Goal: Task Accomplishment & Management: Manage account settings

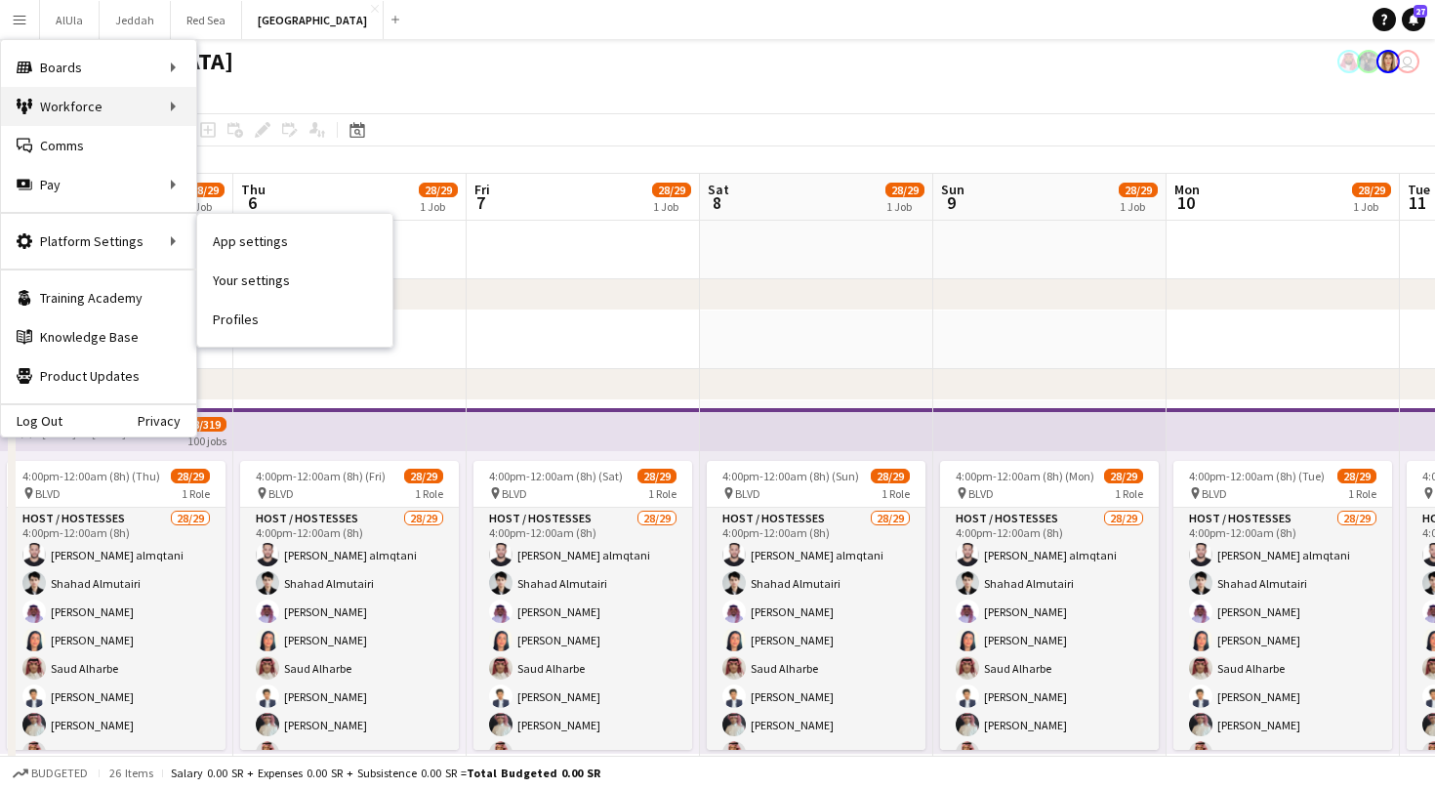
scroll to position [899, 0]
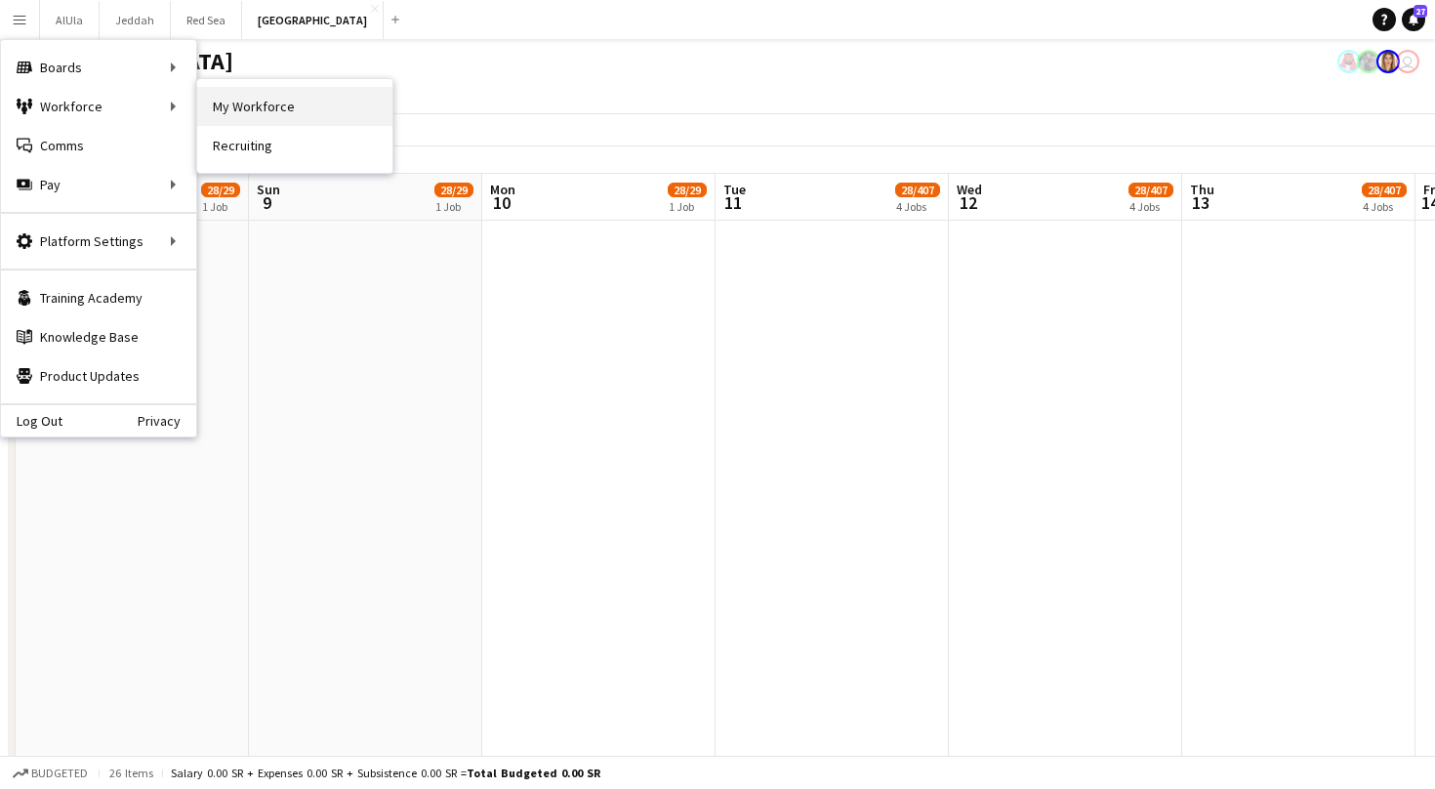
click at [247, 120] on link "My Workforce" at bounding box center [294, 106] width 195 height 39
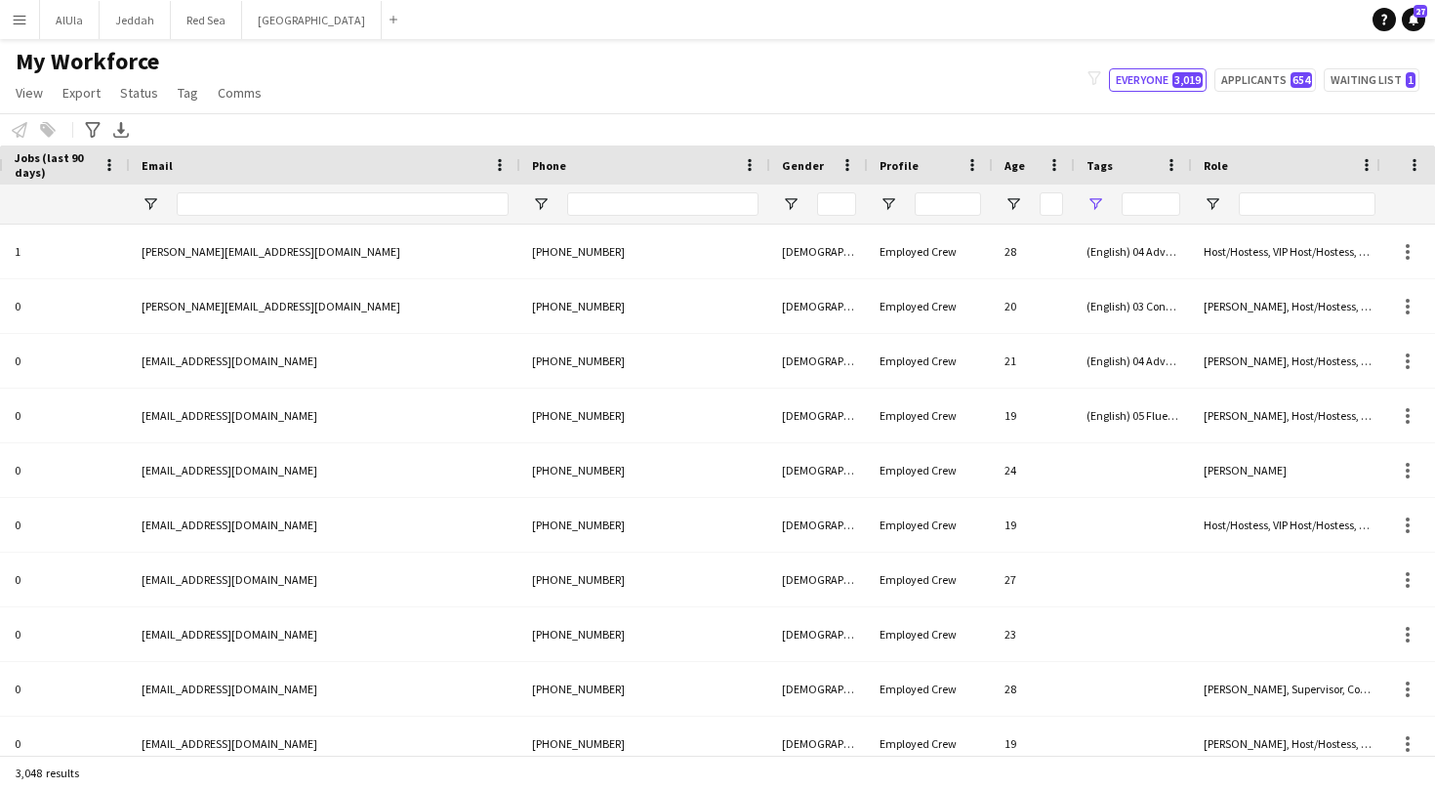
click at [1095, 202] on span "Open Filter Menu" at bounding box center [1095, 204] width 18 height 18
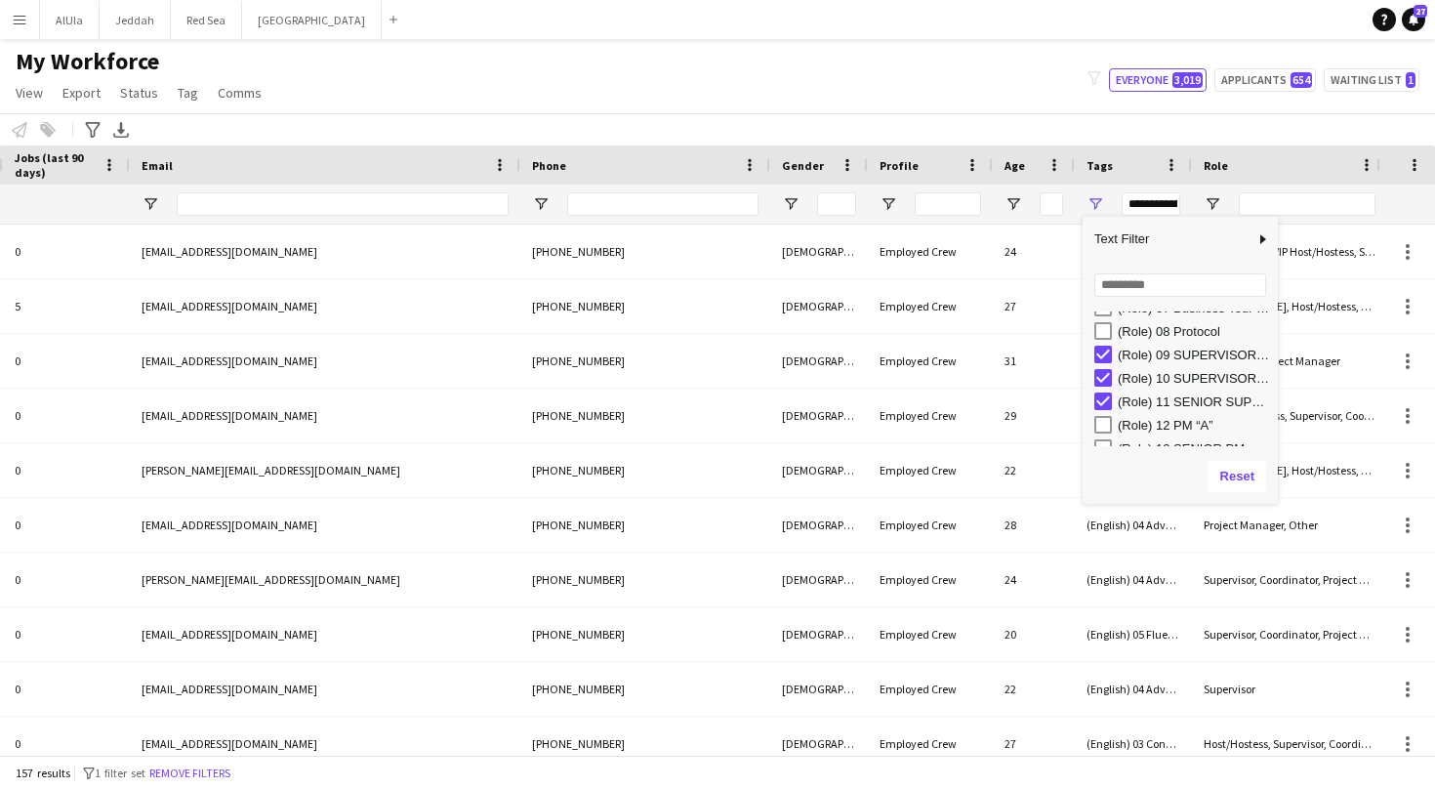
click at [1113, 423] on div "(Role) 12 PM “A”" at bounding box center [1186, 424] width 184 height 23
type input "**********"
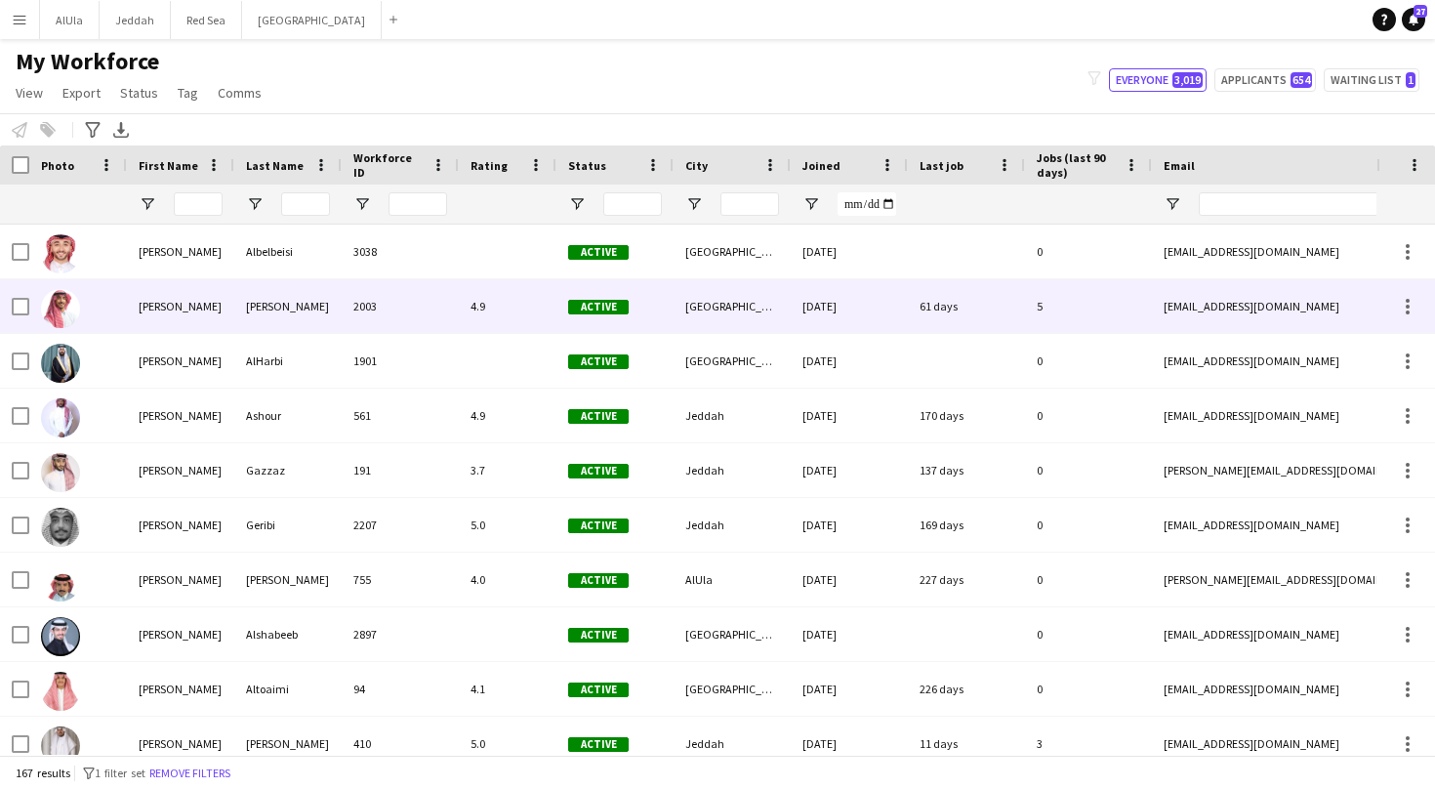
click at [186, 294] on div "[PERSON_NAME]" at bounding box center [180, 306] width 107 height 54
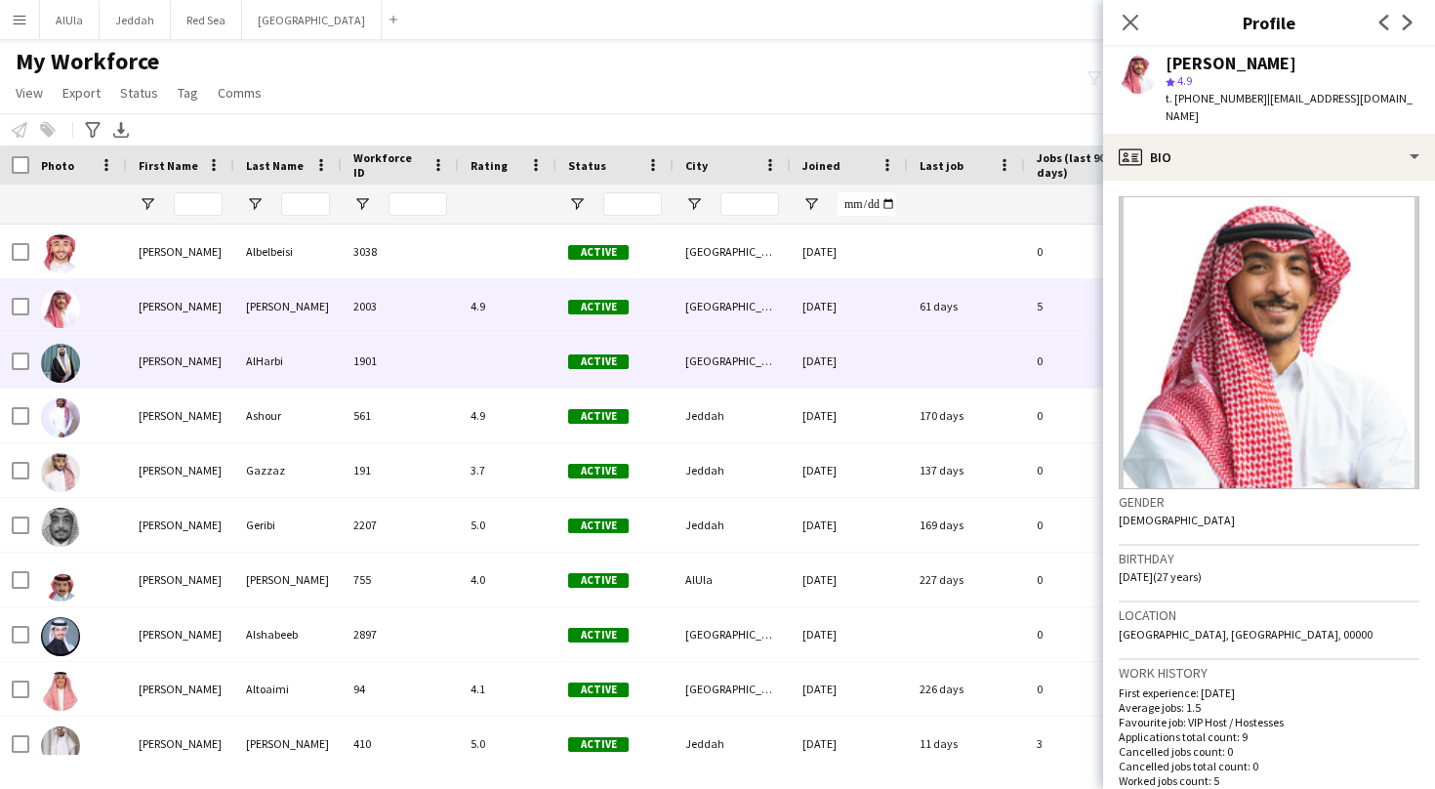
click at [170, 358] on div "[PERSON_NAME]" at bounding box center [180, 361] width 107 height 54
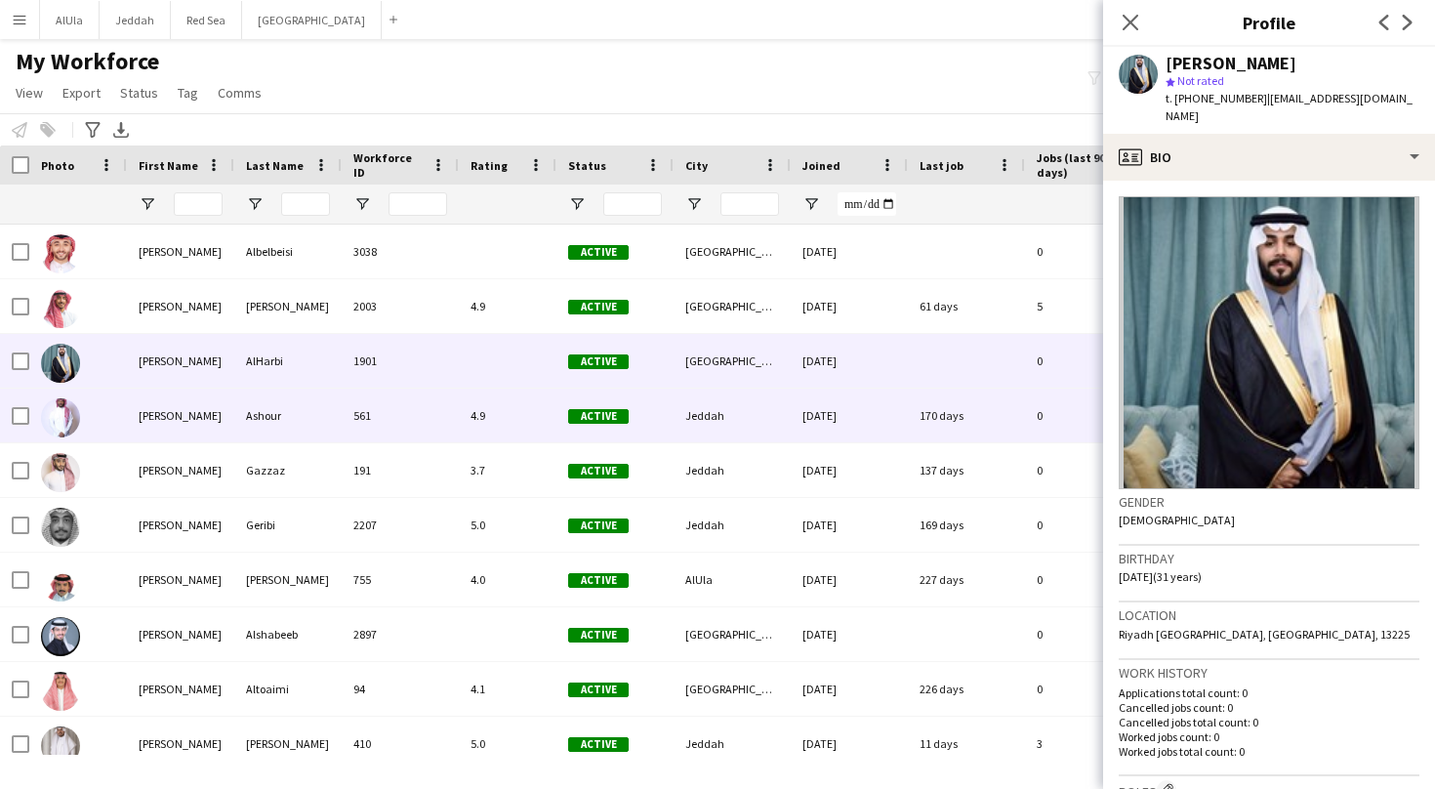
click at [171, 409] on div "[PERSON_NAME]" at bounding box center [180, 415] width 107 height 54
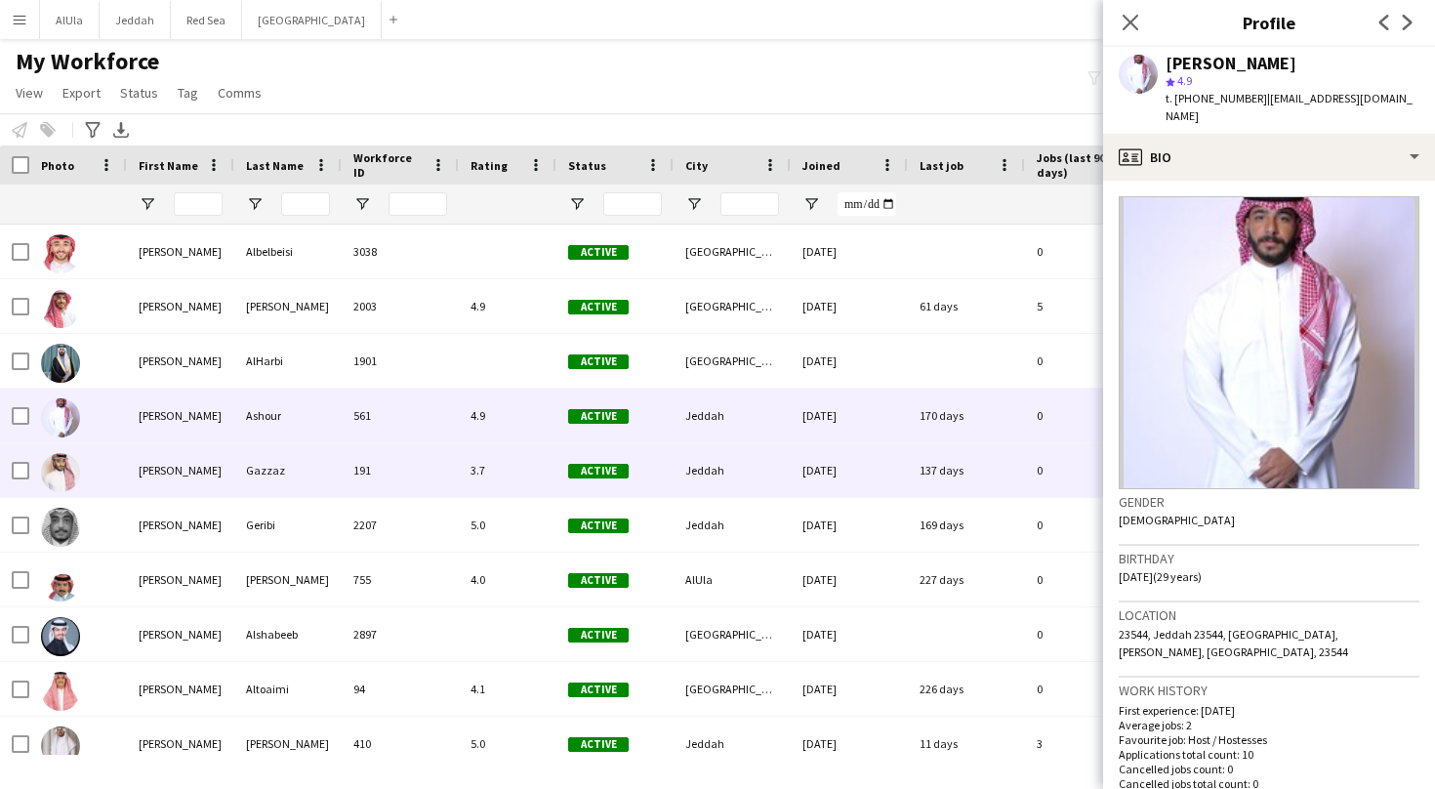
click at [158, 469] on div "[PERSON_NAME]" at bounding box center [180, 470] width 107 height 54
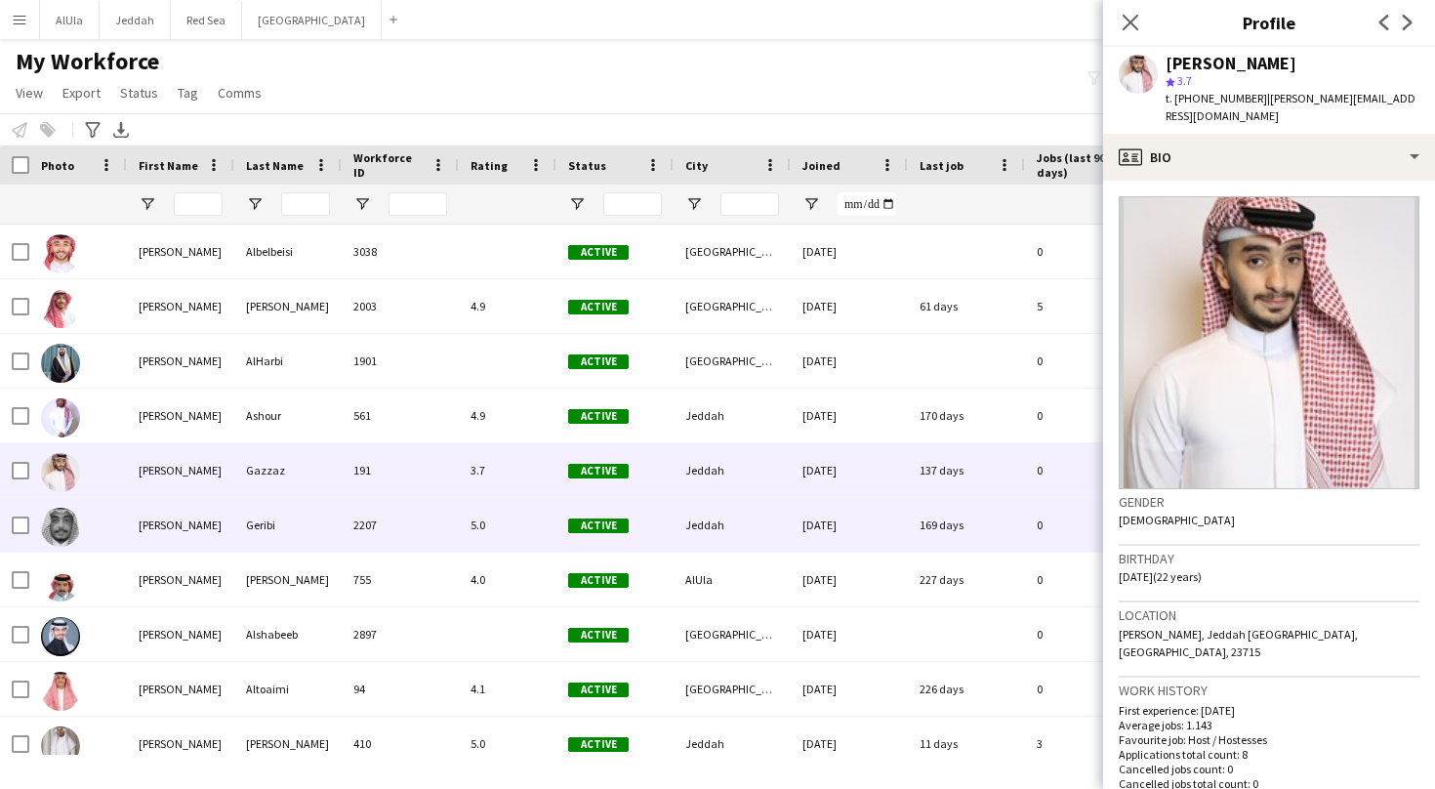
click at [158, 514] on div "[PERSON_NAME]" at bounding box center [180, 525] width 107 height 54
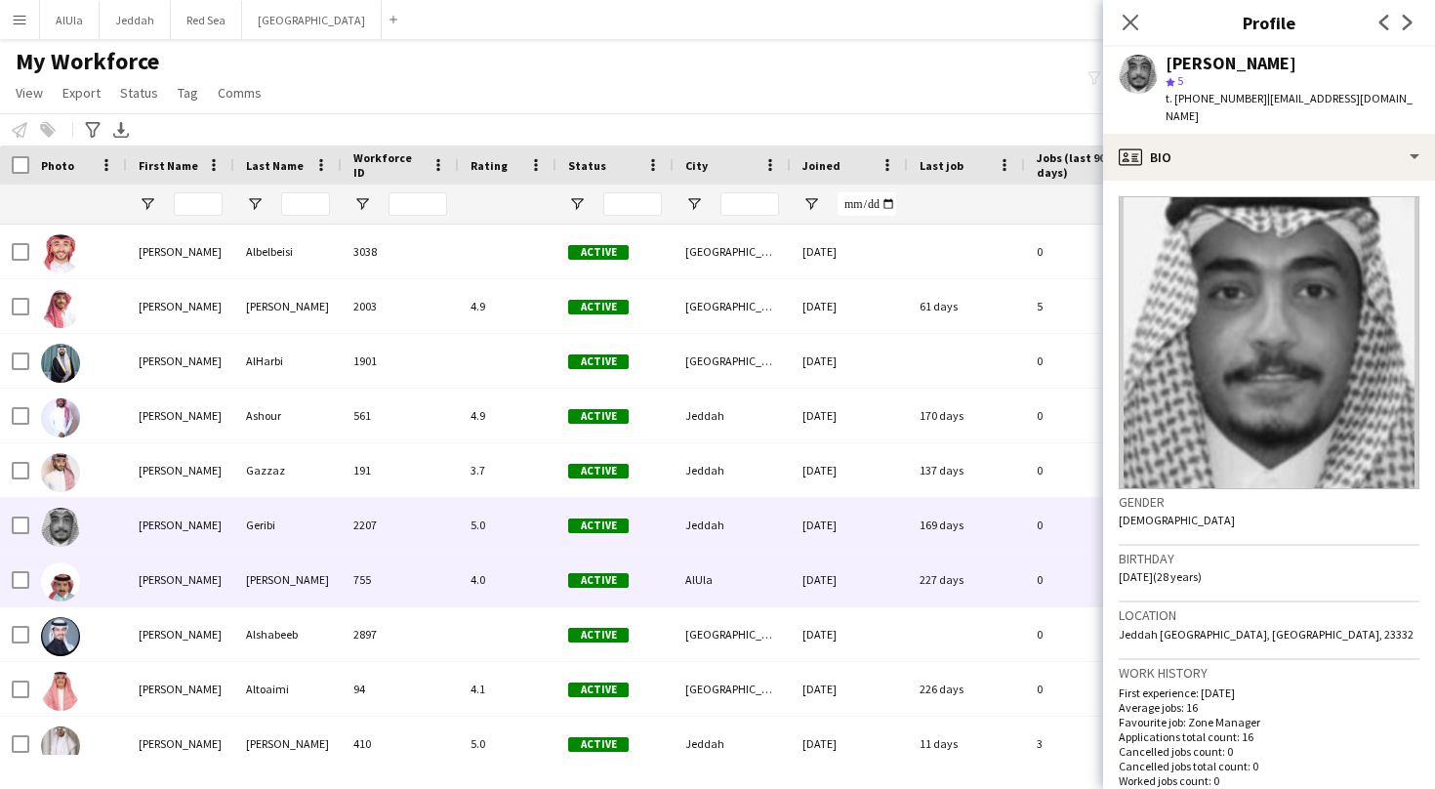
click at [187, 569] on div "[PERSON_NAME]" at bounding box center [180, 579] width 107 height 54
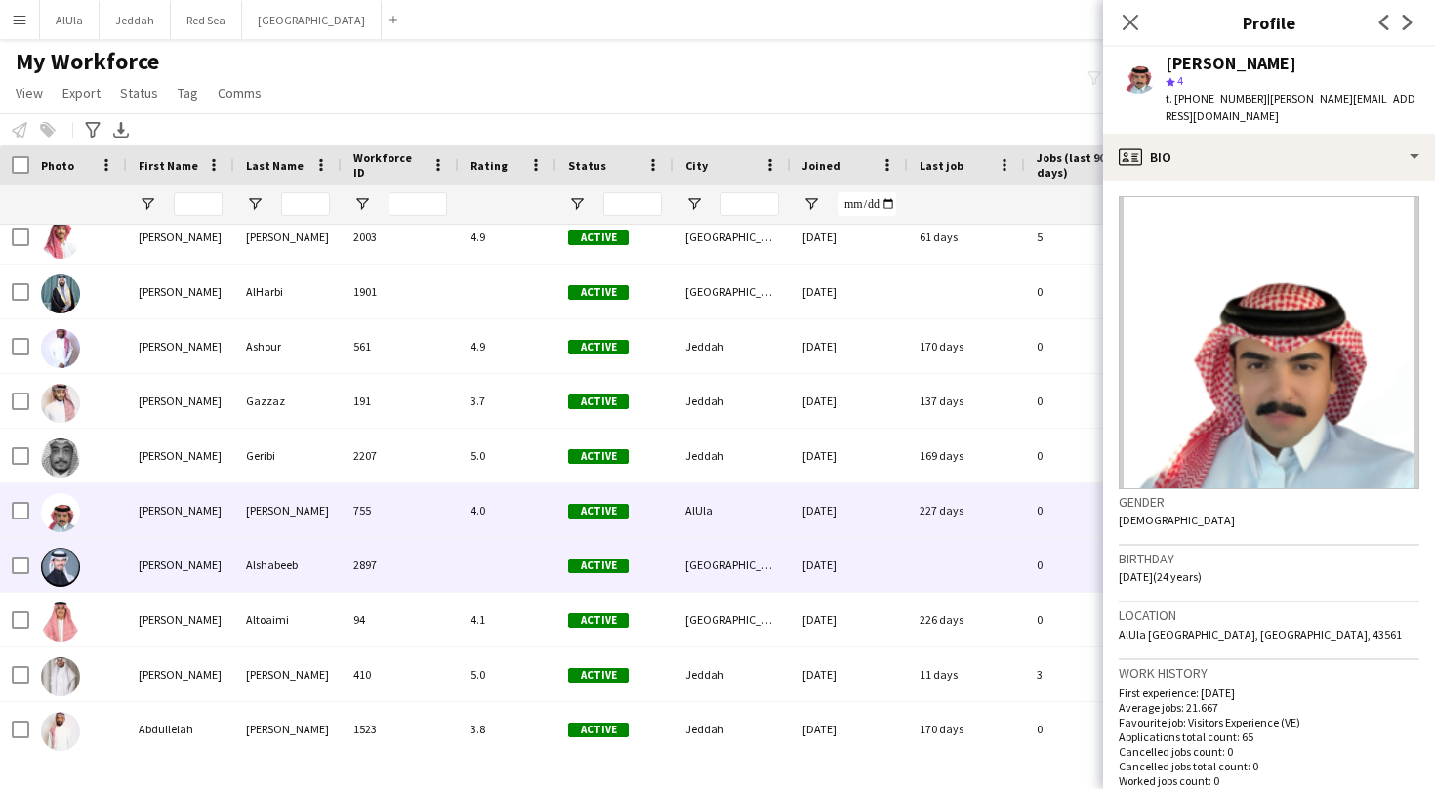
click at [176, 562] on div "[PERSON_NAME]" at bounding box center [180, 565] width 107 height 54
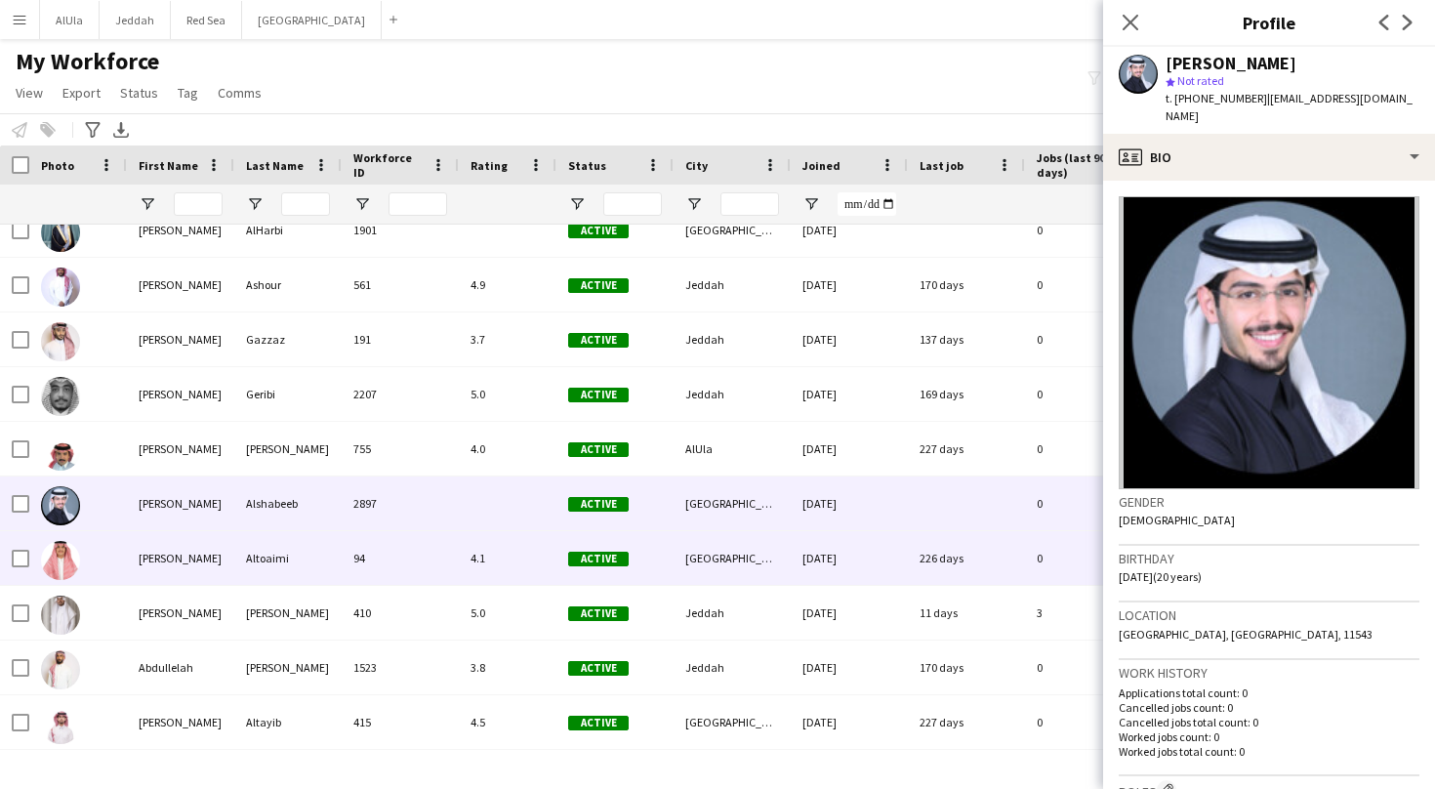
click at [160, 558] on div "[PERSON_NAME]" at bounding box center [180, 558] width 107 height 54
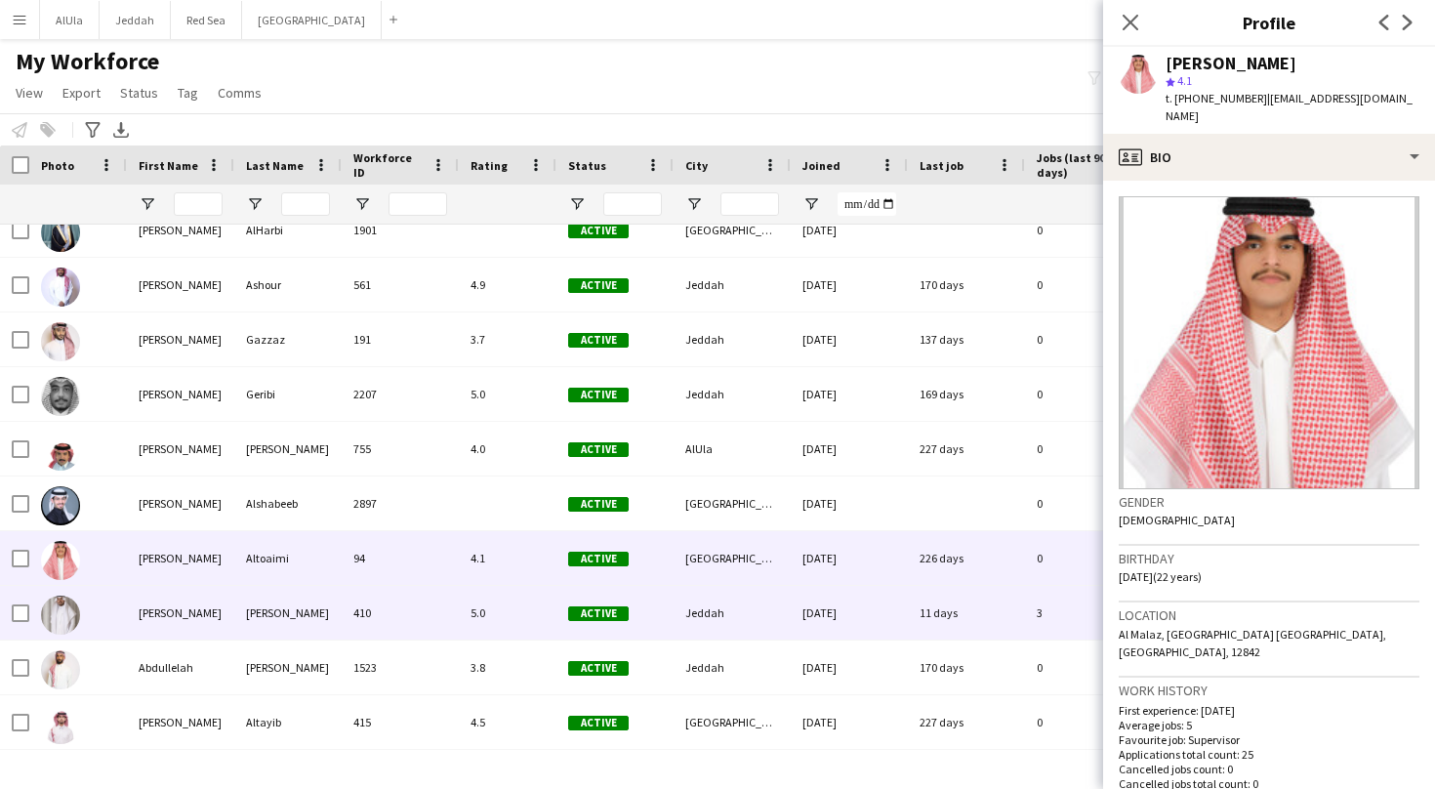
click at [157, 615] on div "[PERSON_NAME]" at bounding box center [180, 613] width 107 height 54
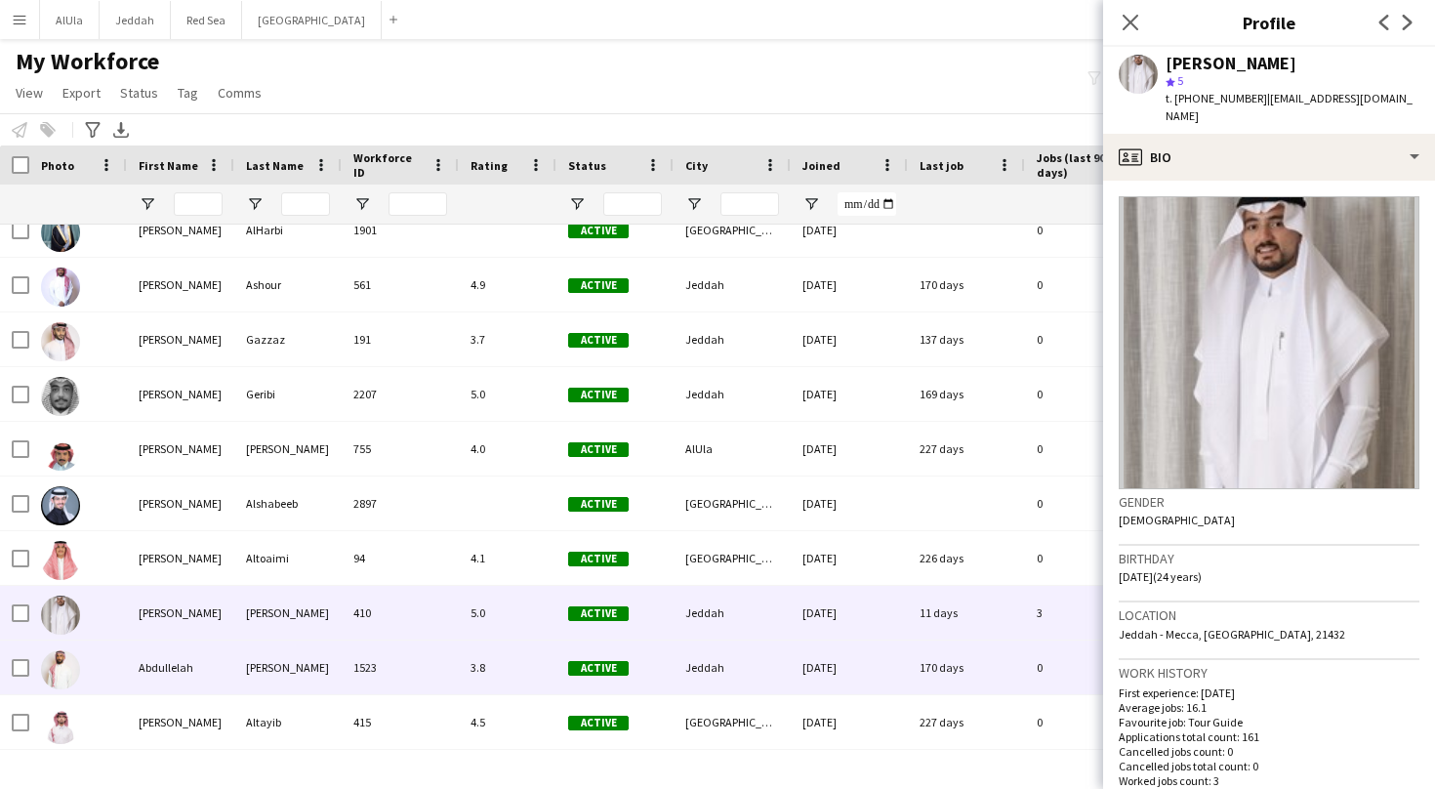
click at [170, 673] on div "Abdullelah" at bounding box center [180, 667] width 107 height 54
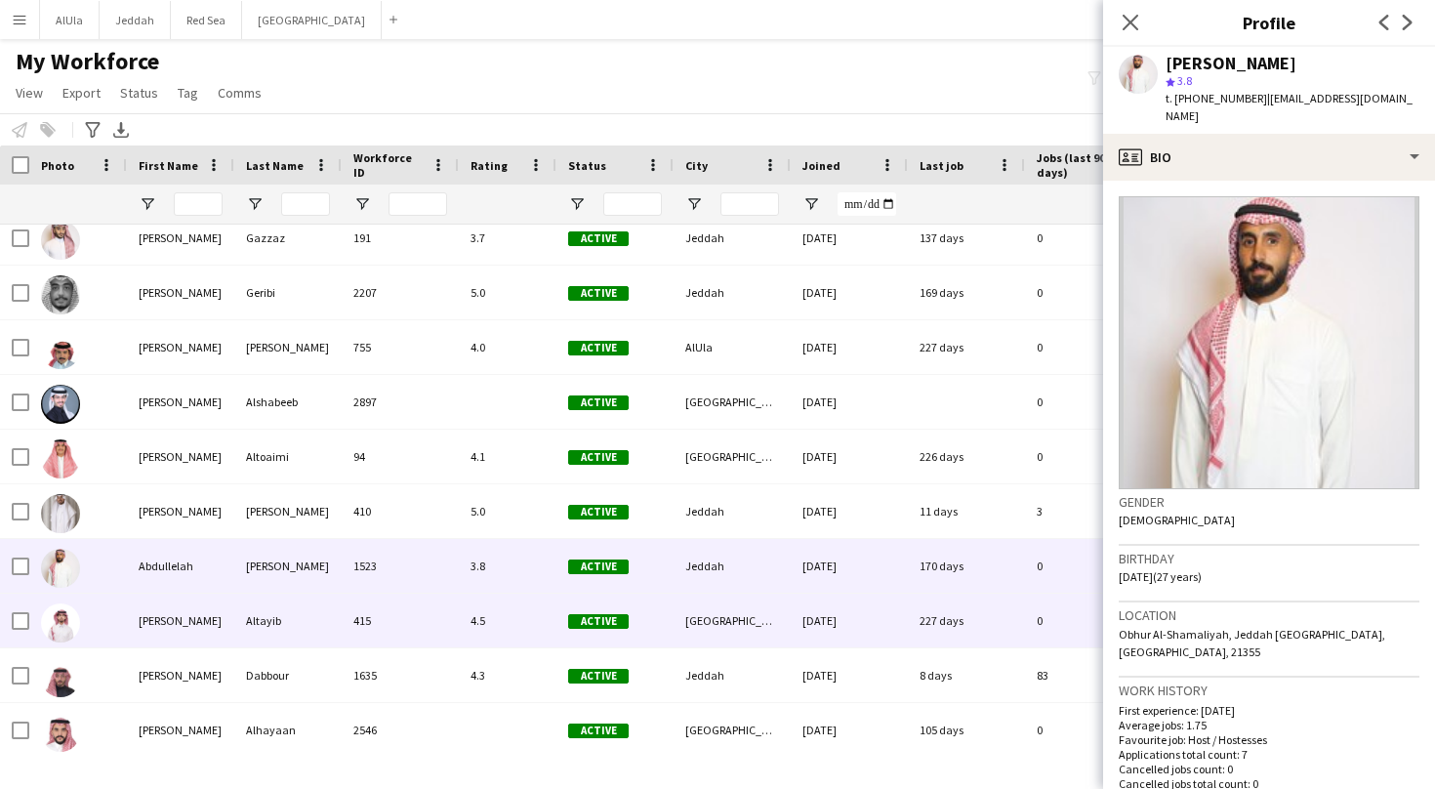
click at [171, 632] on div "[PERSON_NAME]" at bounding box center [180, 620] width 107 height 54
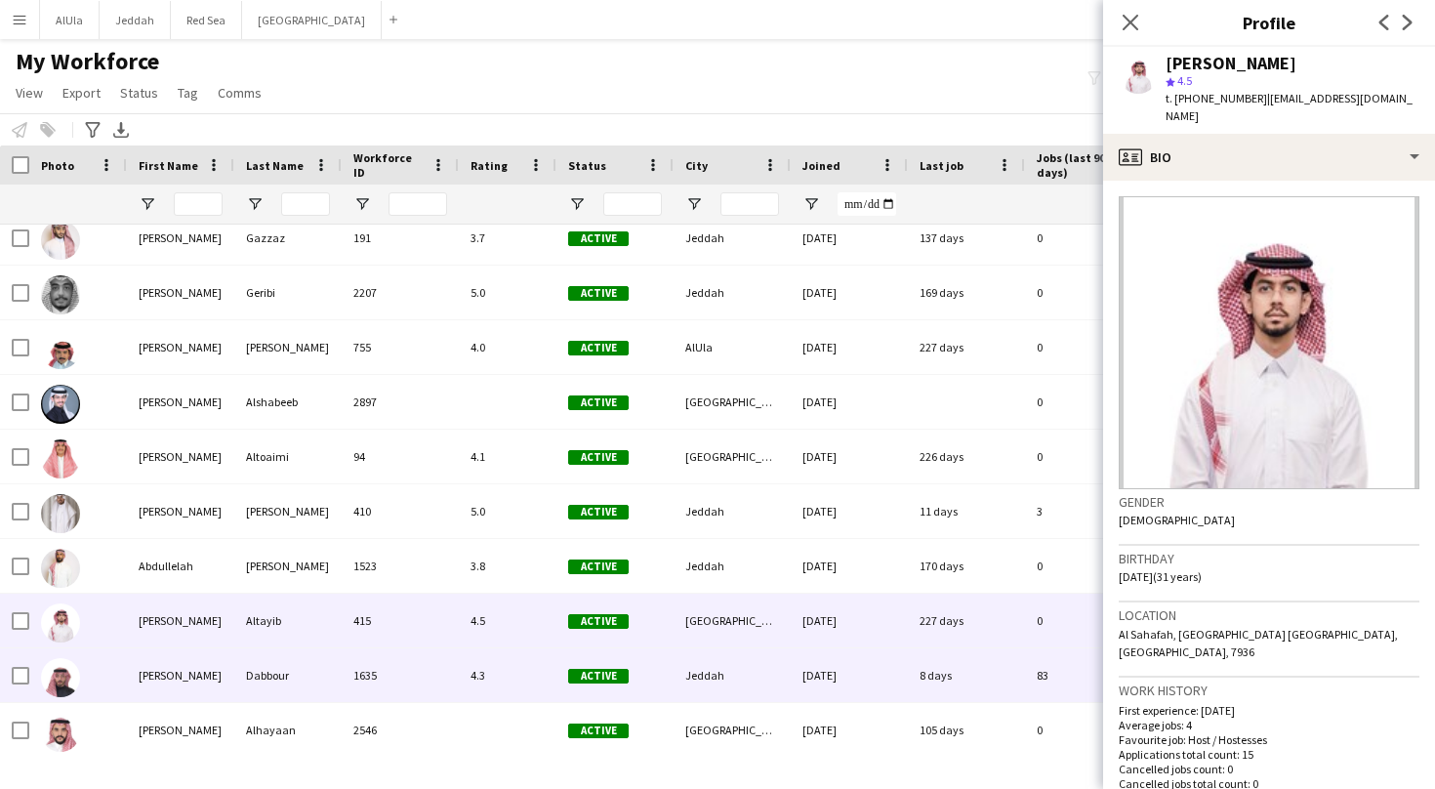
click at [165, 670] on div "[PERSON_NAME]" at bounding box center [180, 675] width 107 height 54
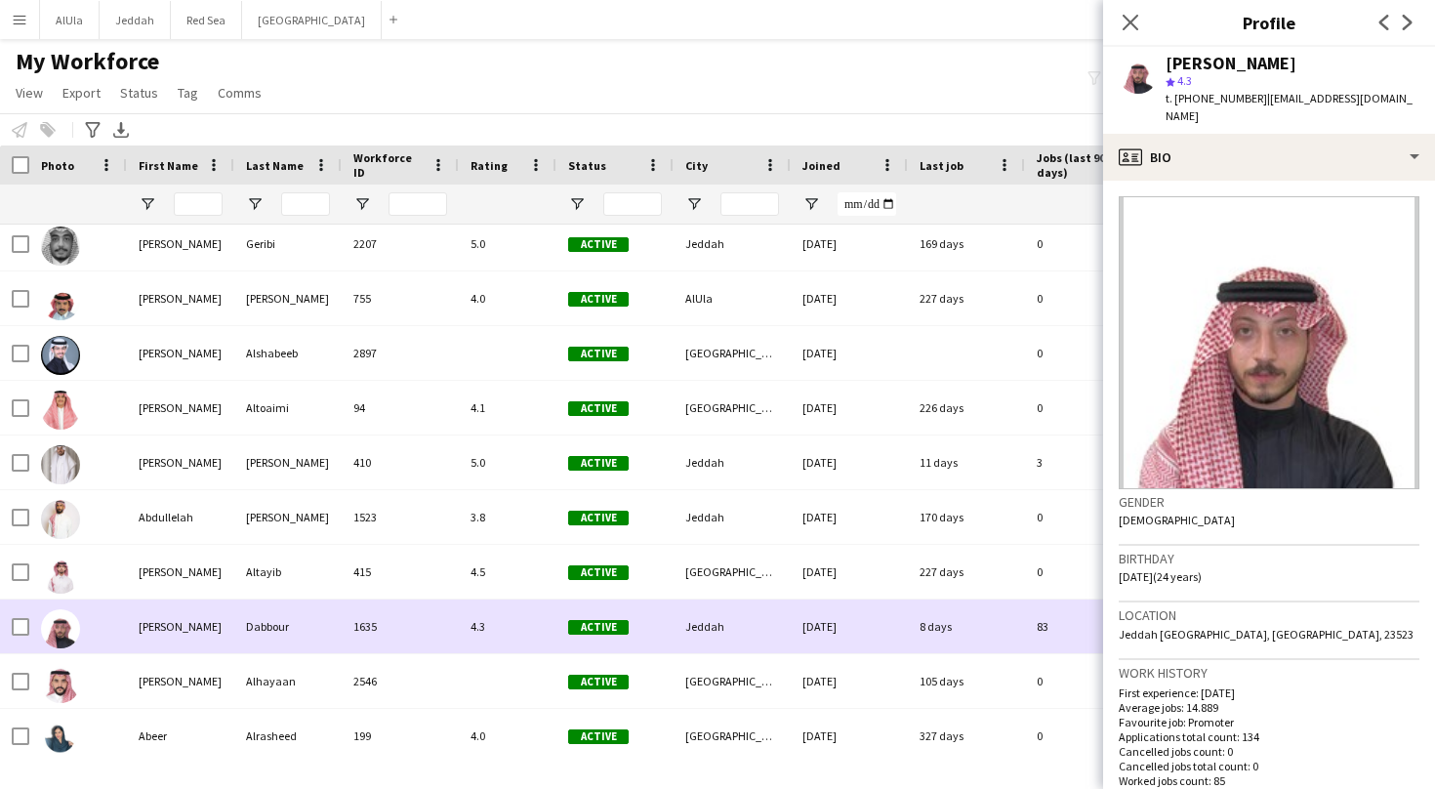
click at [165, 672] on div "[PERSON_NAME]" at bounding box center [180, 681] width 107 height 54
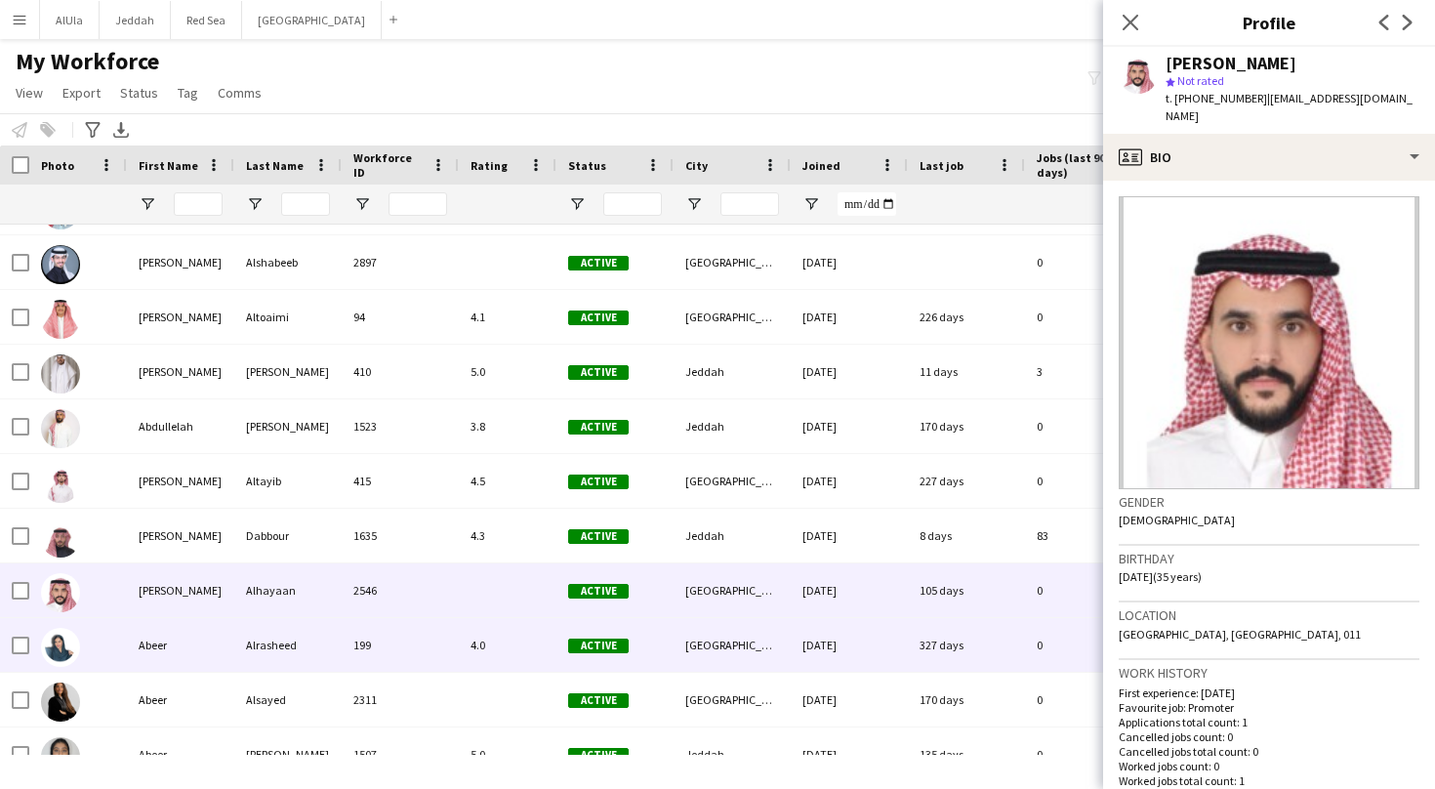
click at [161, 650] on div "Abeer" at bounding box center [180, 645] width 107 height 54
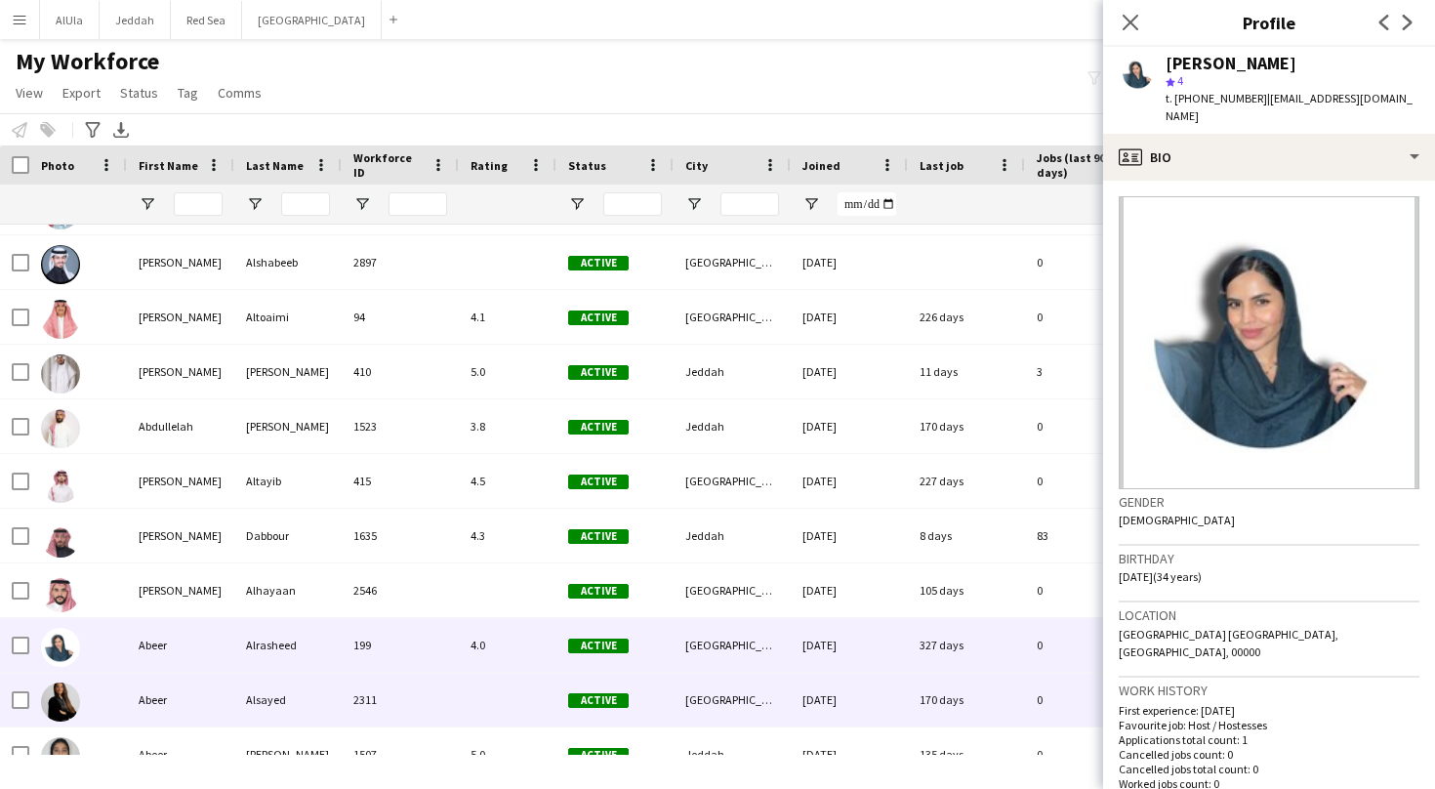
click at [152, 694] on div "Abeer" at bounding box center [180, 700] width 107 height 54
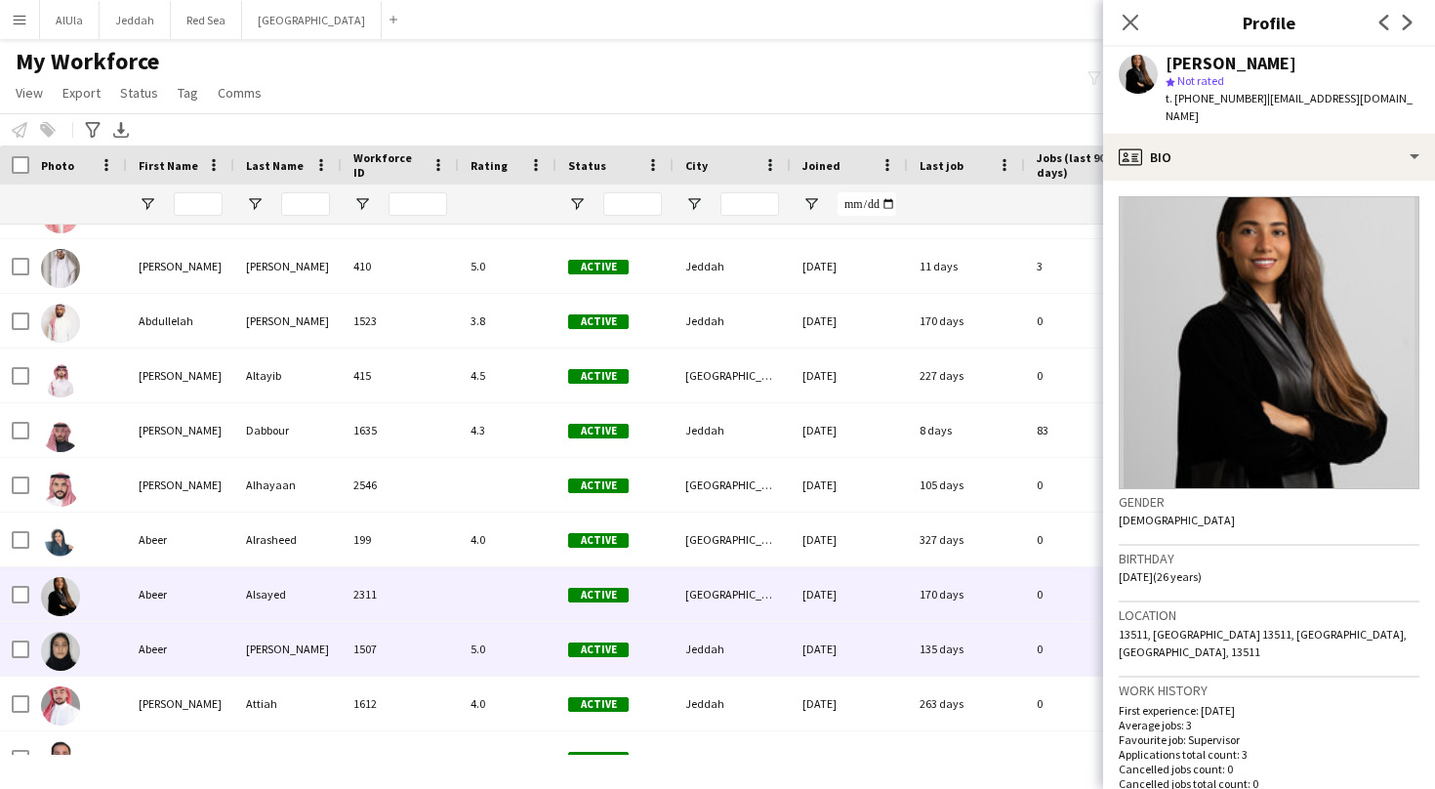
click at [151, 641] on div "Abeer" at bounding box center [180, 649] width 107 height 54
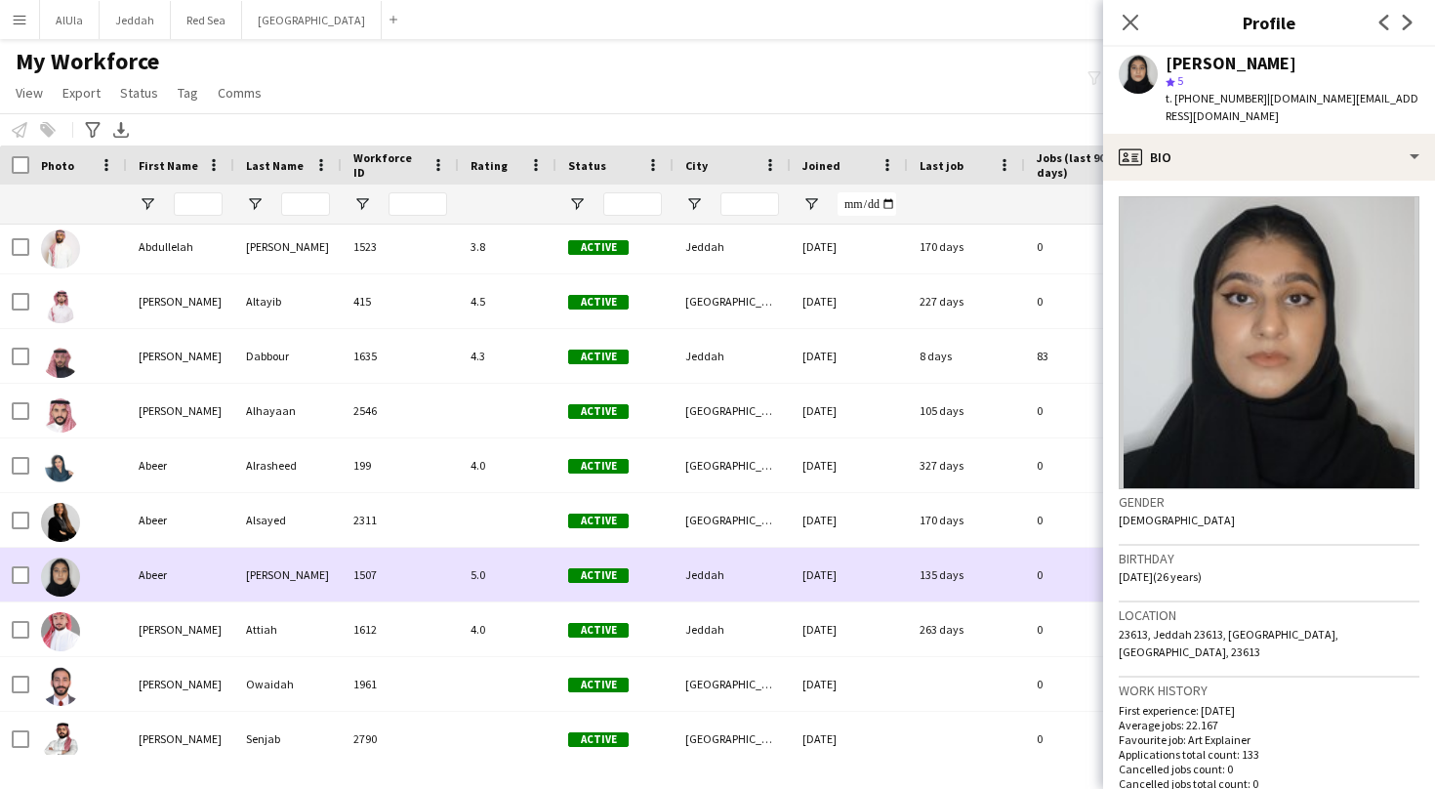
click at [151, 641] on div "[PERSON_NAME]" at bounding box center [180, 629] width 107 height 54
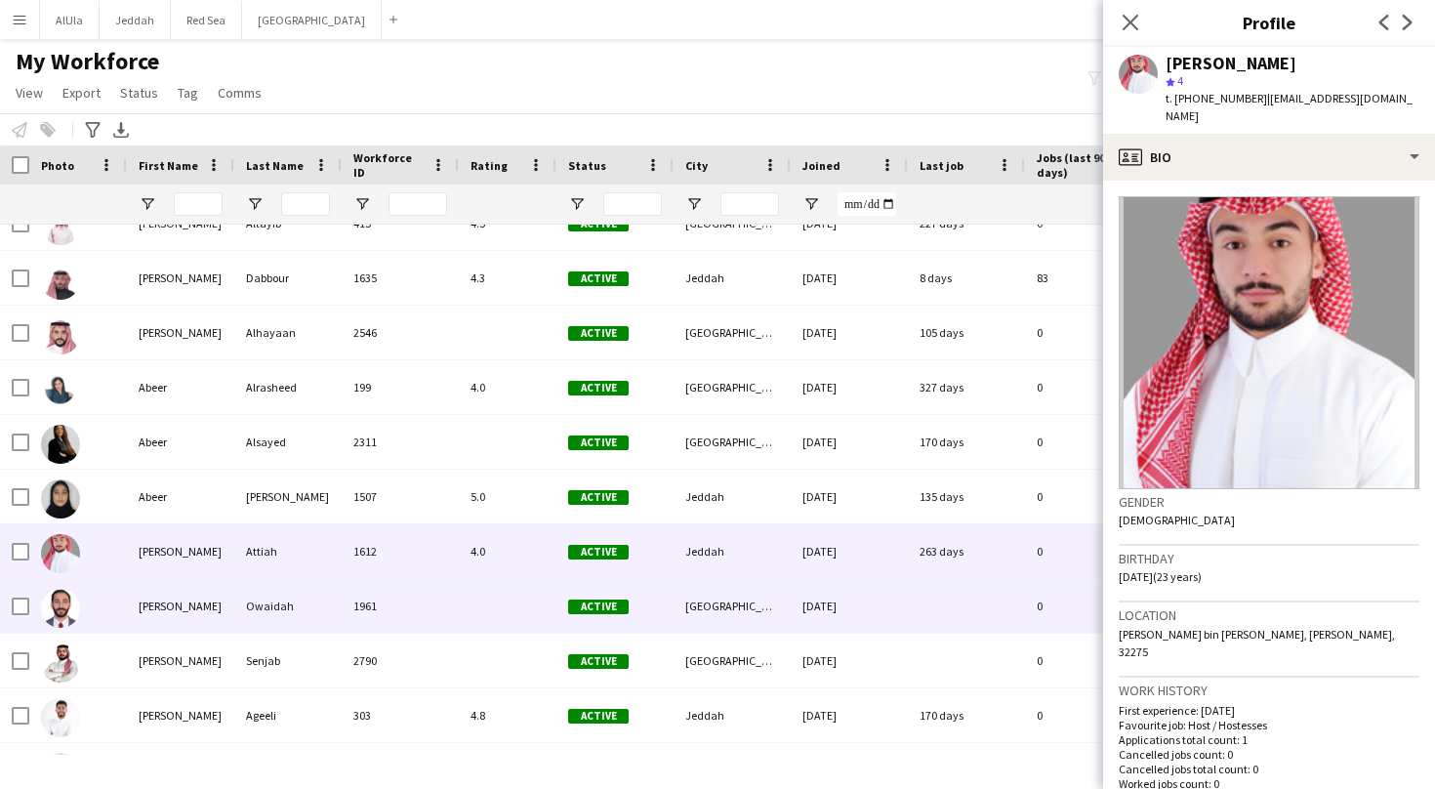
click at [149, 623] on div "[PERSON_NAME]" at bounding box center [180, 606] width 107 height 54
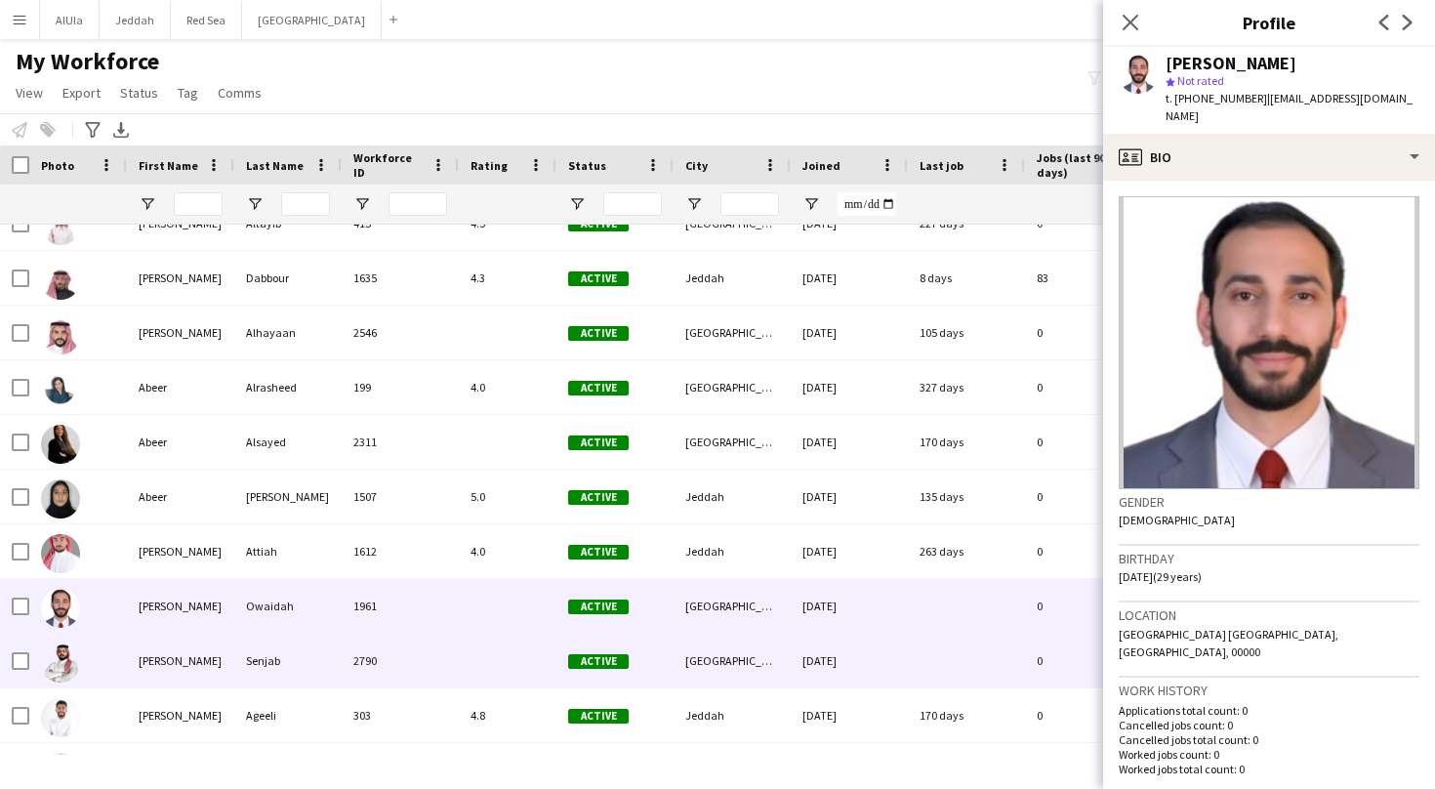
click at [158, 655] on div "[PERSON_NAME]" at bounding box center [180, 660] width 107 height 54
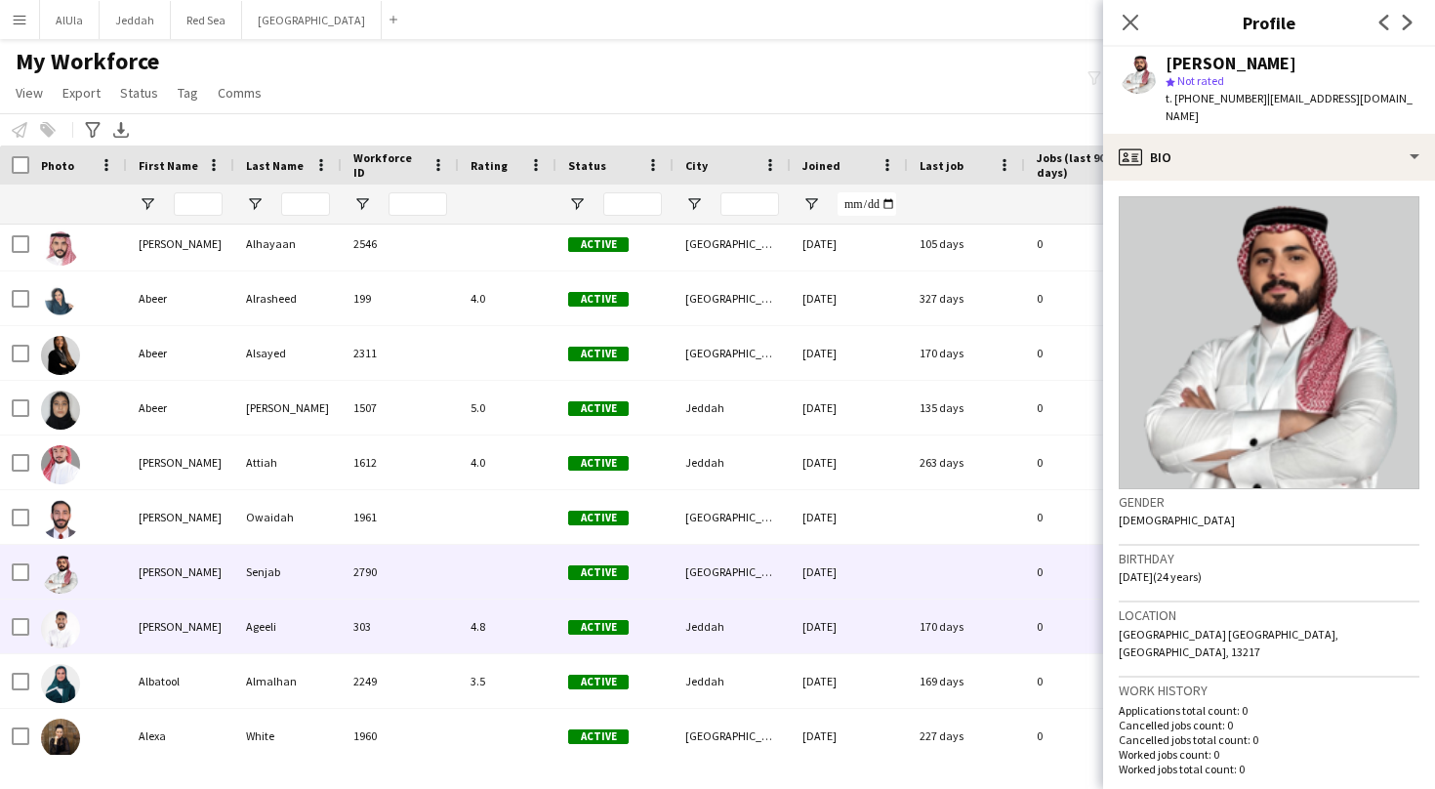
click at [153, 644] on div "[PERSON_NAME]" at bounding box center [180, 626] width 107 height 54
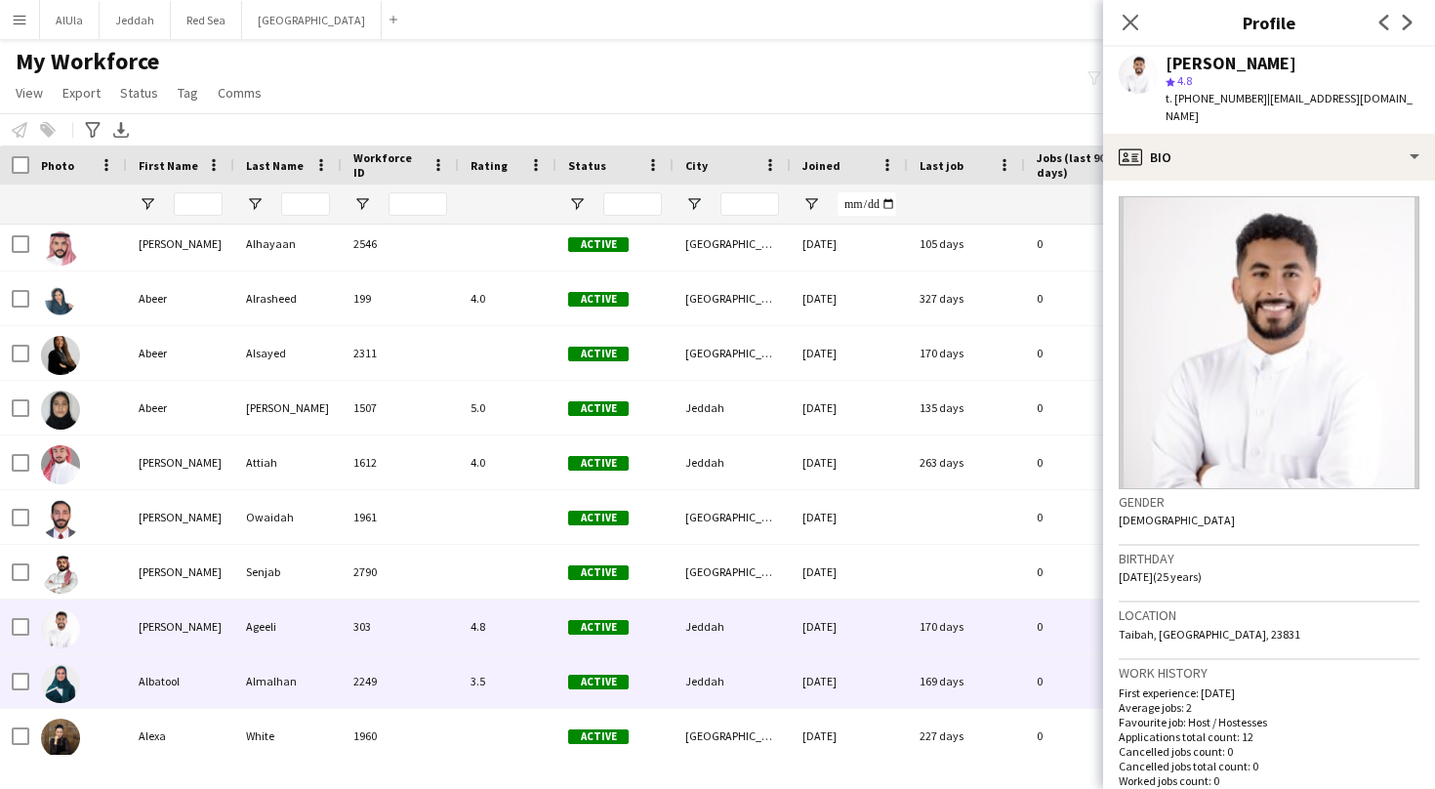
click at [162, 671] on div "Albatool" at bounding box center [180, 681] width 107 height 54
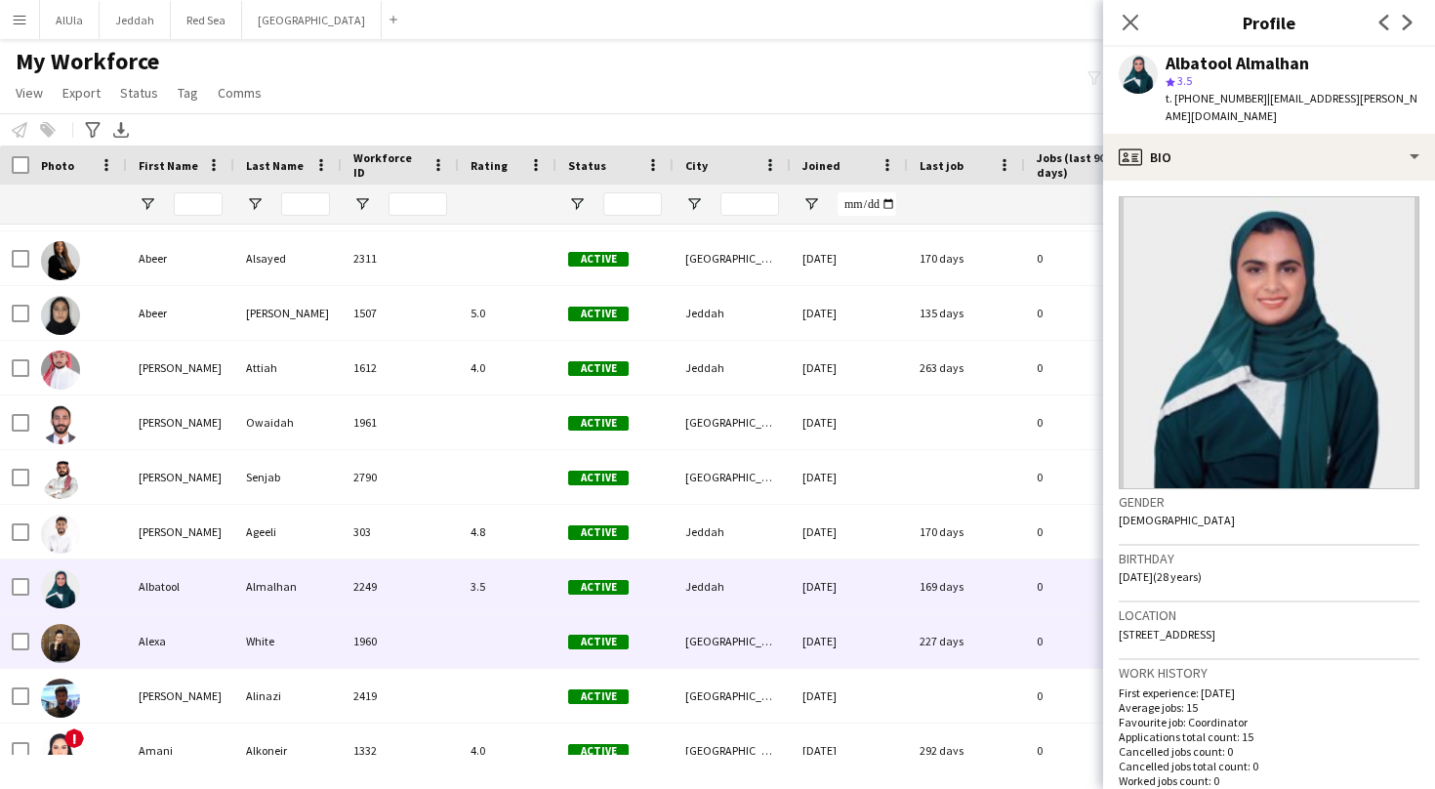
click at [167, 629] on div "Alexa" at bounding box center [180, 641] width 107 height 54
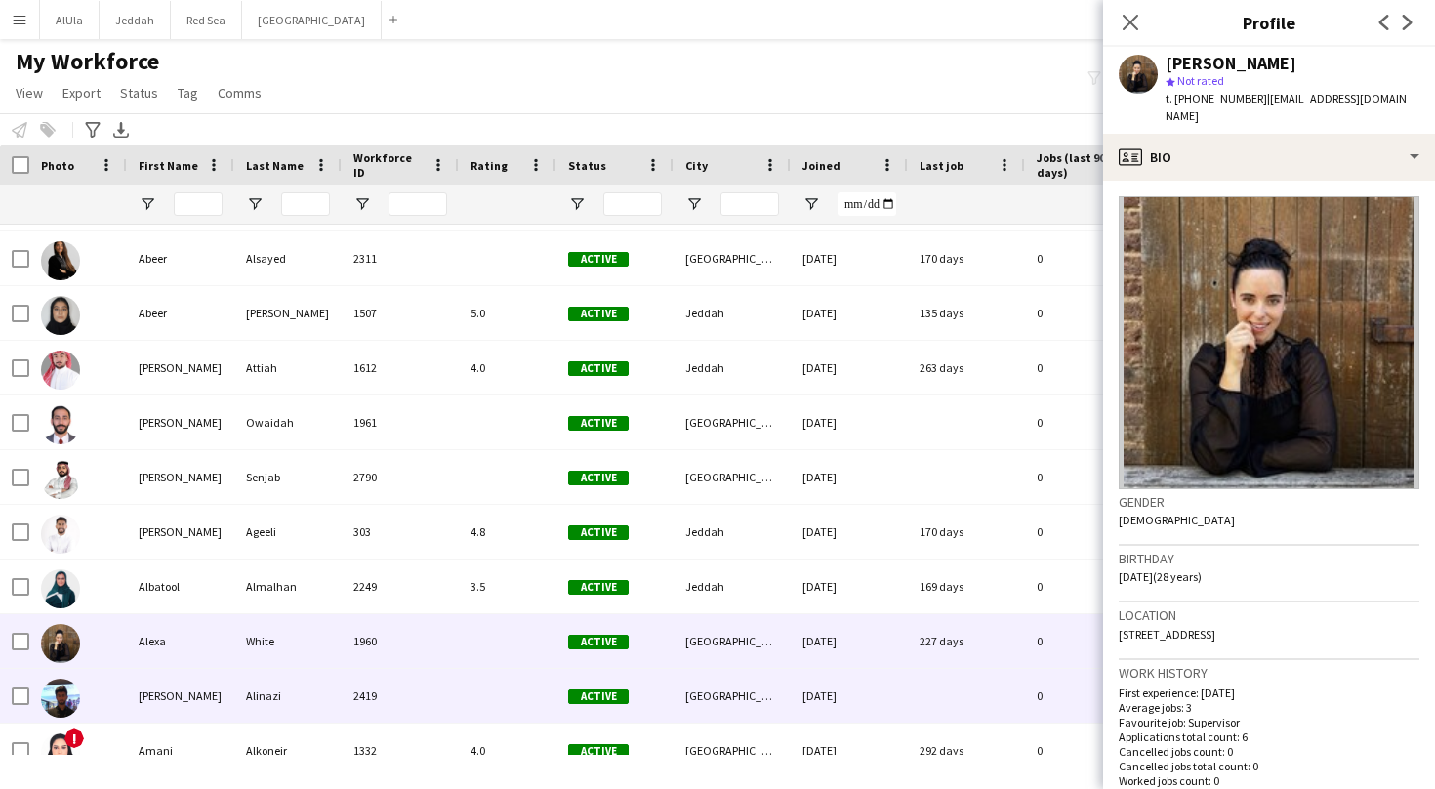
click at [158, 686] on div "[PERSON_NAME]" at bounding box center [180, 696] width 107 height 54
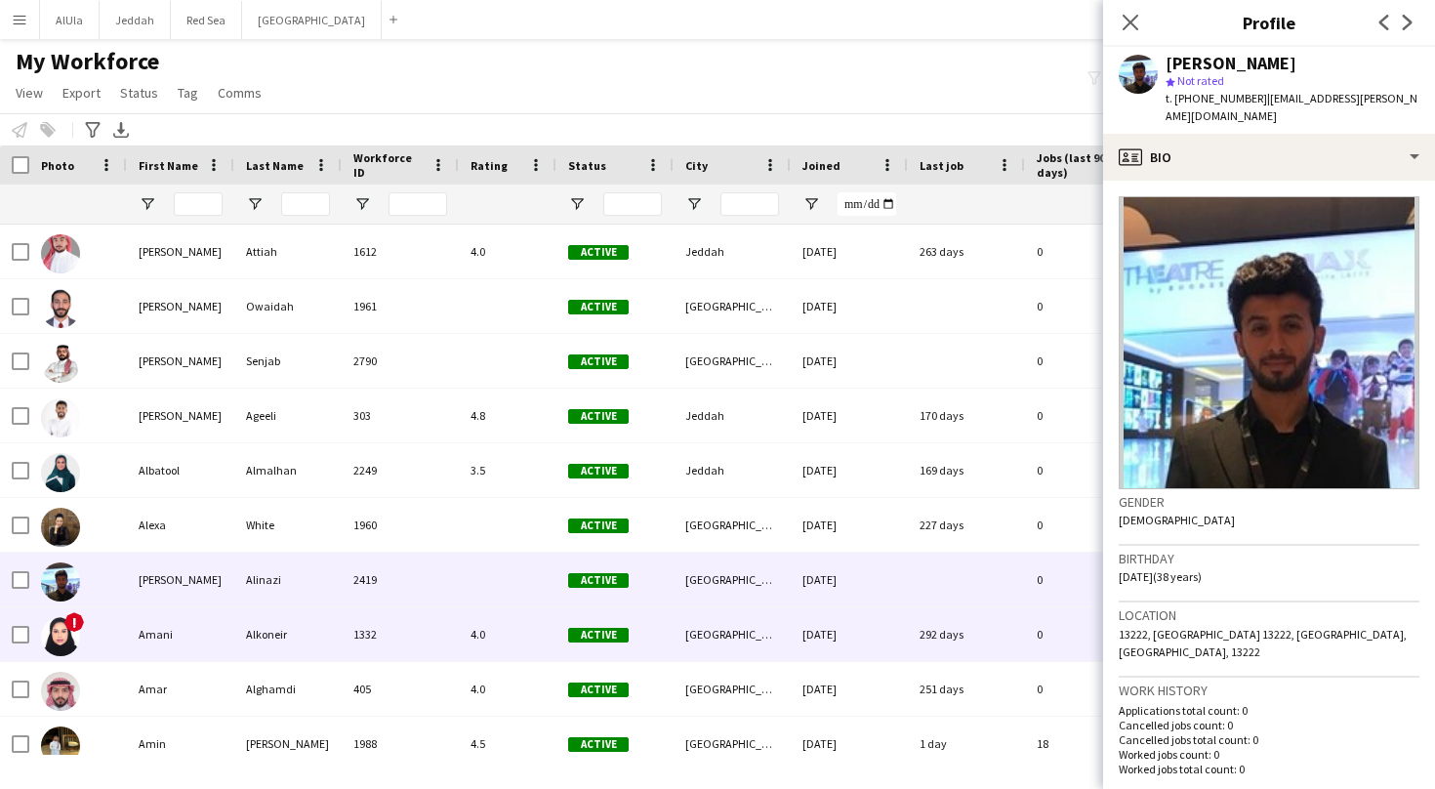
click at [149, 645] on div "Amani" at bounding box center [180, 634] width 107 height 54
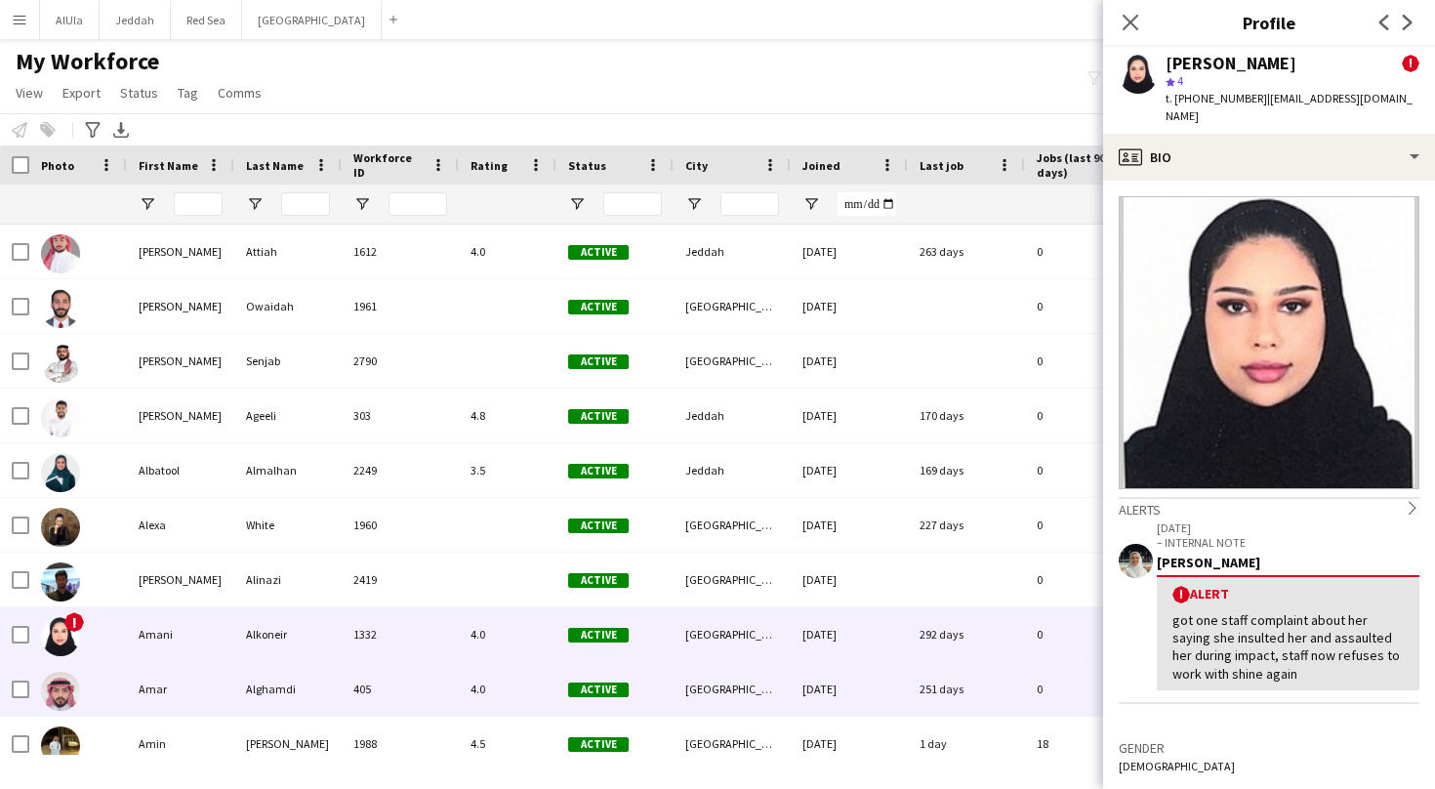
click at [151, 683] on div "Amar" at bounding box center [180, 689] width 107 height 54
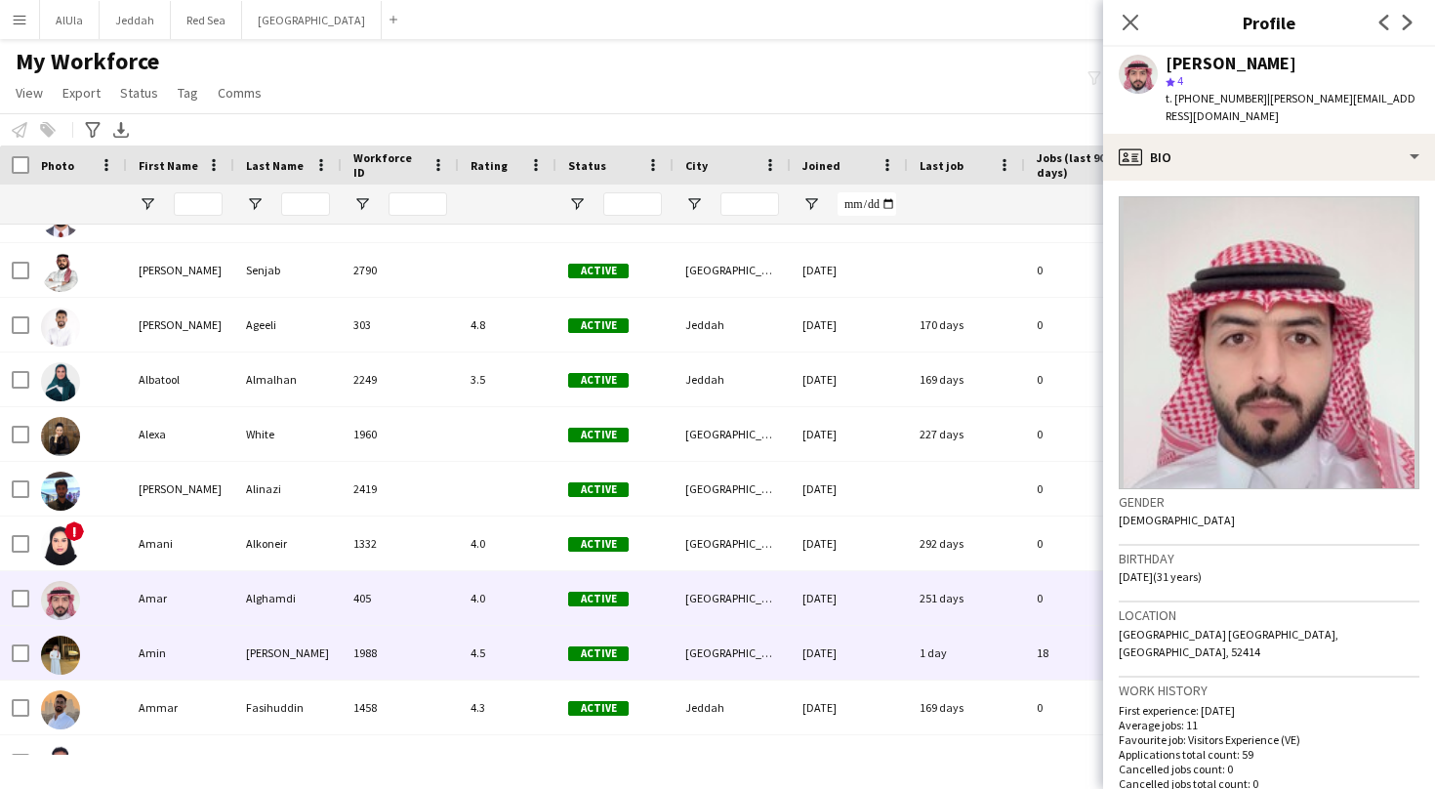
click at [144, 658] on div "Amin" at bounding box center [180, 653] width 107 height 54
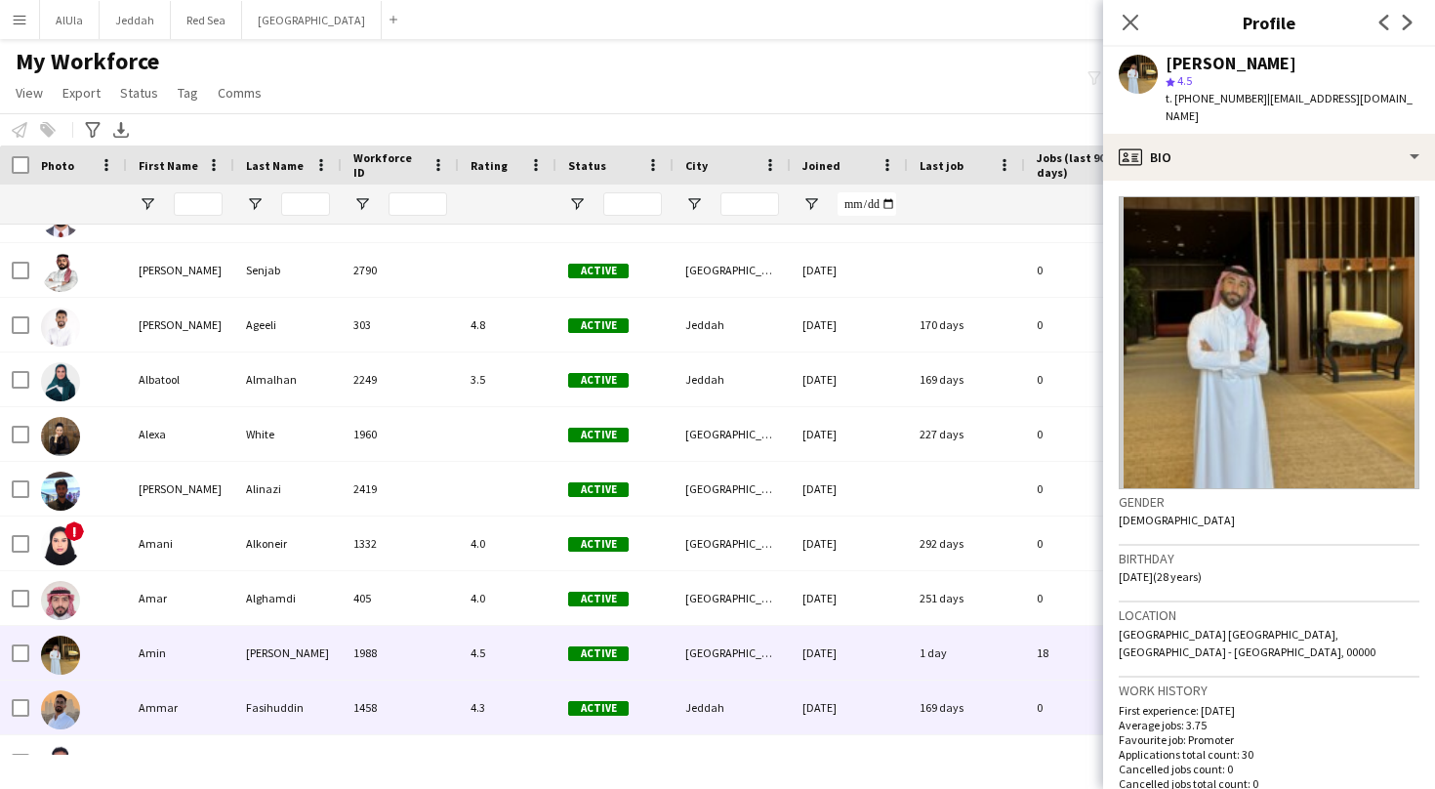
click at [149, 700] on div "Ammar" at bounding box center [180, 707] width 107 height 54
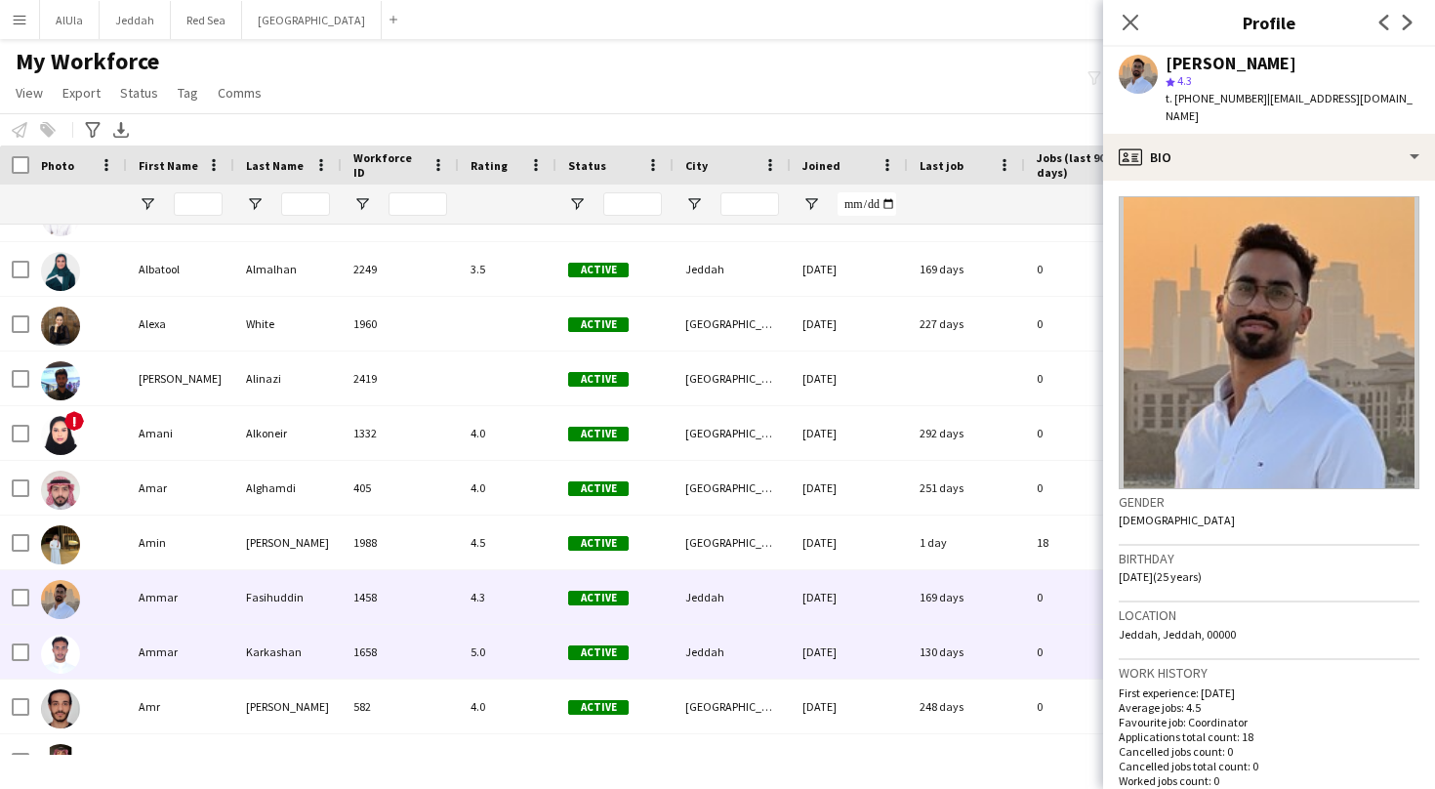
click at [146, 646] on div "Ammar" at bounding box center [180, 652] width 107 height 54
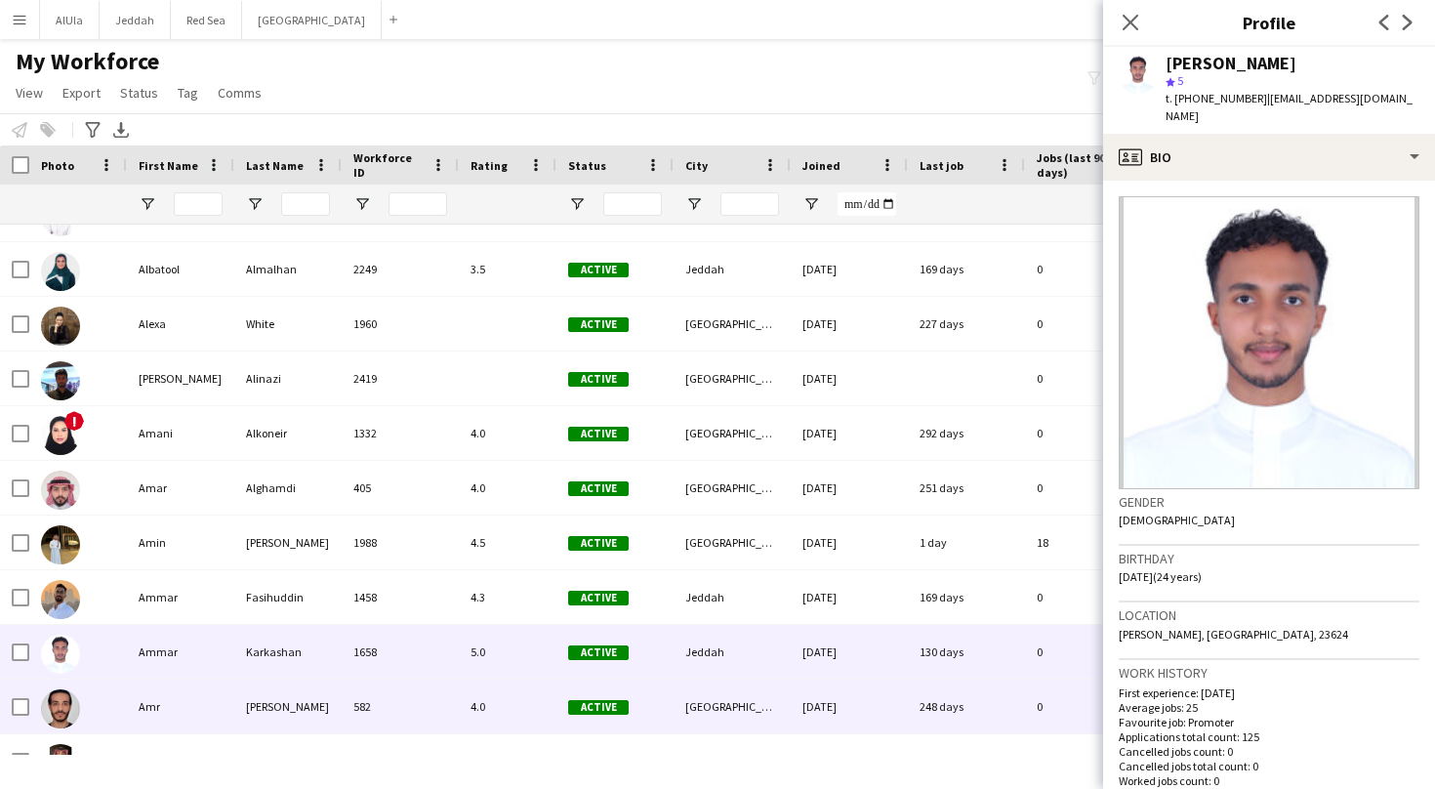
click at [154, 692] on div "Amr" at bounding box center [180, 706] width 107 height 54
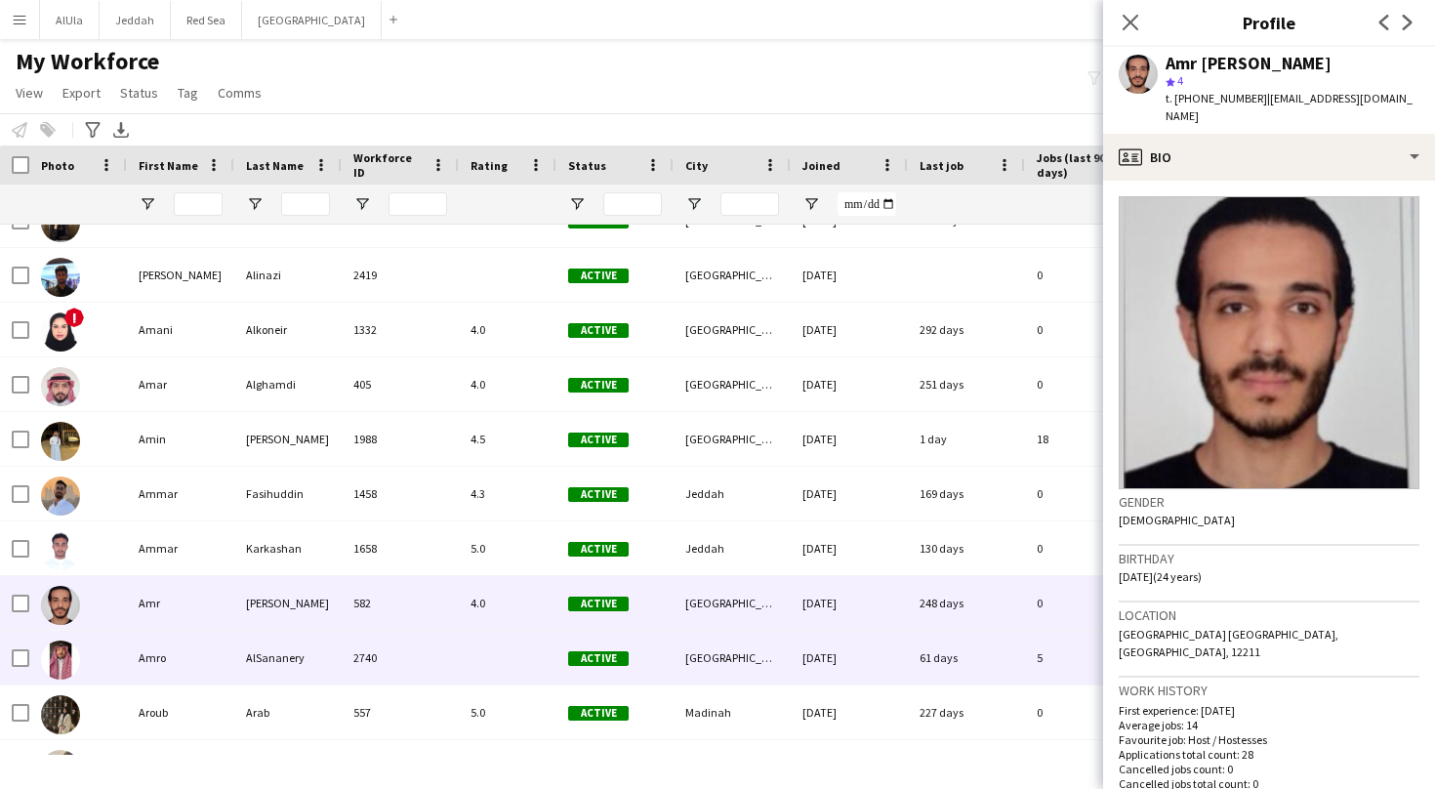
click at [151, 660] on div "Amro" at bounding box center [180, 658] width 107 height 54
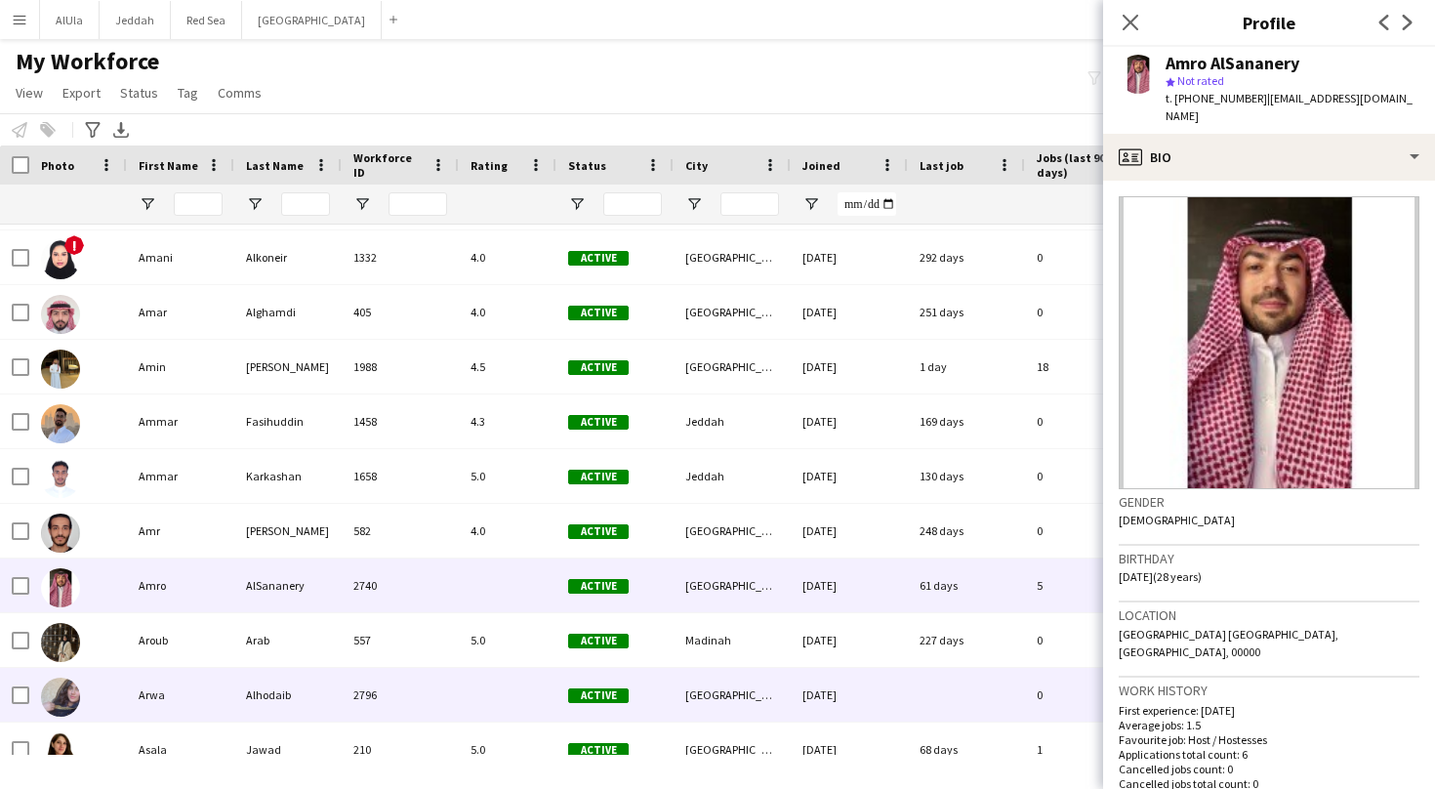
click at [167, 708] on div "Arwa" at bounding box center [180, 695] width 107 height 54
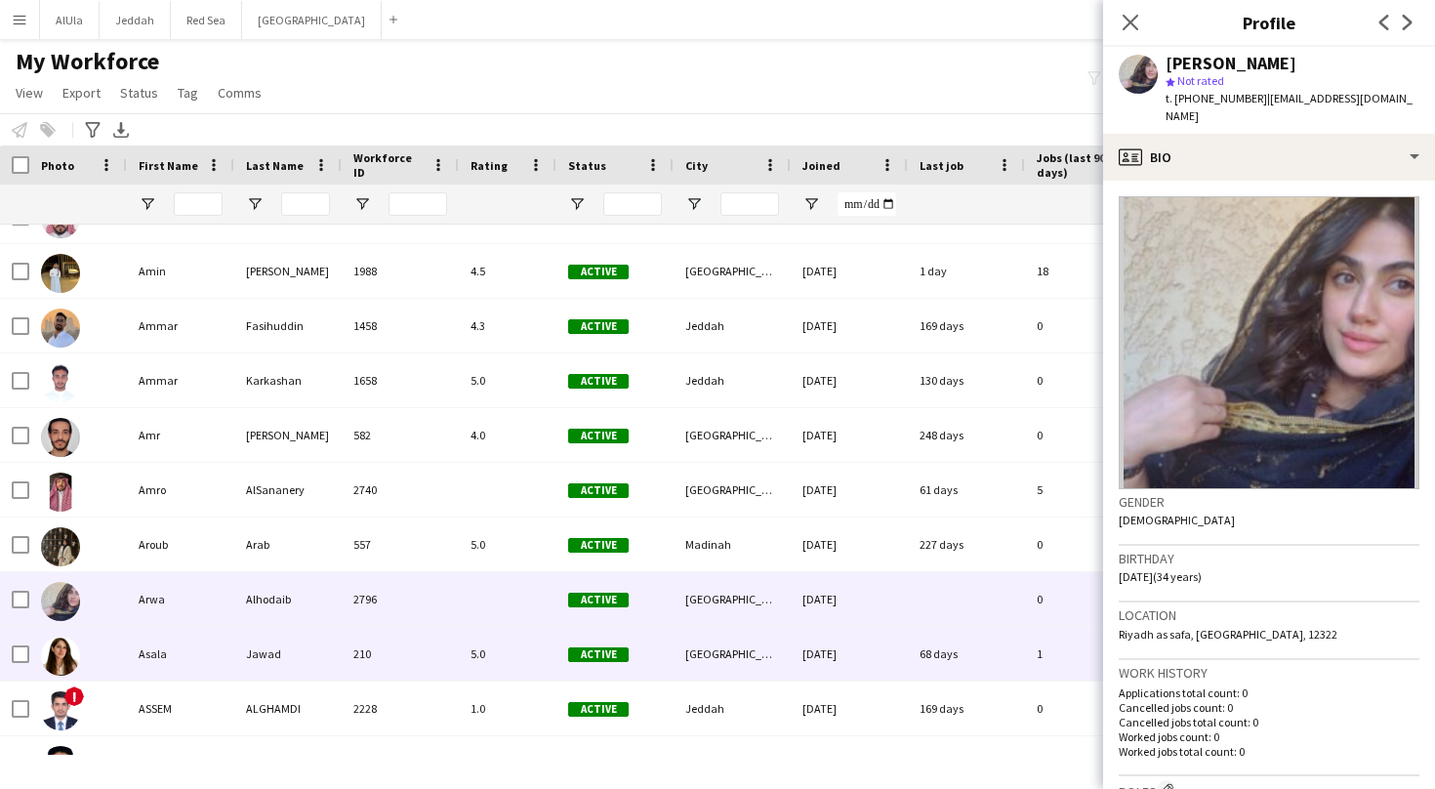
click at [215, 657] on div "Asala" at bounding box center [180, 654] width 107 height 54
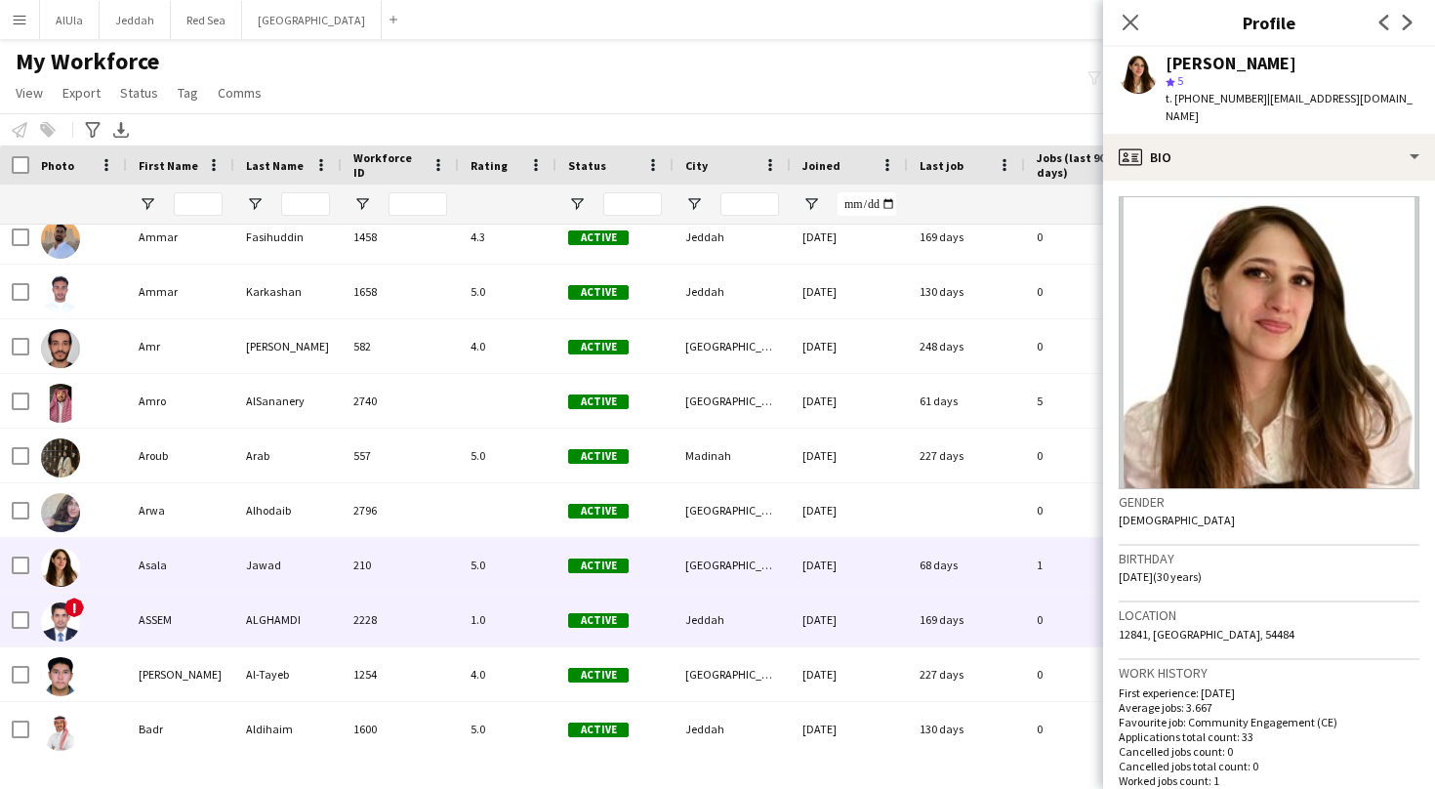
click at [198, 636] on div "ASSEM" at bounding box center [180, 620] width 107 height 54
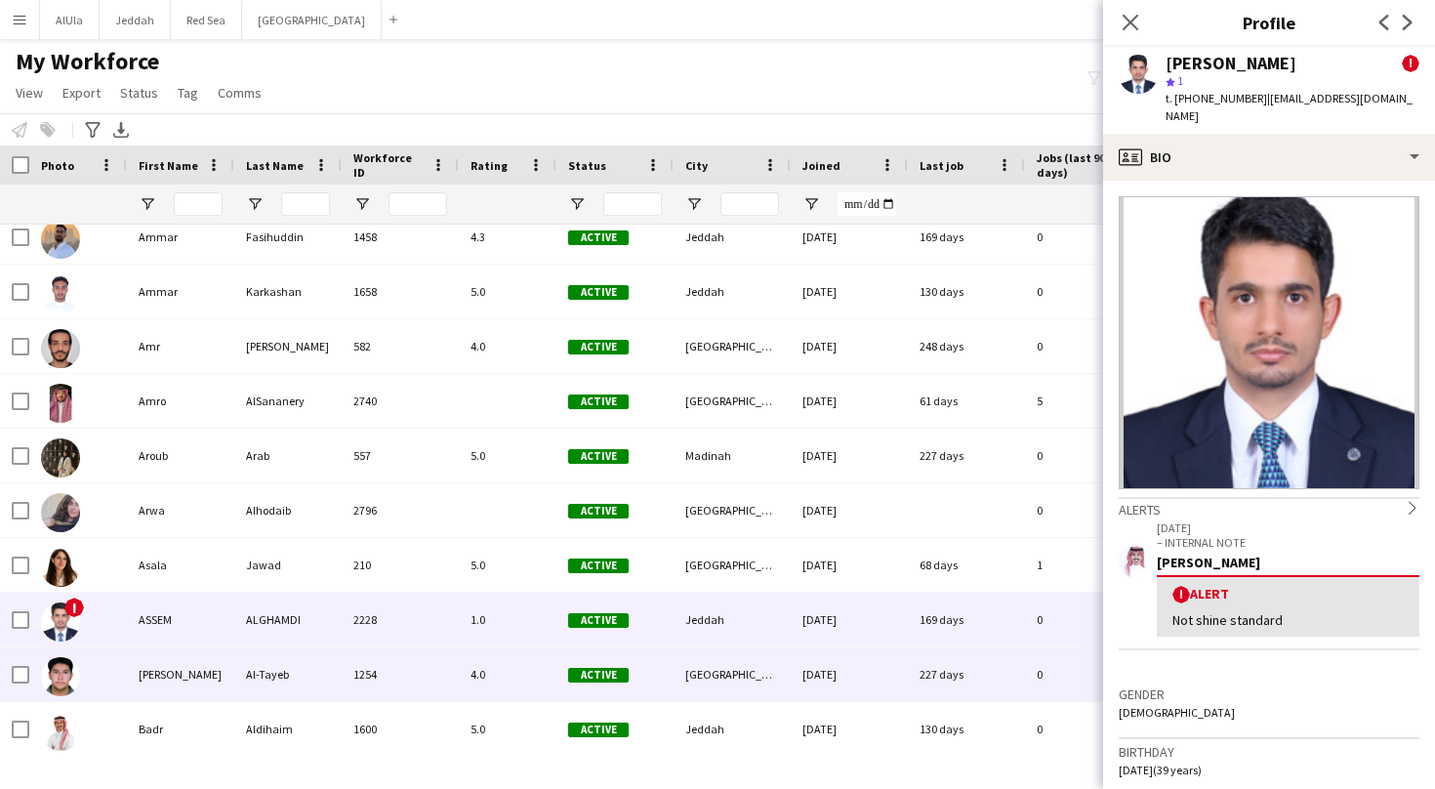
click at [197, 674] on div "[PERSON_NAME]" at bounding box center [180, 674] width 107 height 54
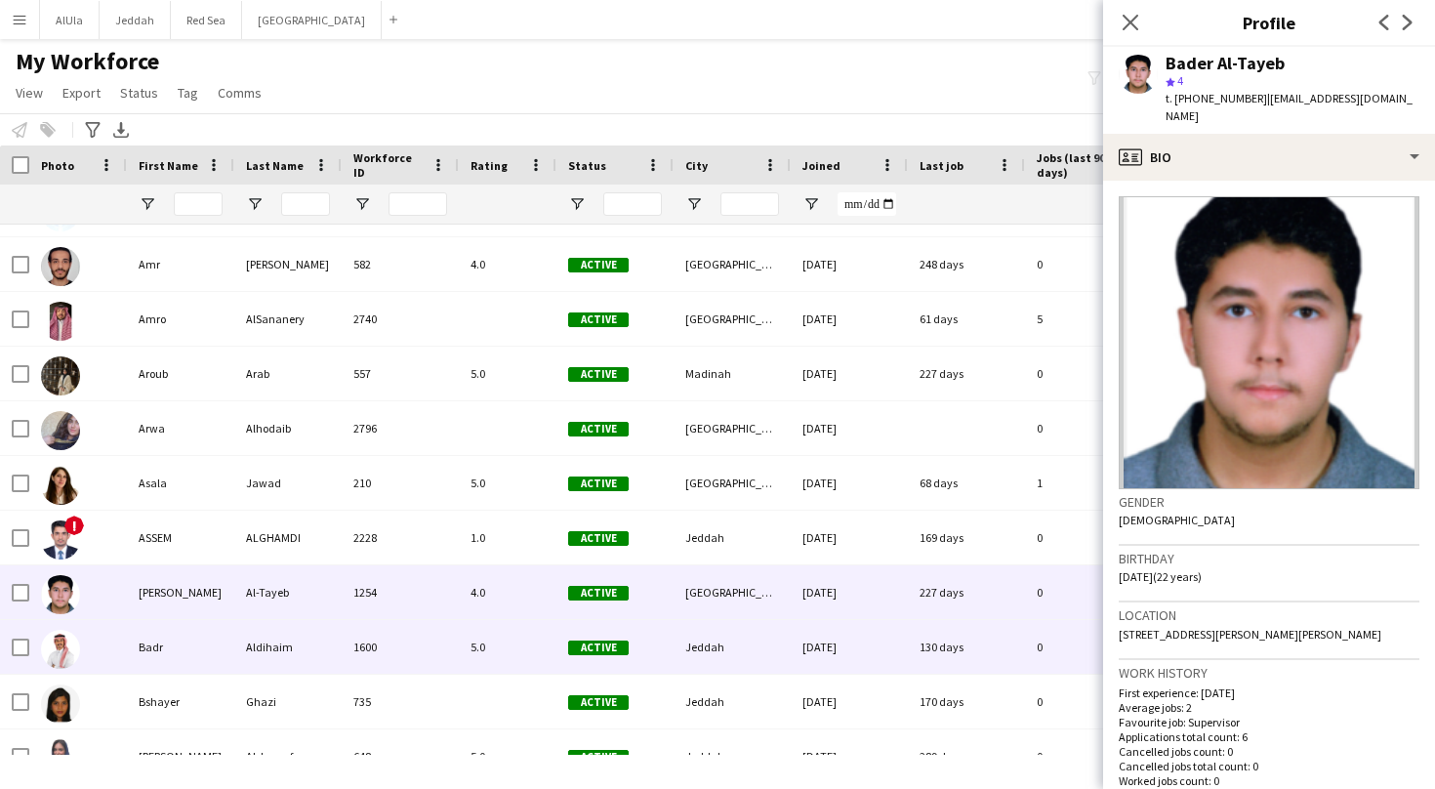
click at [183, 648] on div "Badr" at bounding box center [180, 647] width 107 height 54
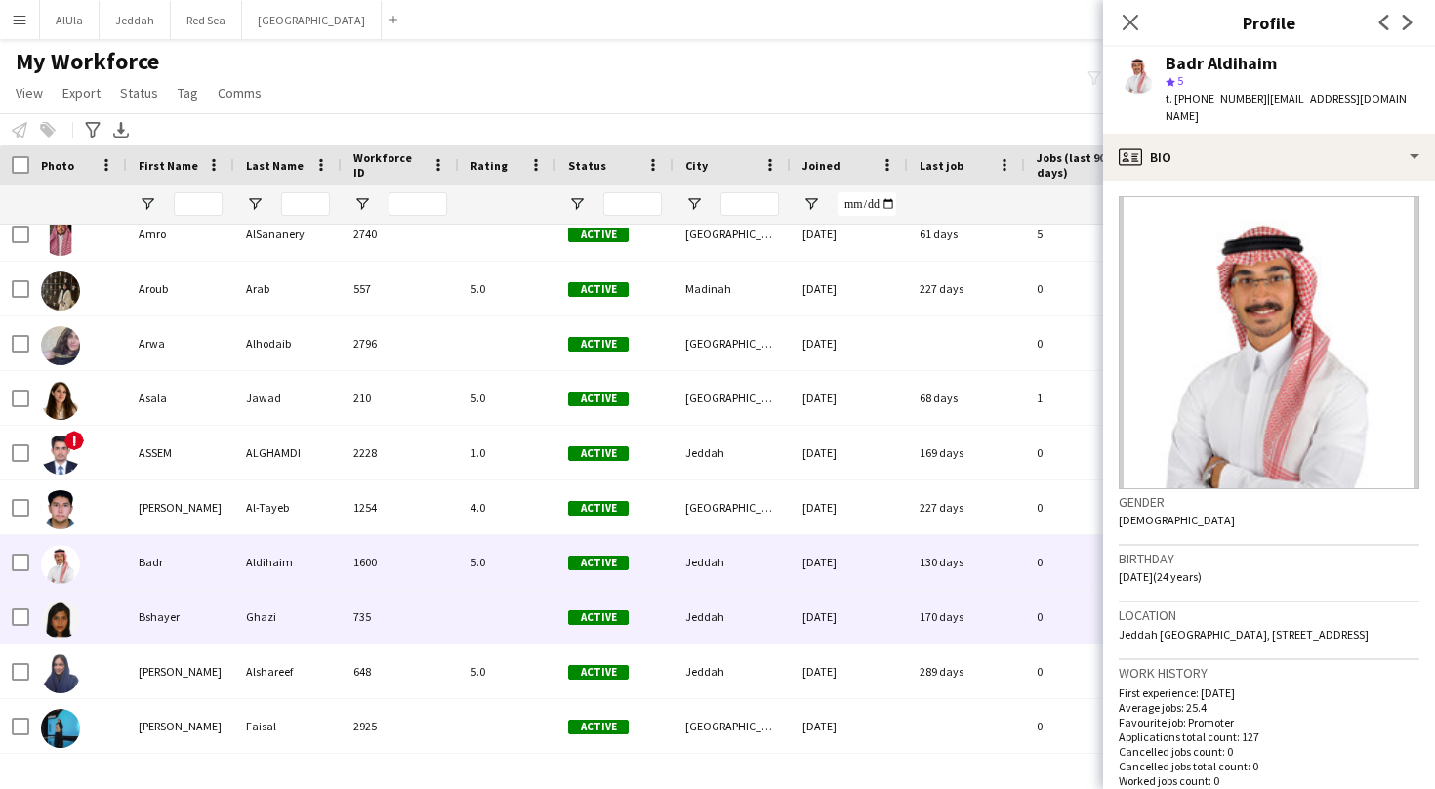
click at [162, 633] on div "Bshayer" at bounding box center [180, 617] width 107 height 54
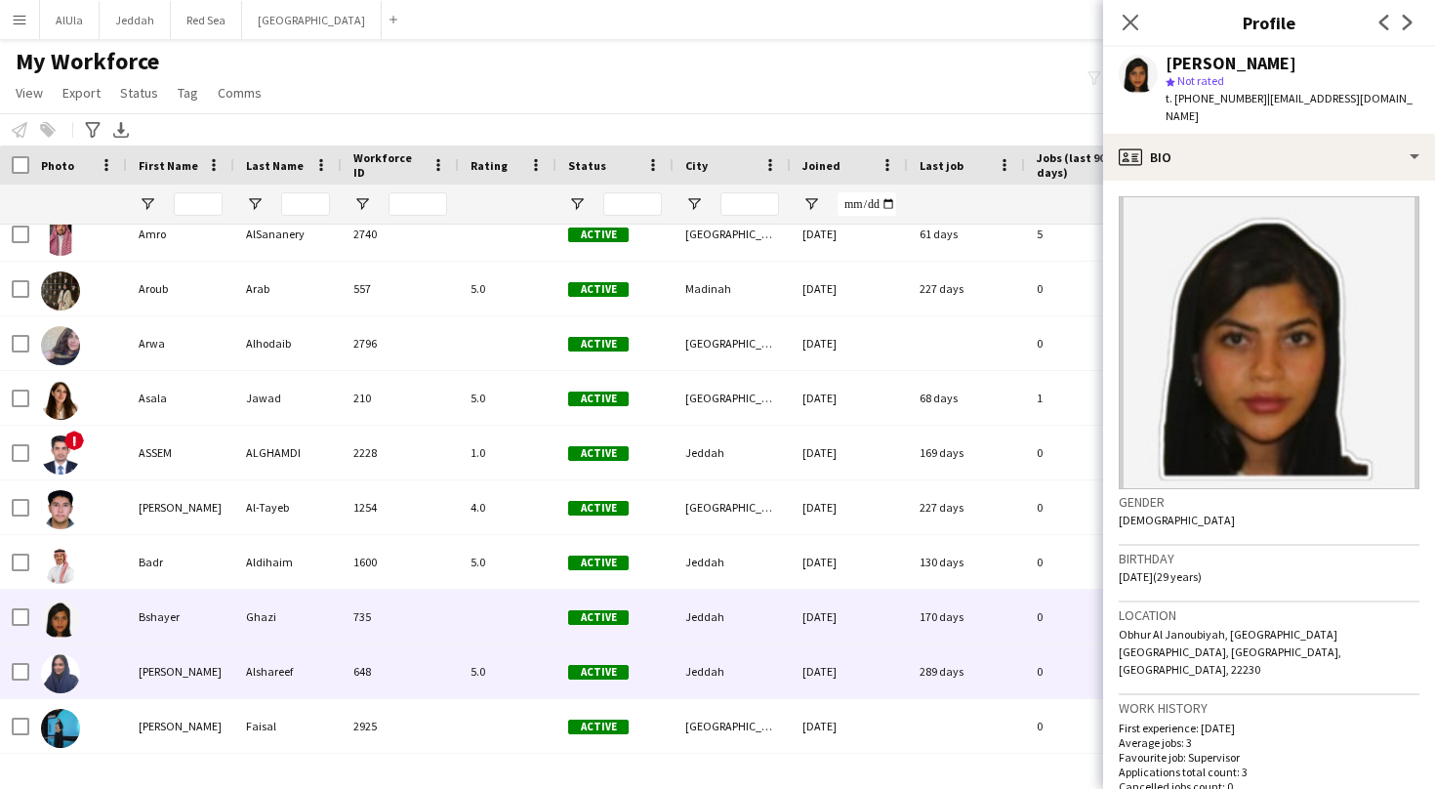
click at [158, 685] on div "[PERSON_NAME]" at bounding box center [180, 671] width 107 height 54
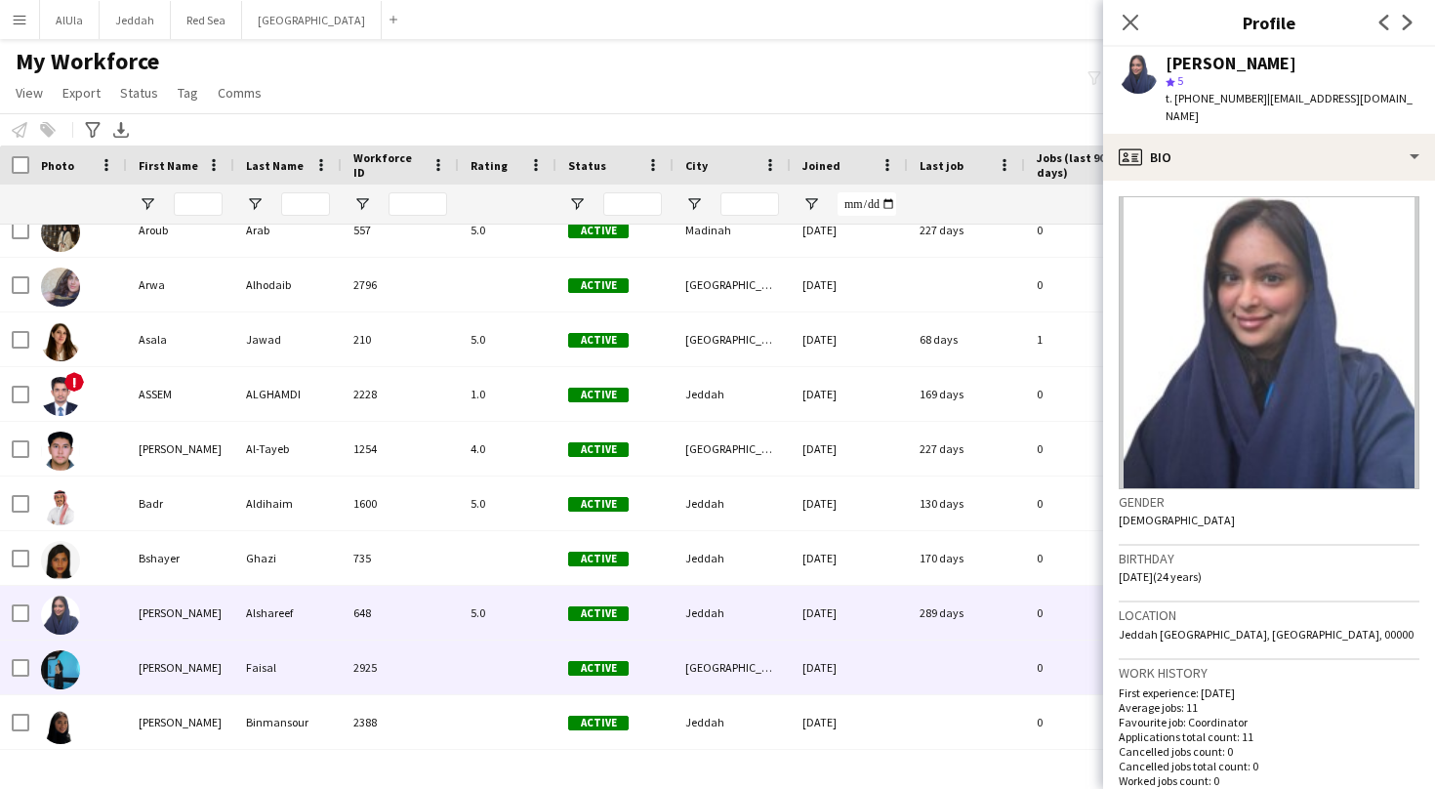
click at [190, 667] on div "[PERSON_NAME]" at bounding box center [180, 667] width 107 height 54
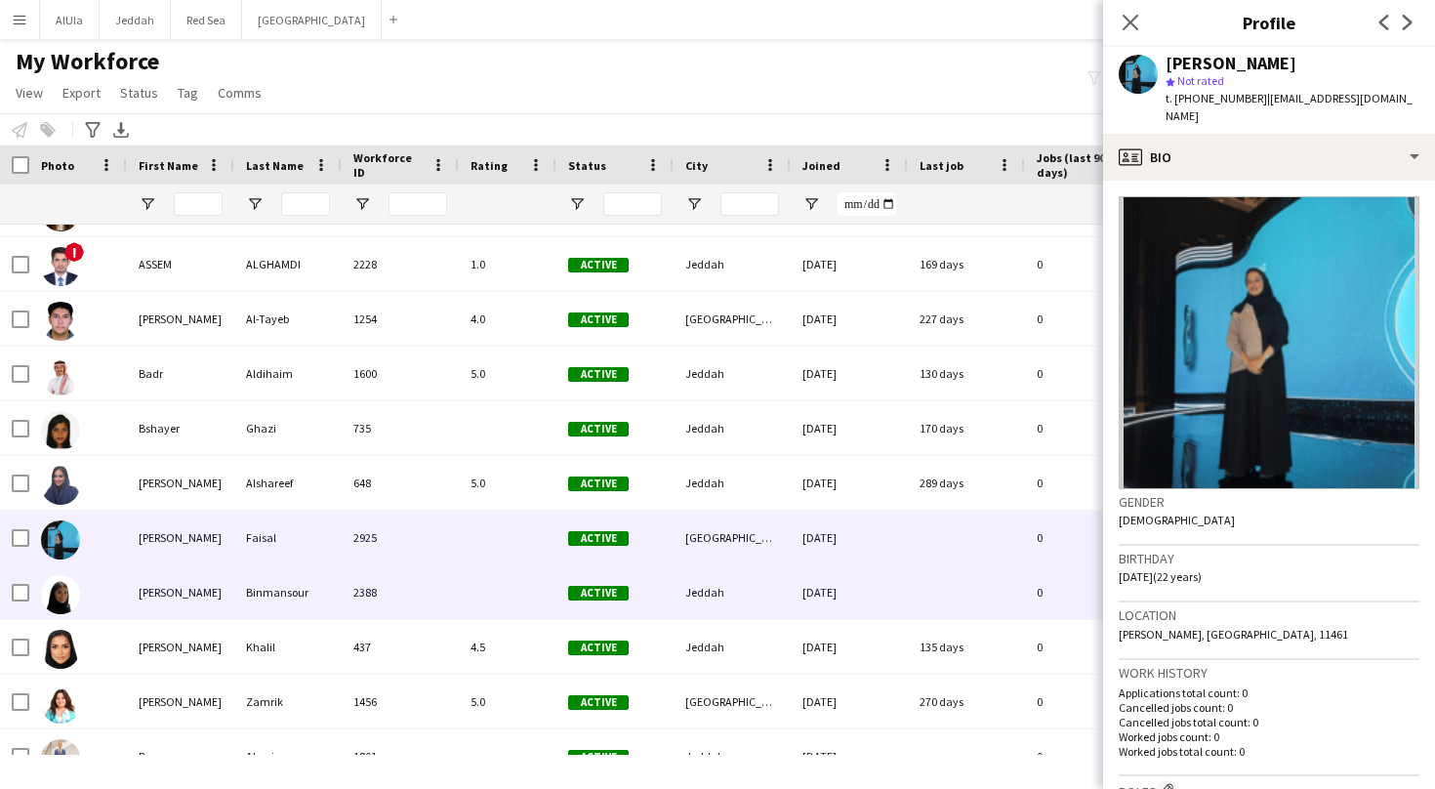
click at [153, 603] on div "[PERSON_NAME]" at bounding box center [180, 592] width 107 height 54
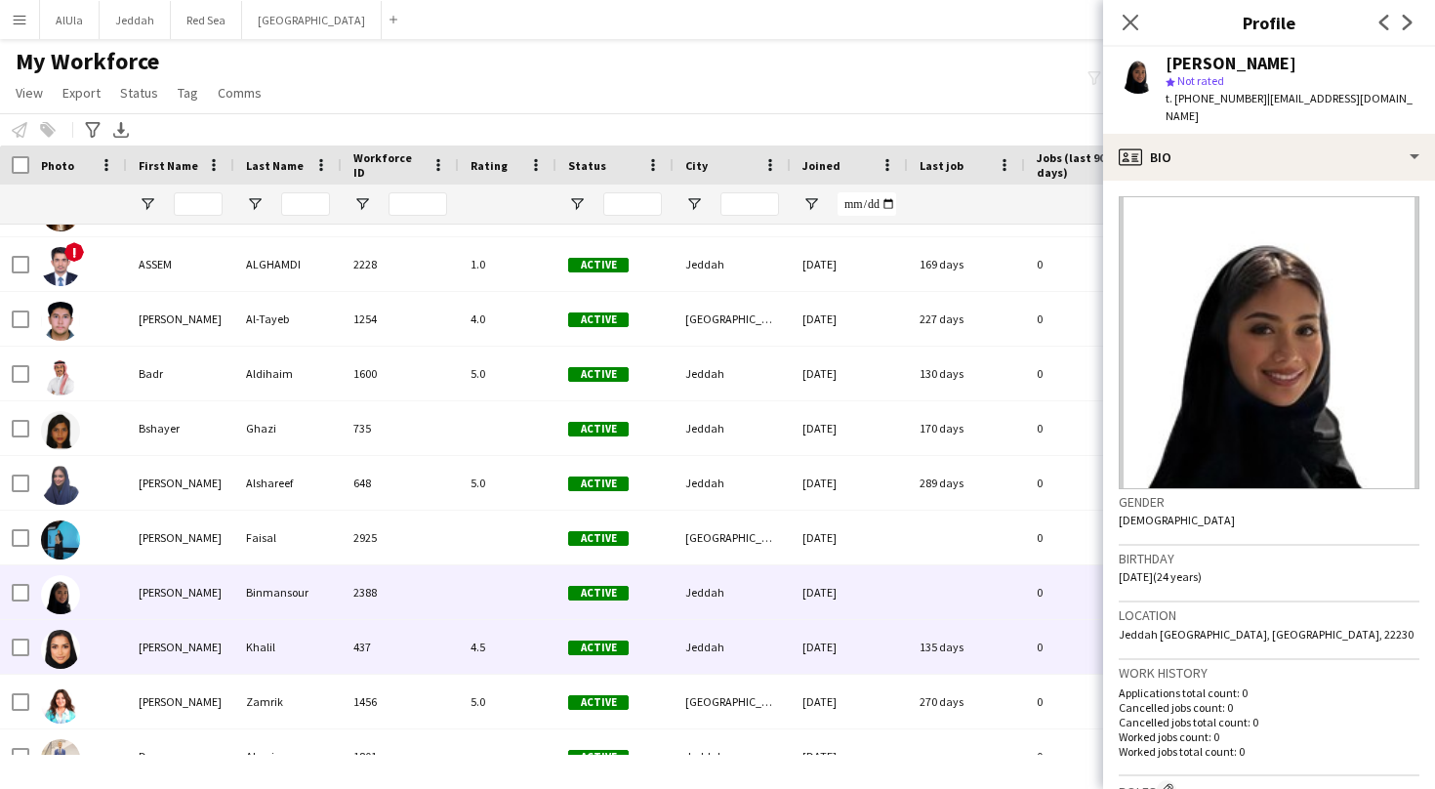
click at [152, 655] on div "[PERSON_NAME]" at bounding box center [180, 647] width 107 height 54
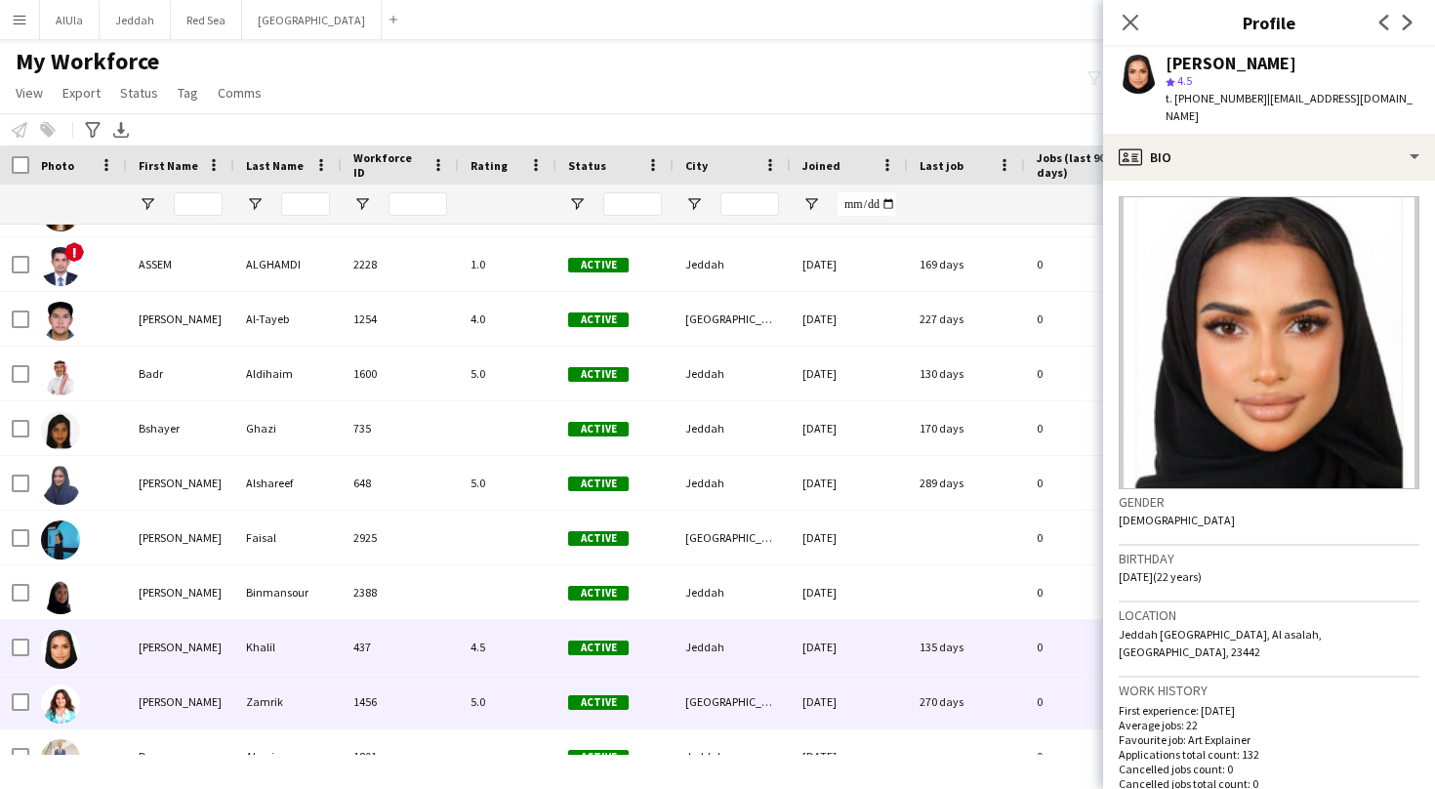
click at [156, 700] on div "[PERSON_NAME]" at bounding box center [180, 701] width 107 height 54
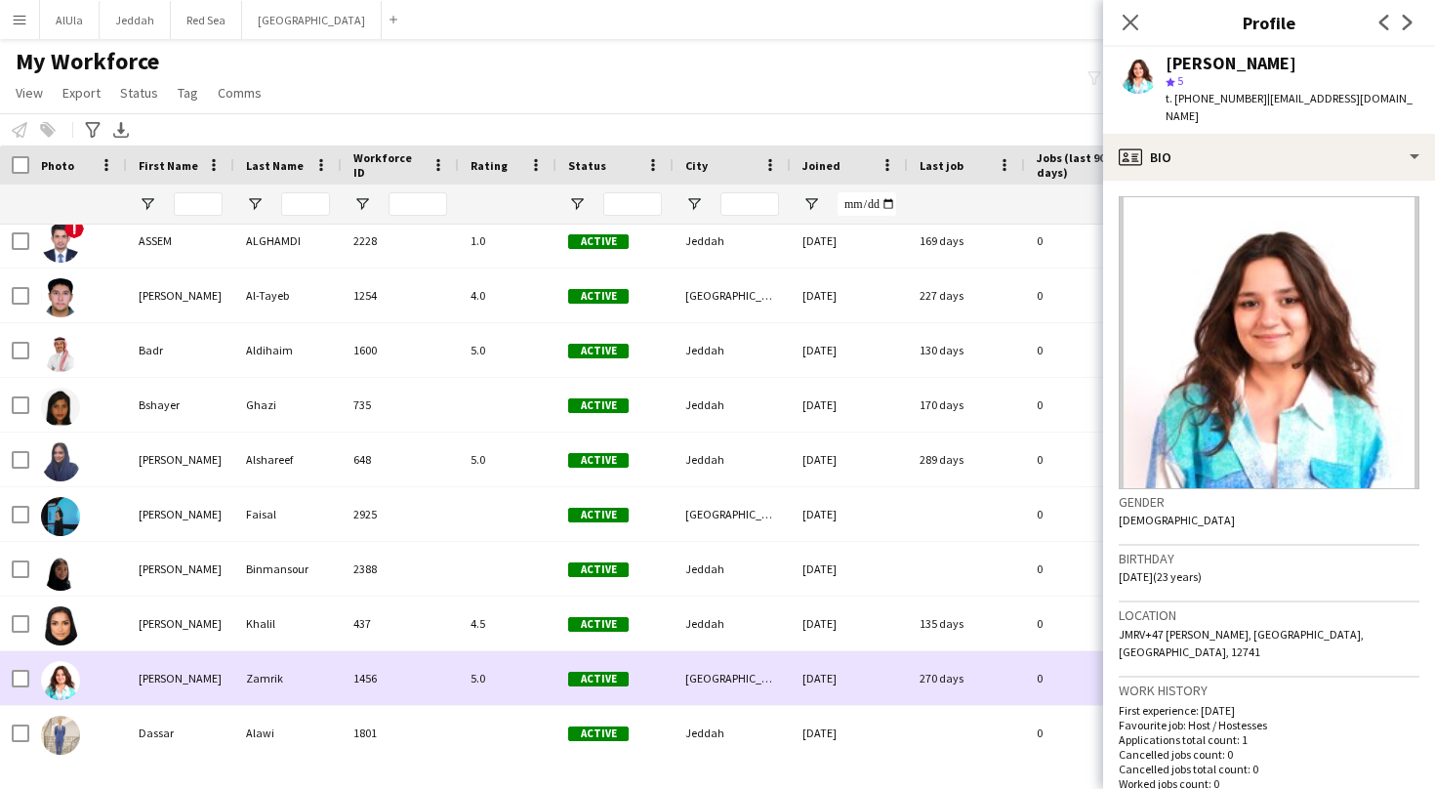
click at [156, 699] on div "[PERSON_NAME]" at bounding box center [180, 678] width 107 height 54
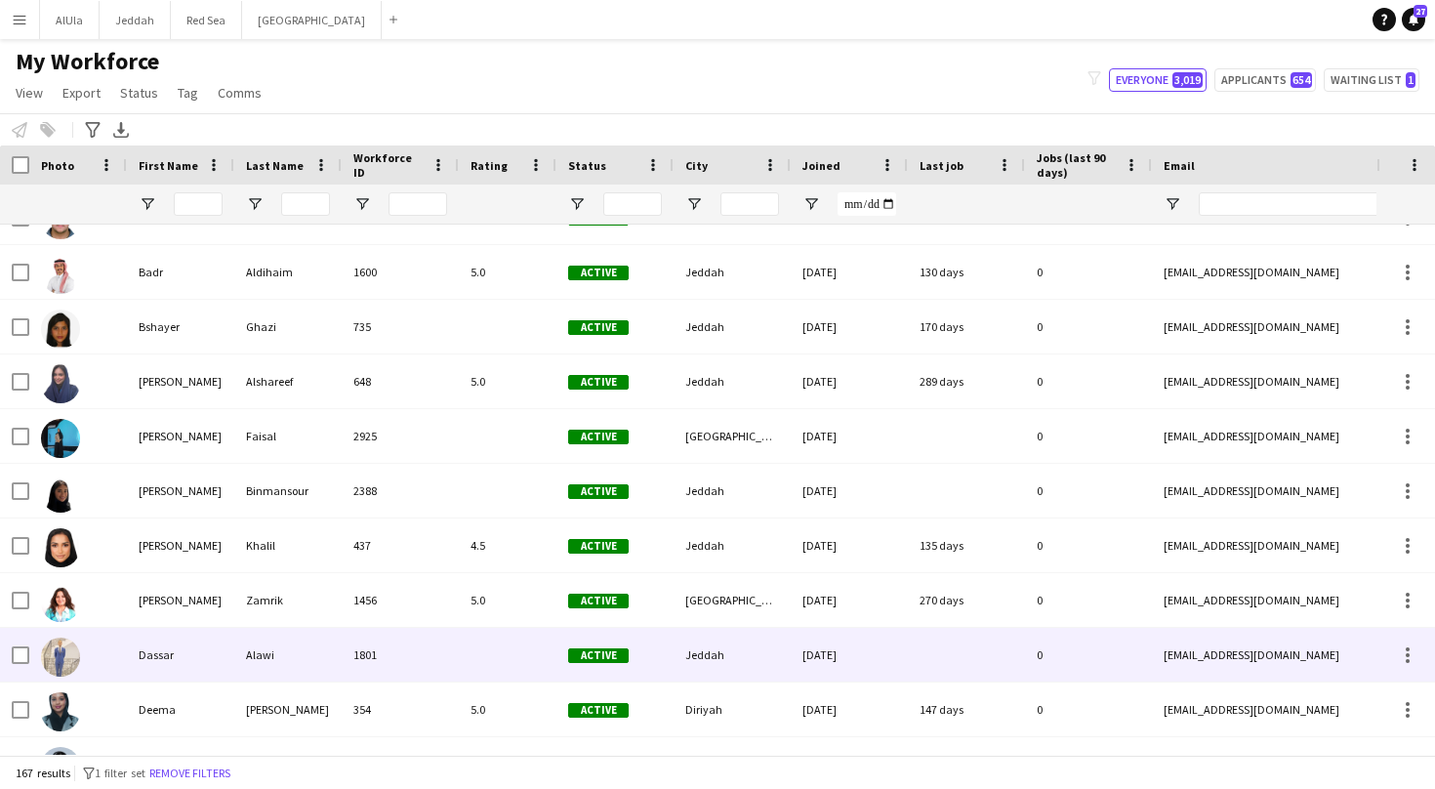
click at [155, 667] on div "Dassar" at bounding box center [180, 655] width 107 height 54
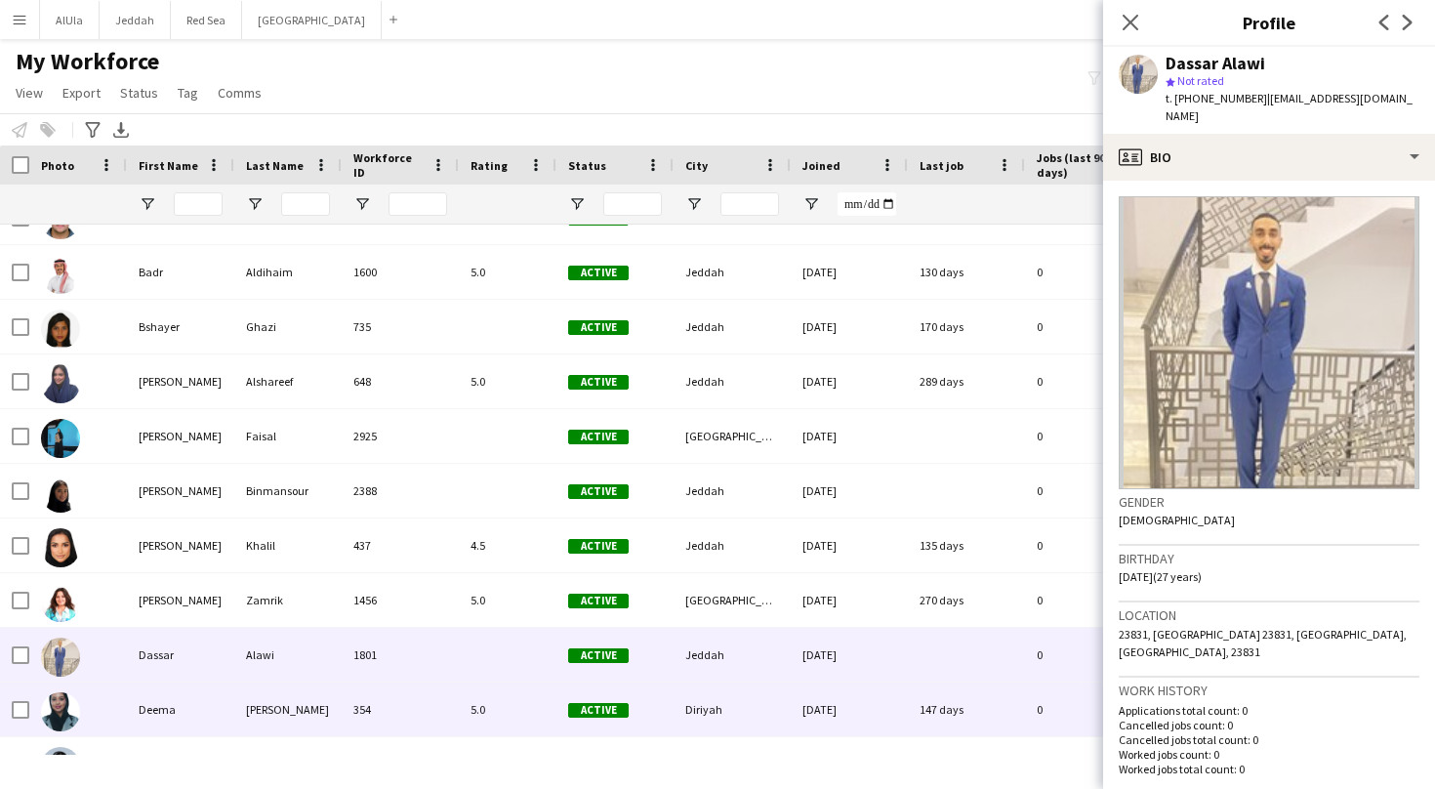
click at [159, 713] on div "Deema" at bounding box center [180, 709] width 107 height 54
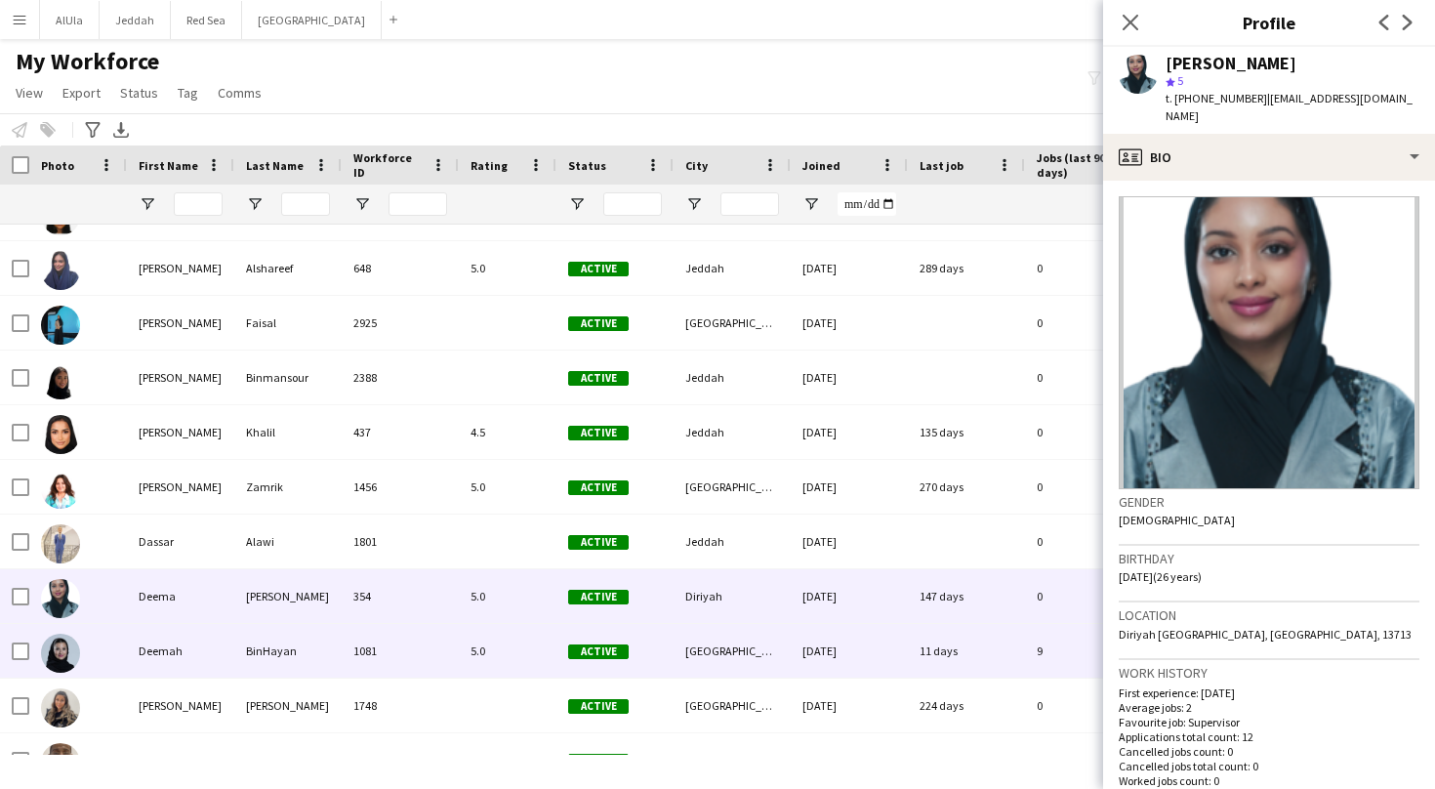
click at [159, 668] on div "Deemah" at bounding box center [180, 651] width 107 height 54
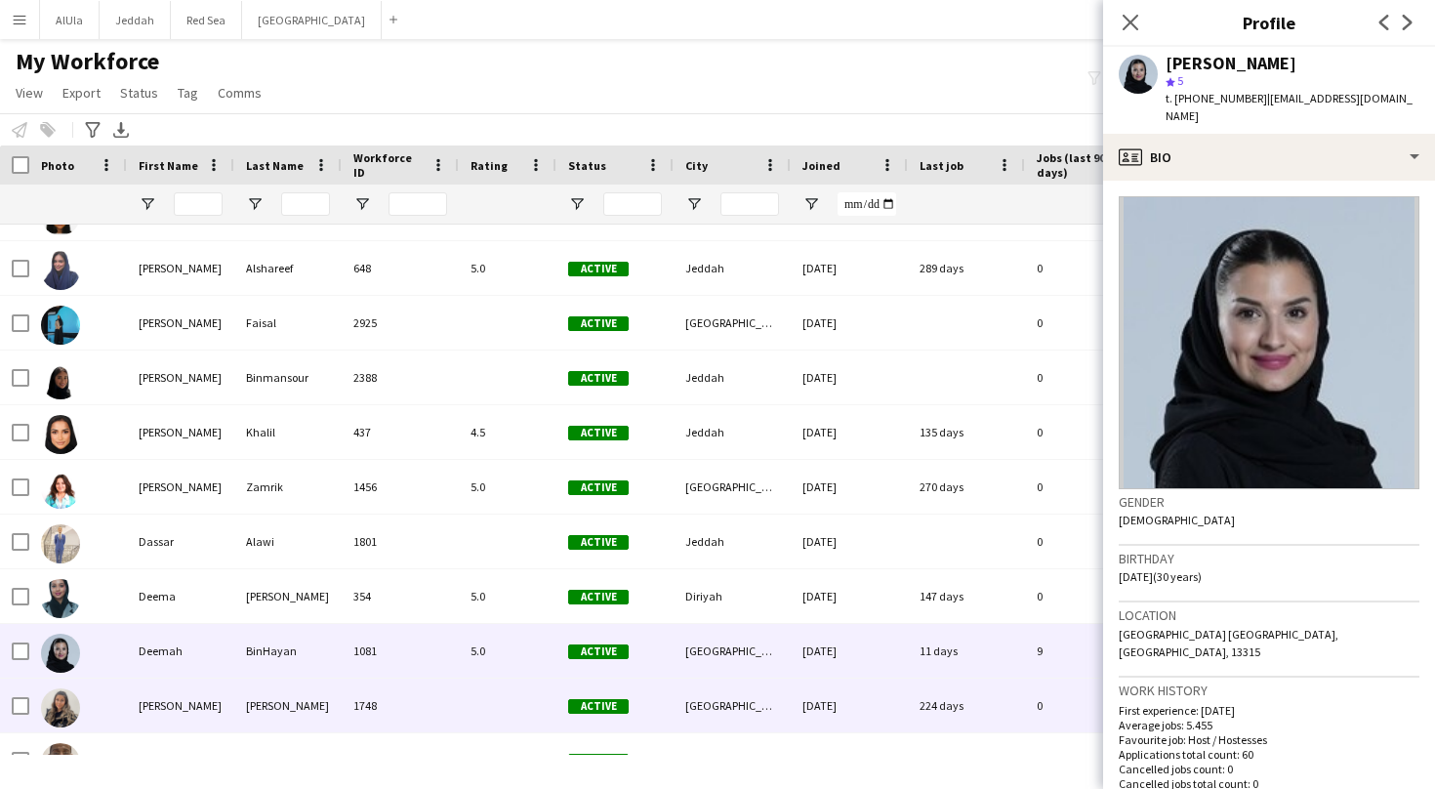
click at [163, 715] on div "[PERSON_NAME]" at bounding box center [180, 705] width 107 height 54
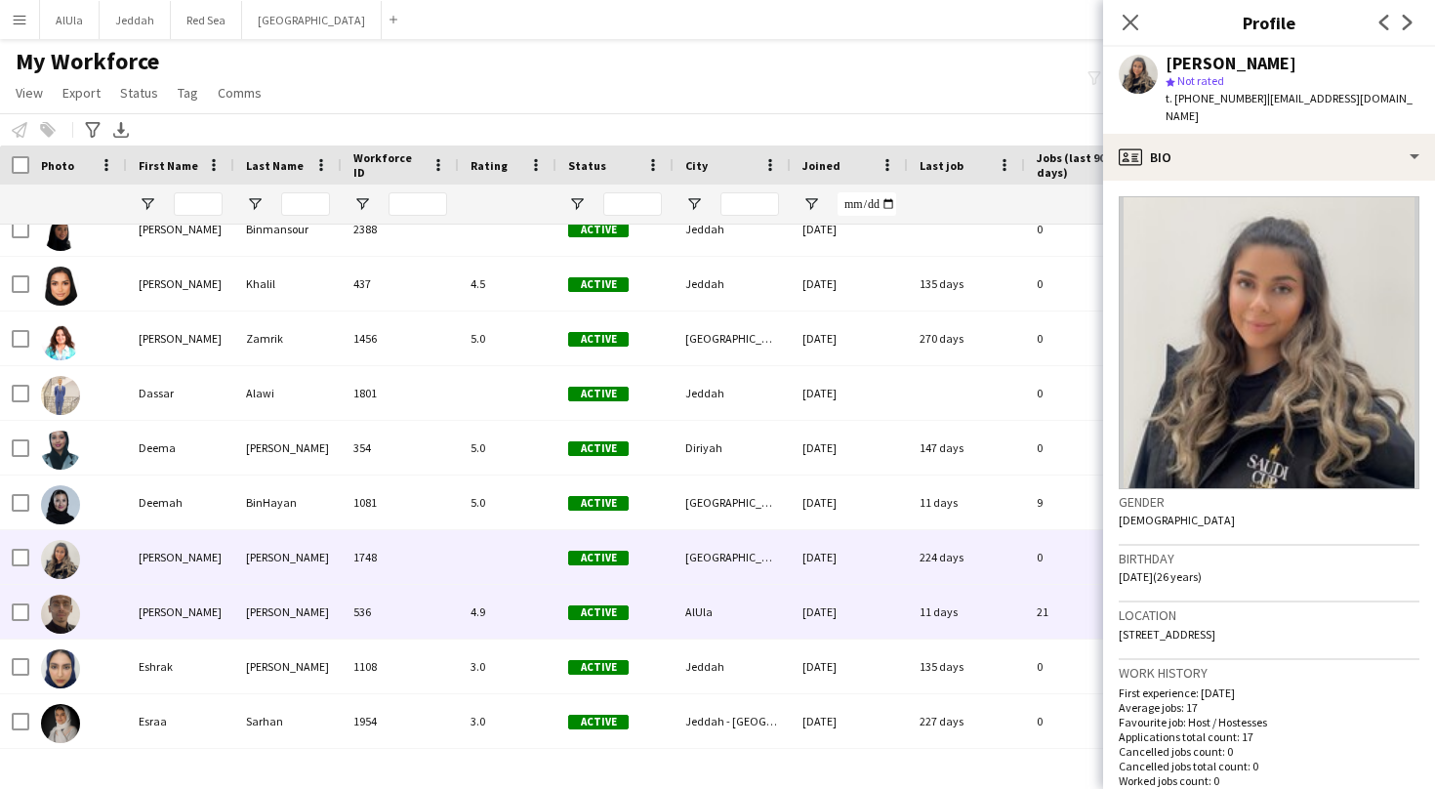
click at [150, 623] on div "[PERSON_NAME]" at bounding box center [180, 612] width 107 height 54
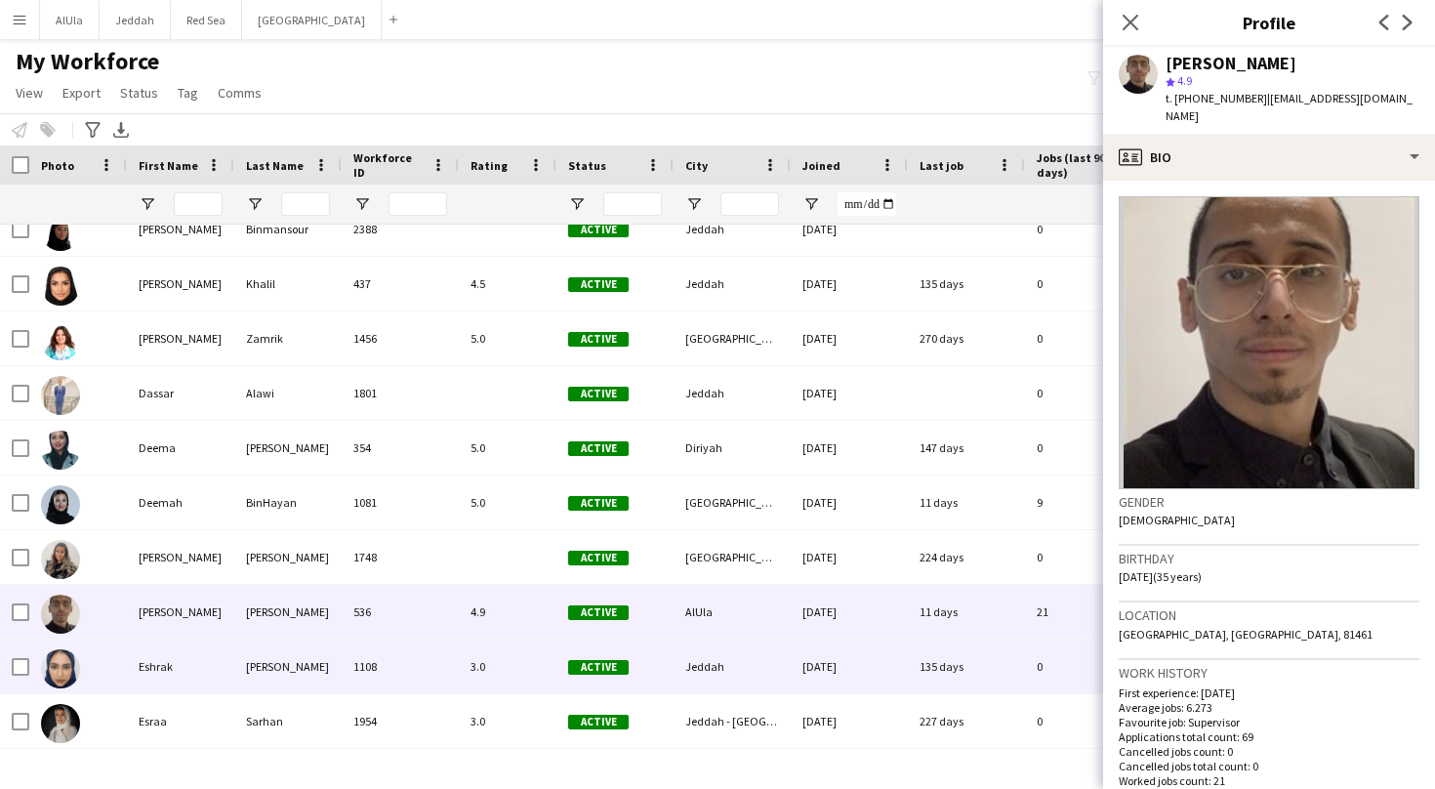
click at [158, 671] on div "Eshrak" at bounding box center [180, 666] width 107 height 54
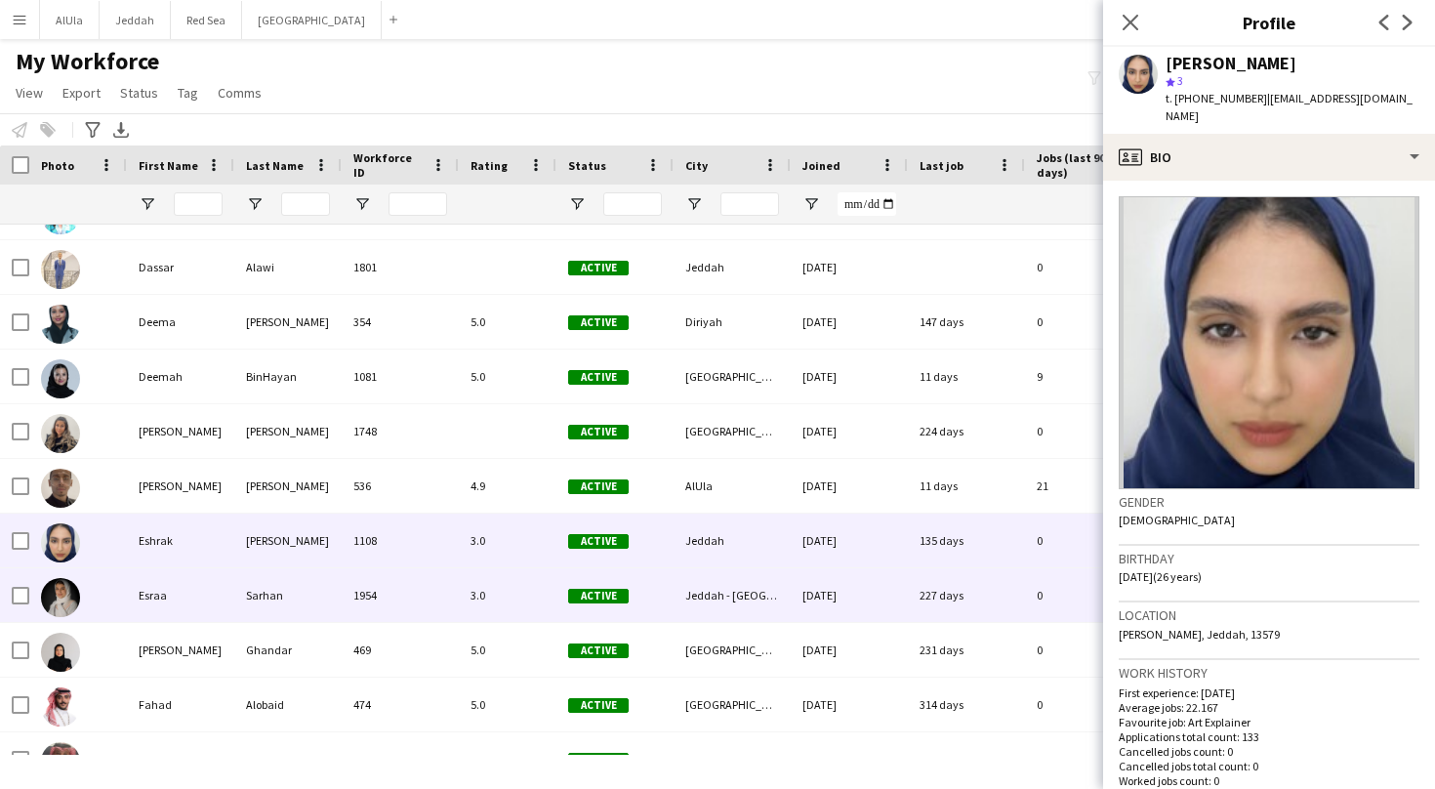
click at [161, 601] on div "Esraa" at bounding box center [180, 595] width 107 height 54
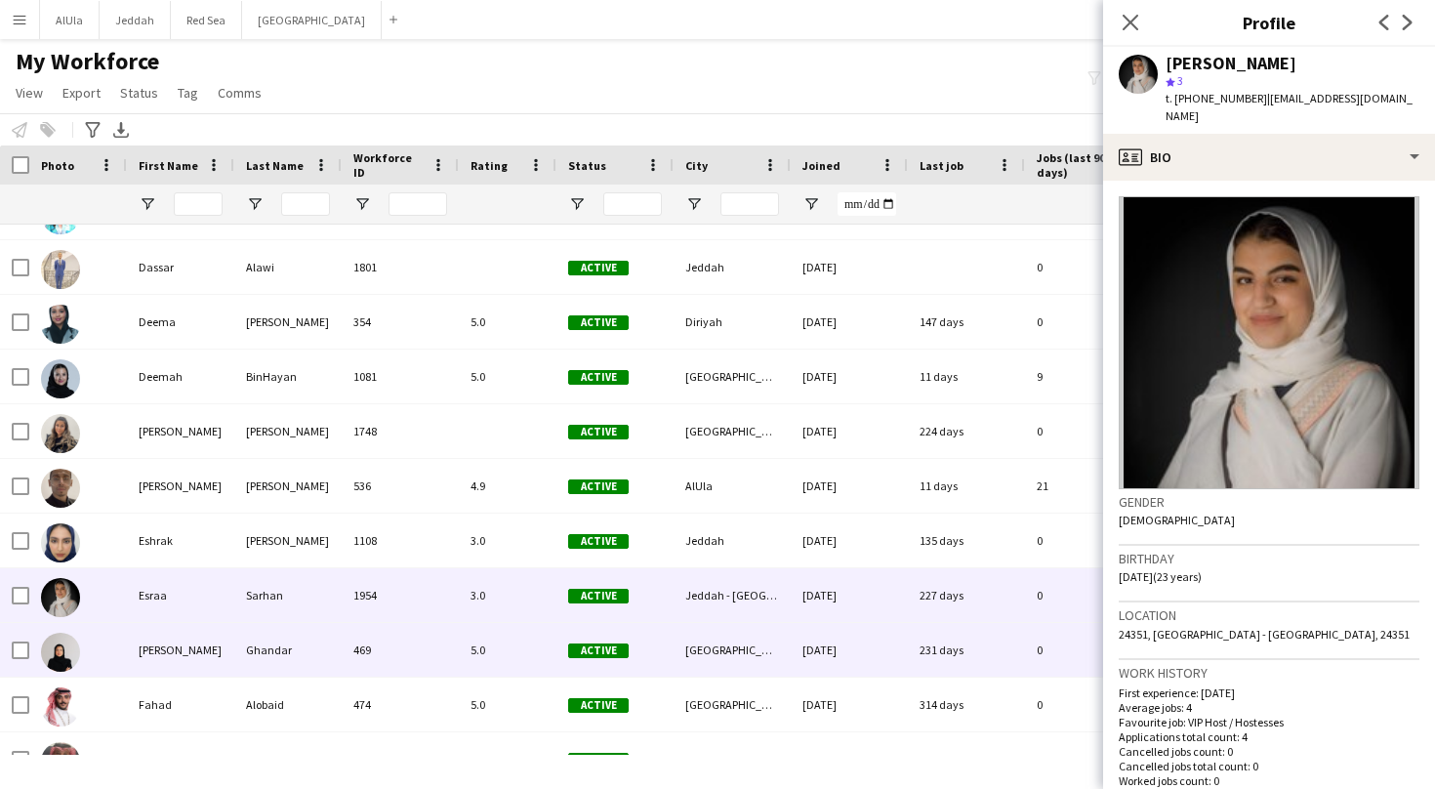
click at [148, 659] on div "[PERSON_NAME]" at bounding box center [180, 650] width 107 height 54
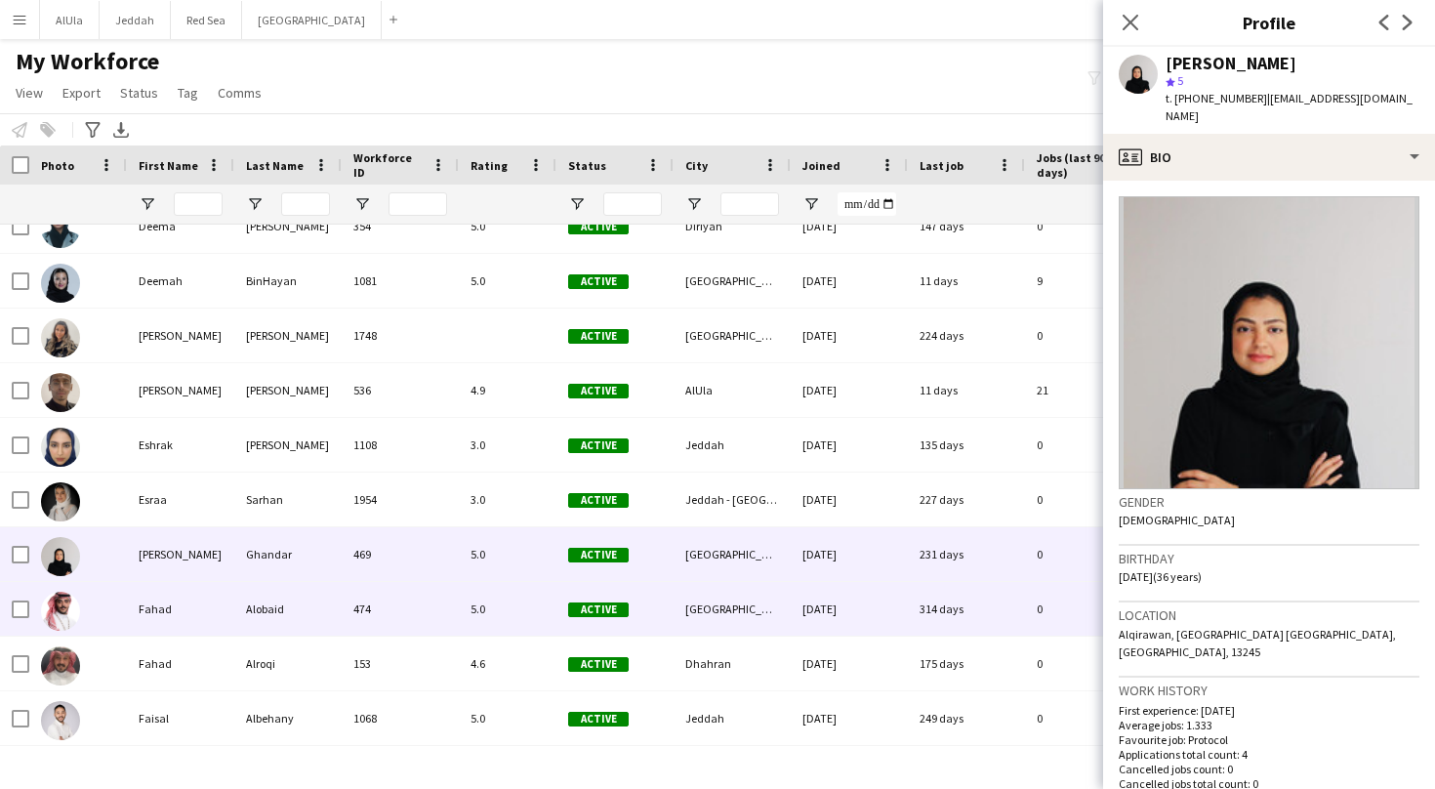
click at [143, 612] on div "Fahad" at bounding box center [180, 609] width 107 height 54
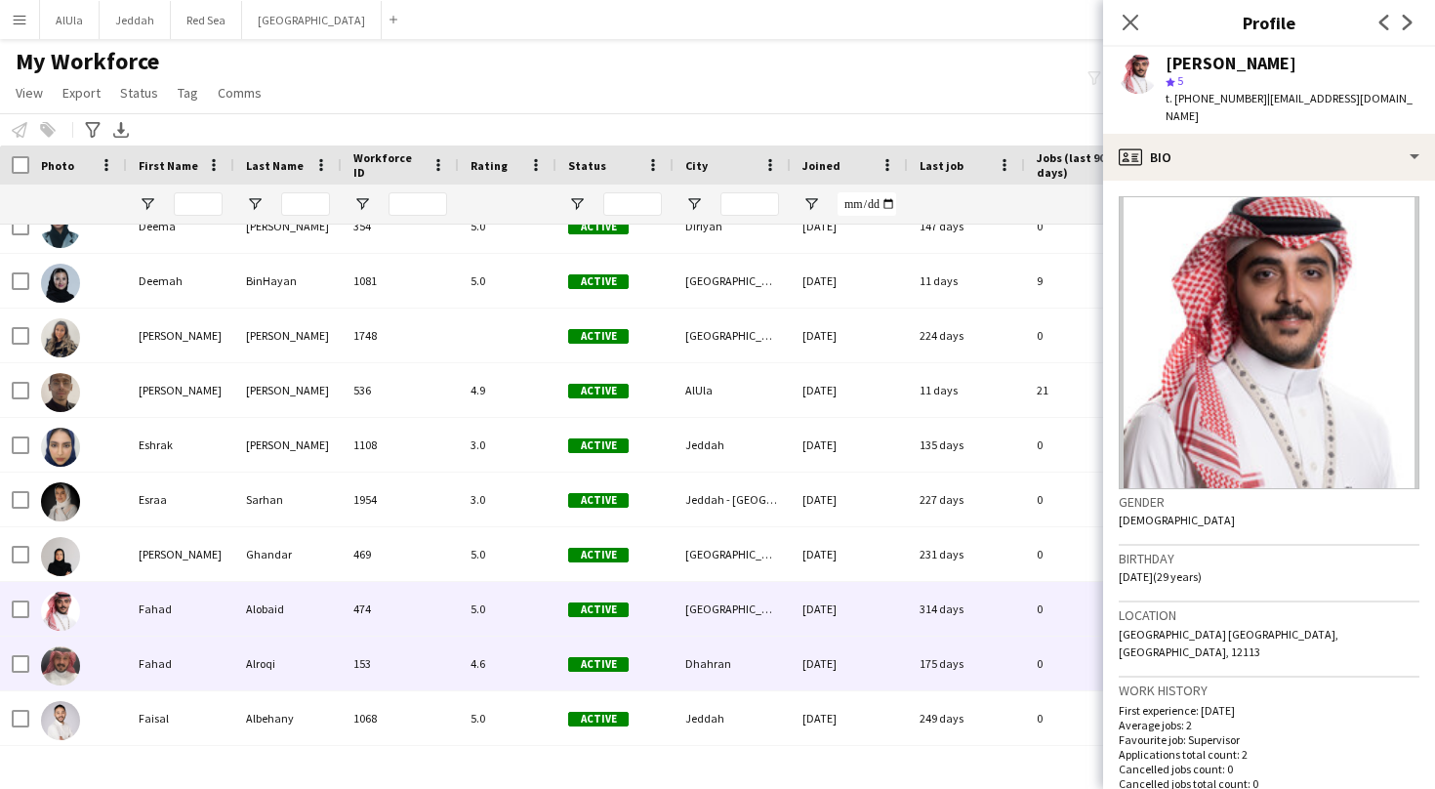
click at [149, 657] on div "Fahad" at bounding box center [180, 663] width 107 height 54
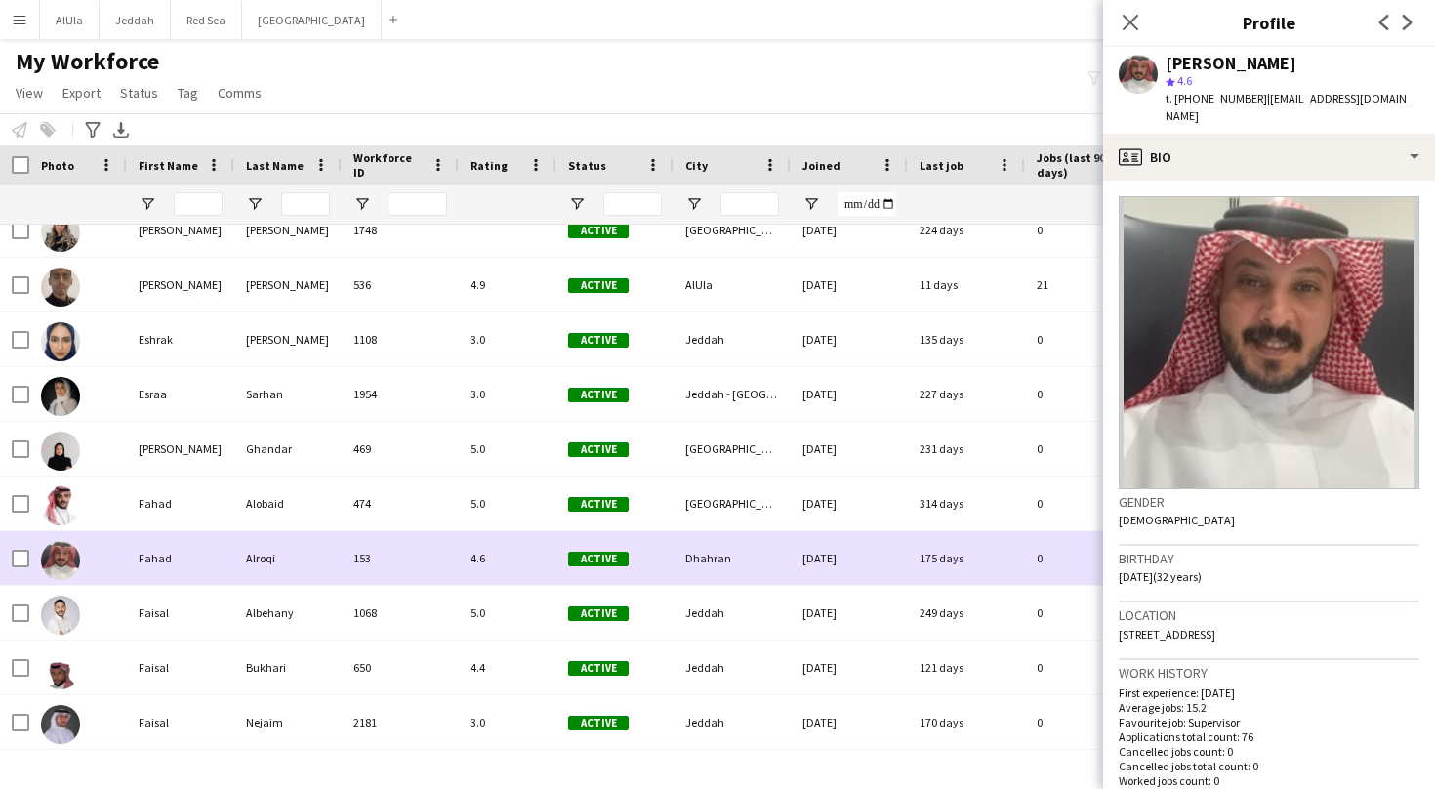
scroll to position [2543, 0]
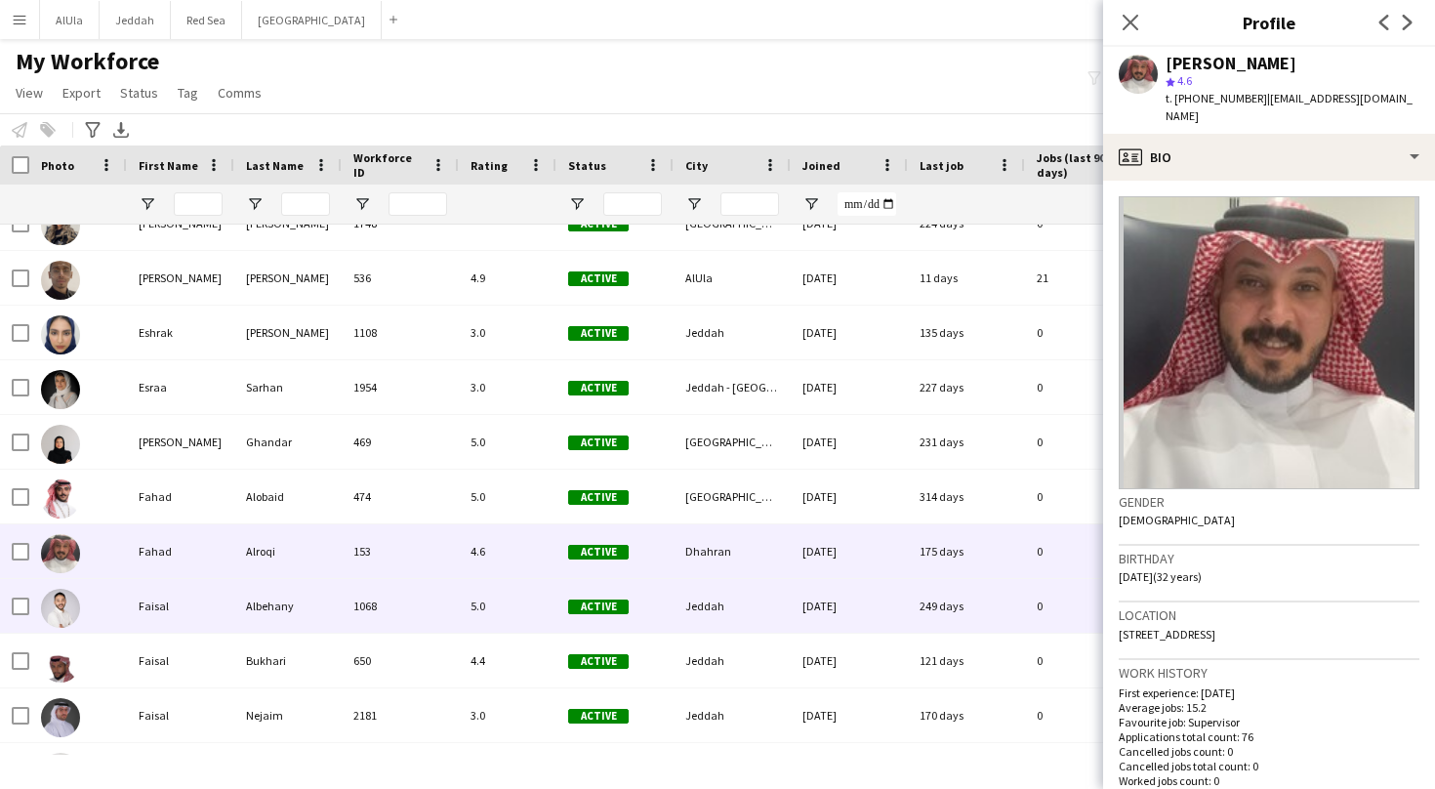
click at [140, 610] on div "Faisal" at bounding box center [180, 606] width 107 height 54
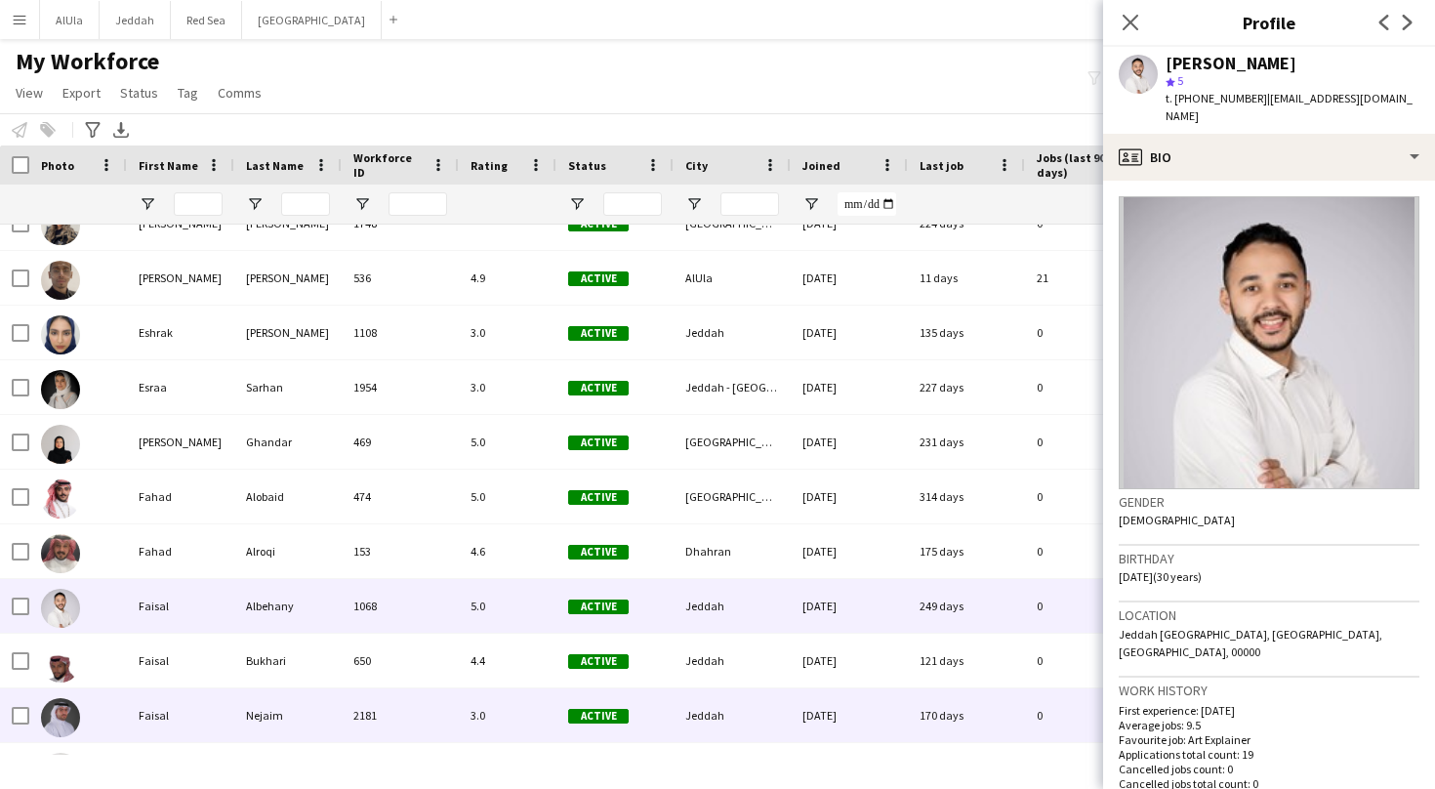
click at [137, 713] on div "Faisal" at bounding box center [180, 715] width 107 height 54
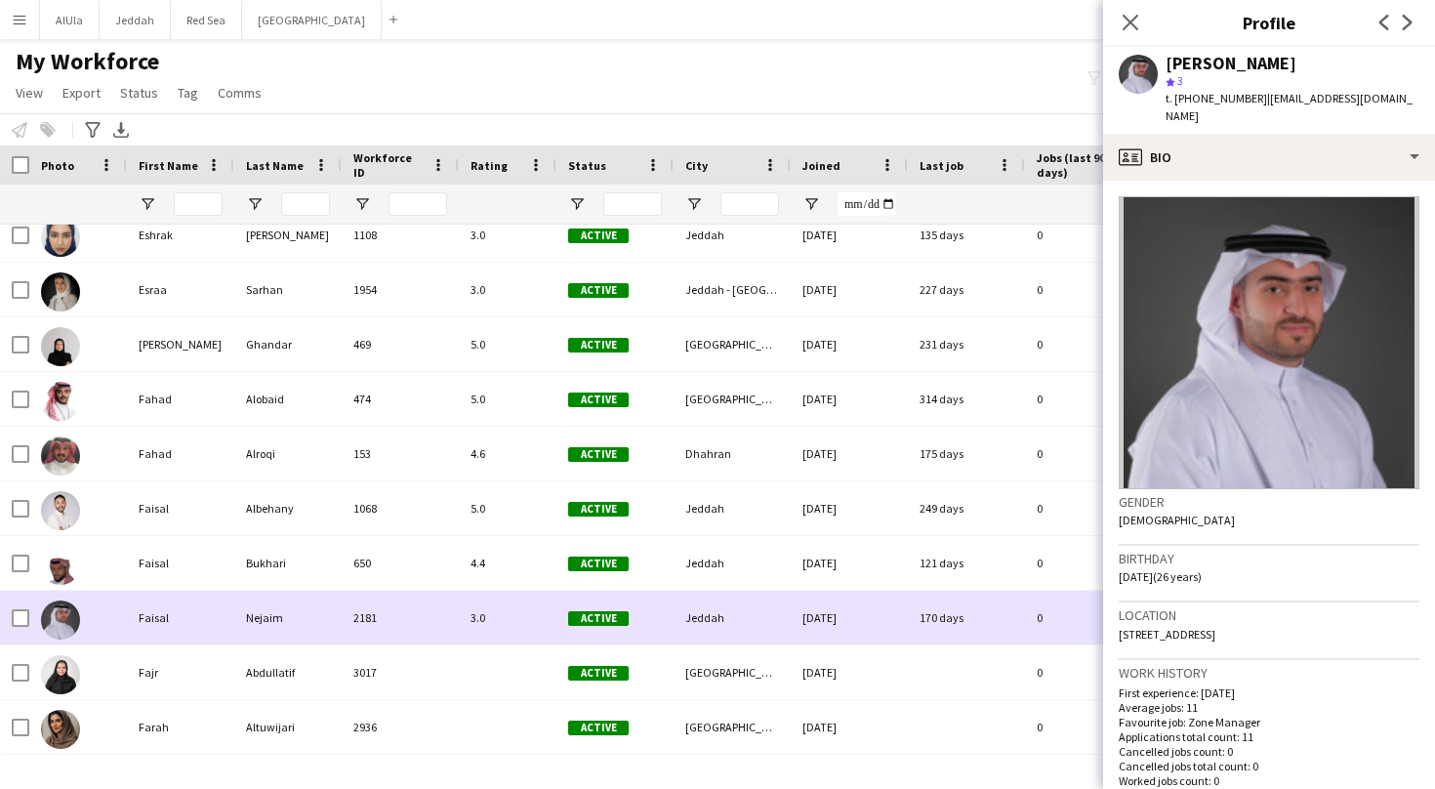
scroll to position [2643, 0]
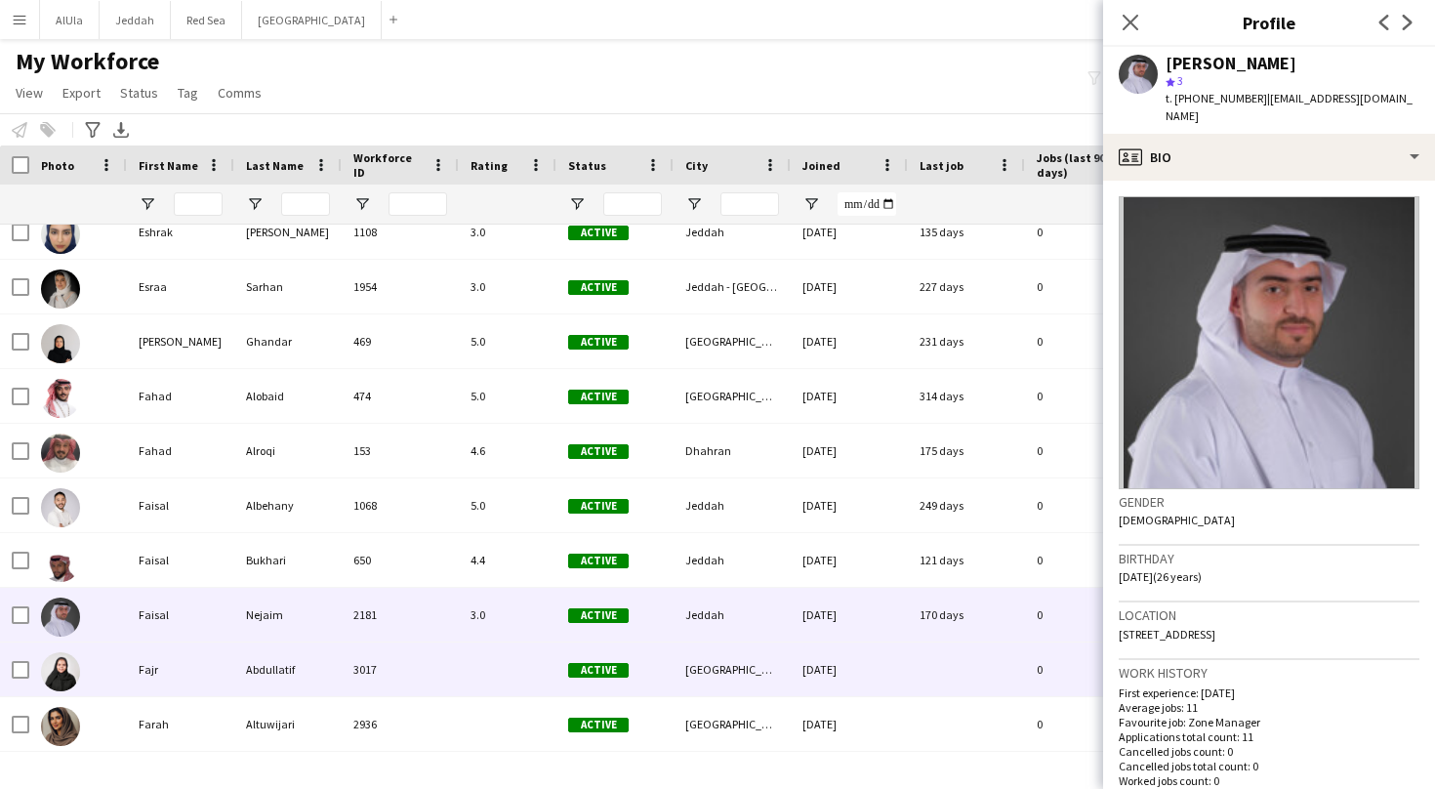
click at [164, 671] on div "Fajr" at bounding box center [180, 669] width 107 height 54
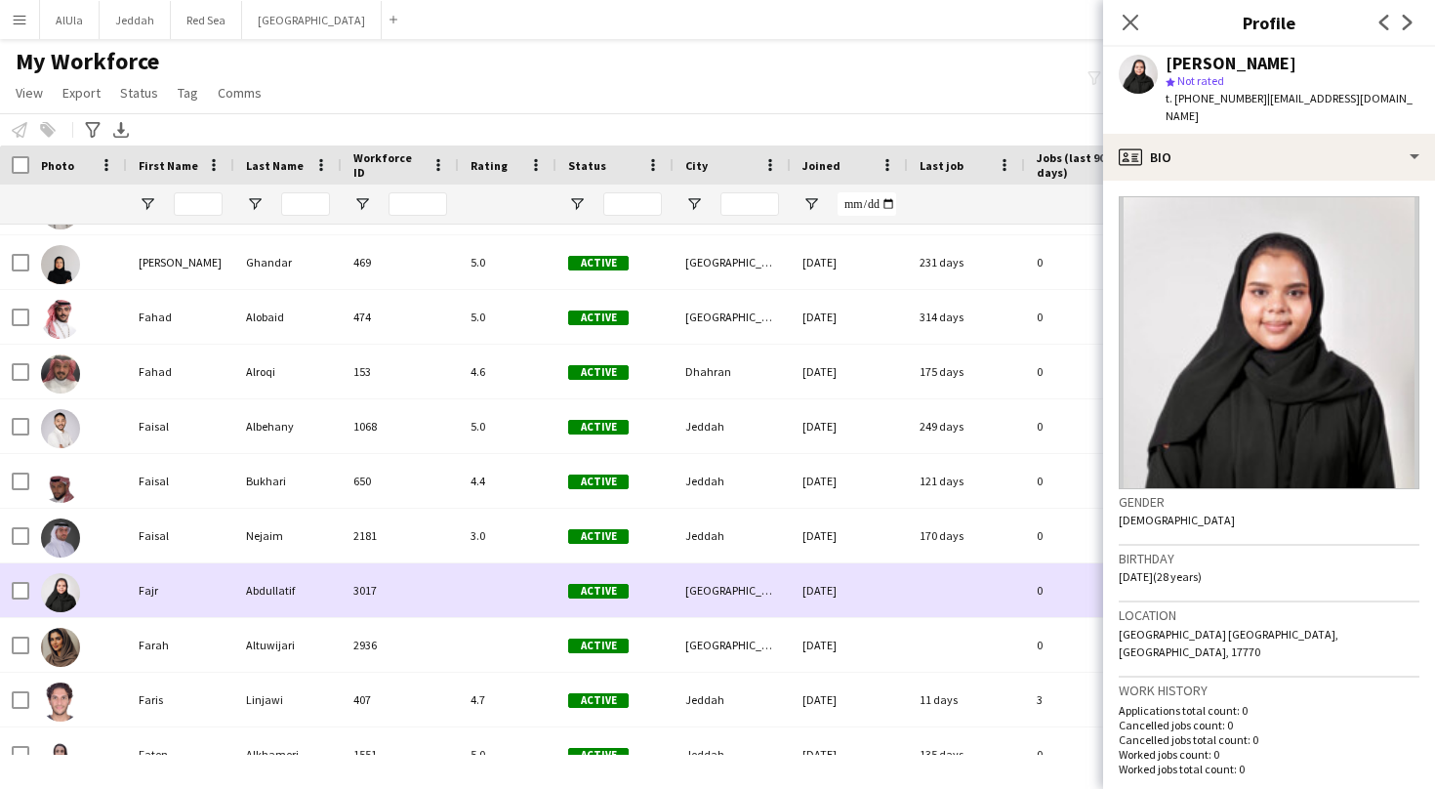
scroll to position [2724, 0]
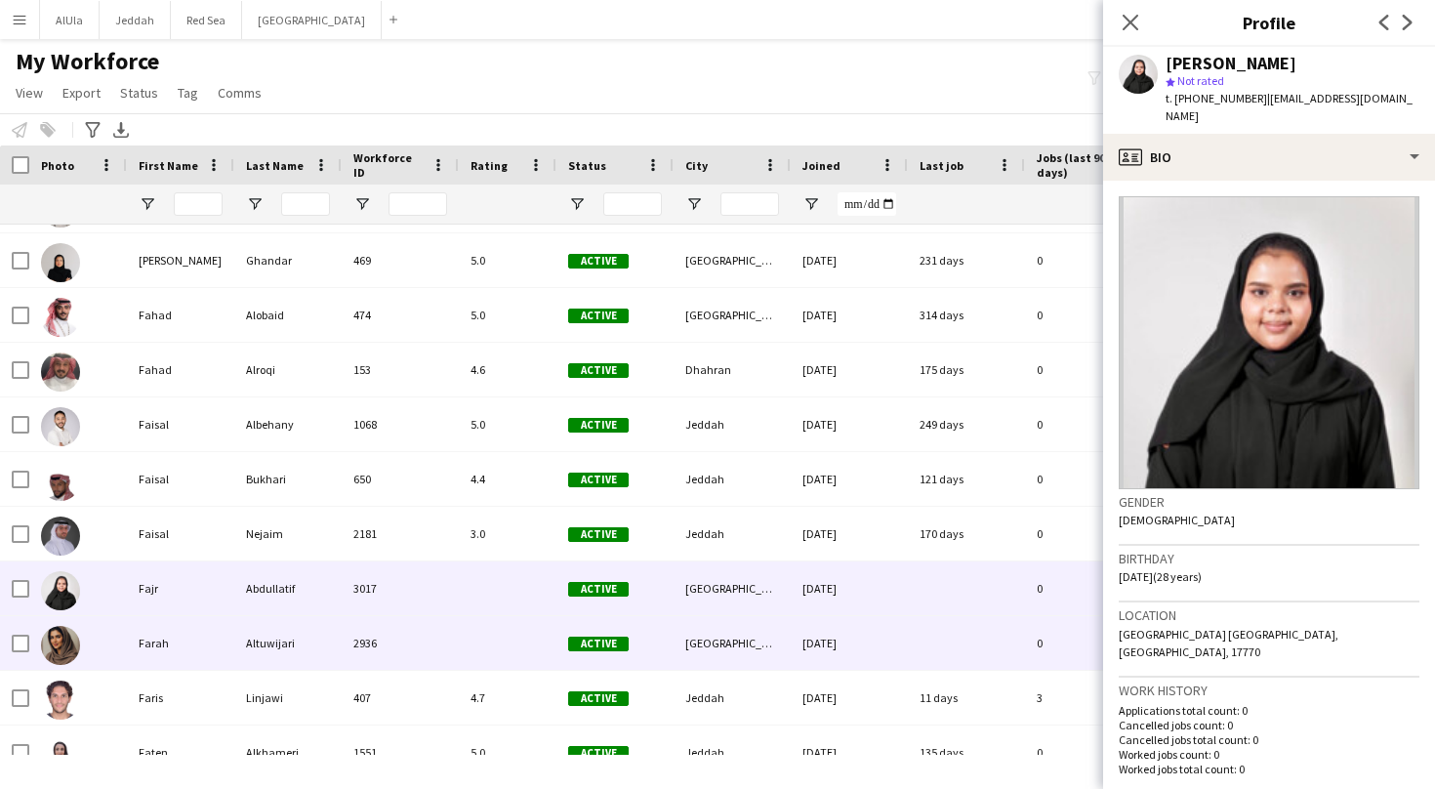
click at [159, 656] on div "Farah" at bounding box center [180, 643] width 107 height 54
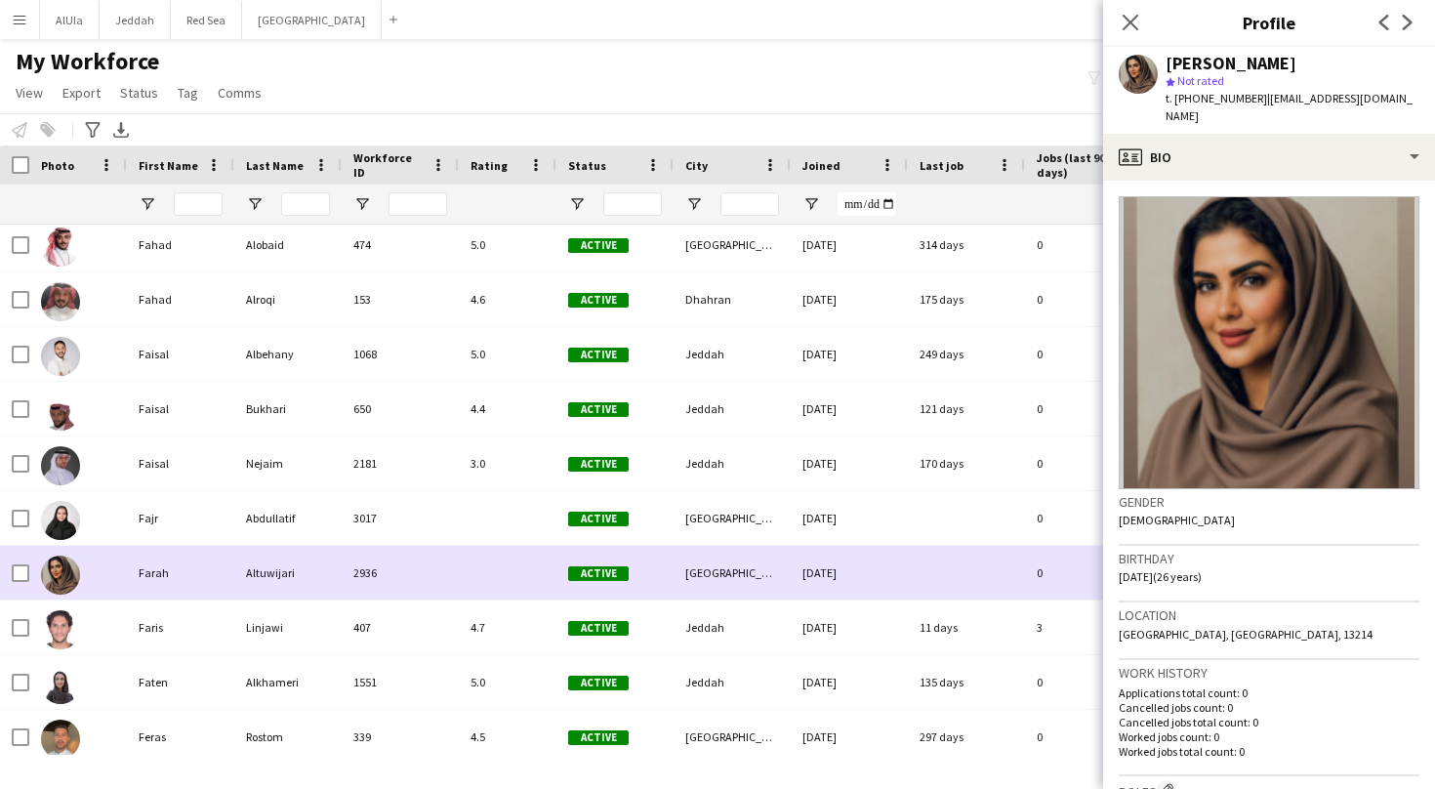
scroll to position [2801, 0]
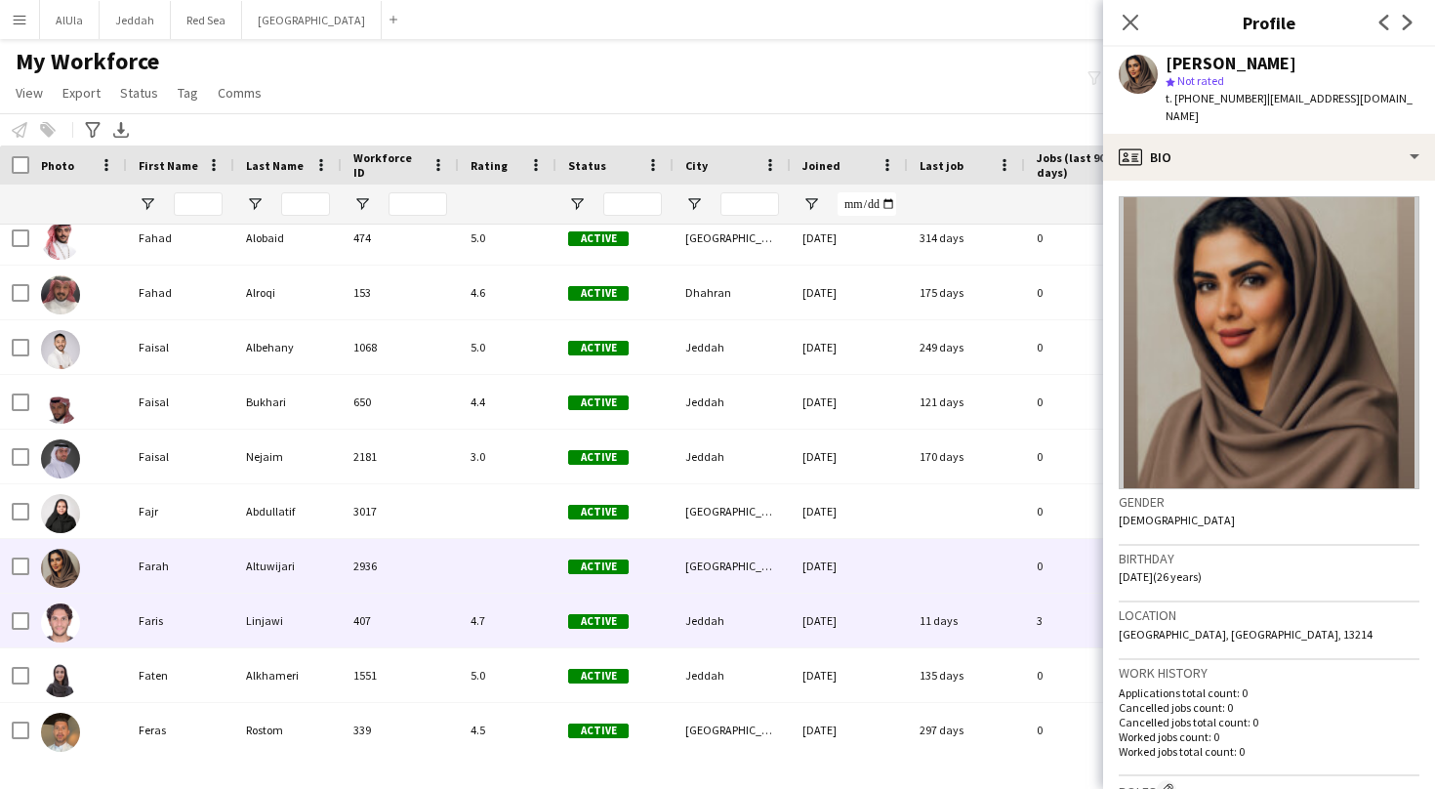
click at [162, 629] on div "Faris" at bounding box center [180, 620] width 107 height 54
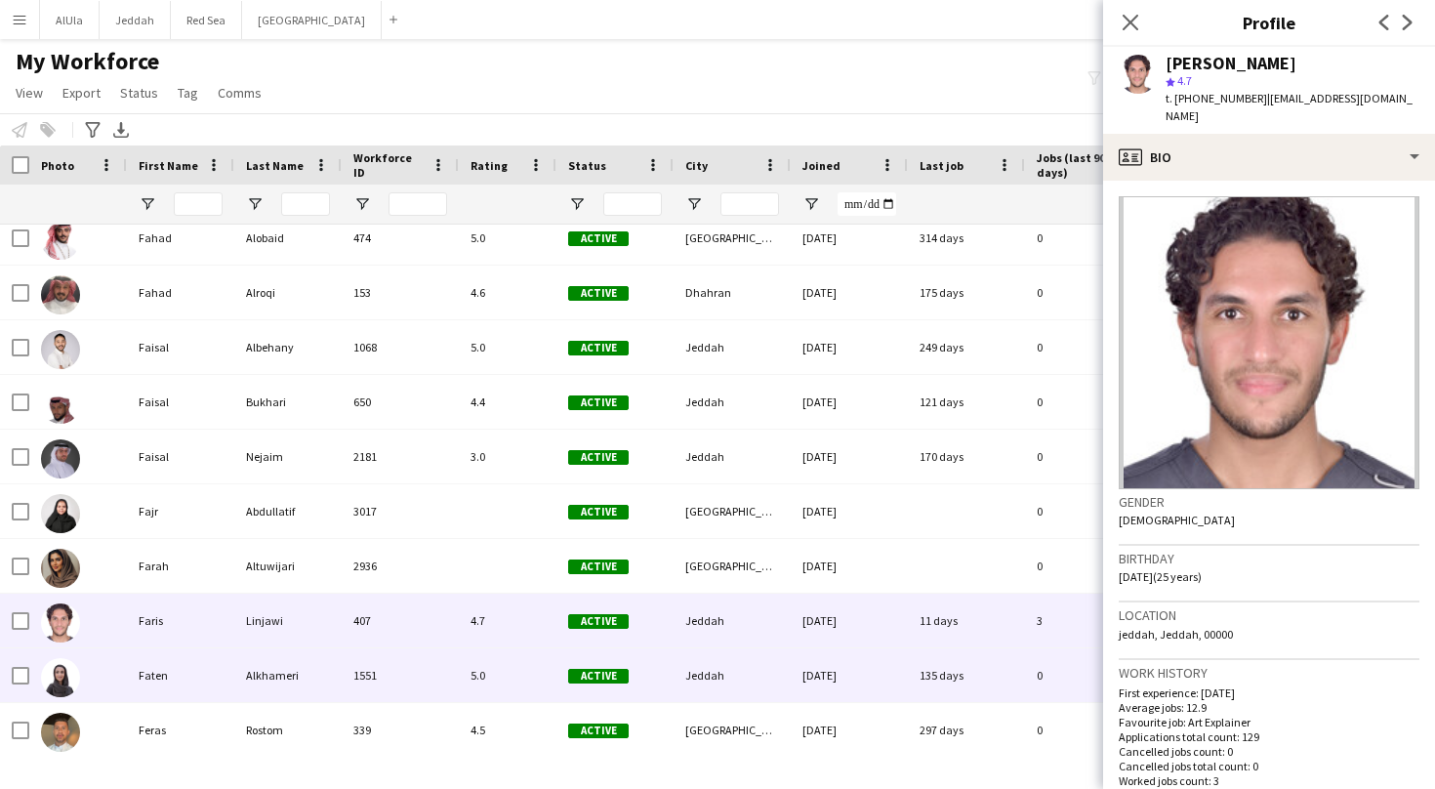
click at [171, 685] on div "Faten" at bounding box center [180, 675] width 107 height 54
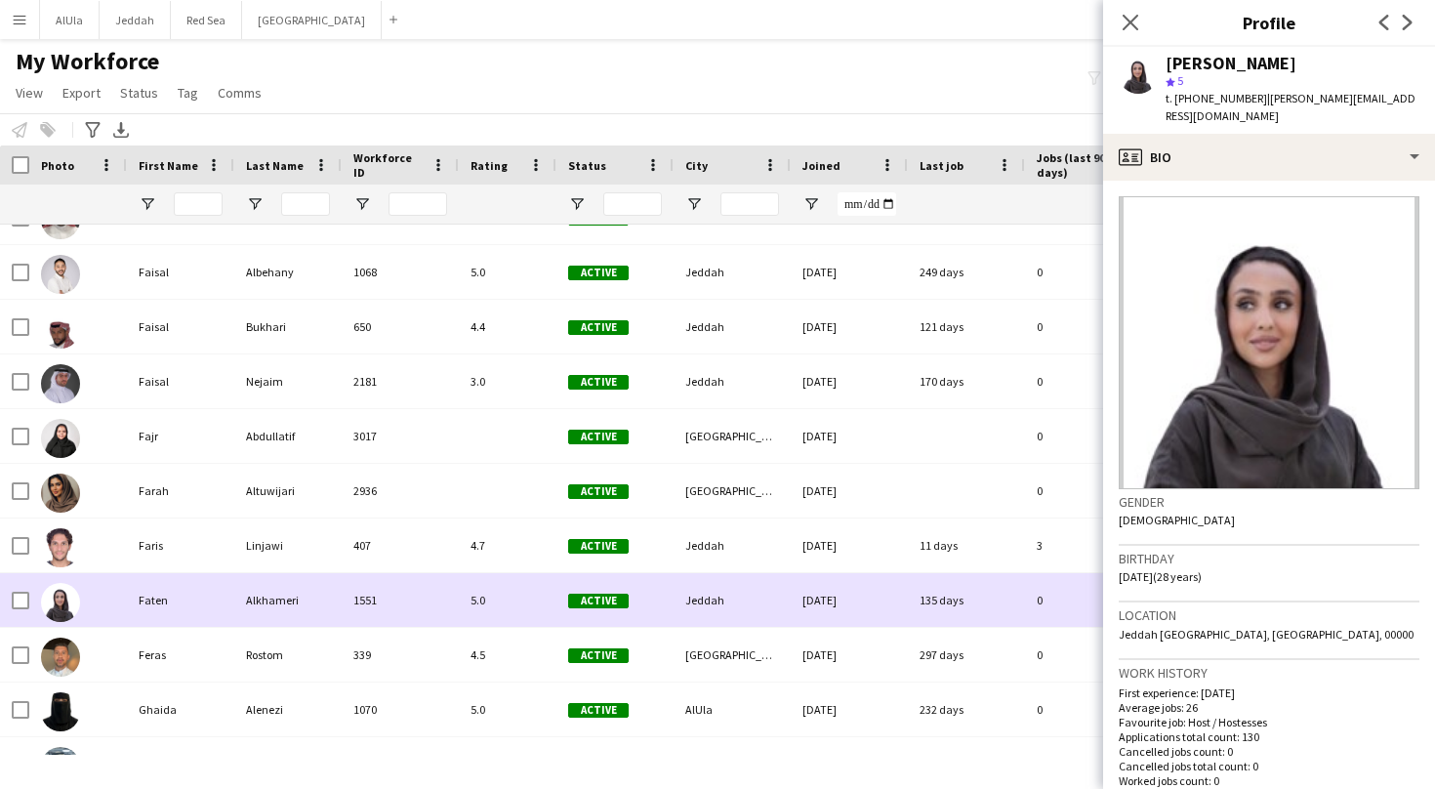
scroll to position [2879, 0]
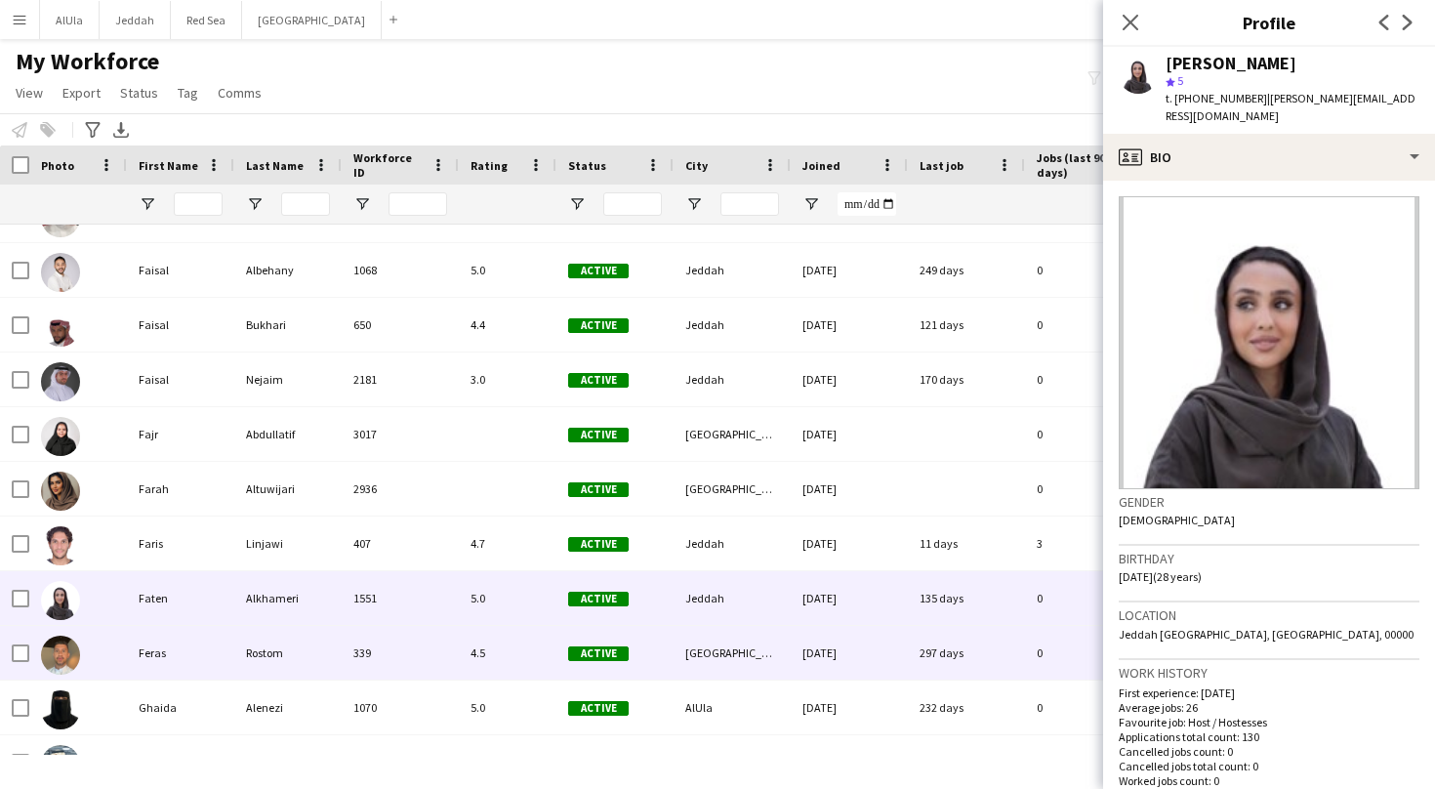
click at [172, 666] on div "Feras" at bounding box center [180, 653] width 107 height 54
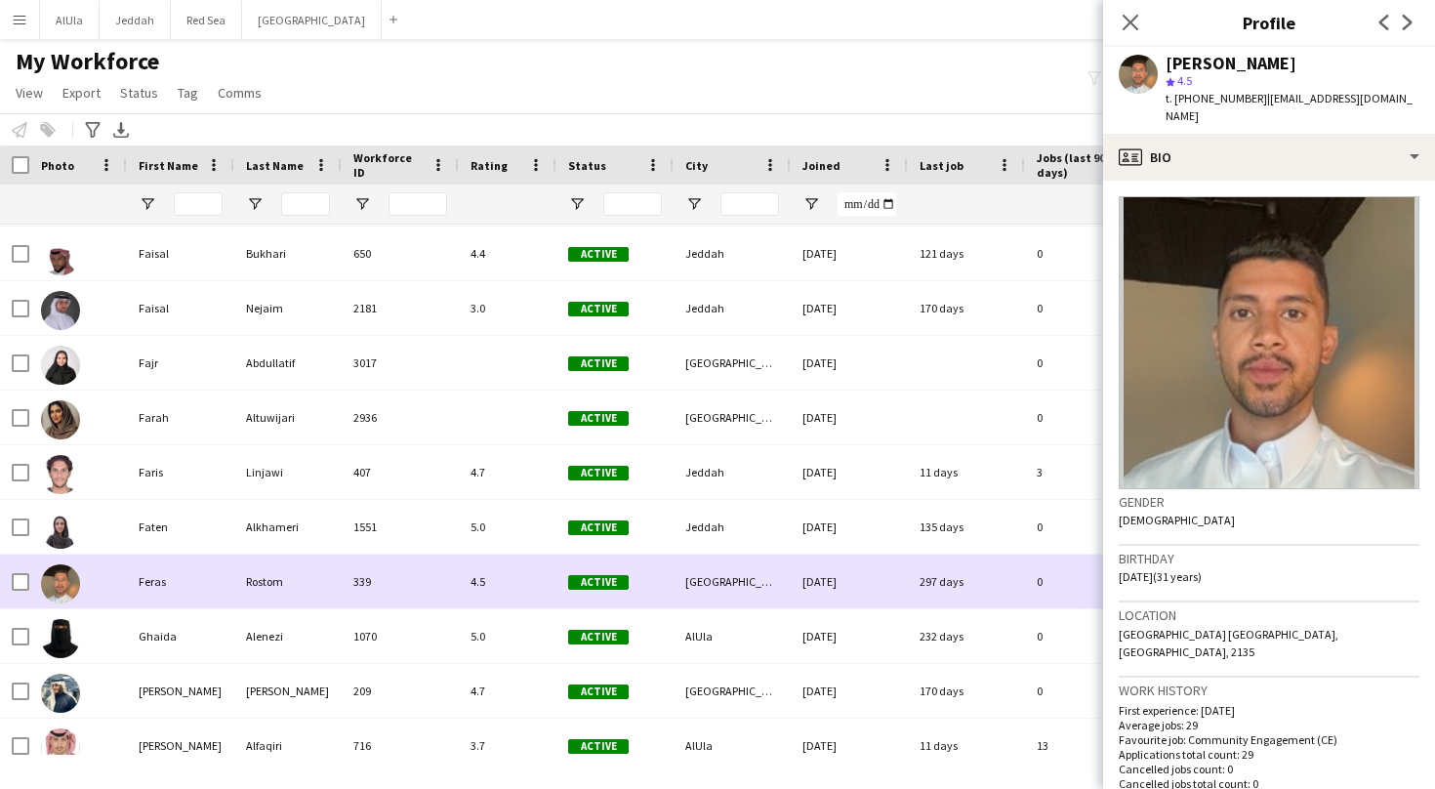
scroll to position [2952, 0]
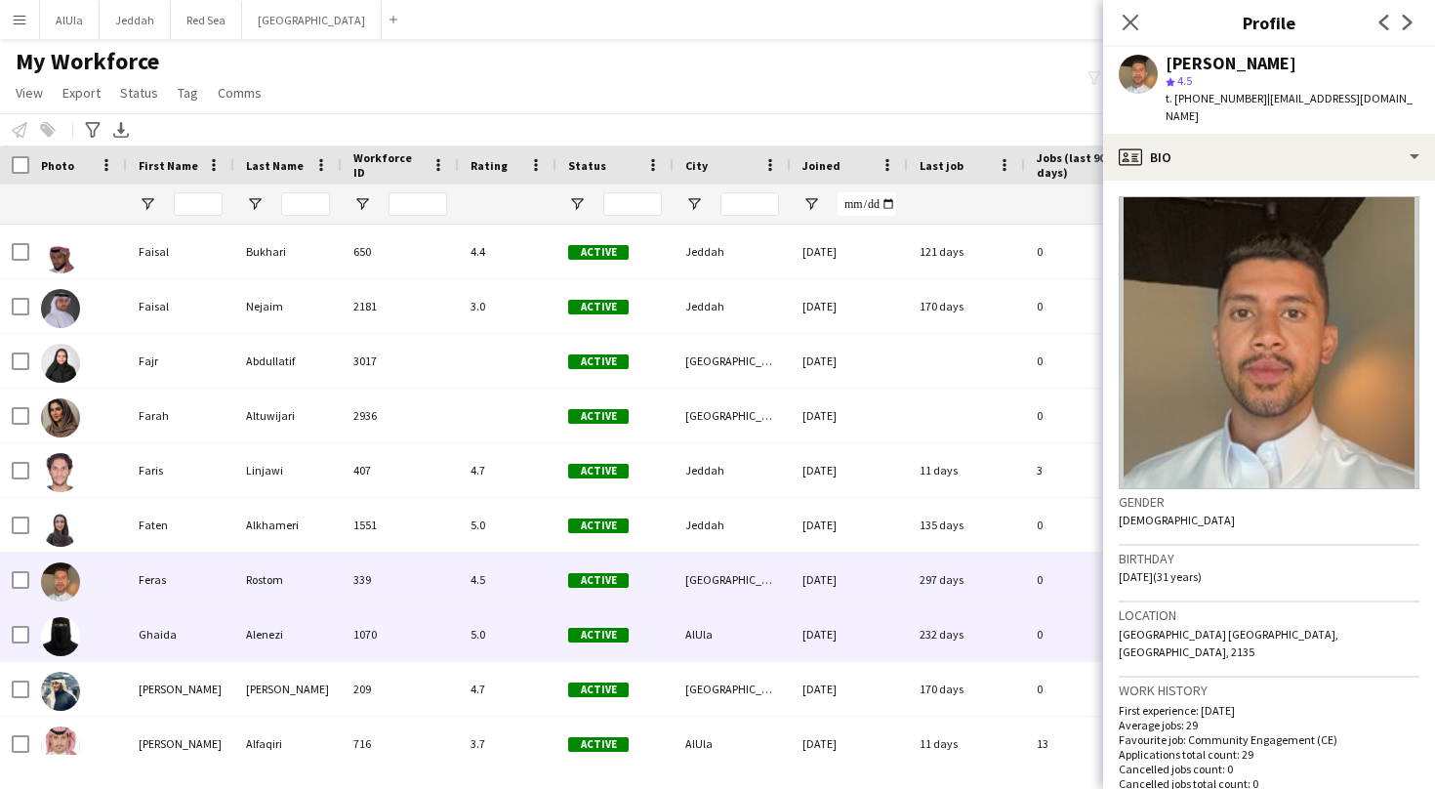
click at [162, 647] on div "Ghaida" at bounding box center [180, 634] width 107 height 54
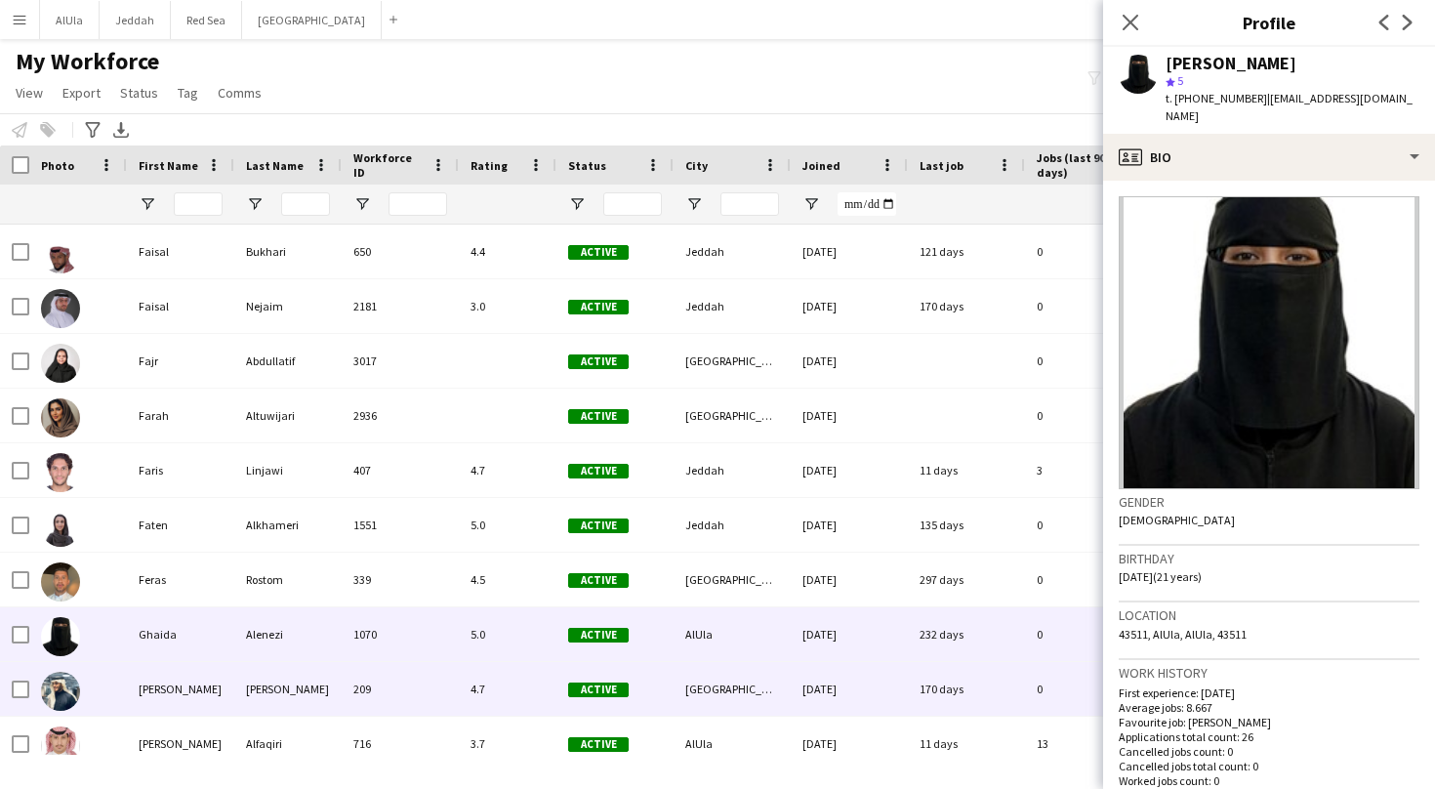
click at [160, 681] on div "[PERSON_NAME]" at bounding box center [180, 689] width 107 height 54
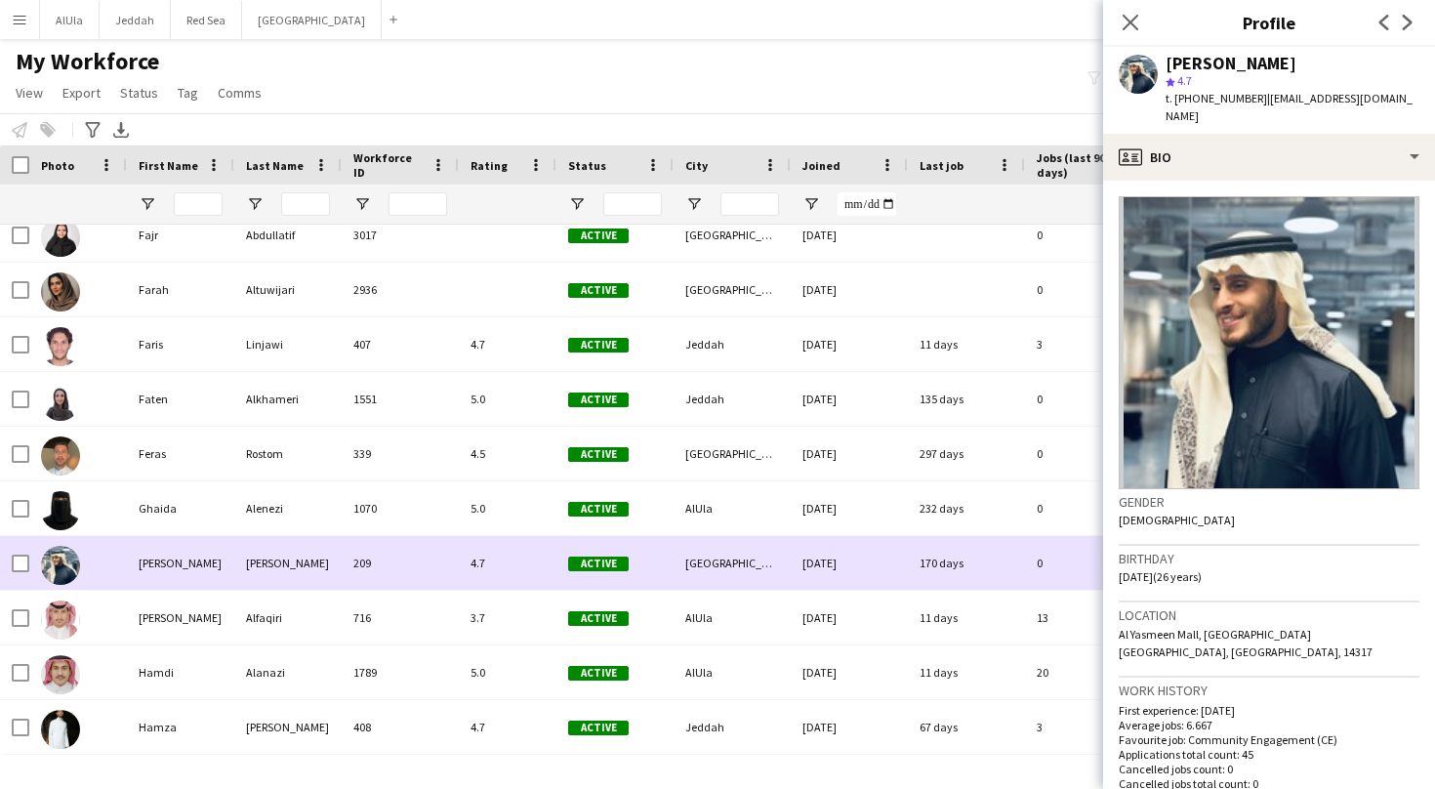
scroll to position [3086, 0]
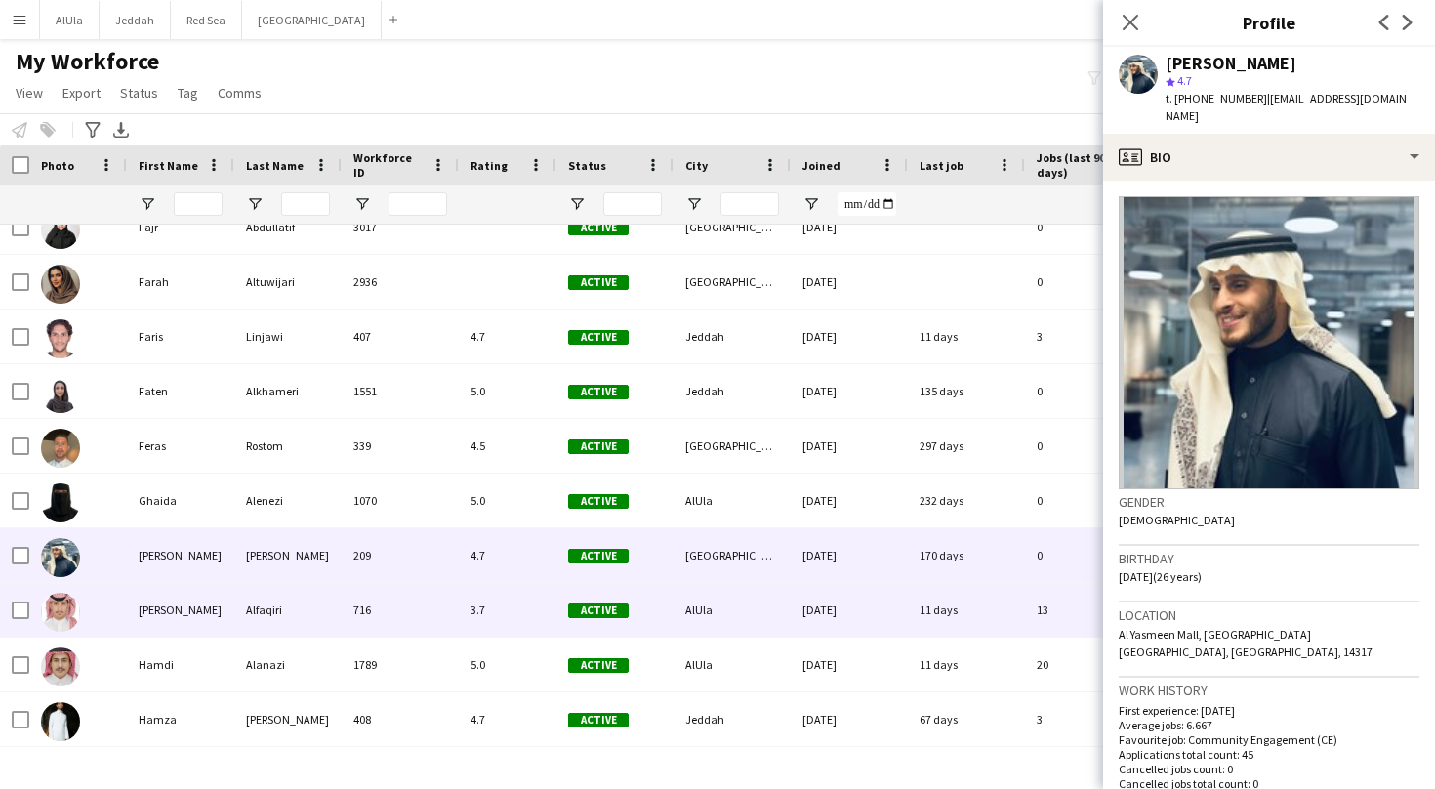
click at [160, 624] on div "[PERSON_NAME]" at bounding box center [180, 610] width 107 height 54
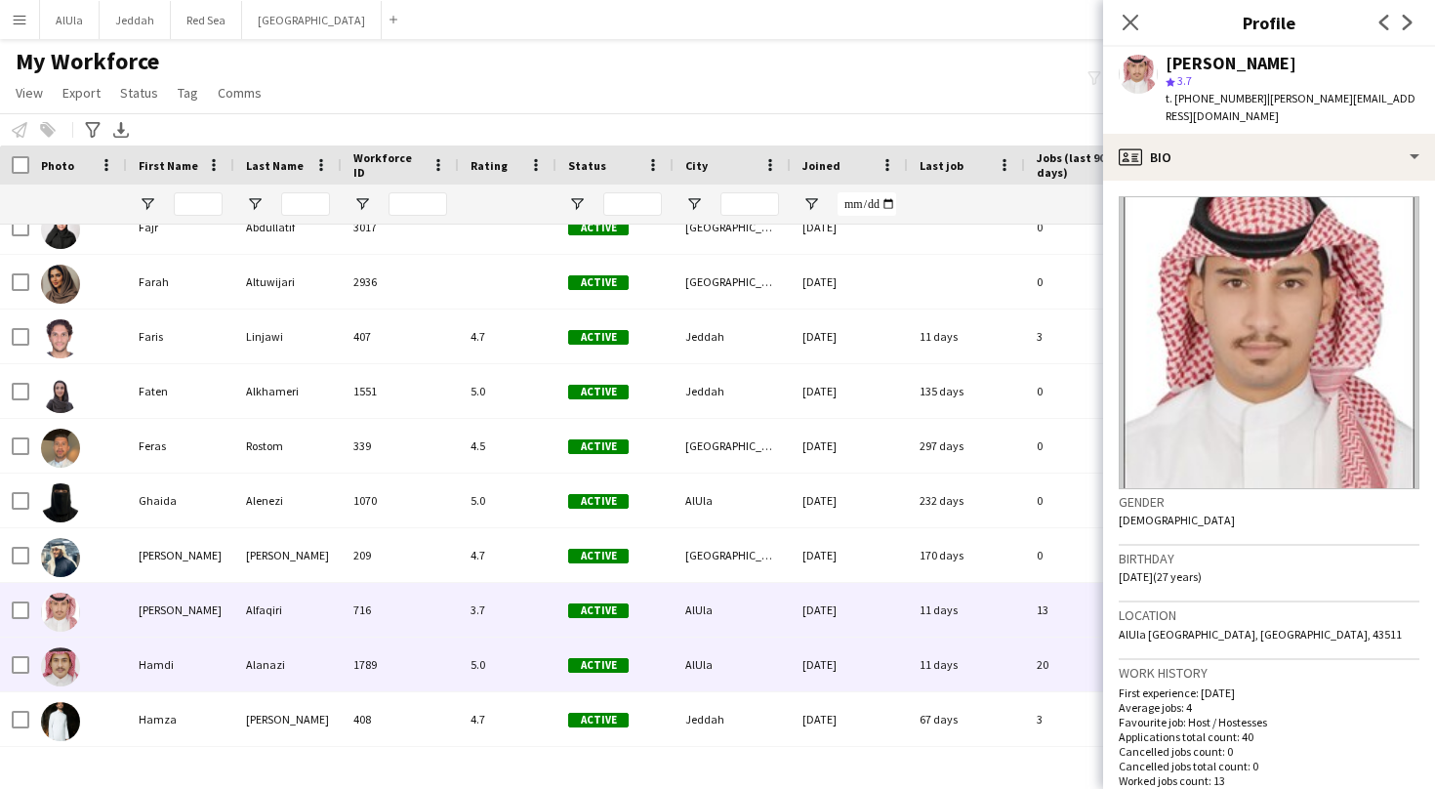
click at [169, 651] on div "Hamdi" at bounding box center [180, 664] width 107 height 54
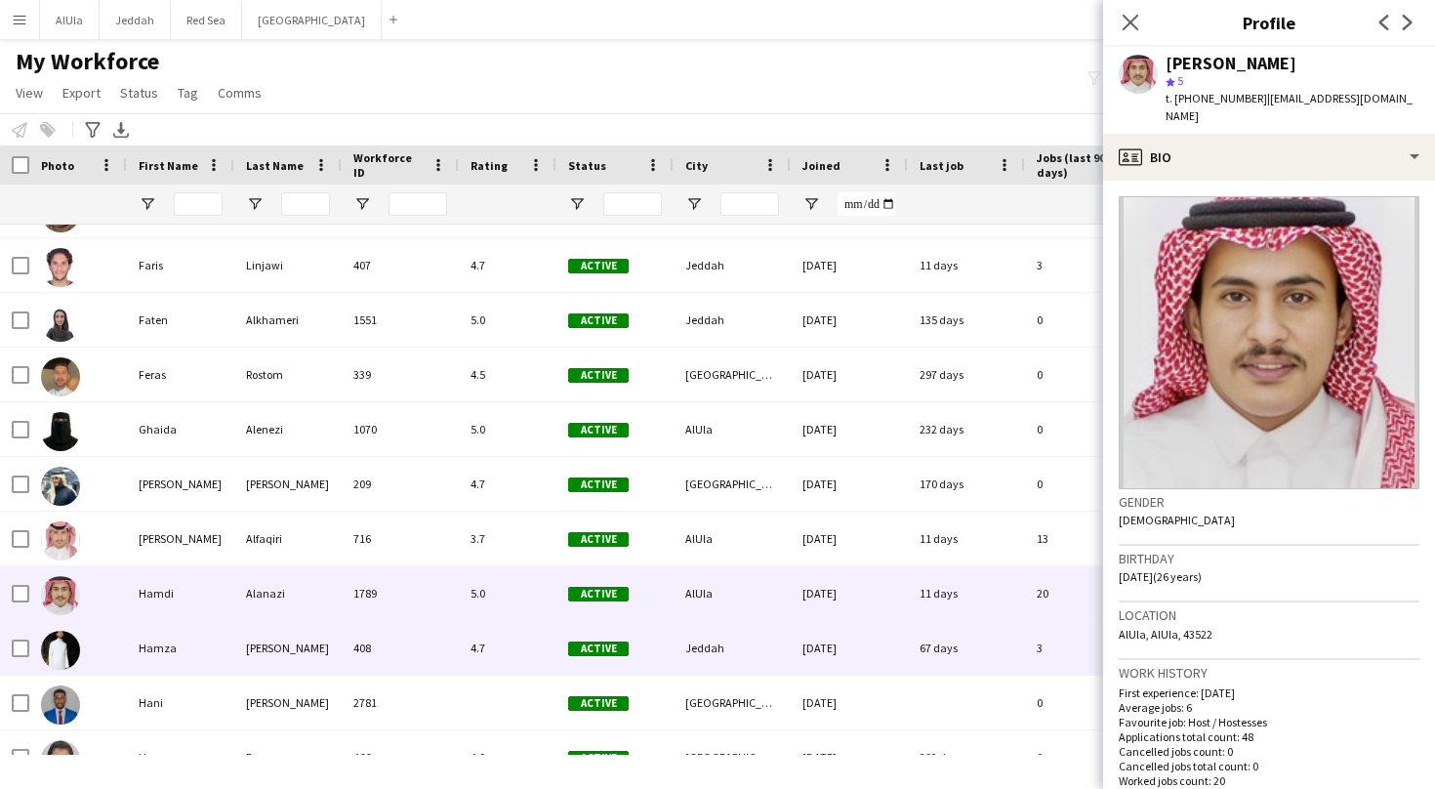
click at [169, 651] on div "Hamza" at bounding box center [180, 648] width 107 height 54
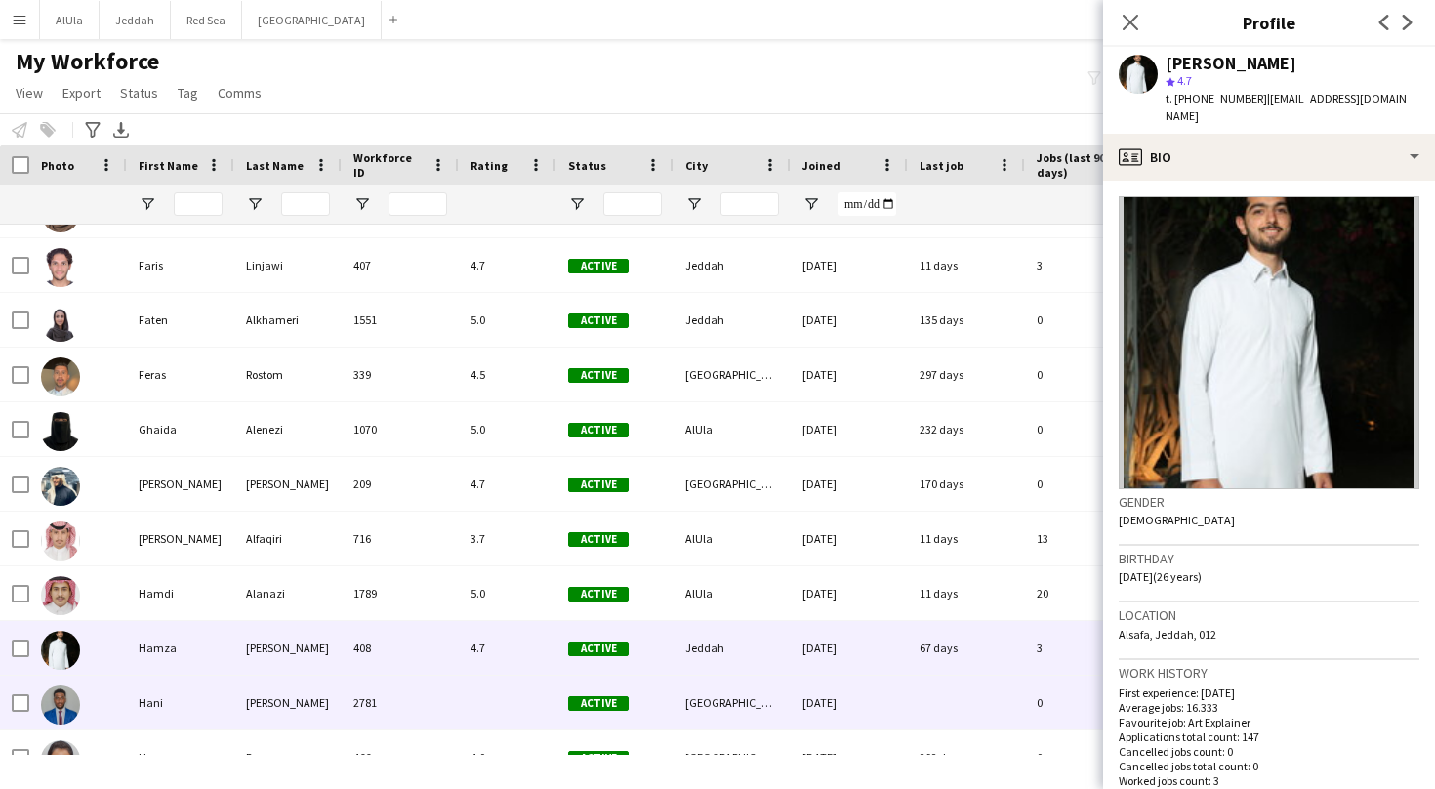
click at [161, 720] on div "Hani" at bounding box center [180, 702] width 107 height 54
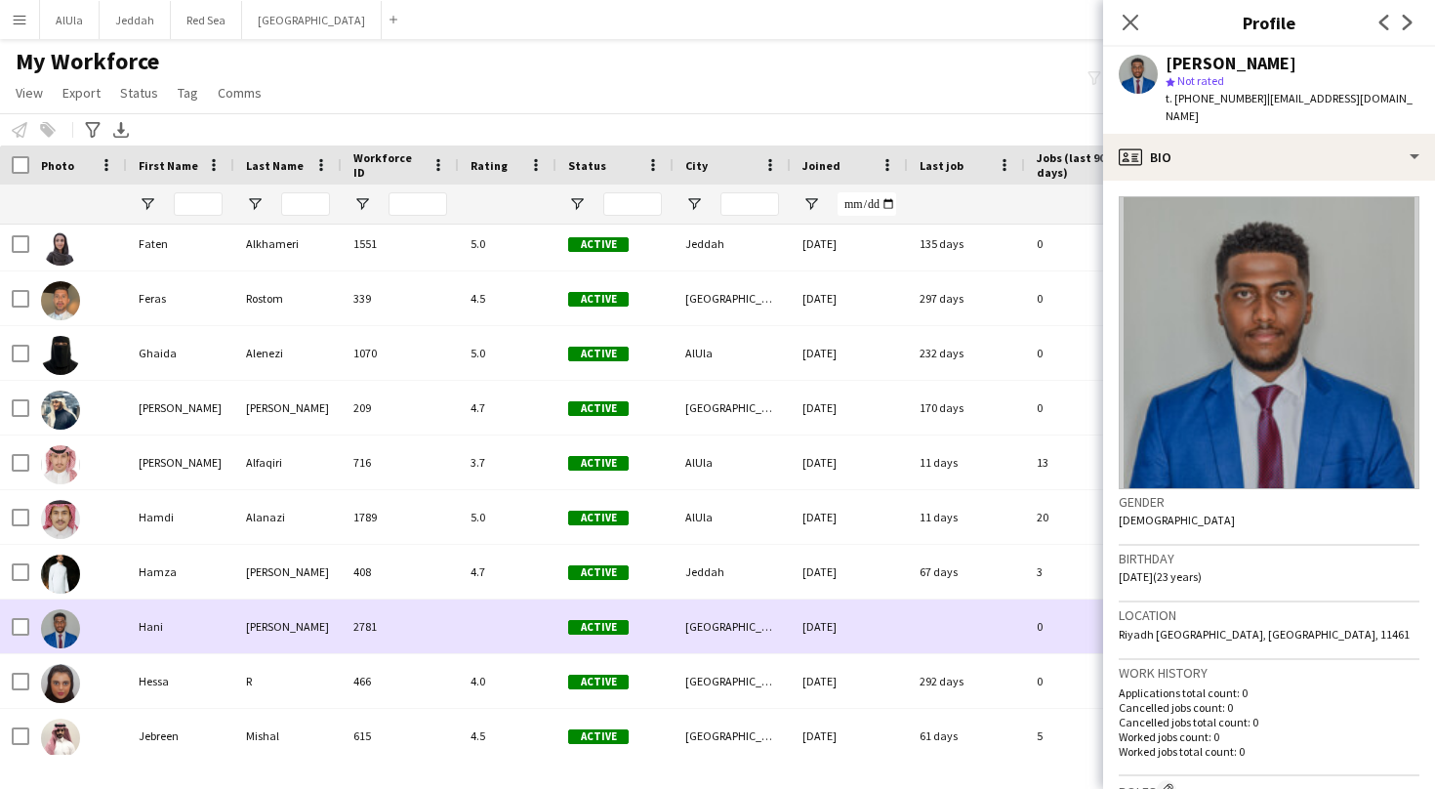
scroll to position [3236, 0]
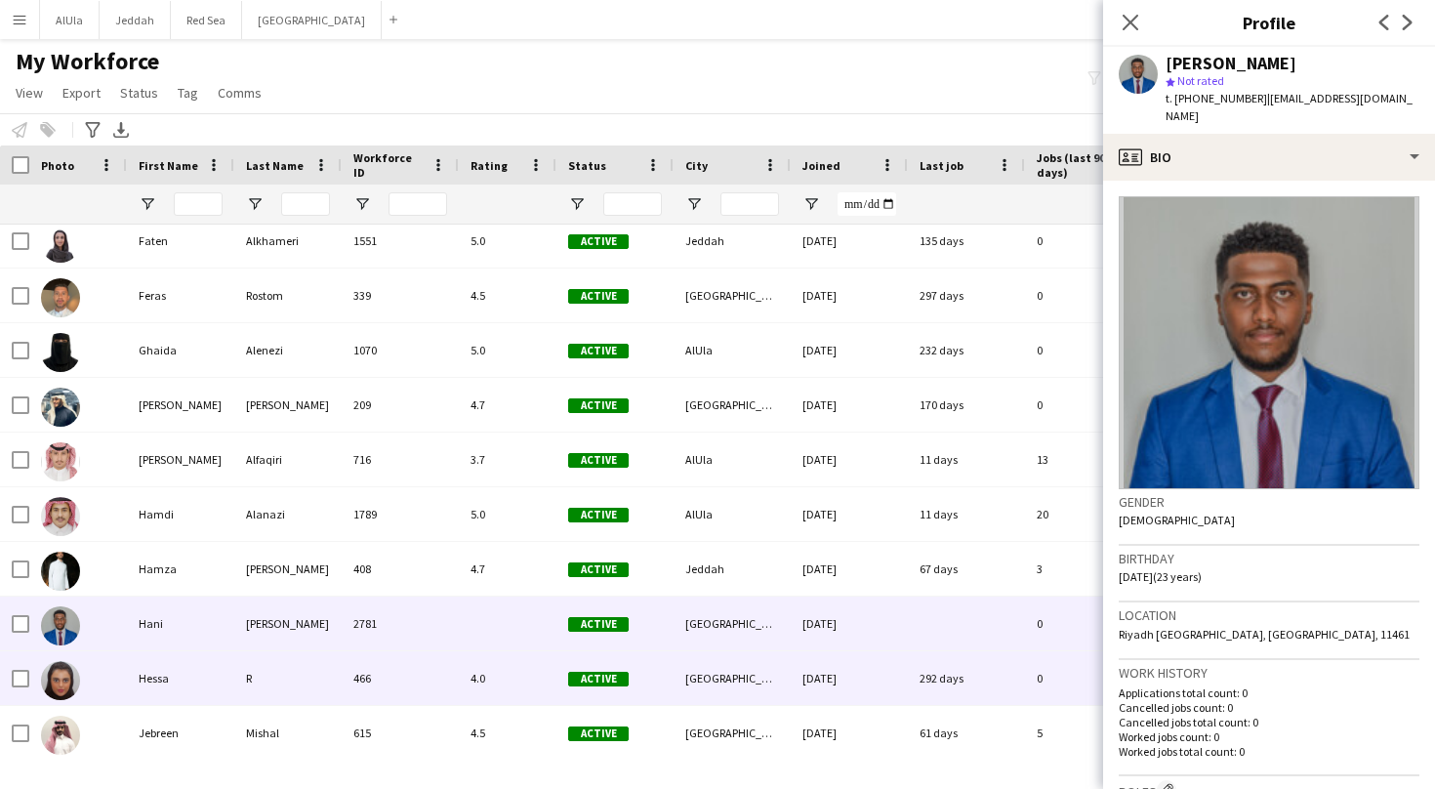
click at [200, 673] on div "Hessa" at bounding box center [180, 678] width 107 height 54
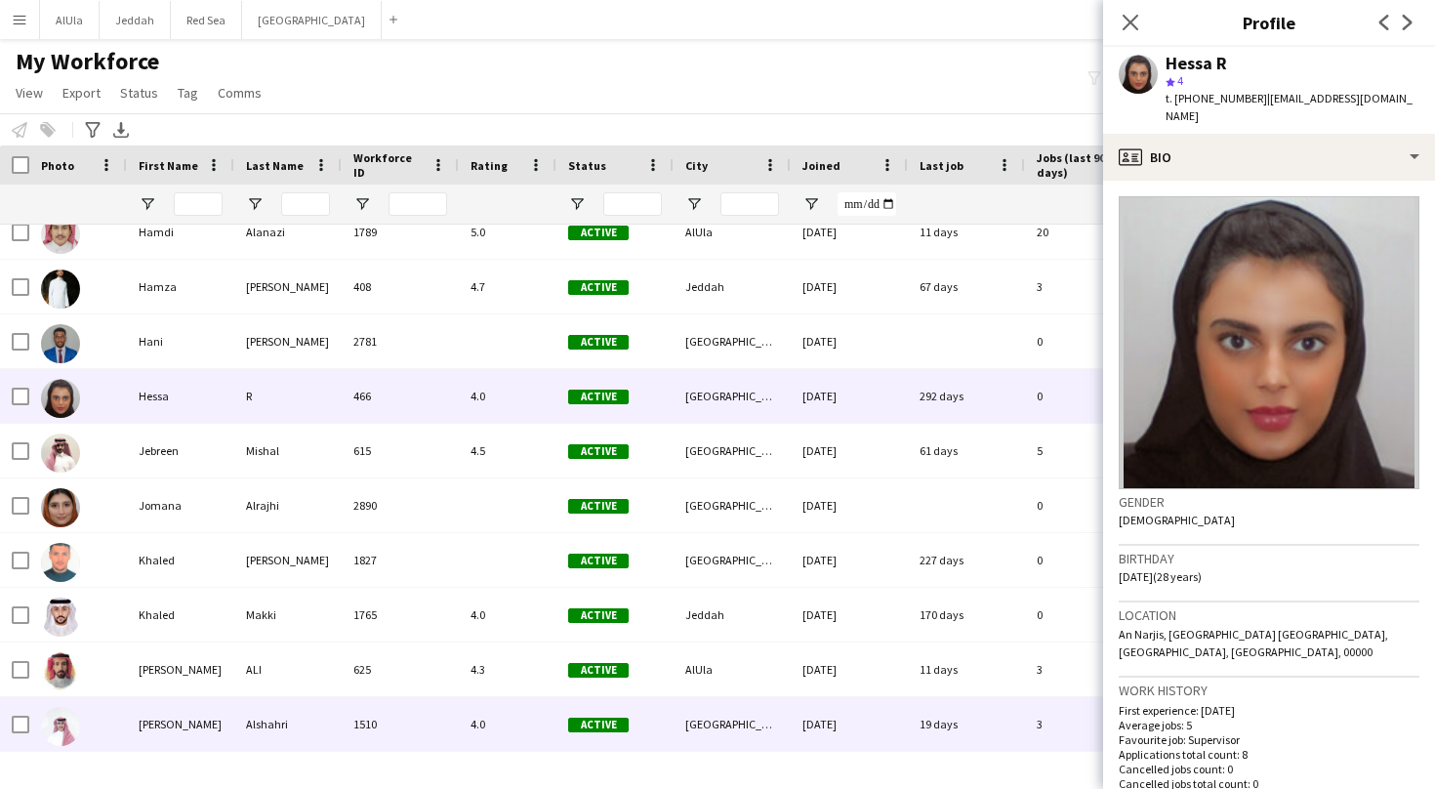
scroll to position [3549, 0]
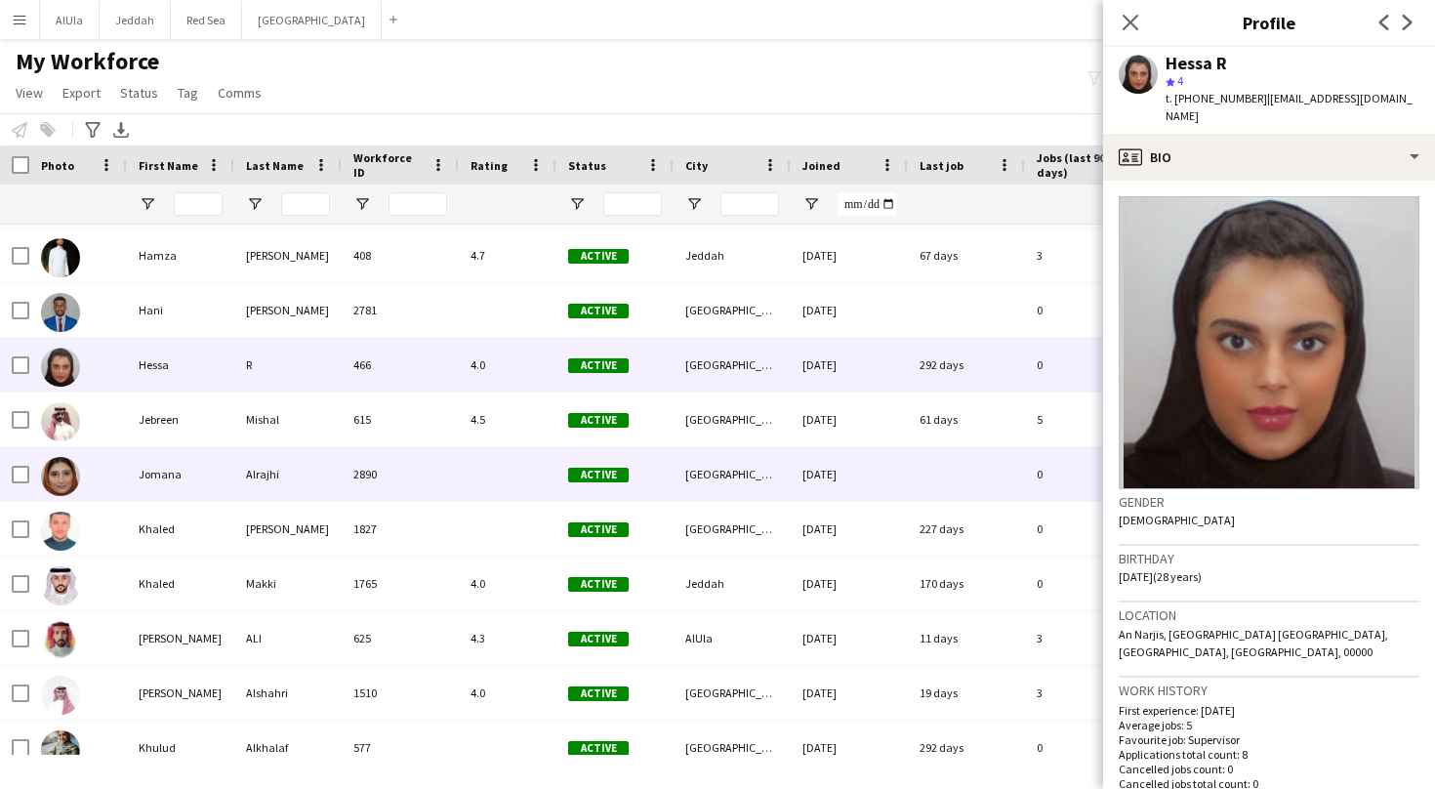
click at [177, 491] on div "Jomana" at bounding box center [180, 474] width 107 height 54
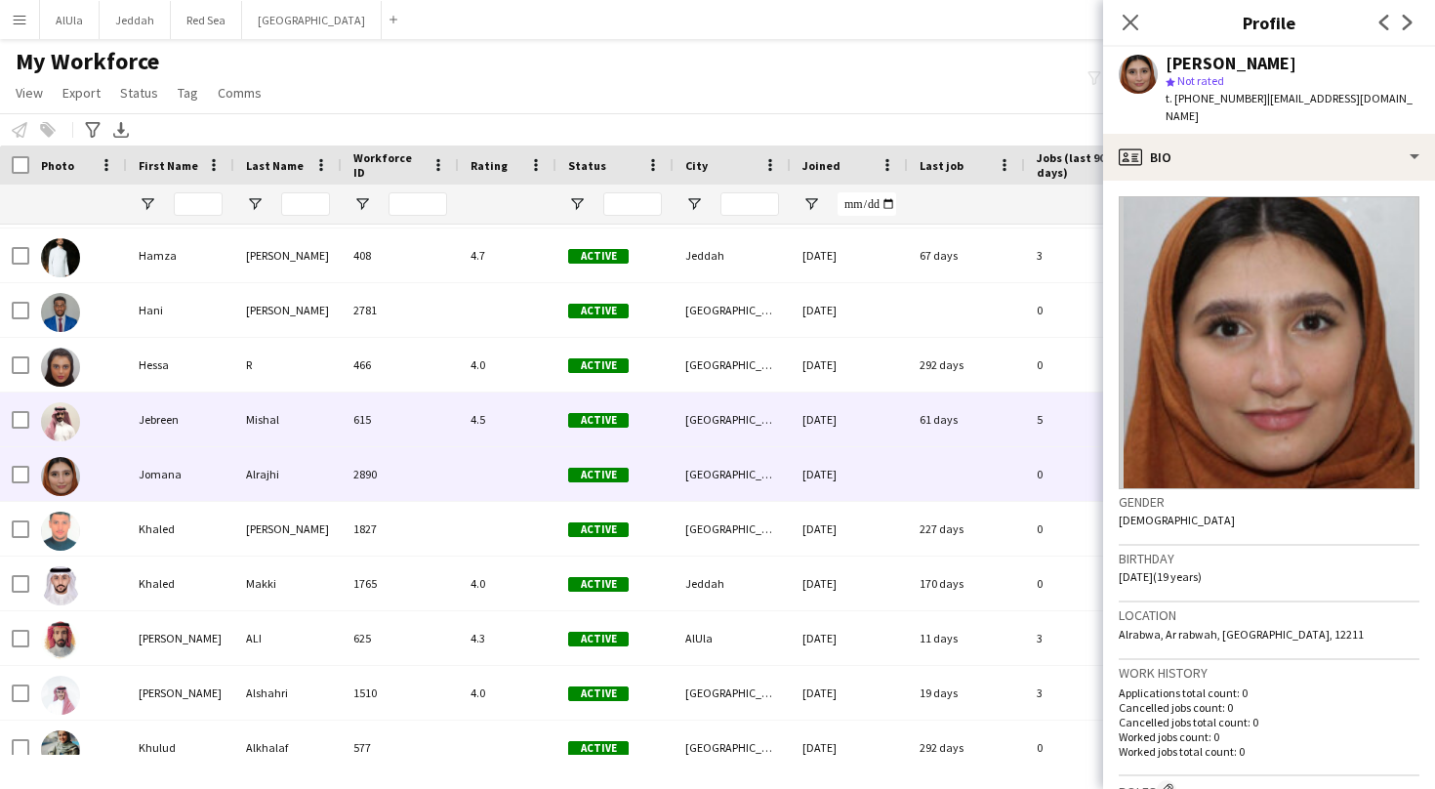
click at [180, 429] on div "Jebreen" at bounding box center [180, 419] width 107 height 54
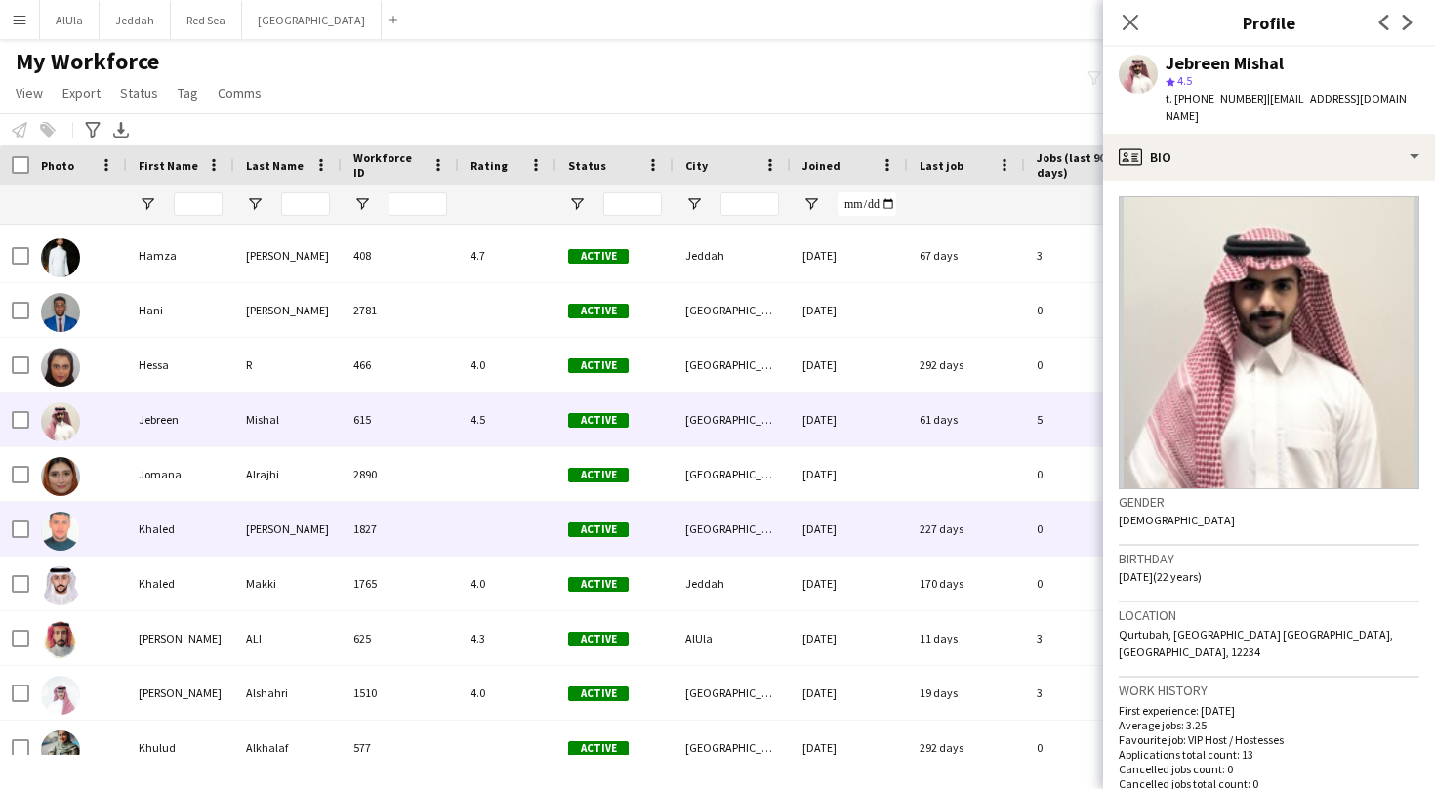
click at [199, 504] on div "Khaled" at bounding box center [180, 529] width 107 height 54
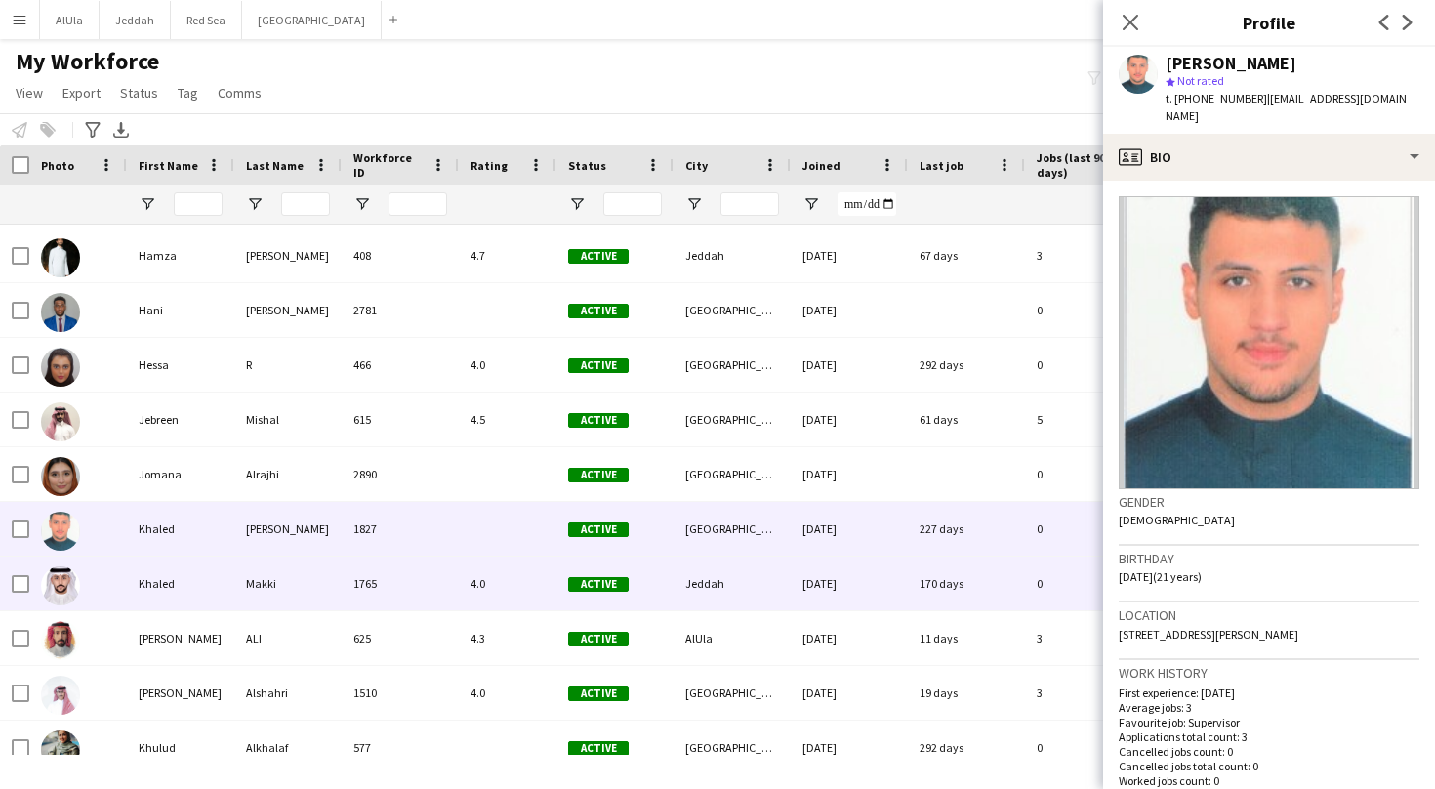
click at [186, 567] on div "Khaled" at bounding box center [180, 583] width 107 height 54
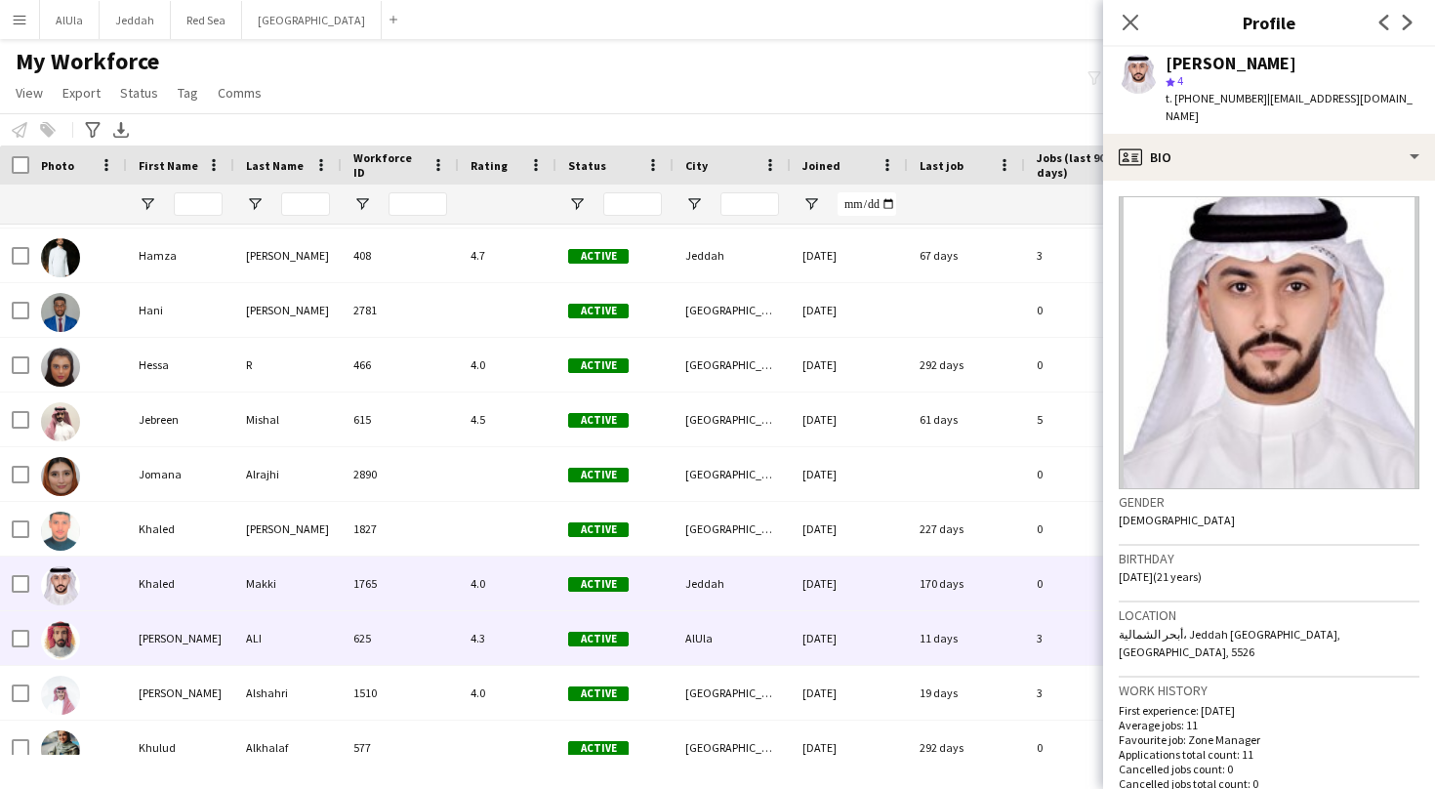
click at [181, 642] on div "[PERSON_NAME]" at bounding box center [180, 638] width 107 height 54
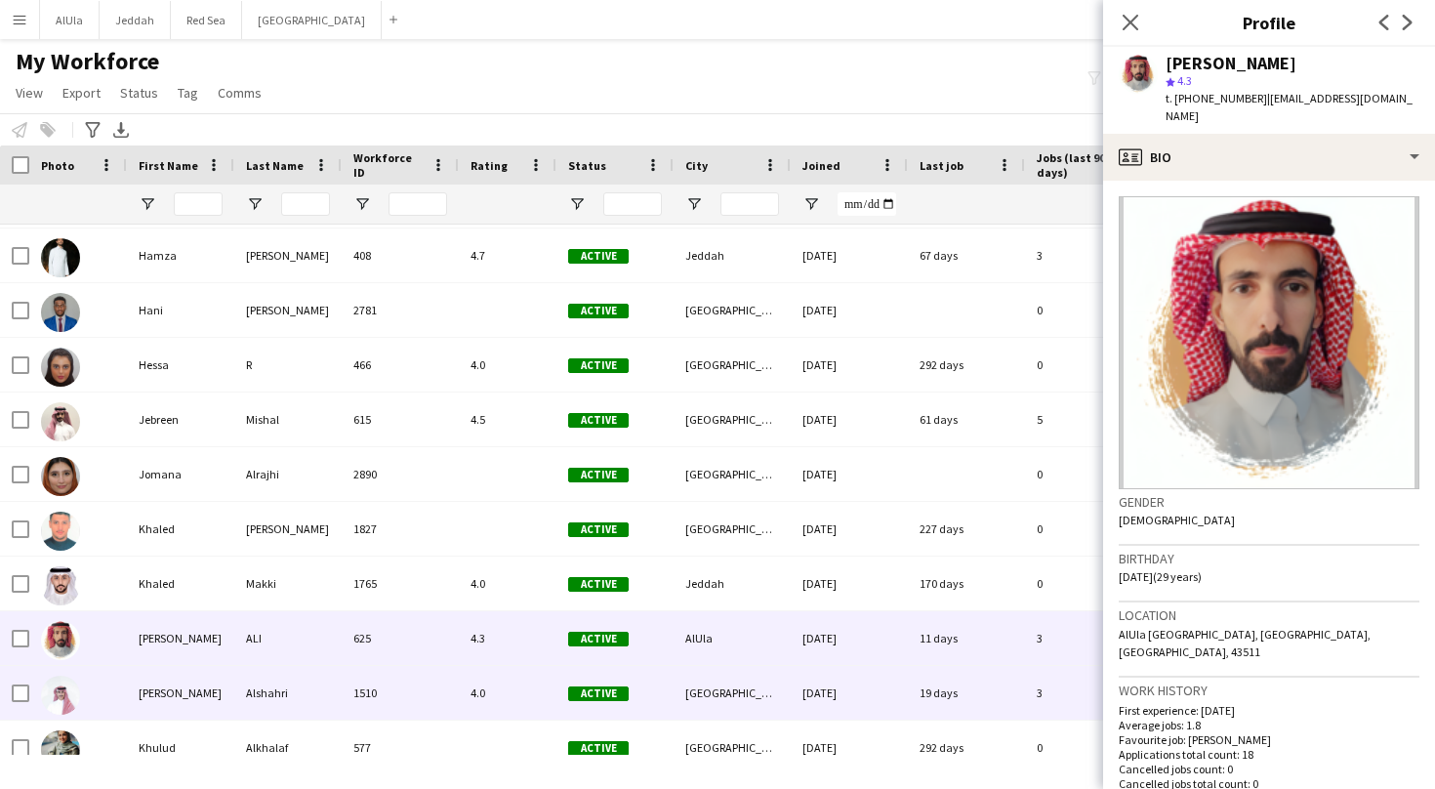
click at [180, 677] on div "[PERSON_NAME]" at bounding box center [180, 693] width 107 height 54
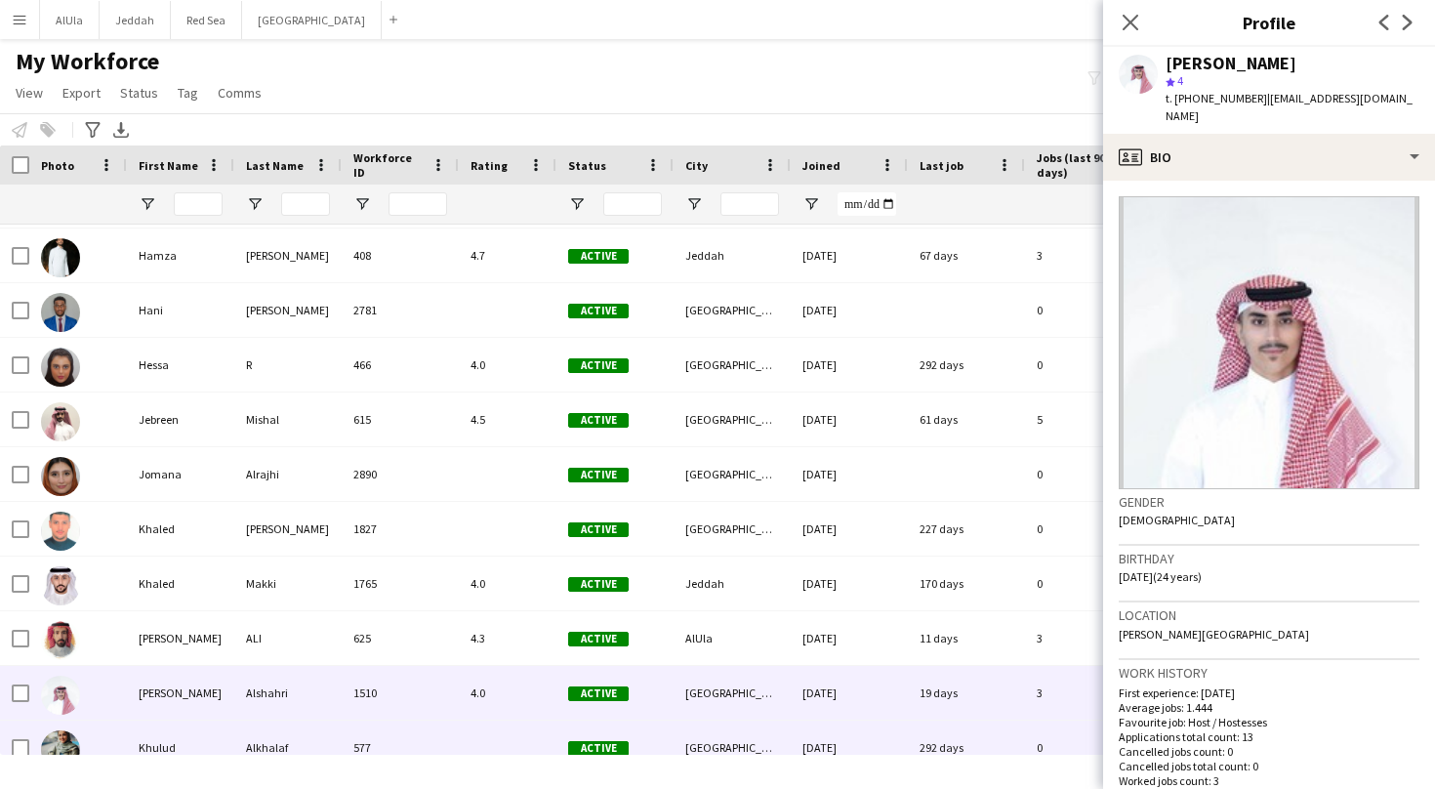
click at [186, 726] on div "Khulud" at bounding box center [180, 747] width 107 height 54
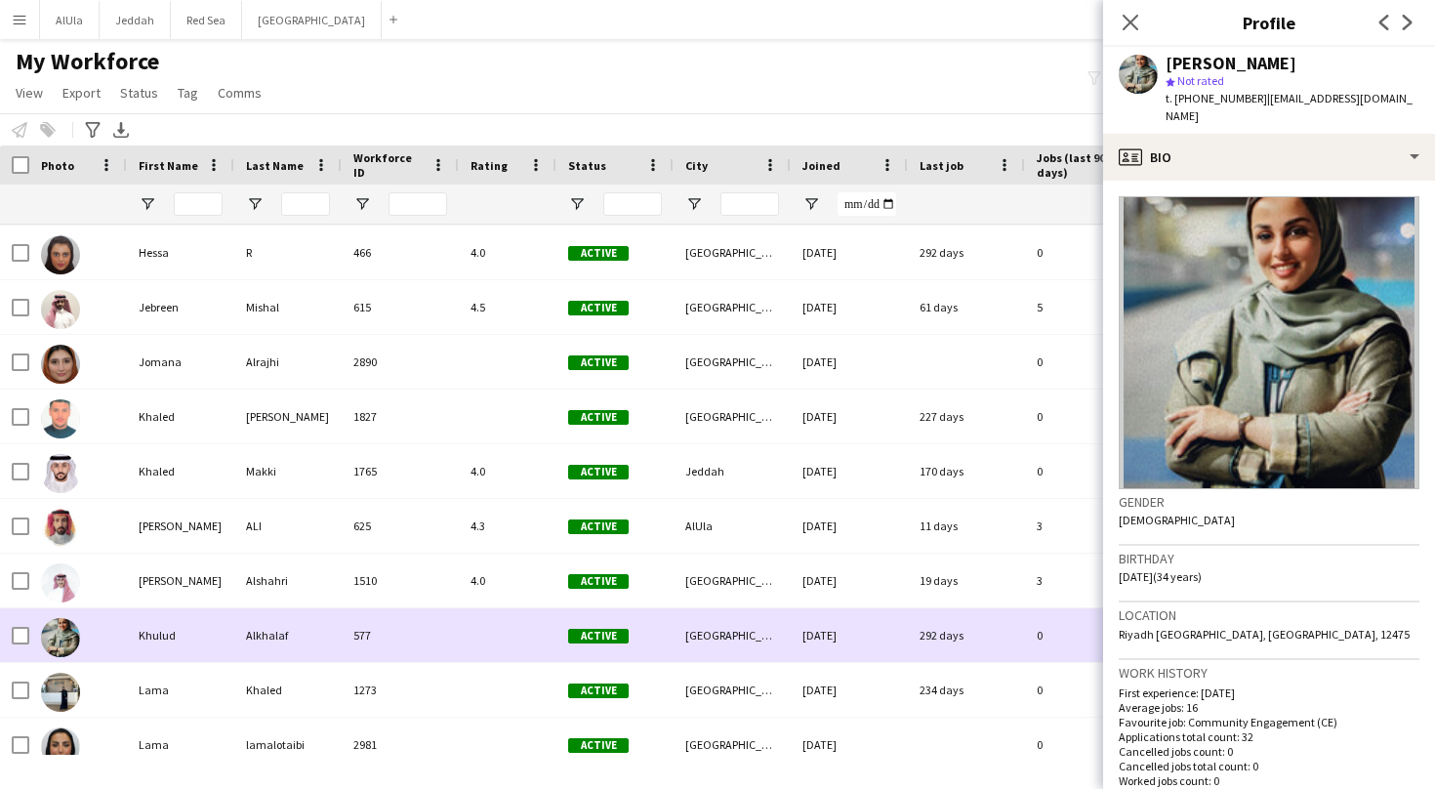
scroll to position [3663, 0]
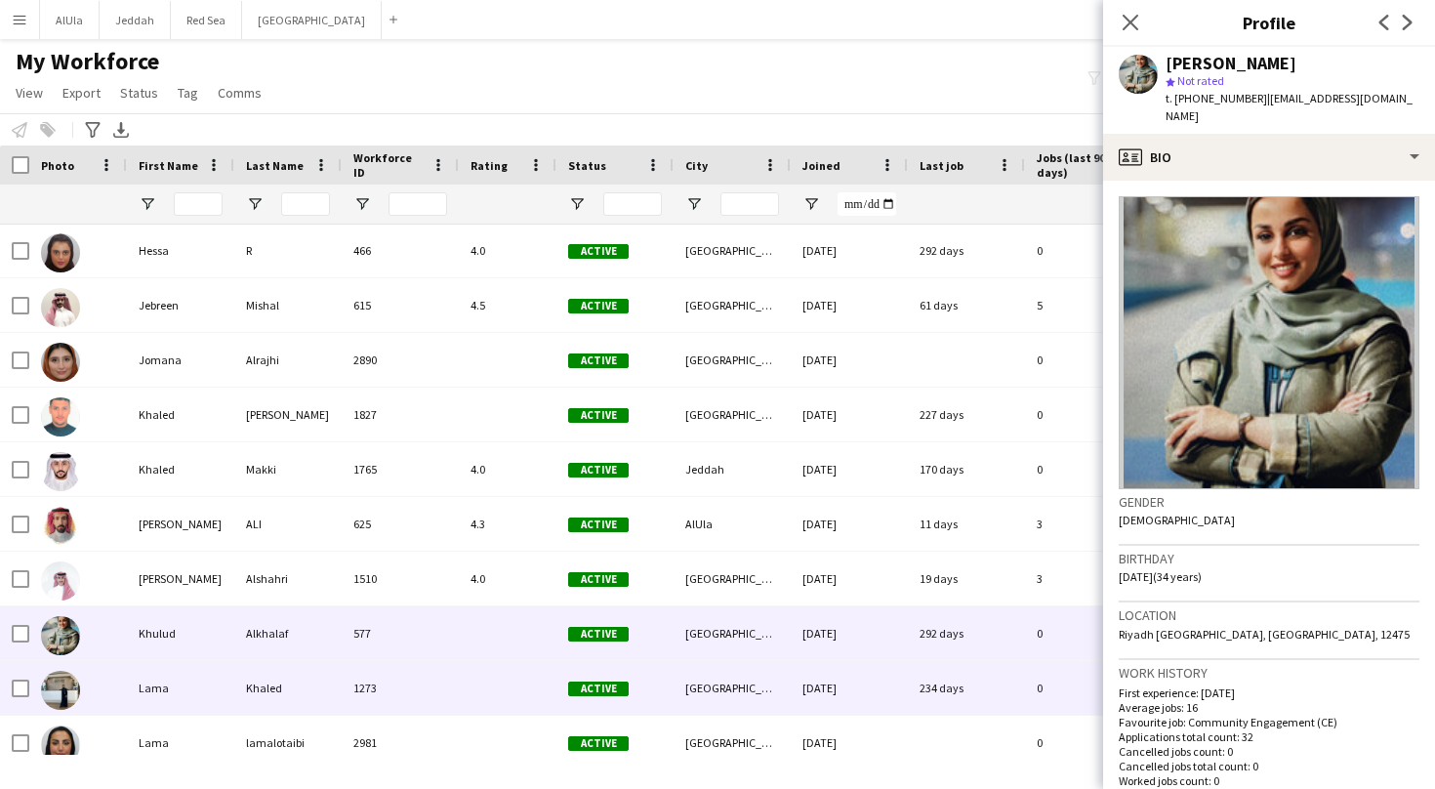
click at [166, 683] on div "Lama" at bounding box center [180, 688] width 107 height 54
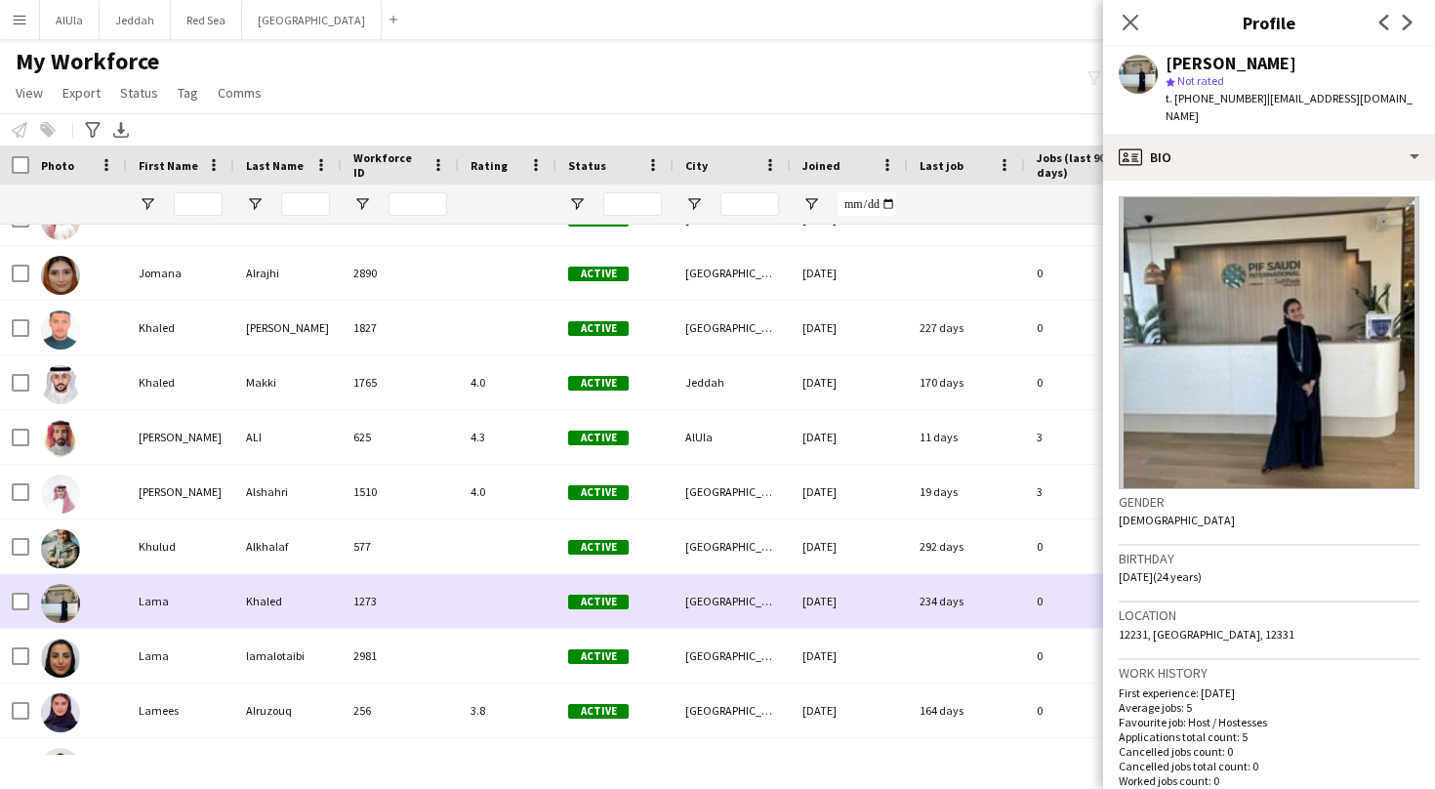
scroll to position [3755, 0]
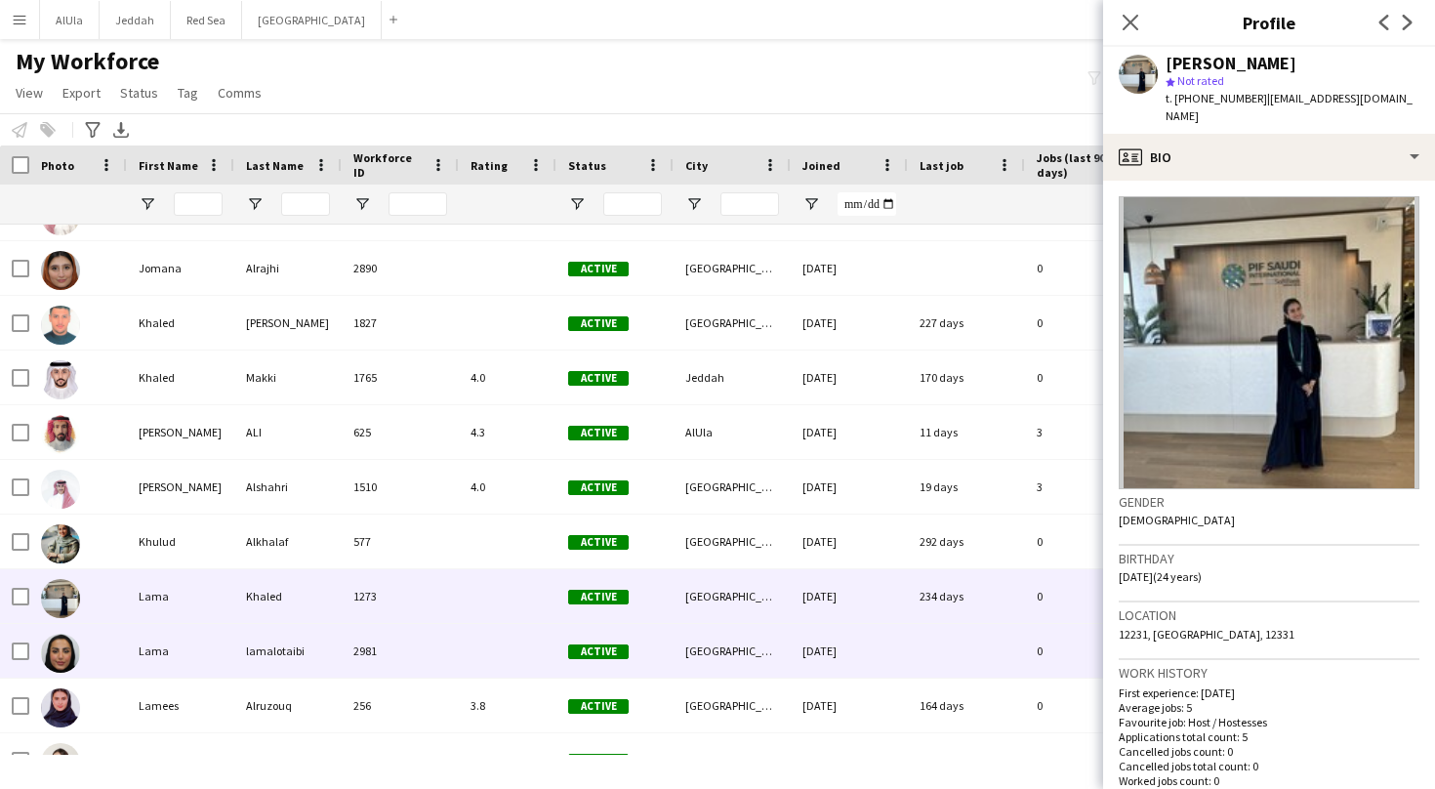
click at [165, 661] on div "Lama" at bounding box center [180, 651] width 107 height 54
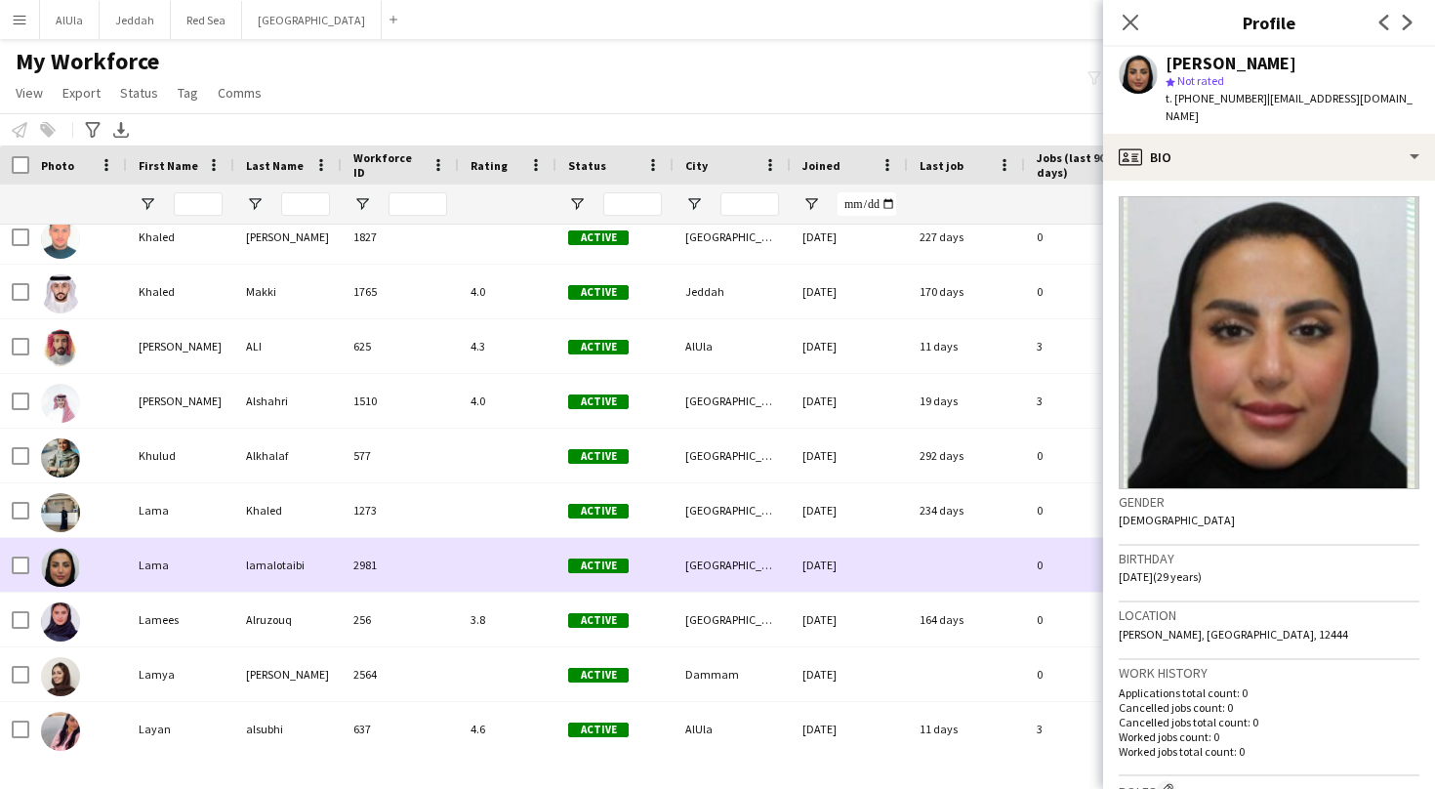
scroll to position [3846, 0]
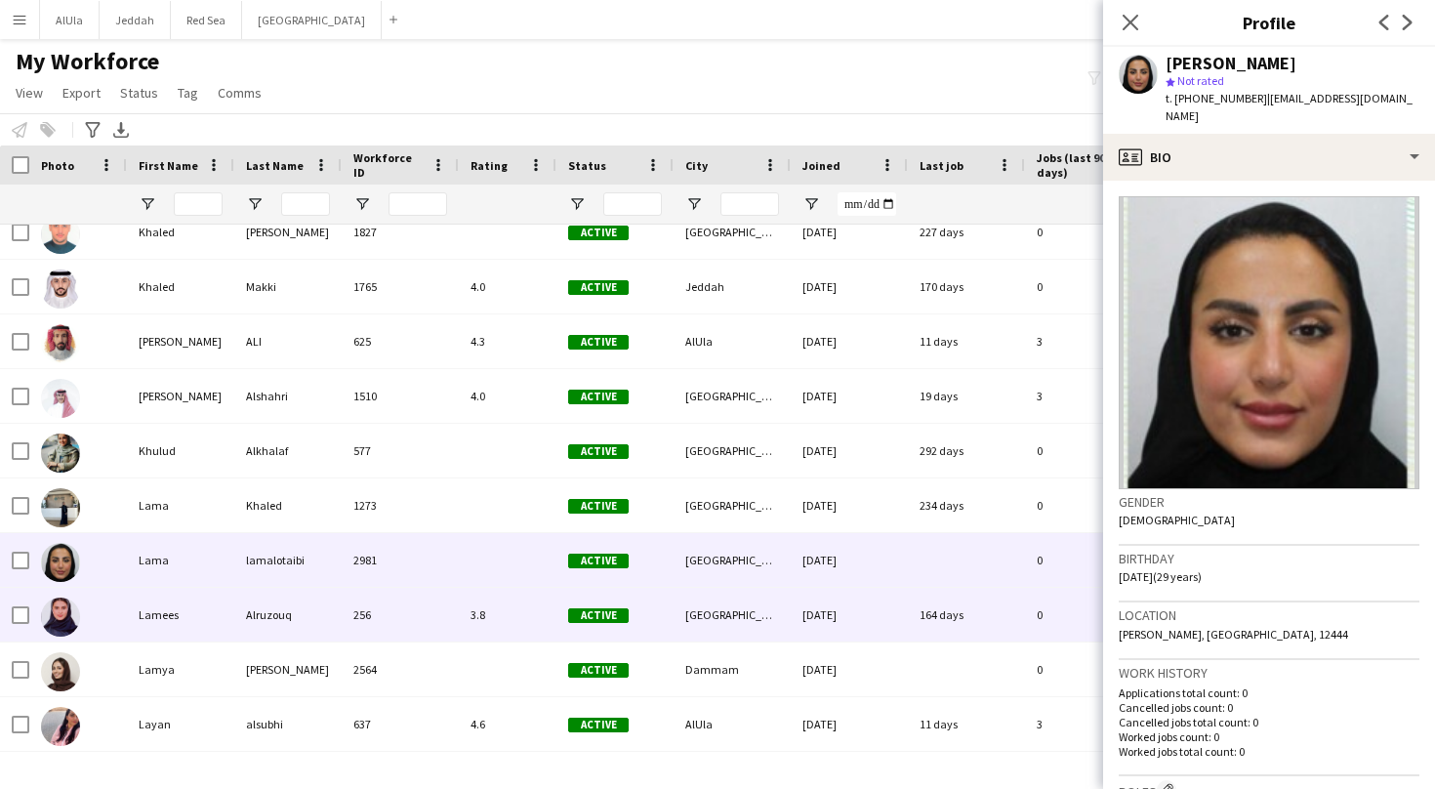
click at [164, 632] on div "Lamees" at bounding box center [180, 615] width 107 height 54
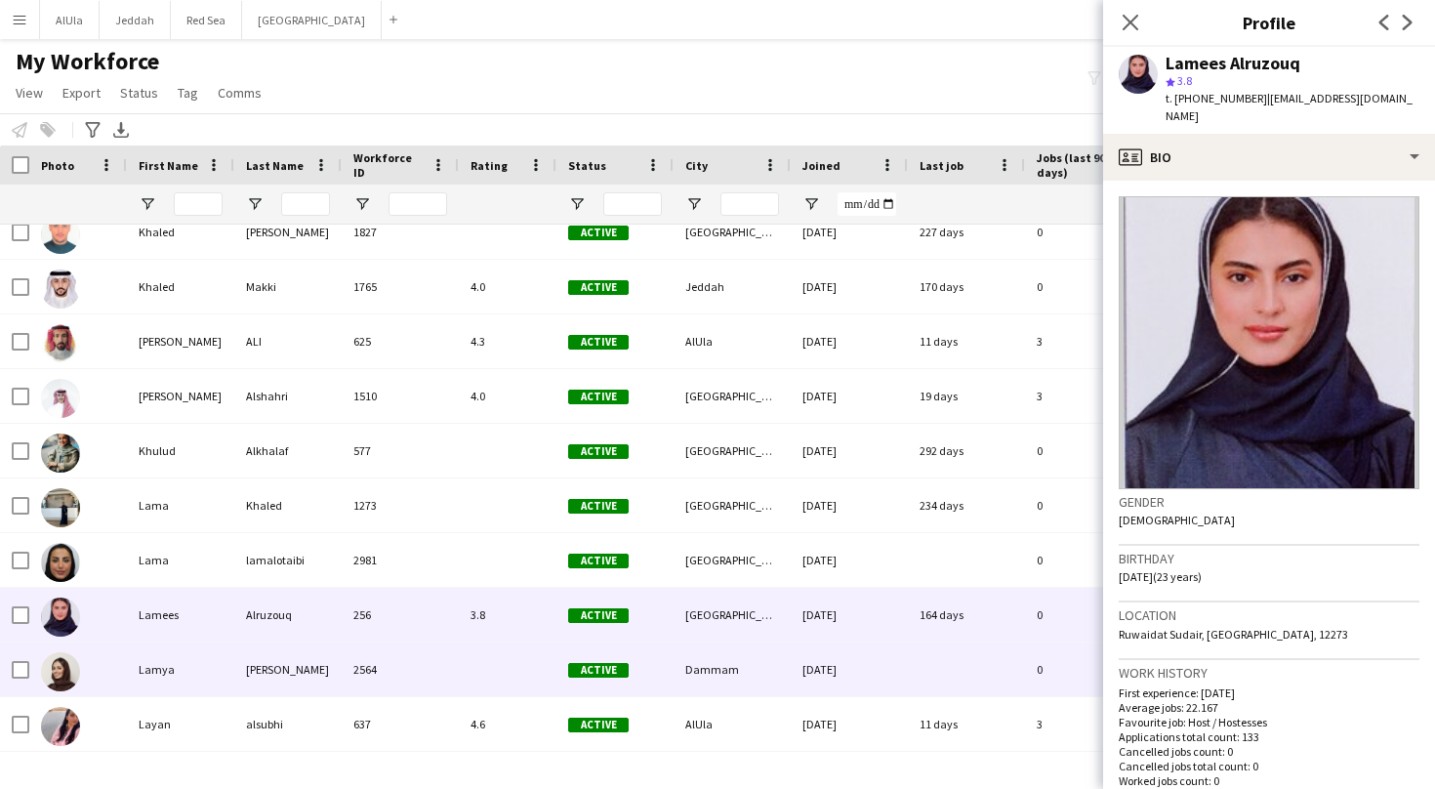
click at [164, 657] on div "Lamya" at bounding box center [180, 669] width 107 height 54
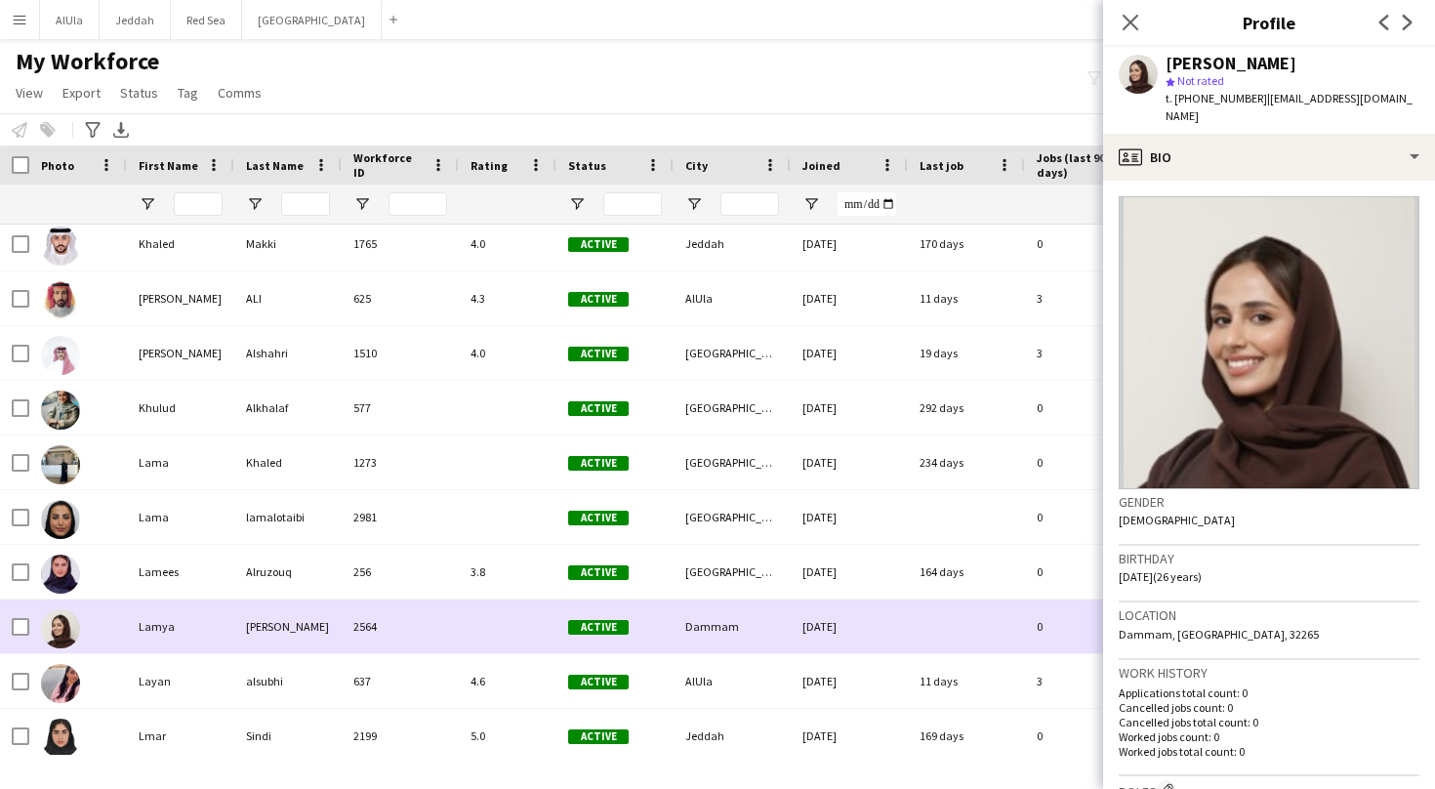
scroll to position [3904, 0]
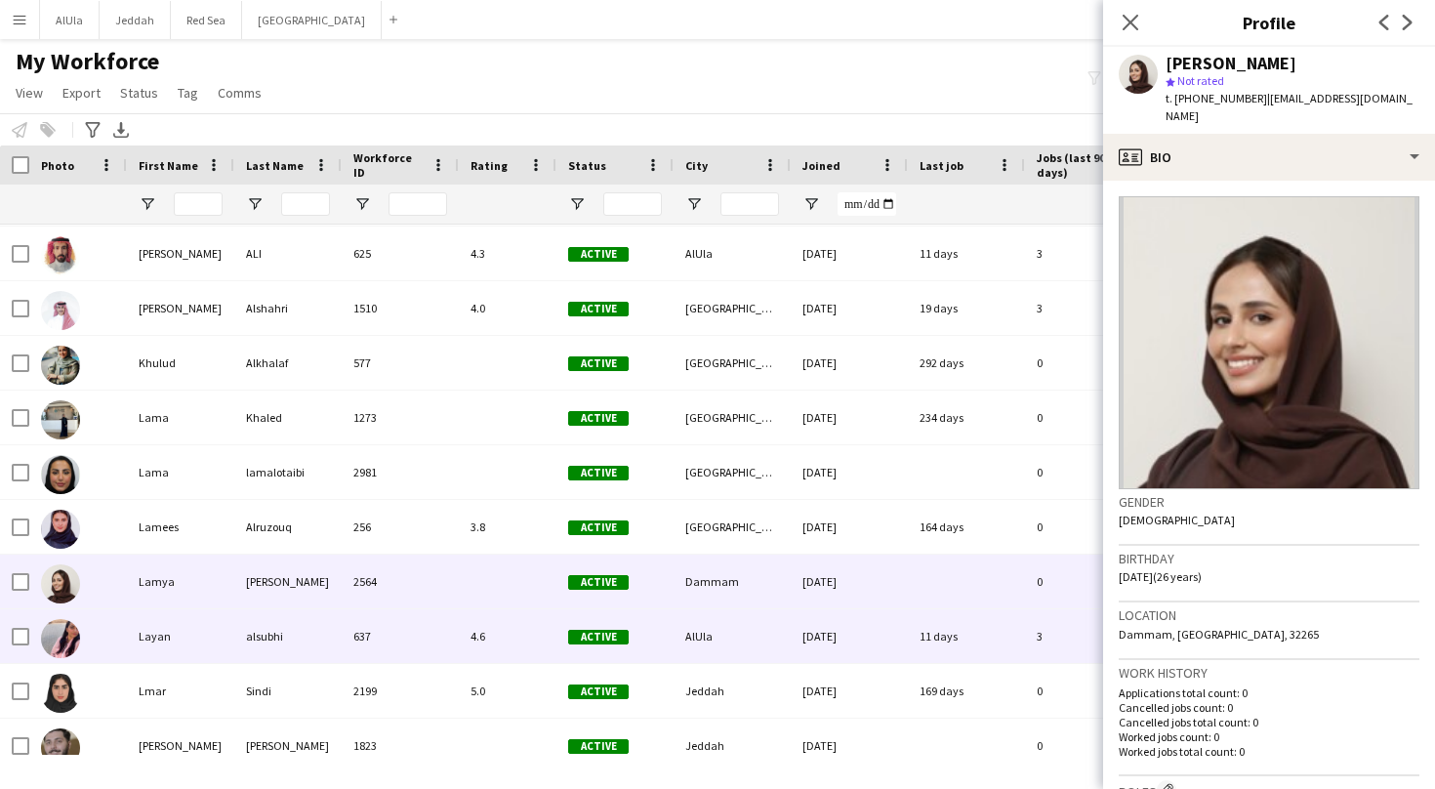
click at [178, 633] on div "Layan" at bounding box center [180, 636] width 107 height 54
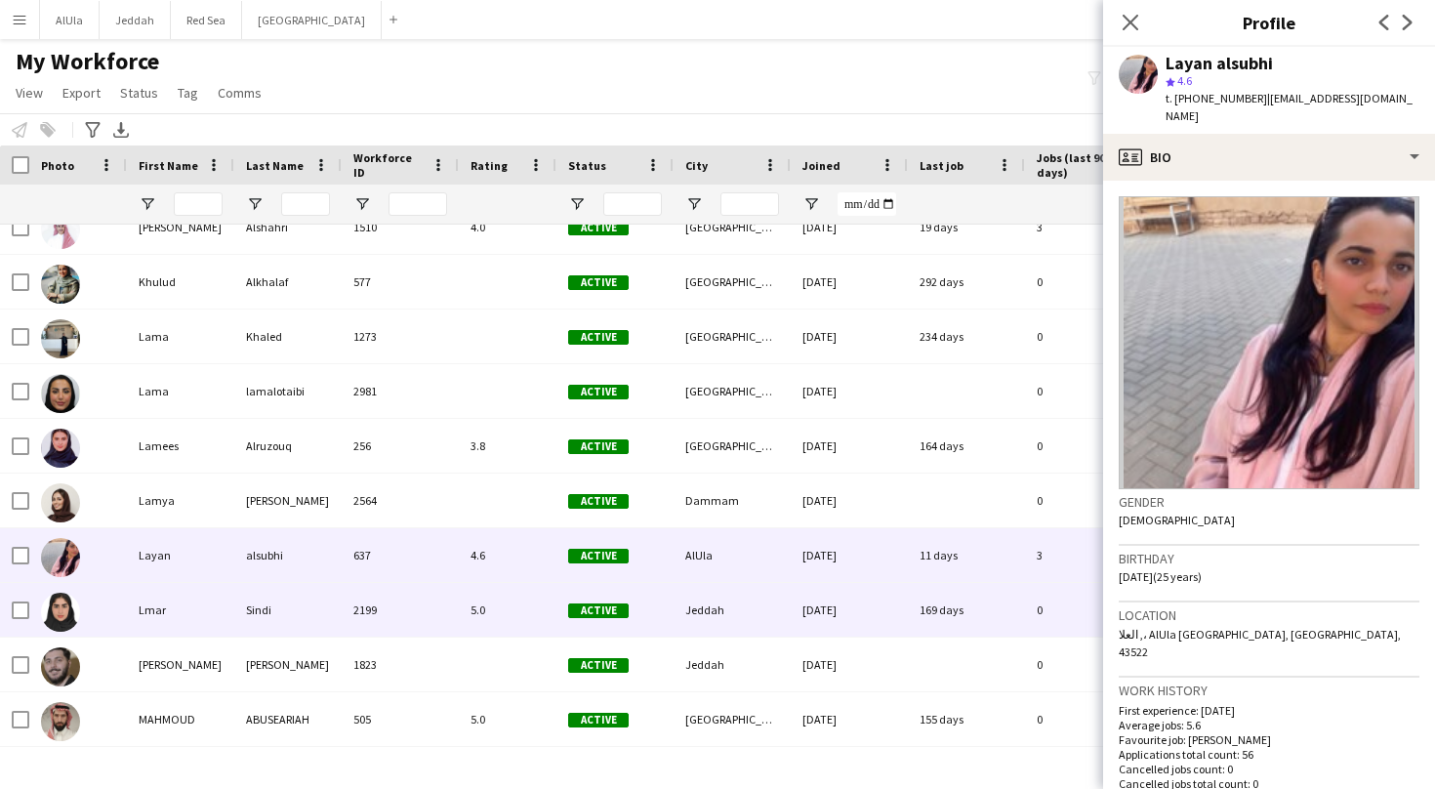
click at [178, 633] on div "Lmar" at bounding box center [180, 610] width 107 height 54
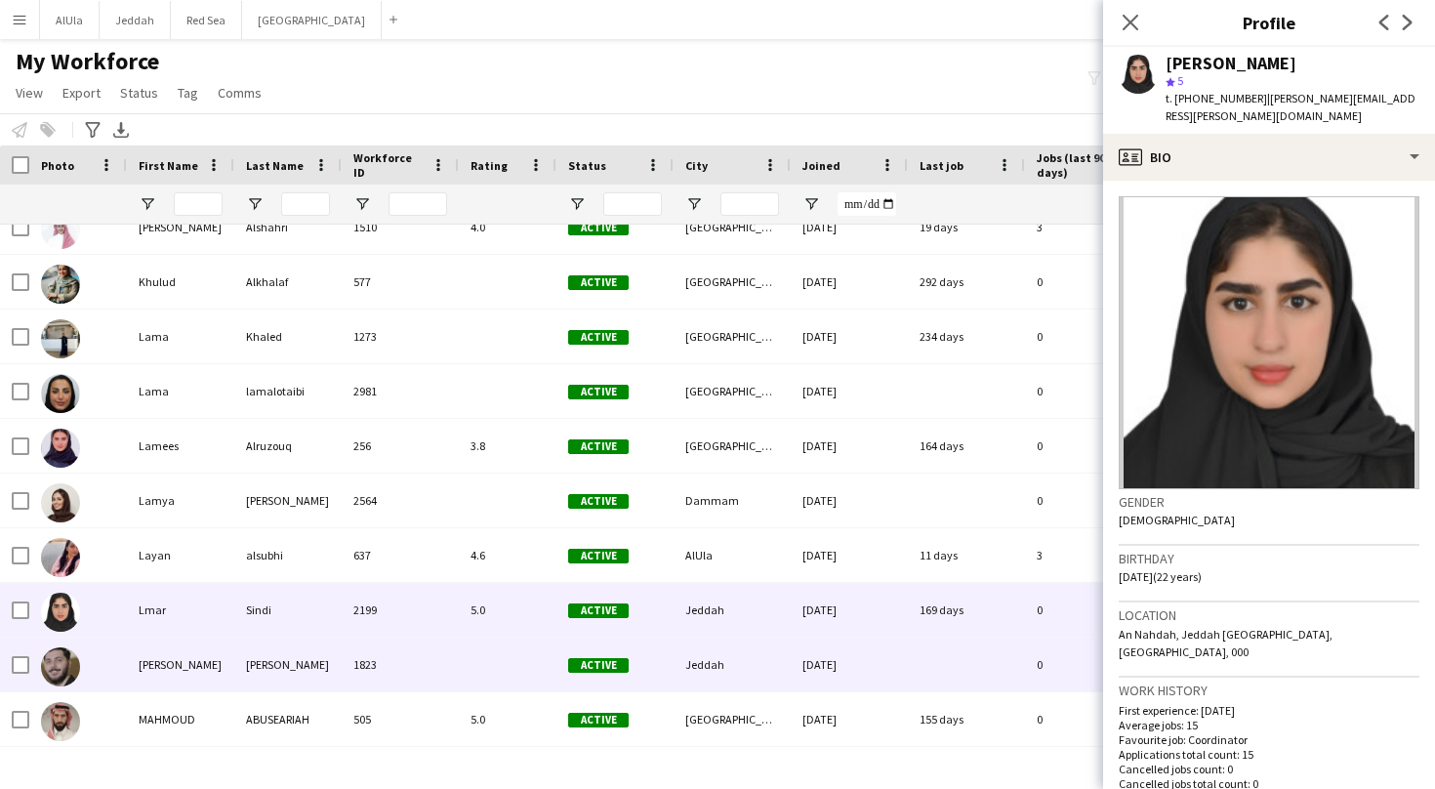
click at [138, 668] on div "[PERSON_NAME]" at bounding box center [180, 664] width 107 height 54
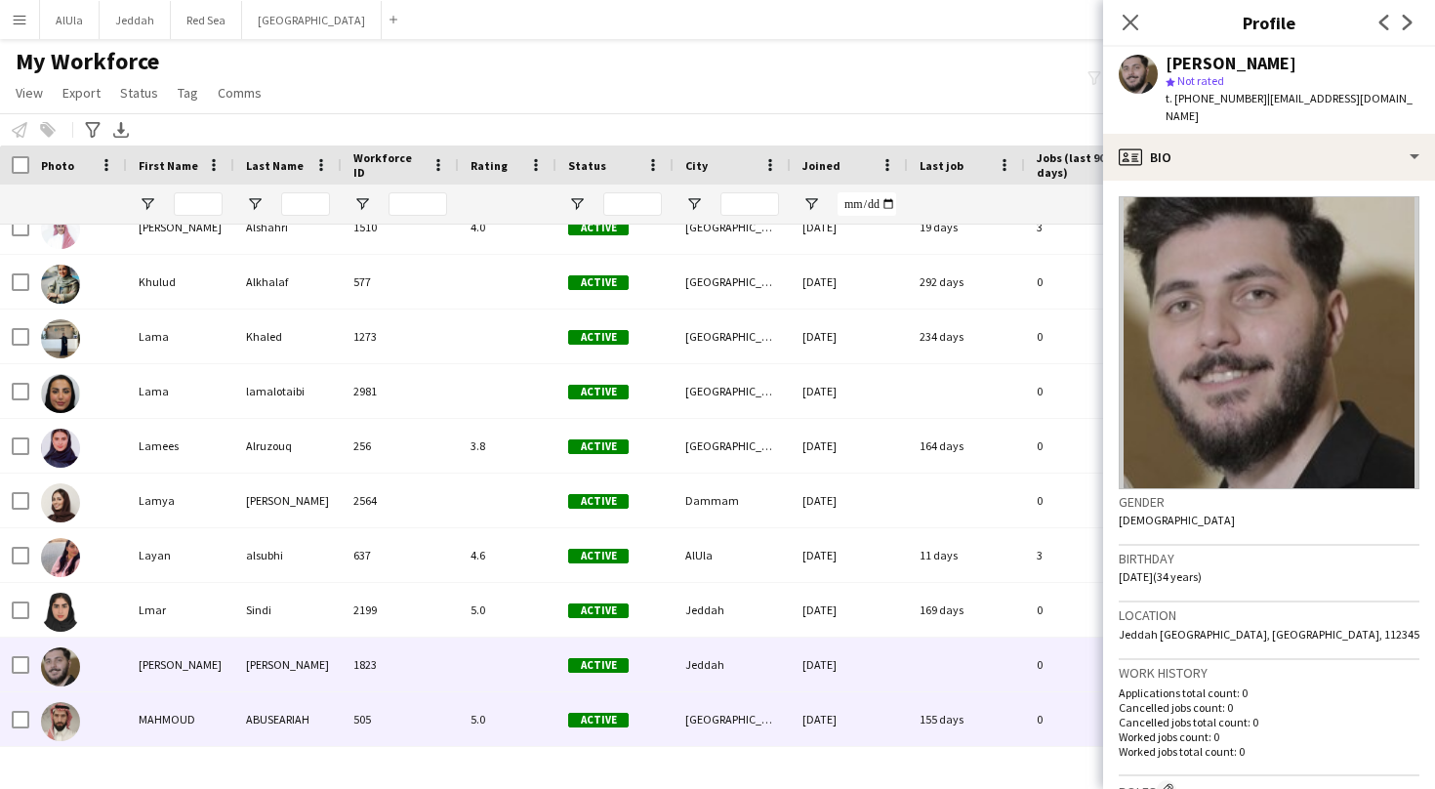
click at [160, 716] on div "MAHMOUD" at bounding box center [180, 719] width 107 height 54
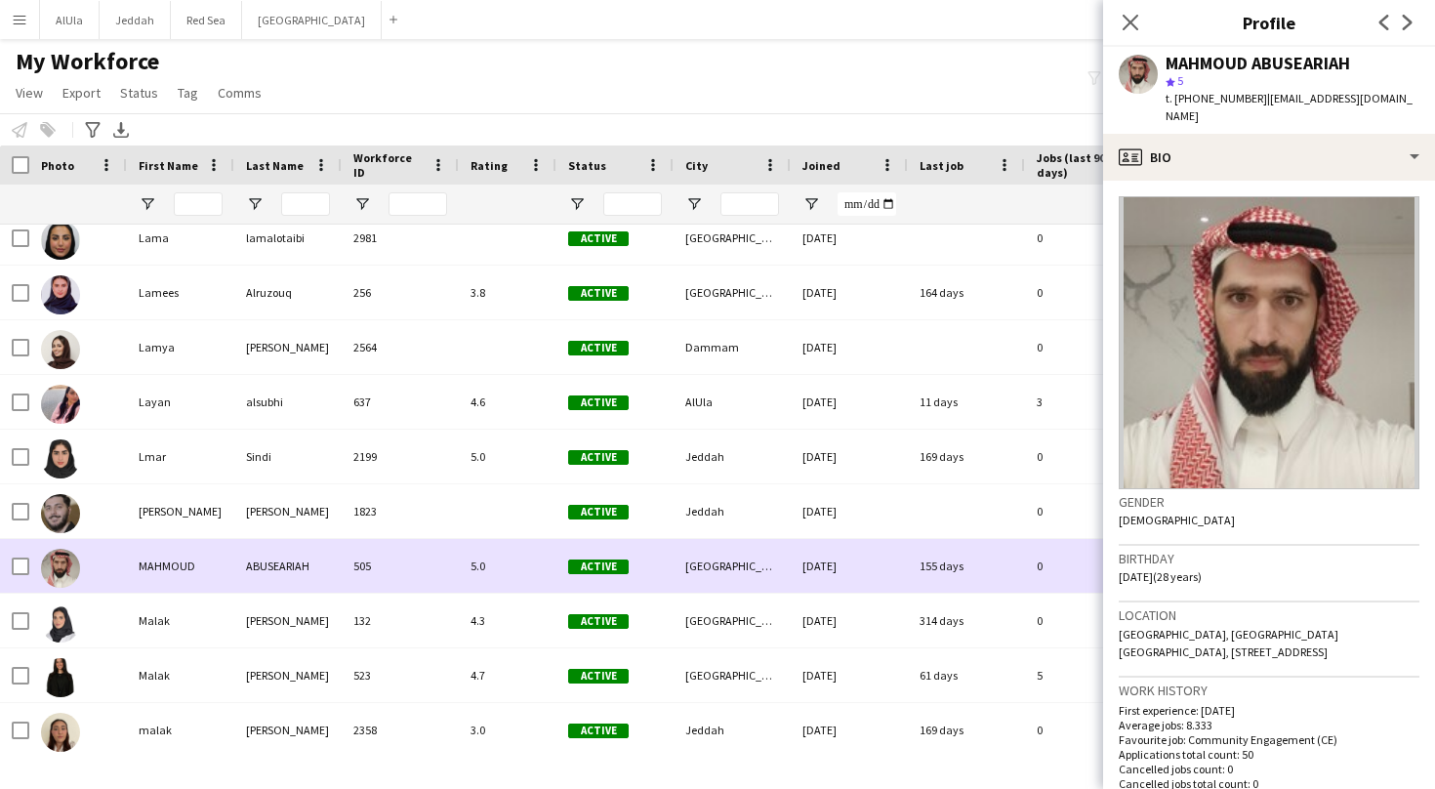
scroll to position [4173, 0]
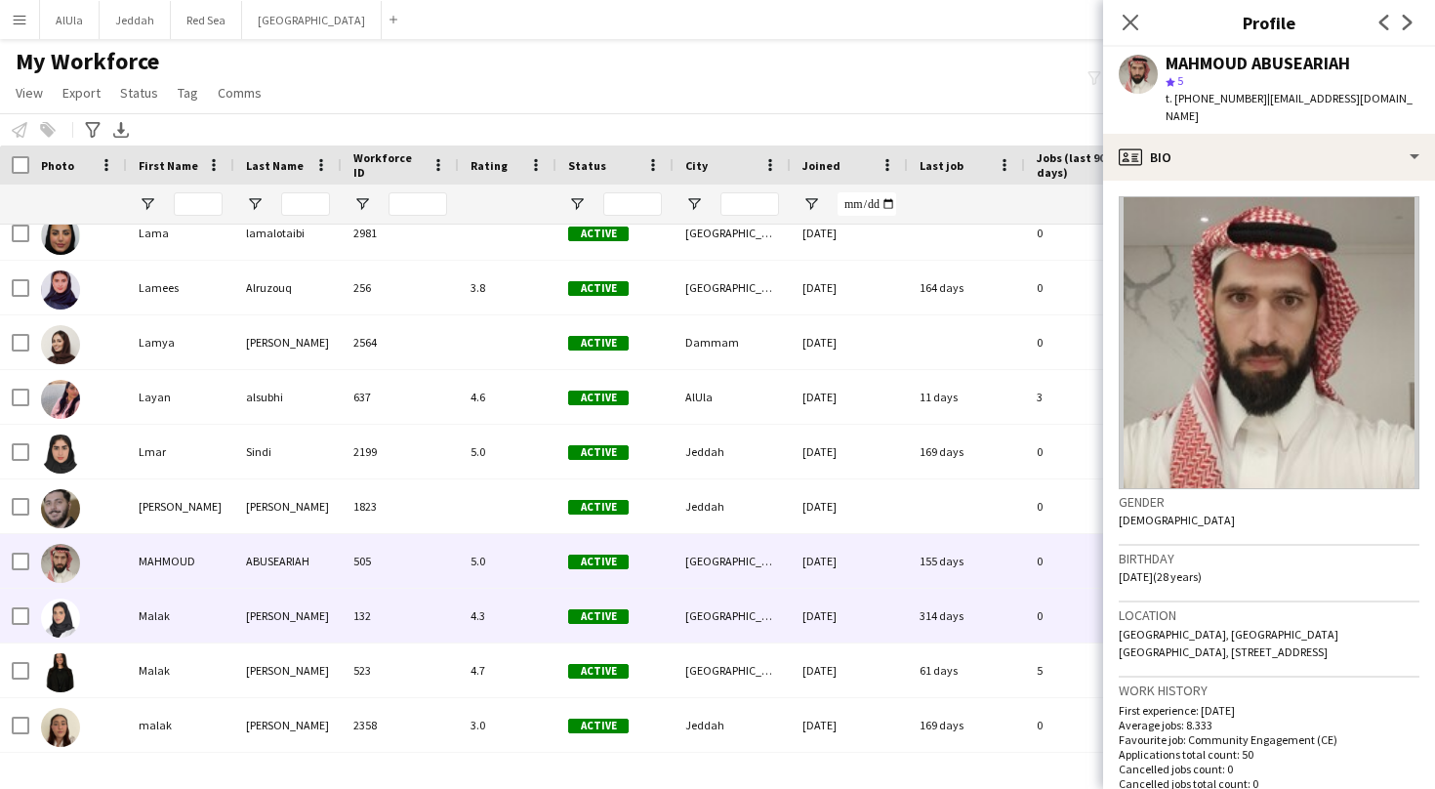
click at [155, 622] on div "Malak" at bounding box center [180, 616] width 107 height 54
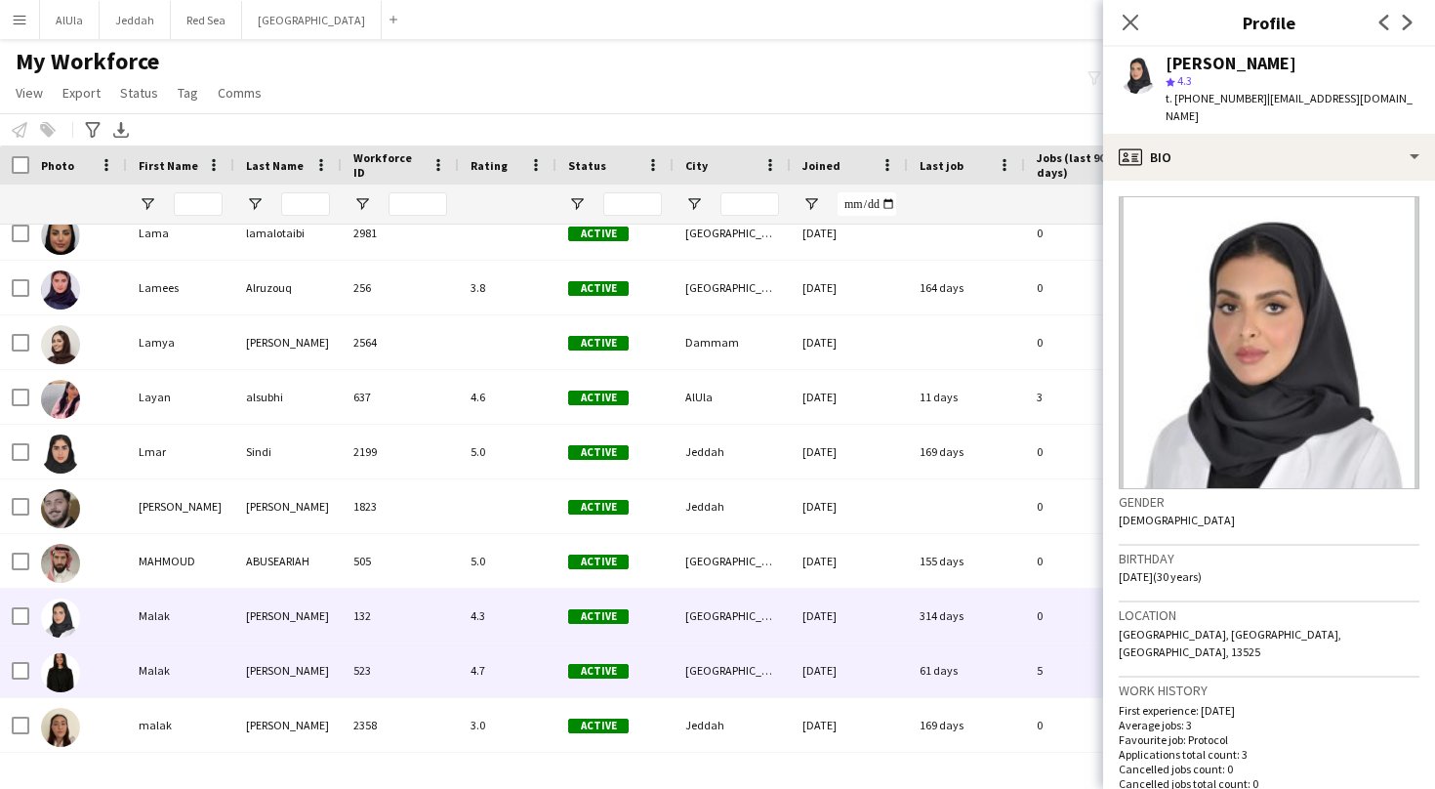
click at [159, 675] on div "Malak" at bounding box center [180, 670] width 107 height 54
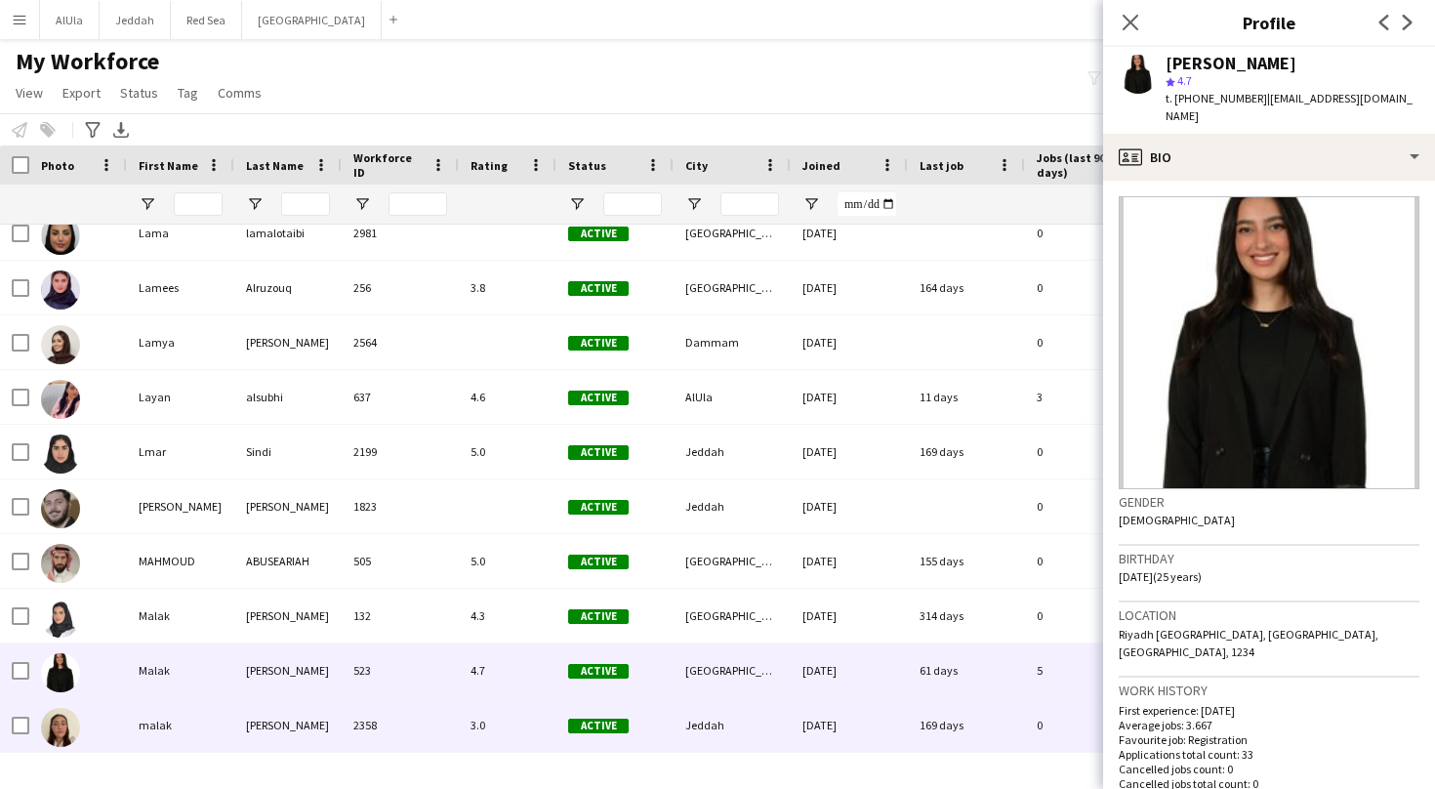
click at [163, 712] on div "malak" at bounding box center [180, 725] width 107 height 54
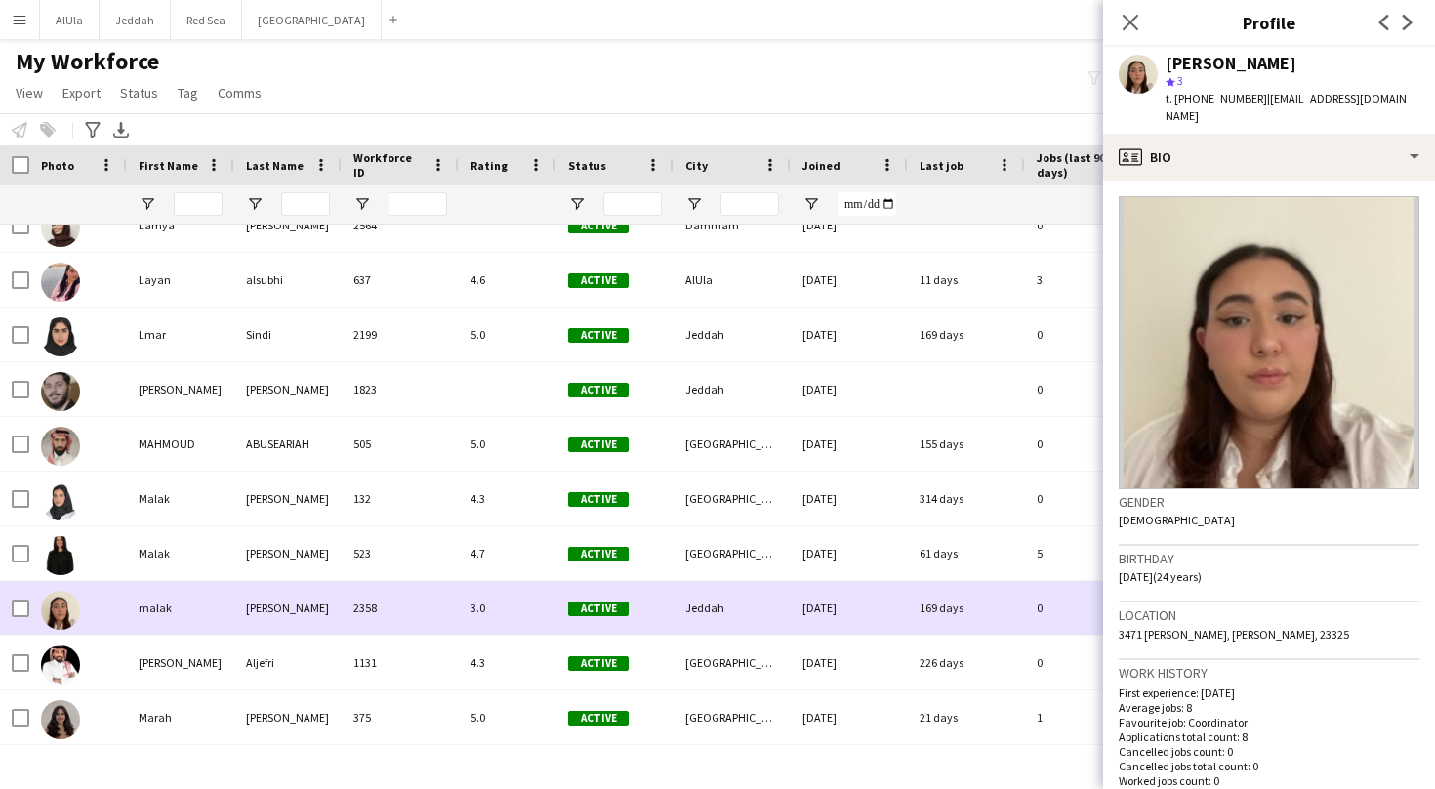
scroll to position [4305, 0]
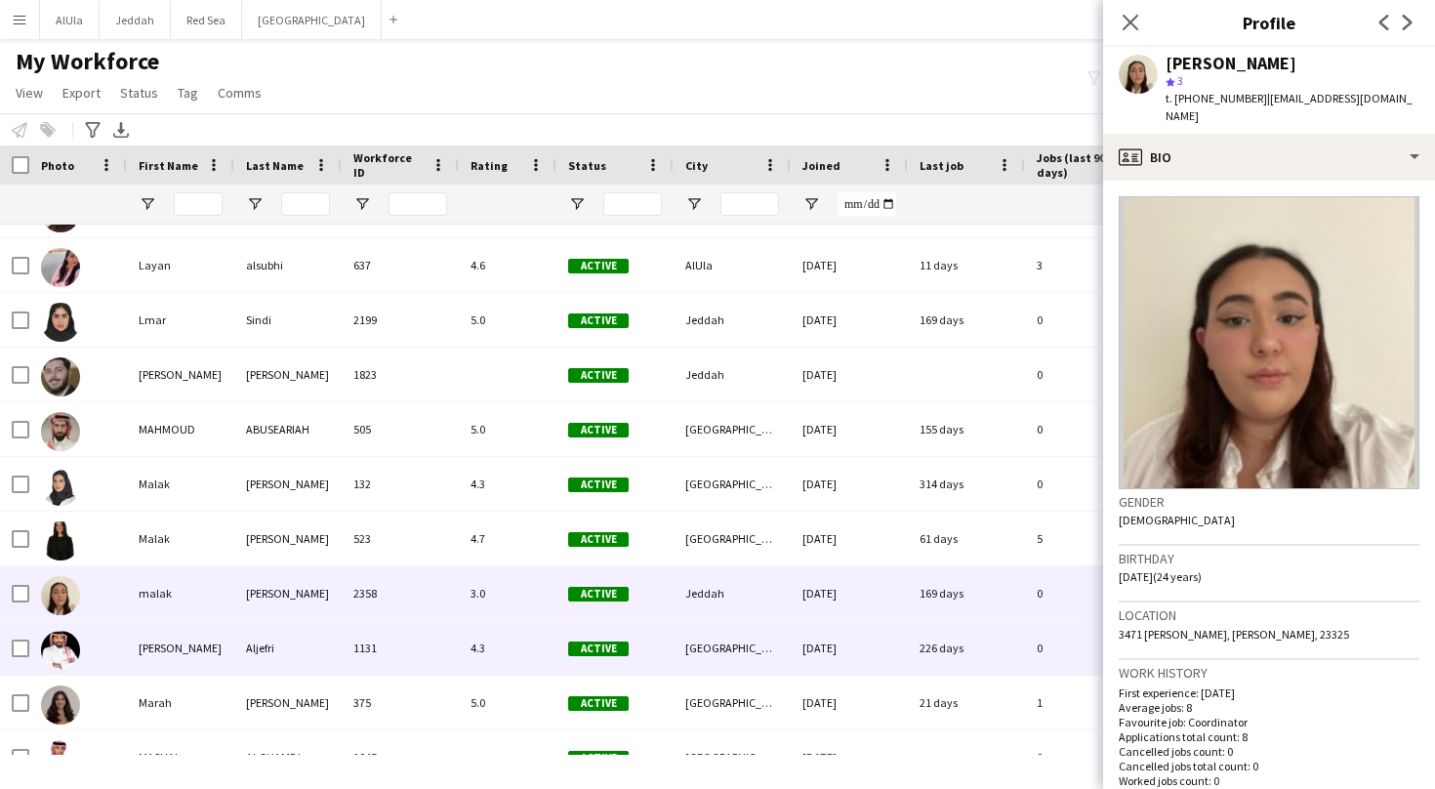
click at [175, 661] on div "[PERSON_NAME]" at bounding box center [180, 648] width 107 height 54
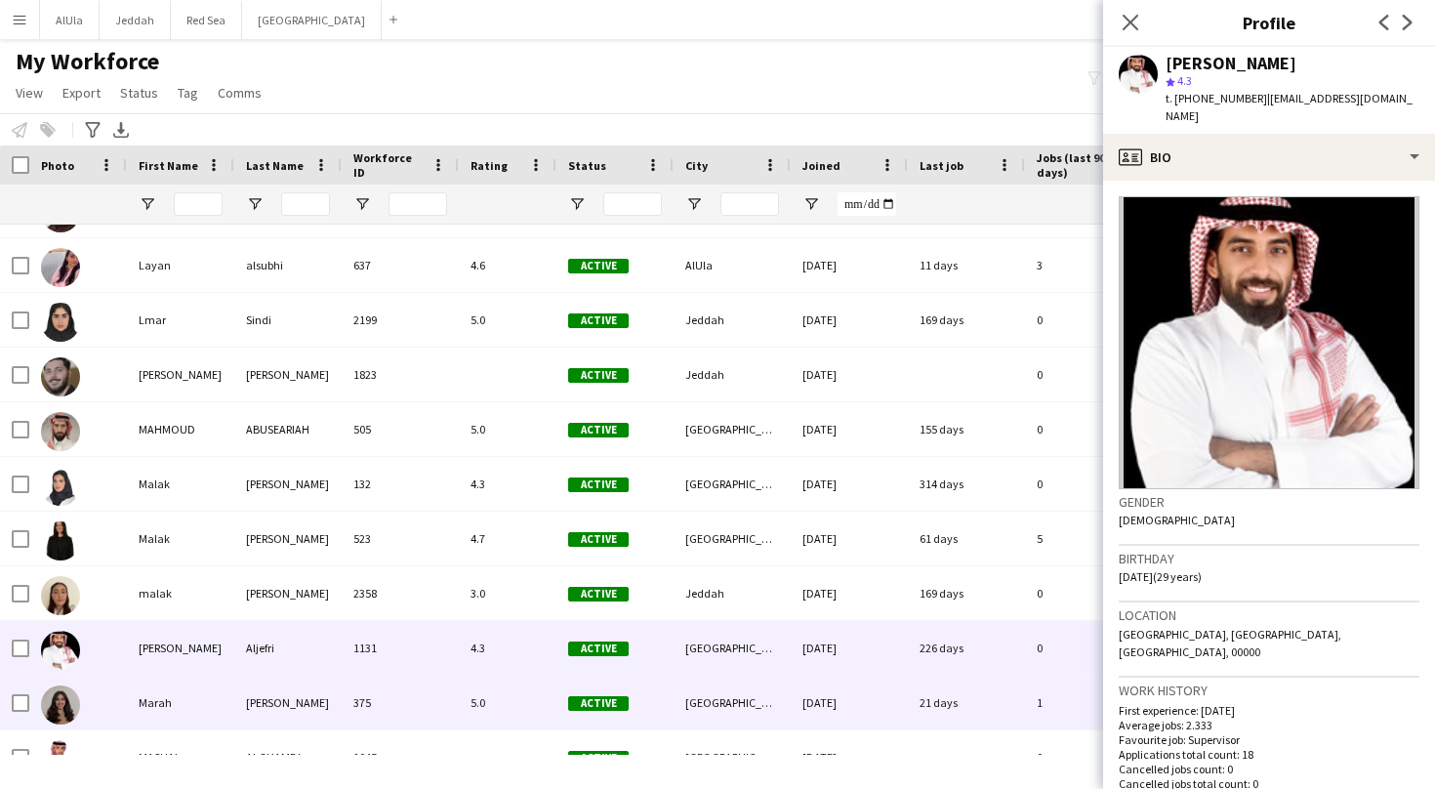
click at [185, 717] on div "Marah" at bounding box center [180, 702] width 107 height 54
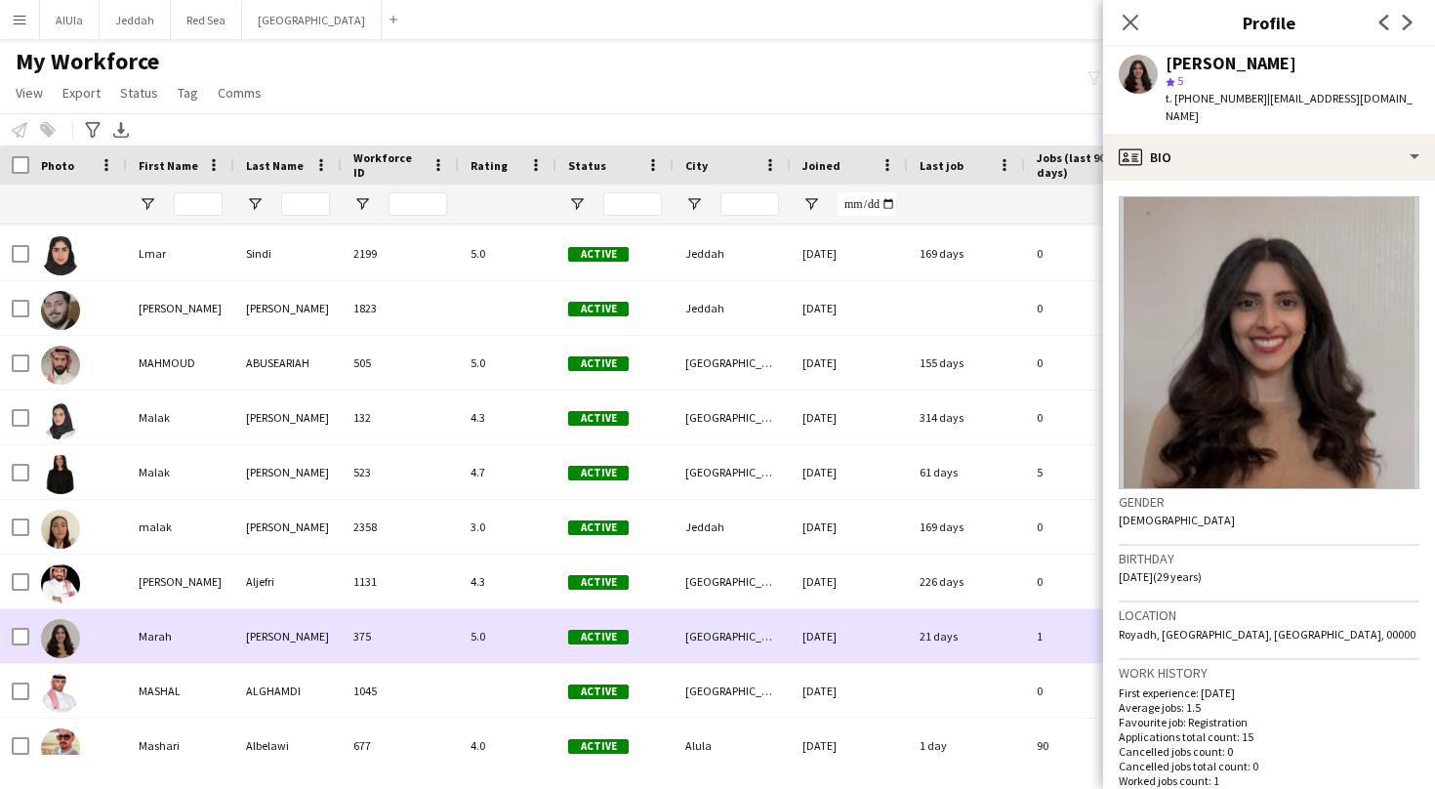
scroll to position [4386, 0]
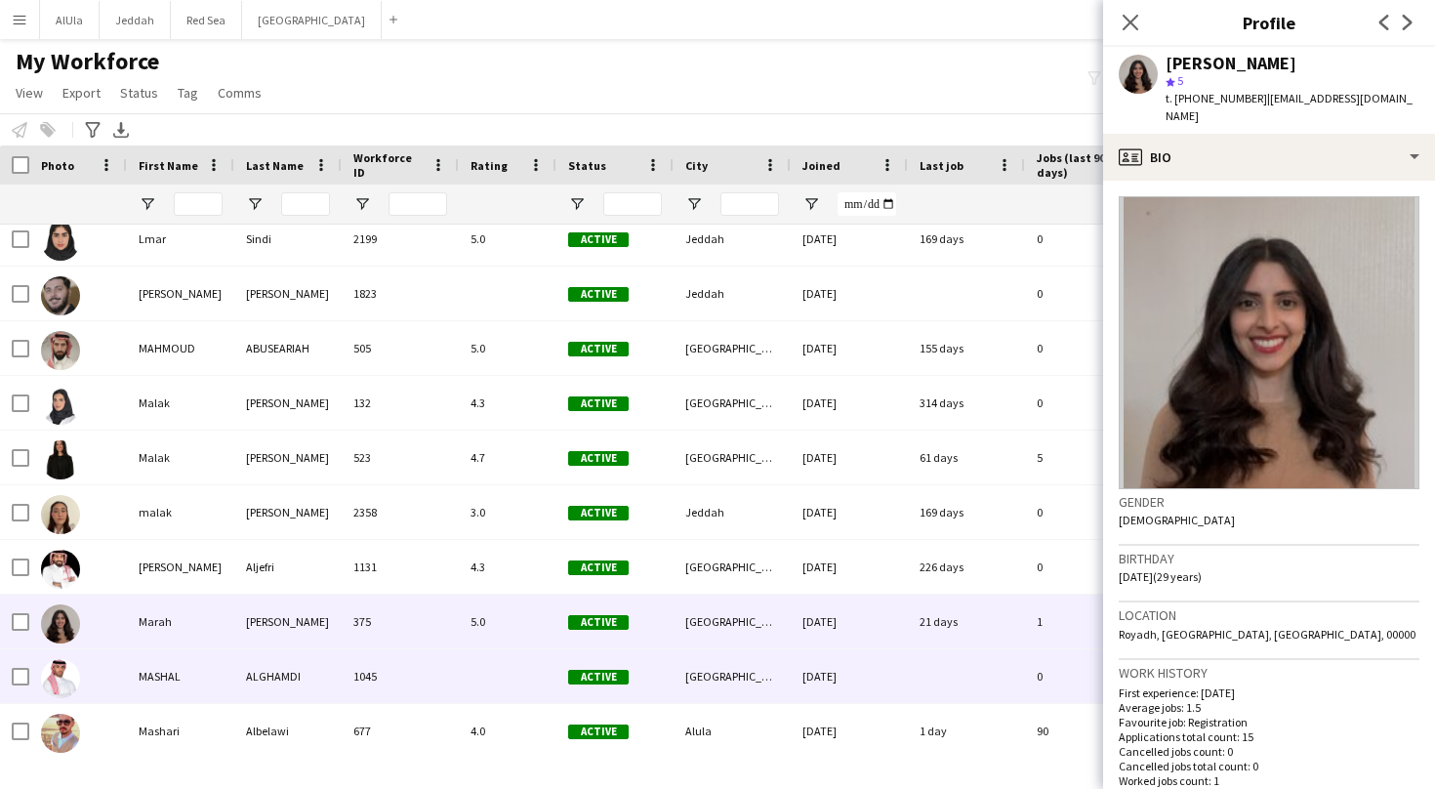
click at [168, 683] on div "MASHAL" at bounding box center [180, 676] width 107 height 54
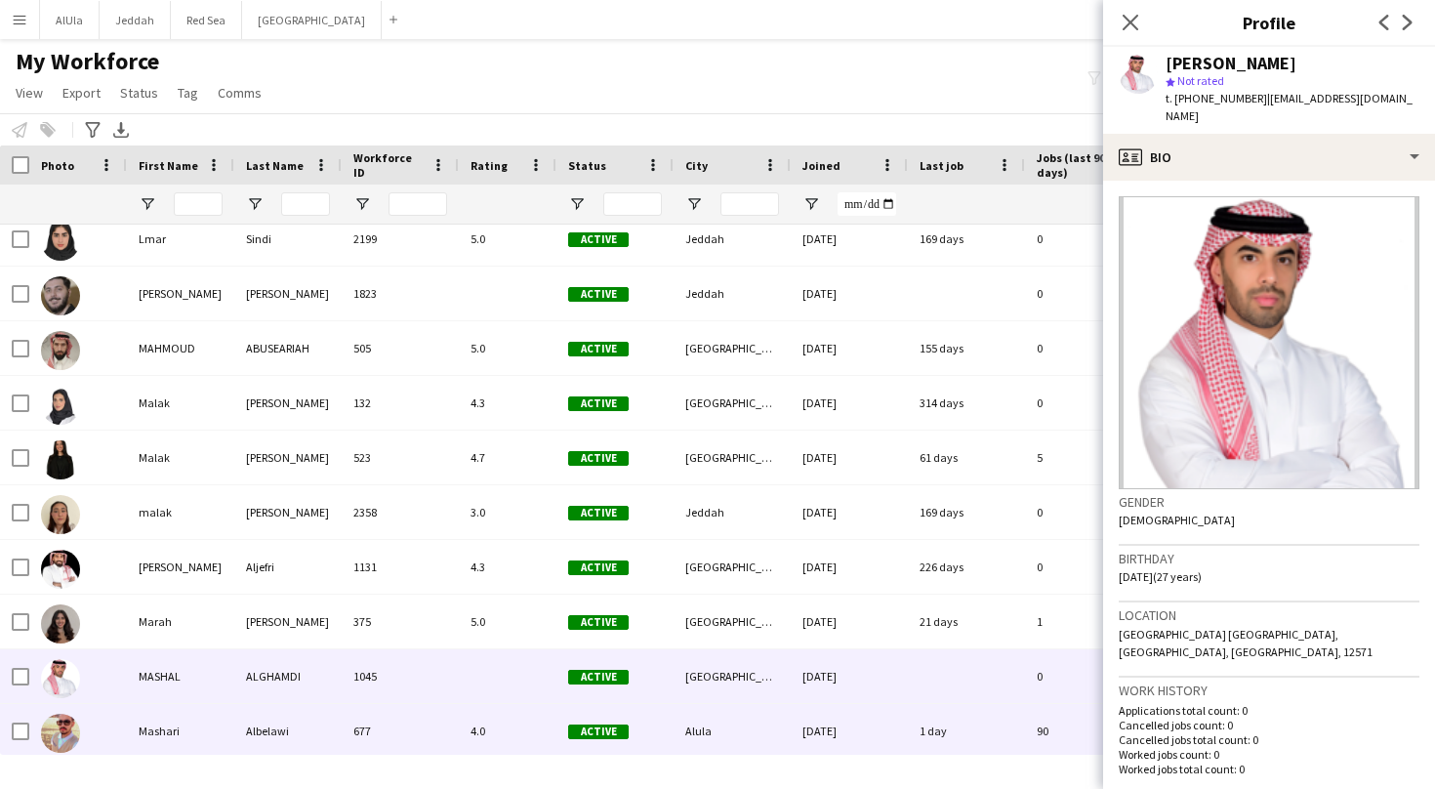
scroll to position [4389, 0]
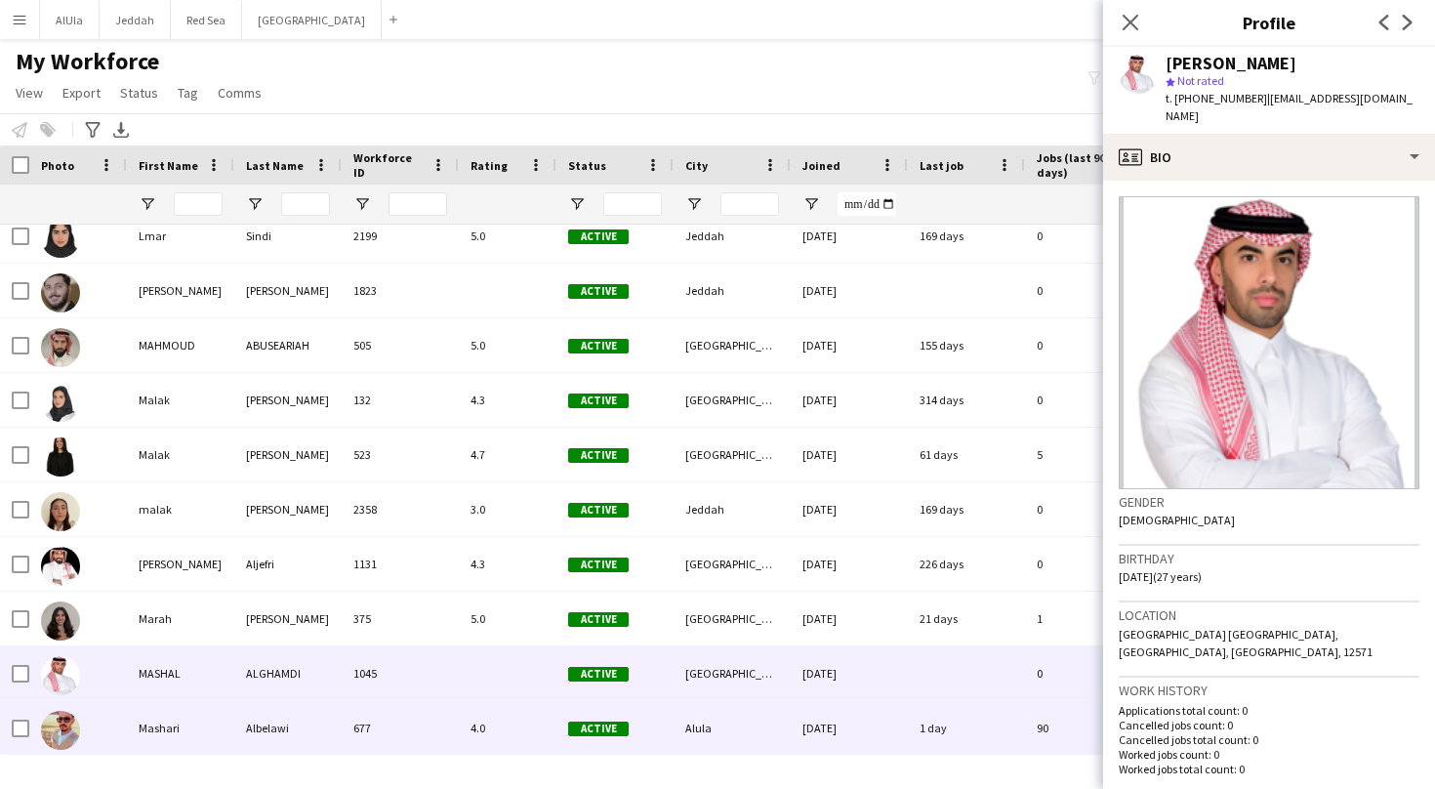
click at [180, 714] on div "Mashari" at bounding box center [180, 728] width 107 height 54
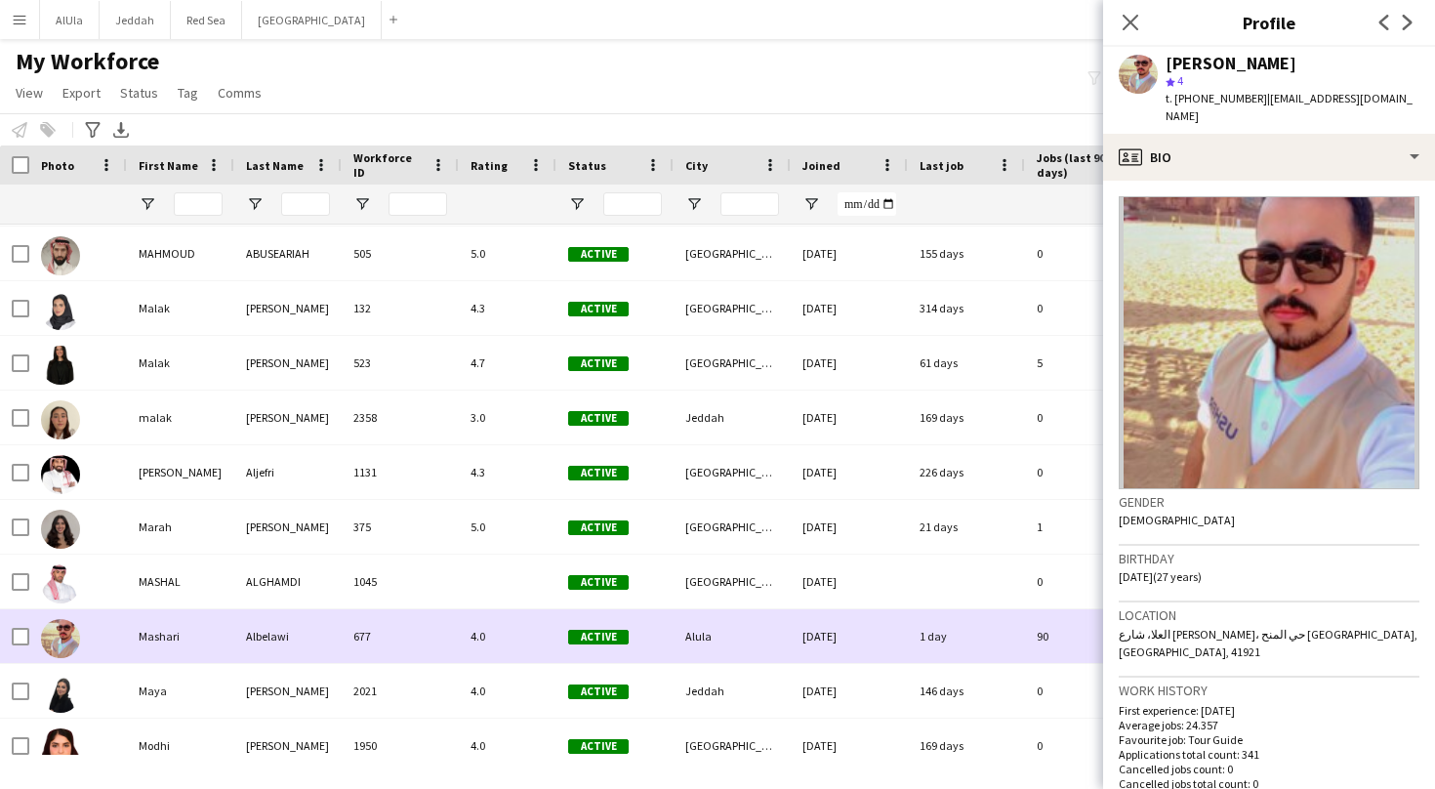
scroll to position [4480, 0]
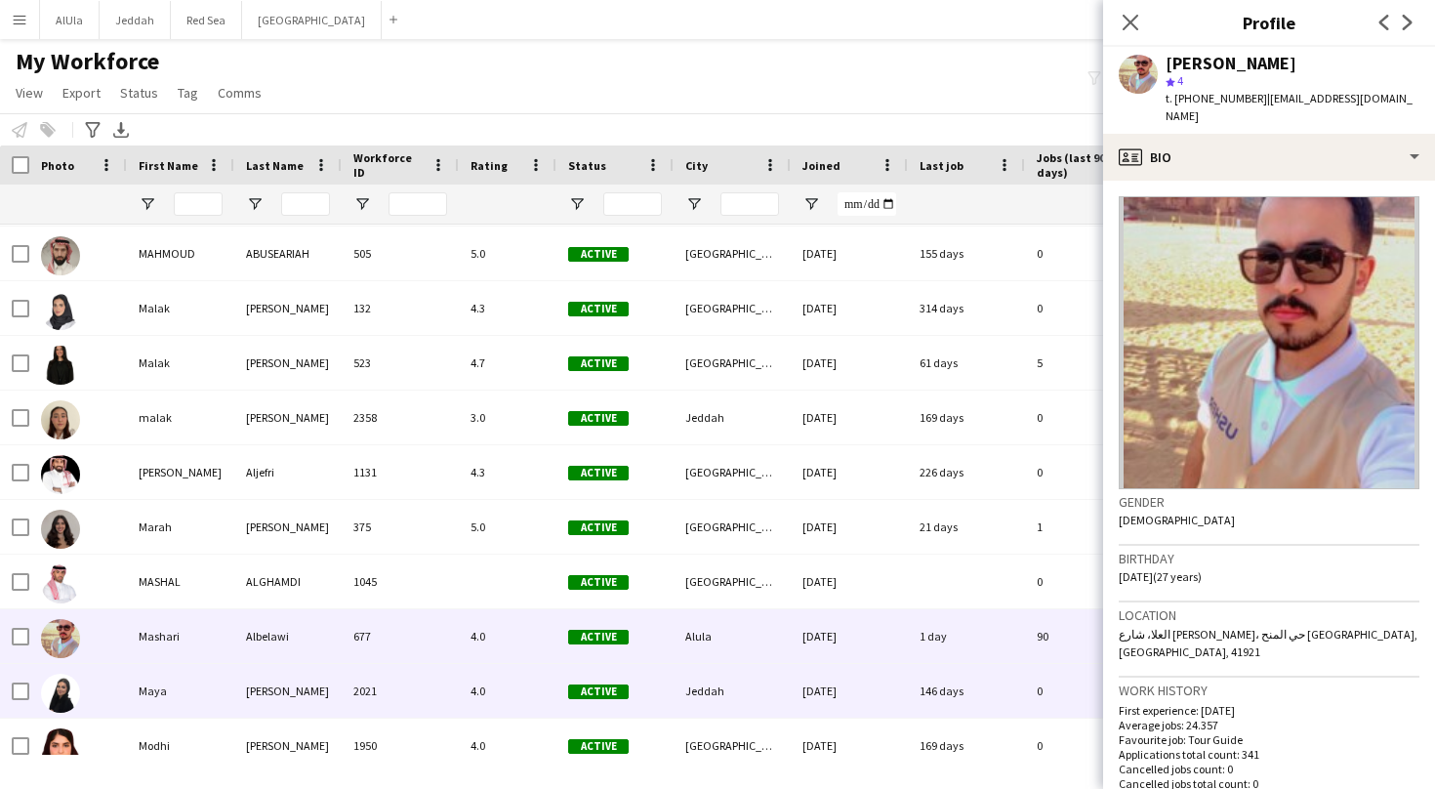
click at [169, 696] on div "Maya" at bounding box center [180, 691] width 107 height 54
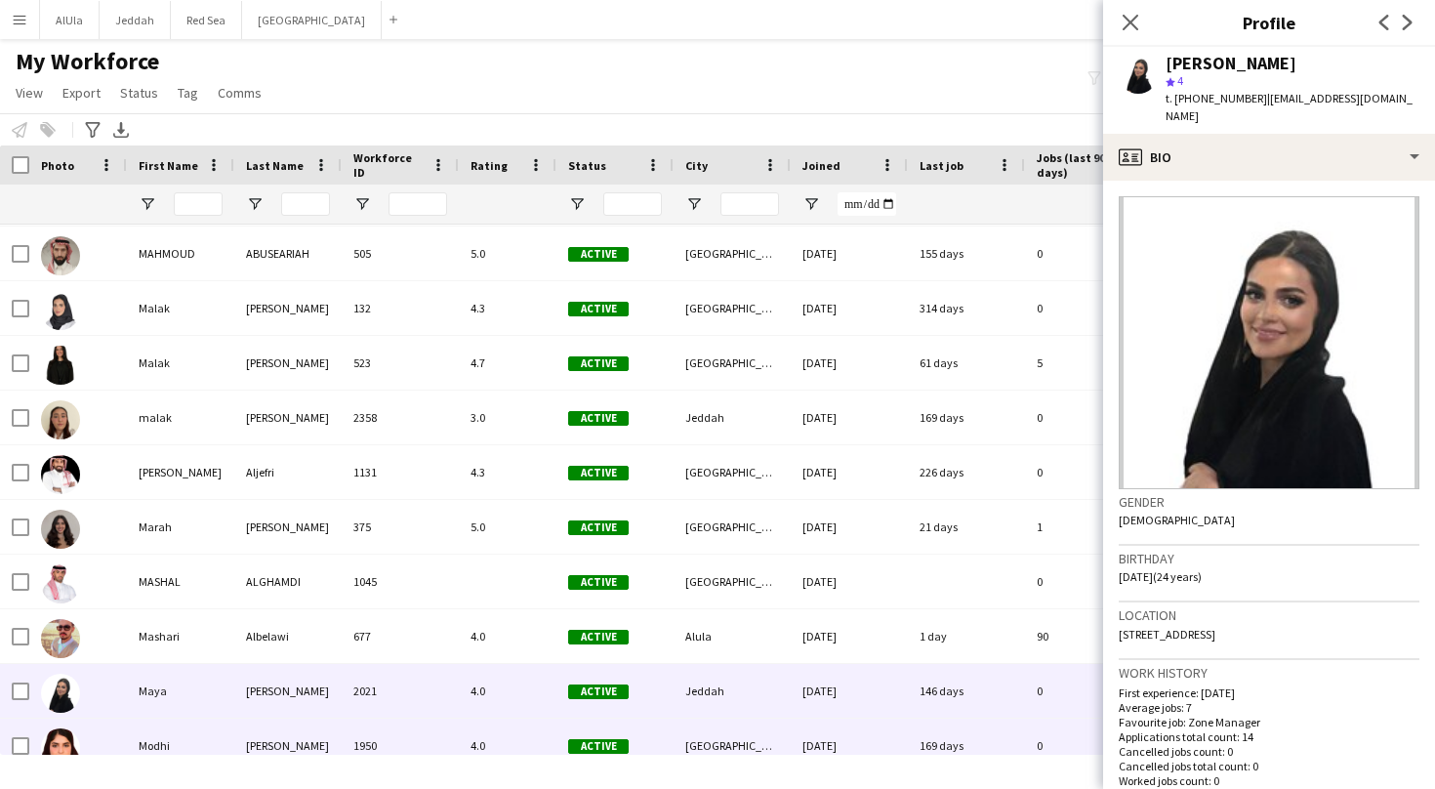
scroll to position [4498, 0]
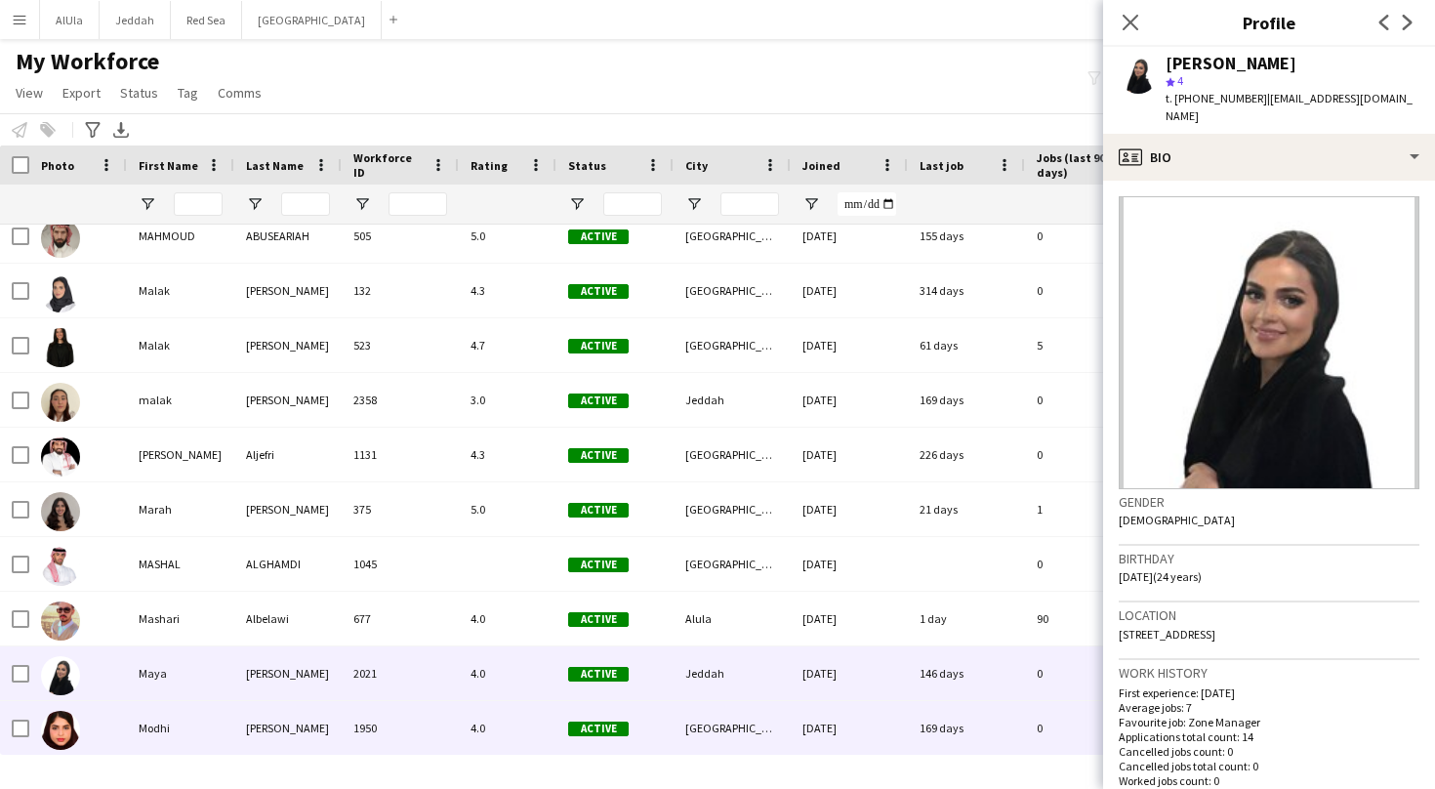
click at [162, 740] on div "Modhi" at bounding box center [180, 728] width 107 height 54
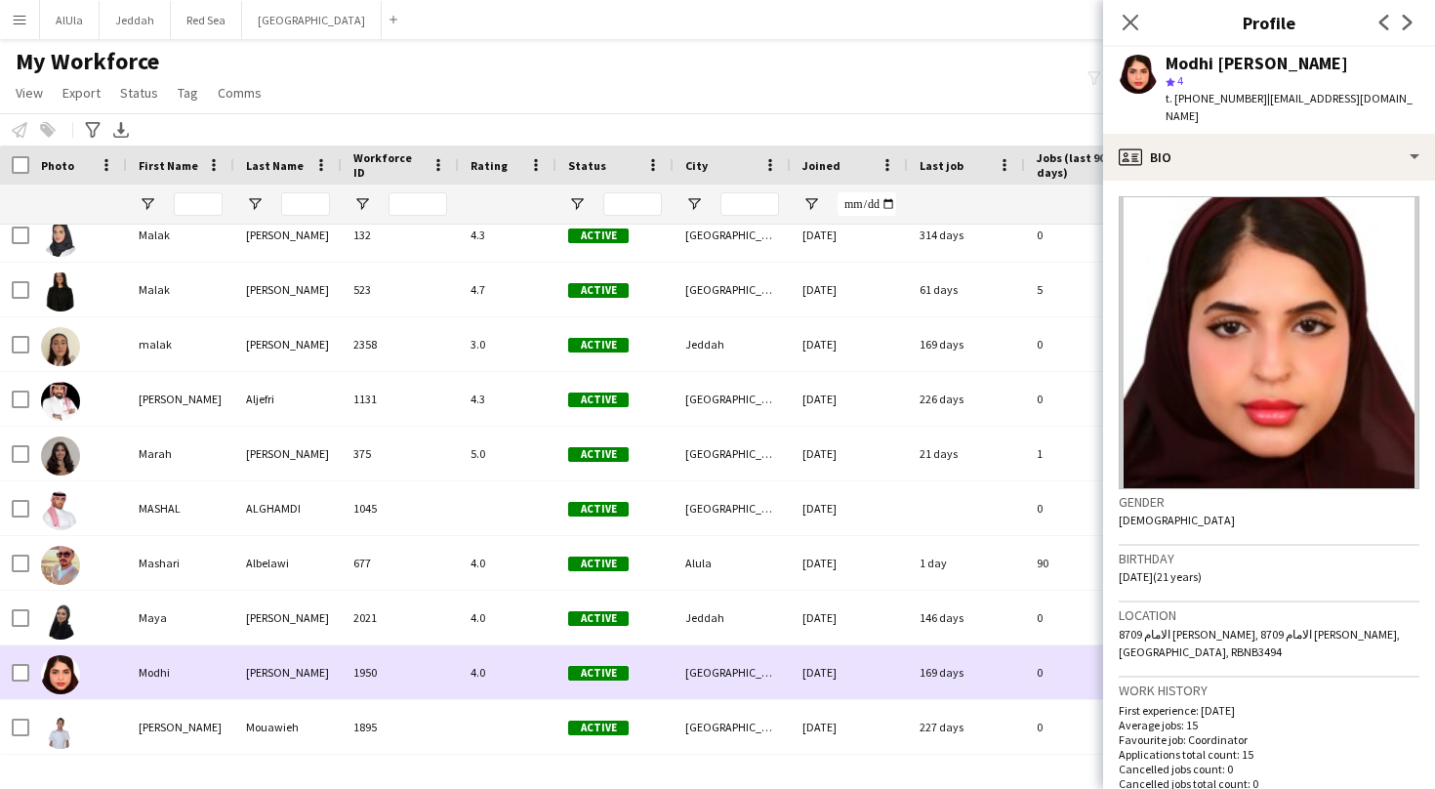
scroll to position [4555, 0]
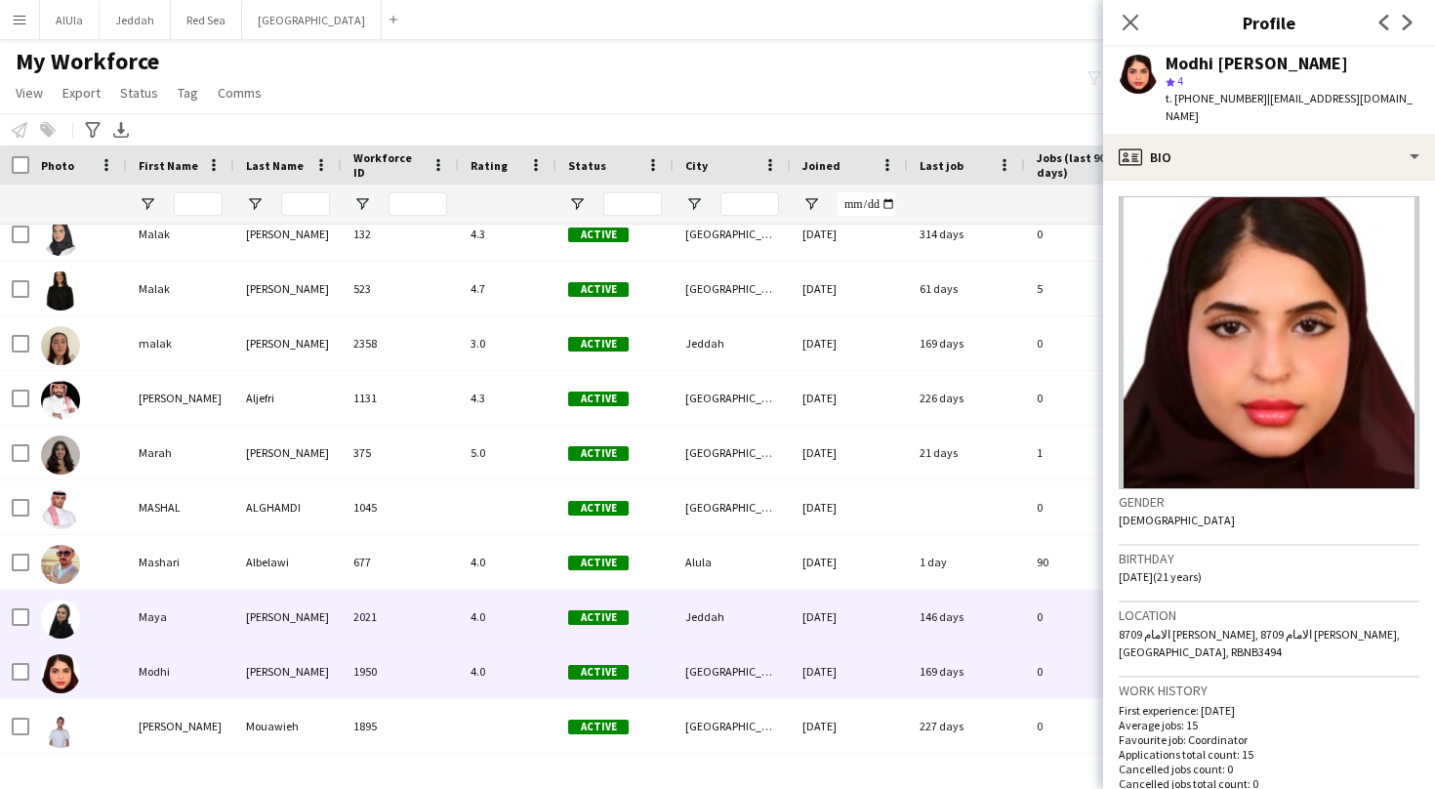
click at [159, 616] on div "Maya" at bounding box center [180, 617] width 107 height 54
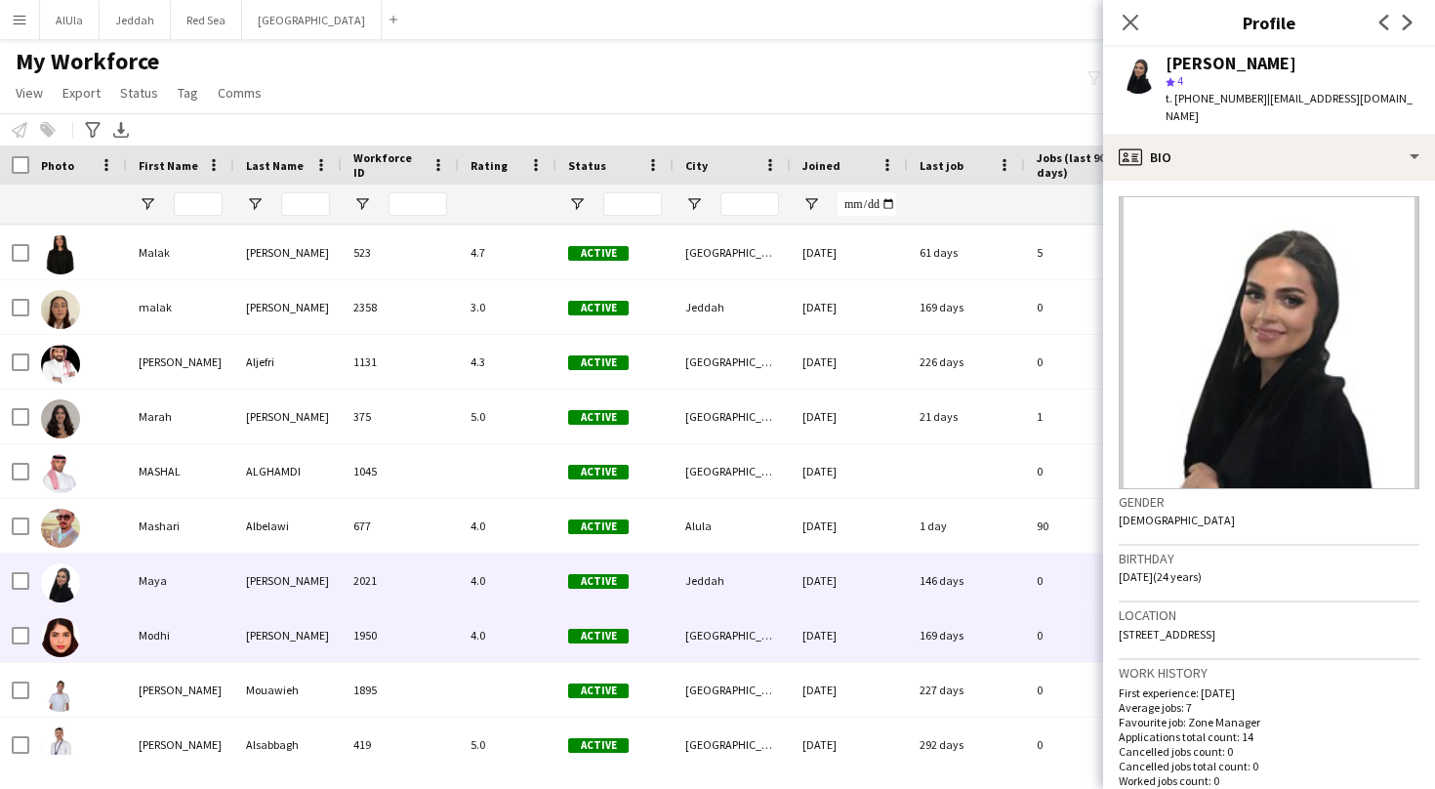
scroll to position [4597, 0]
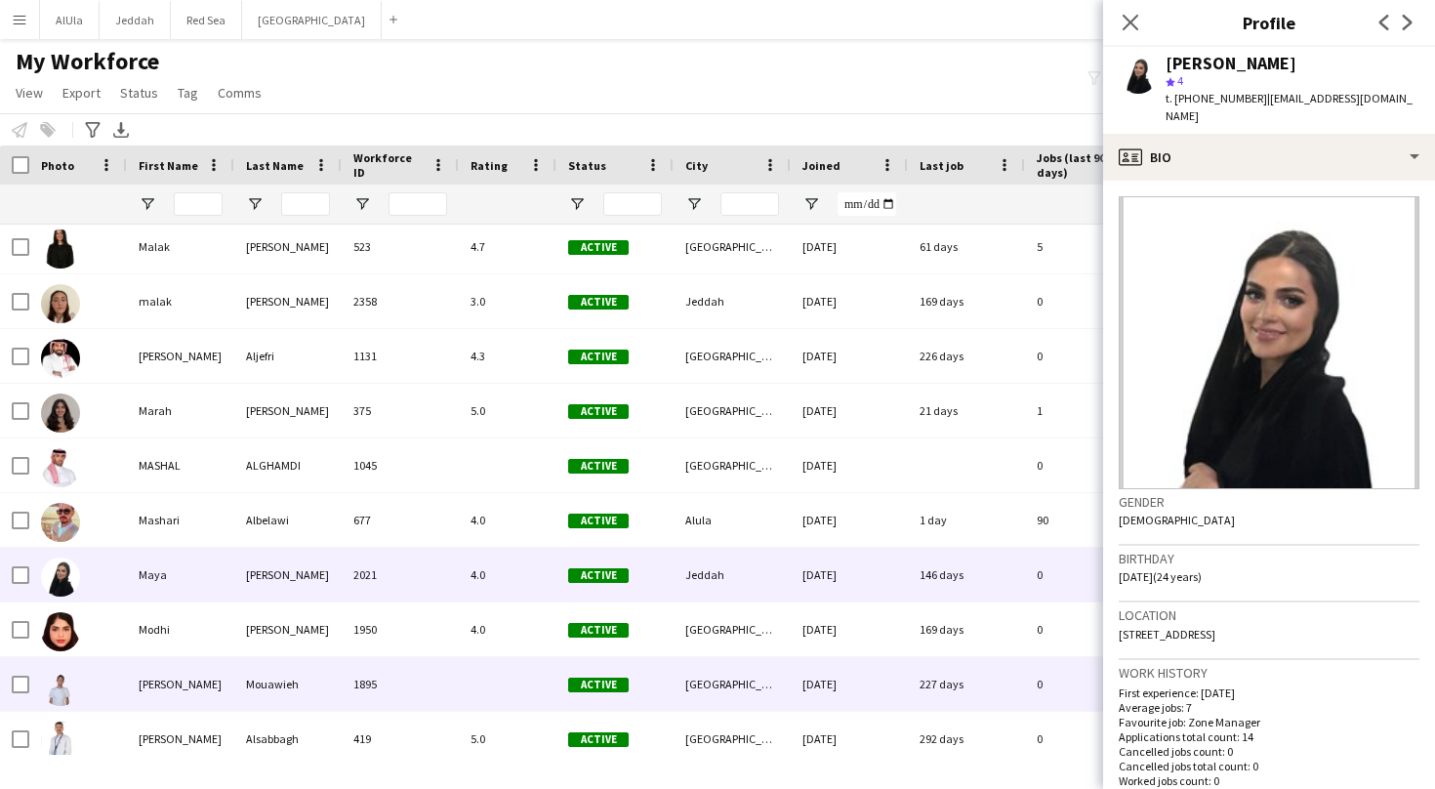
click at [163, 700] on div "[PERSON_NAME]" at bounding box center [180, 684] width 107 height 54
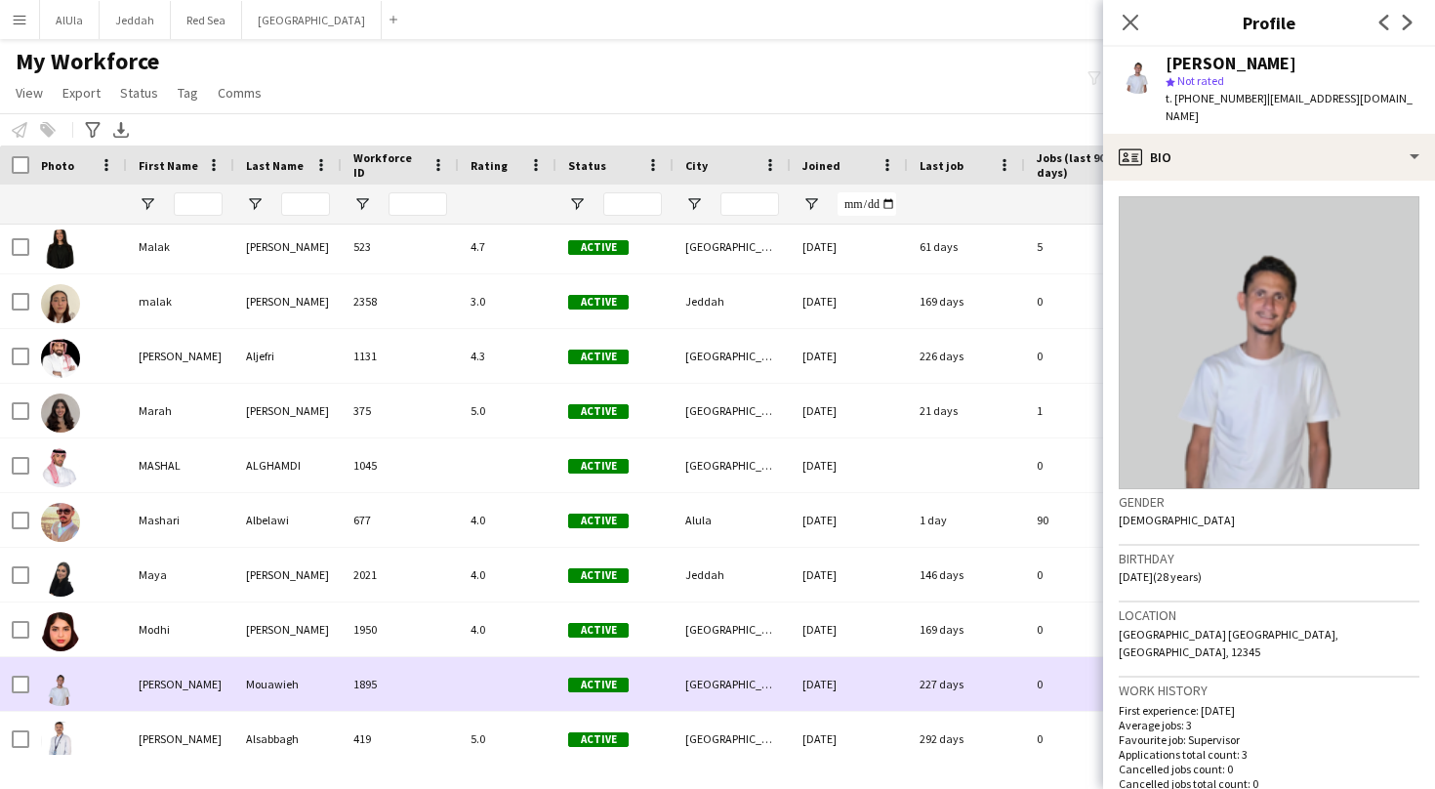
scroll to position [4664, 0]
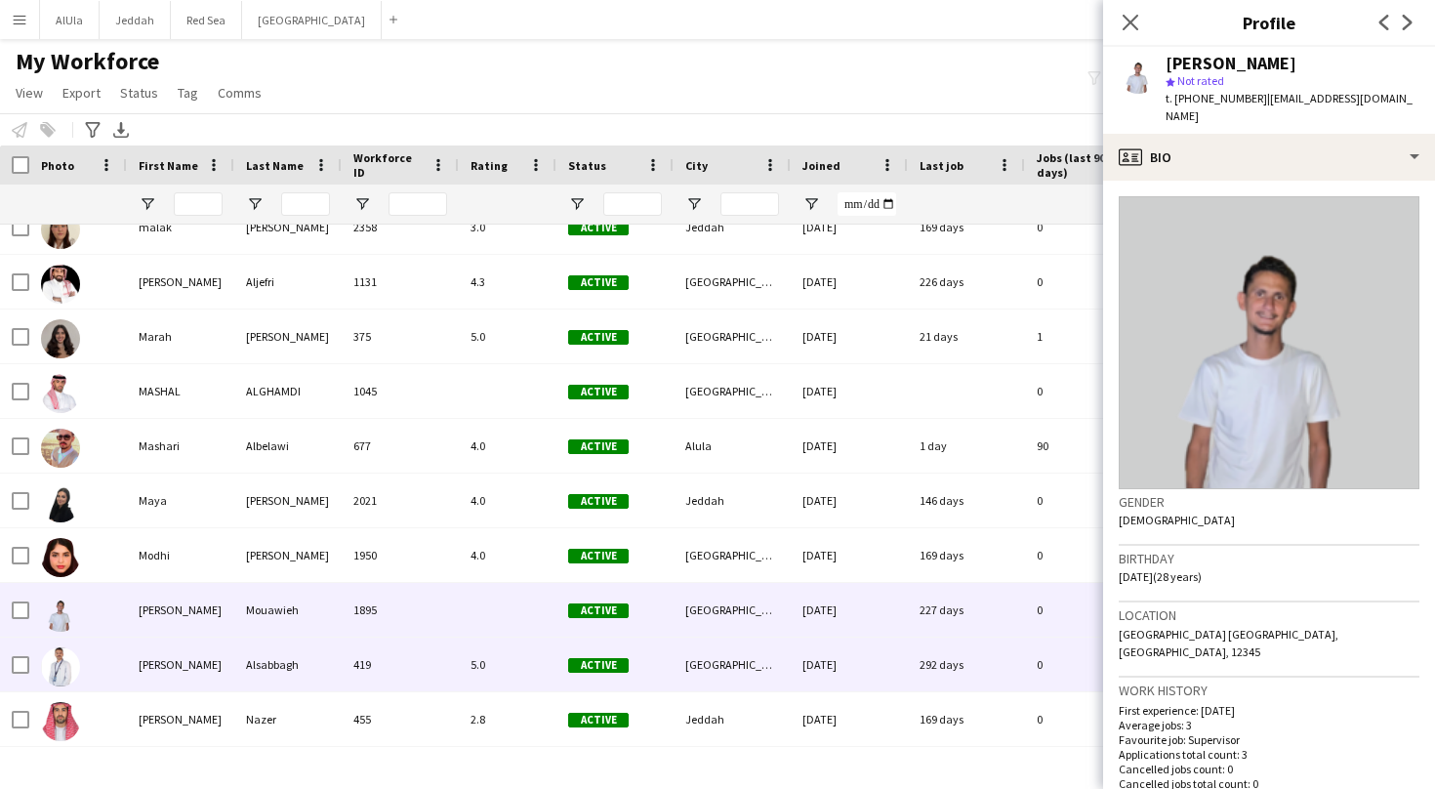
click at [158, 676] on div "[PERSON_NAME]" at bounding box center [180, 664] width 107 height 54
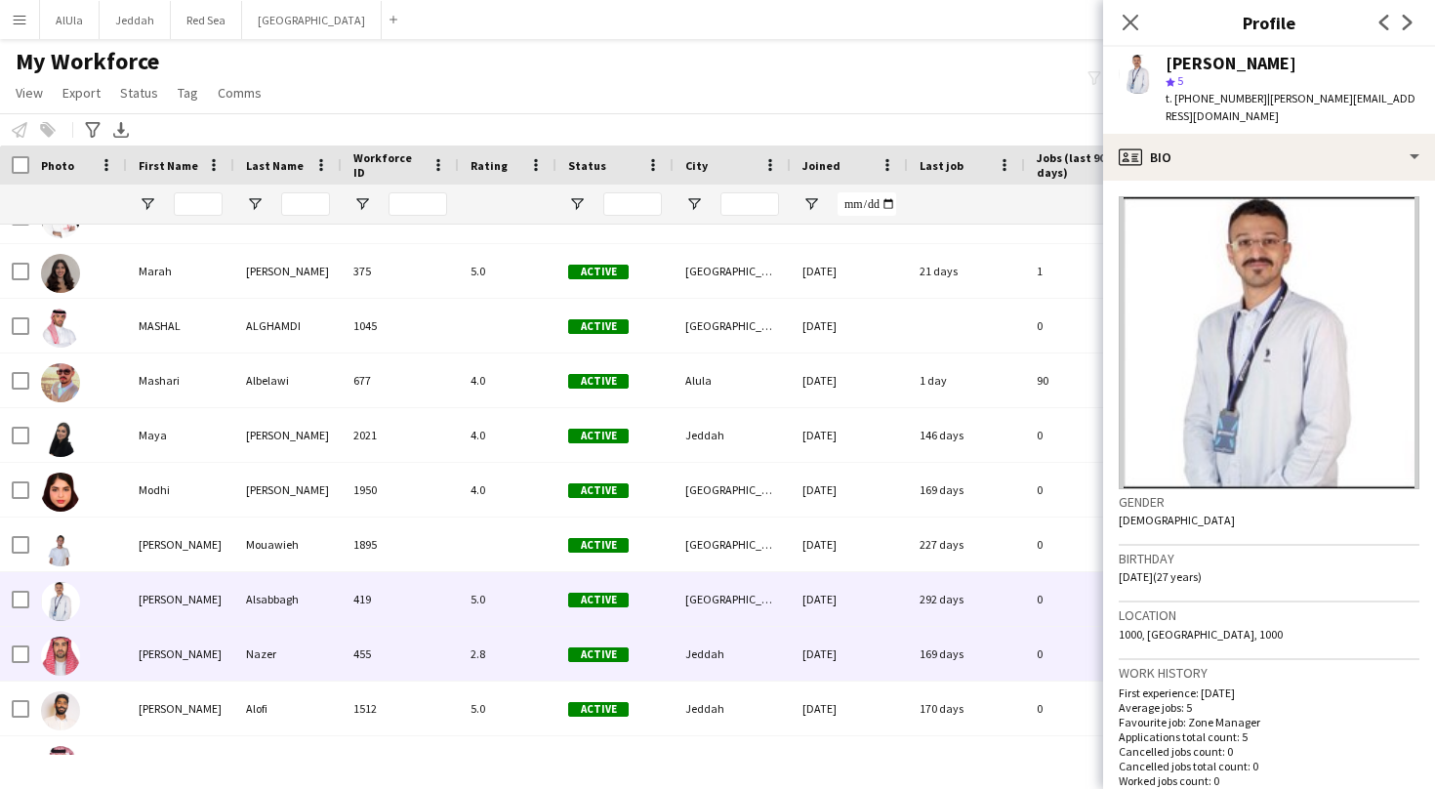
click at [159, 659] on div "[PERSON_NAME]" at bounding box center [180, 654] width 107 height 54
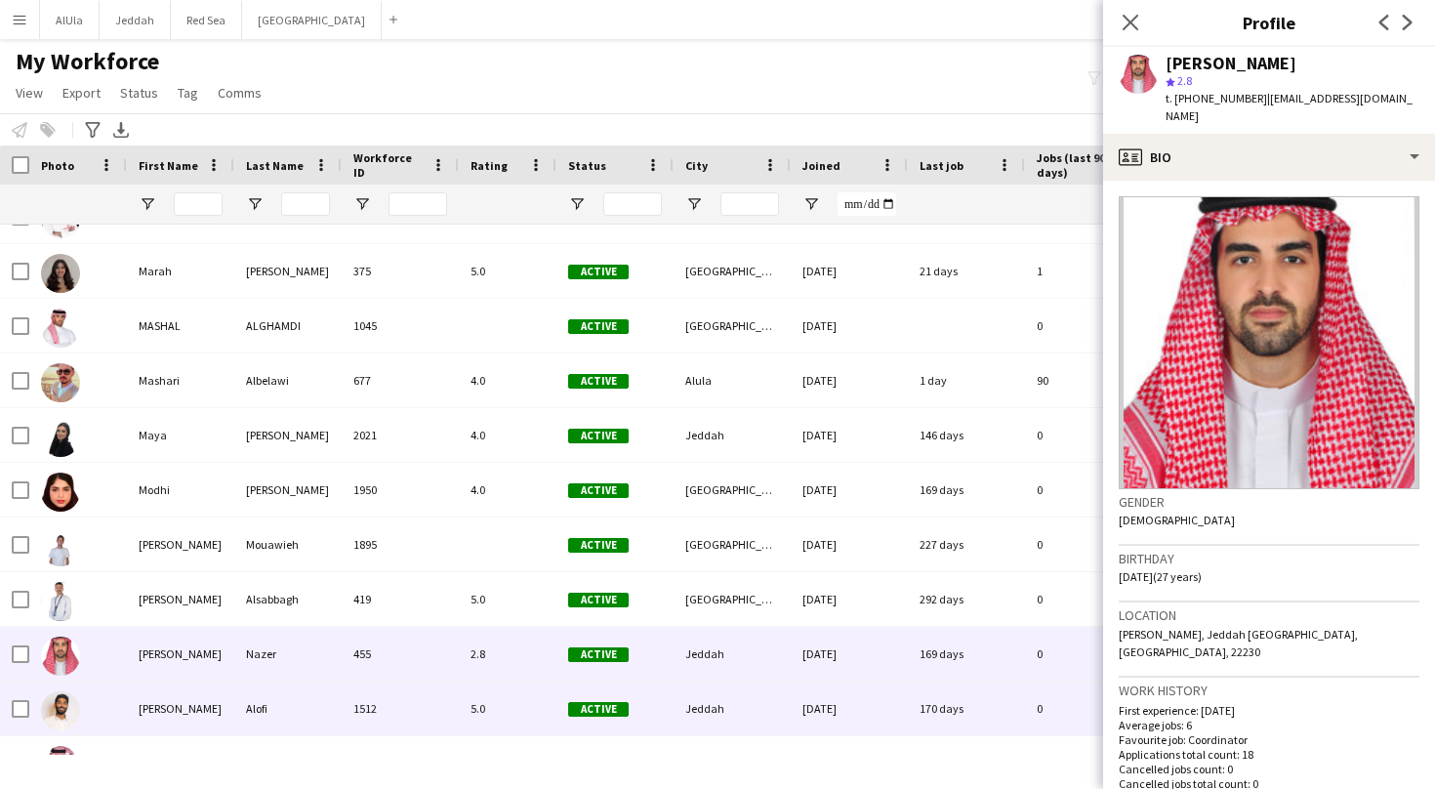
click at [172, 706] on div "[PERSON_NAME]" at bounding box center [180, 708] width 107 height 54
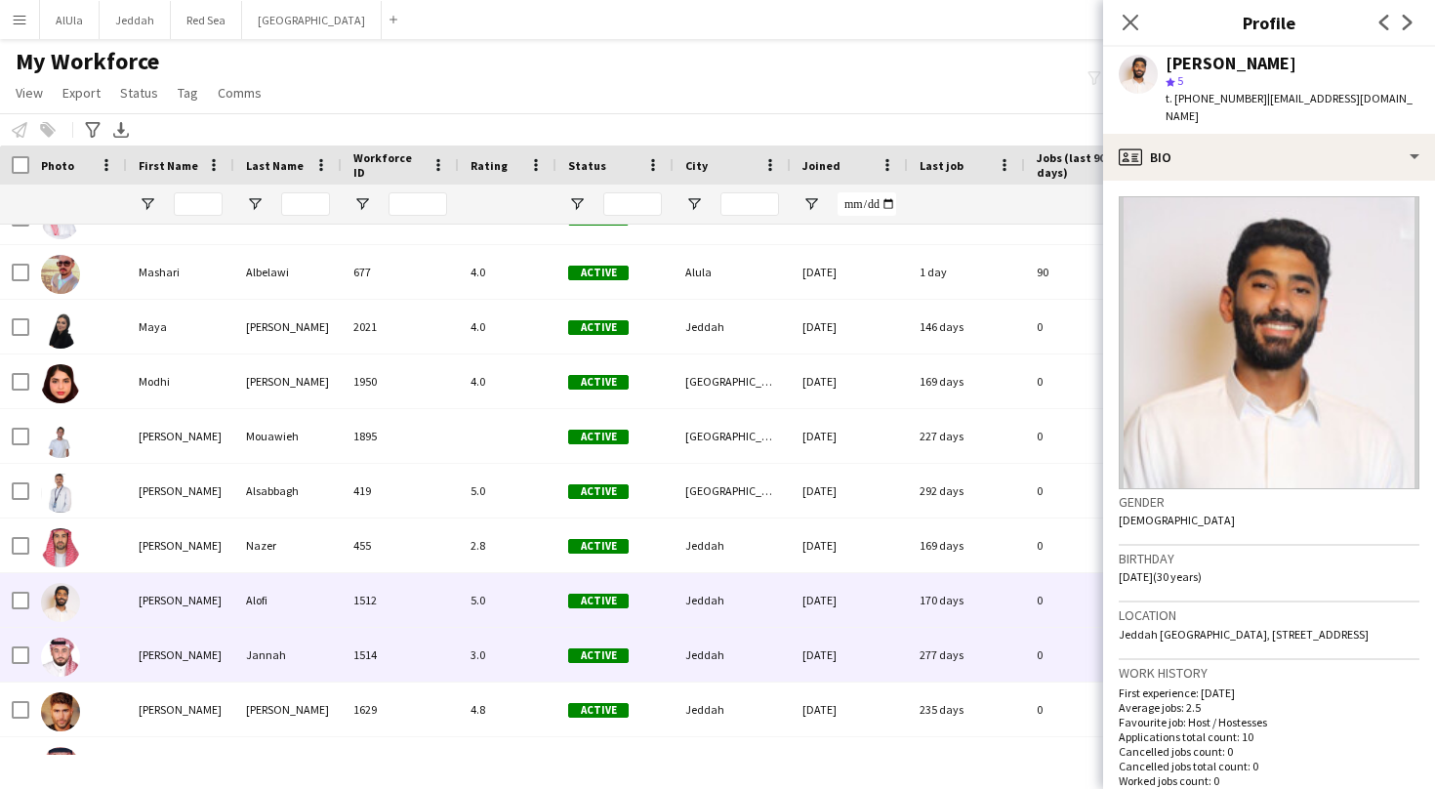
click at [186, 646] on div "[PERSON_NAME]" at bounding box center [180, 655] width 107 height 54
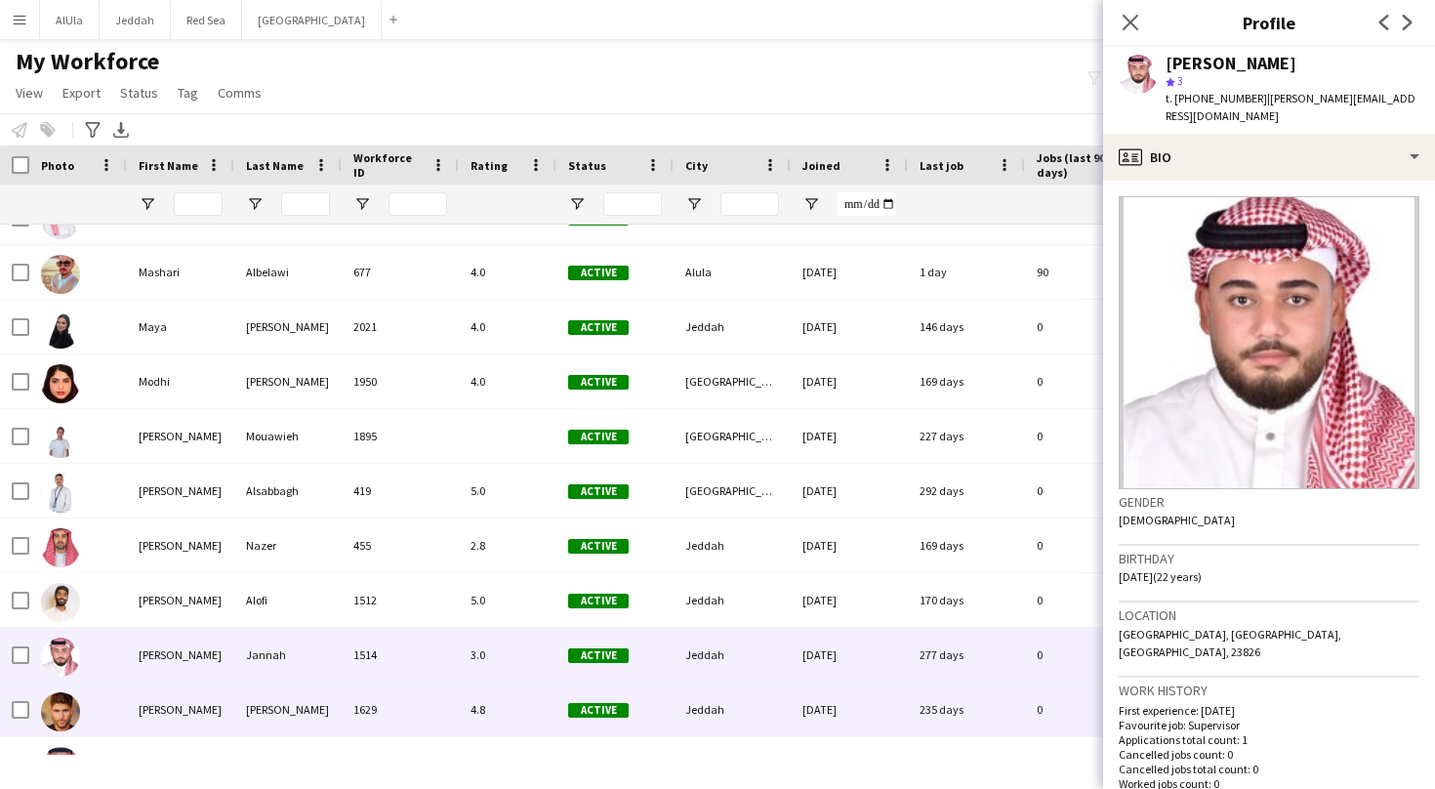
click at [162, 690] on div "[PERSON_NAME]" at bounding box center [180, 709] width 107 height 54
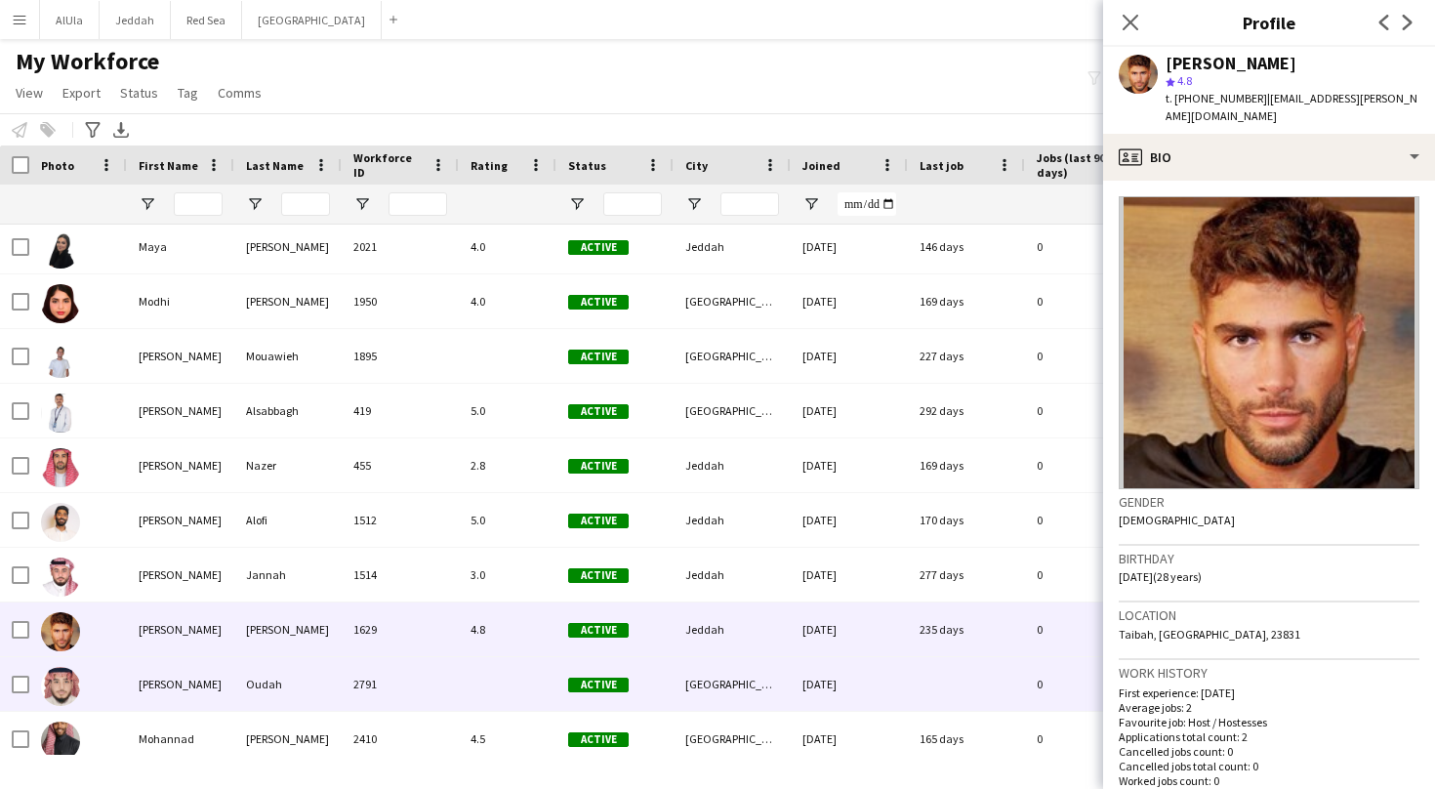
click at [162, 690] on div "[PERSON_NAME]" at bounding box center [180, 684] width 107 height 54
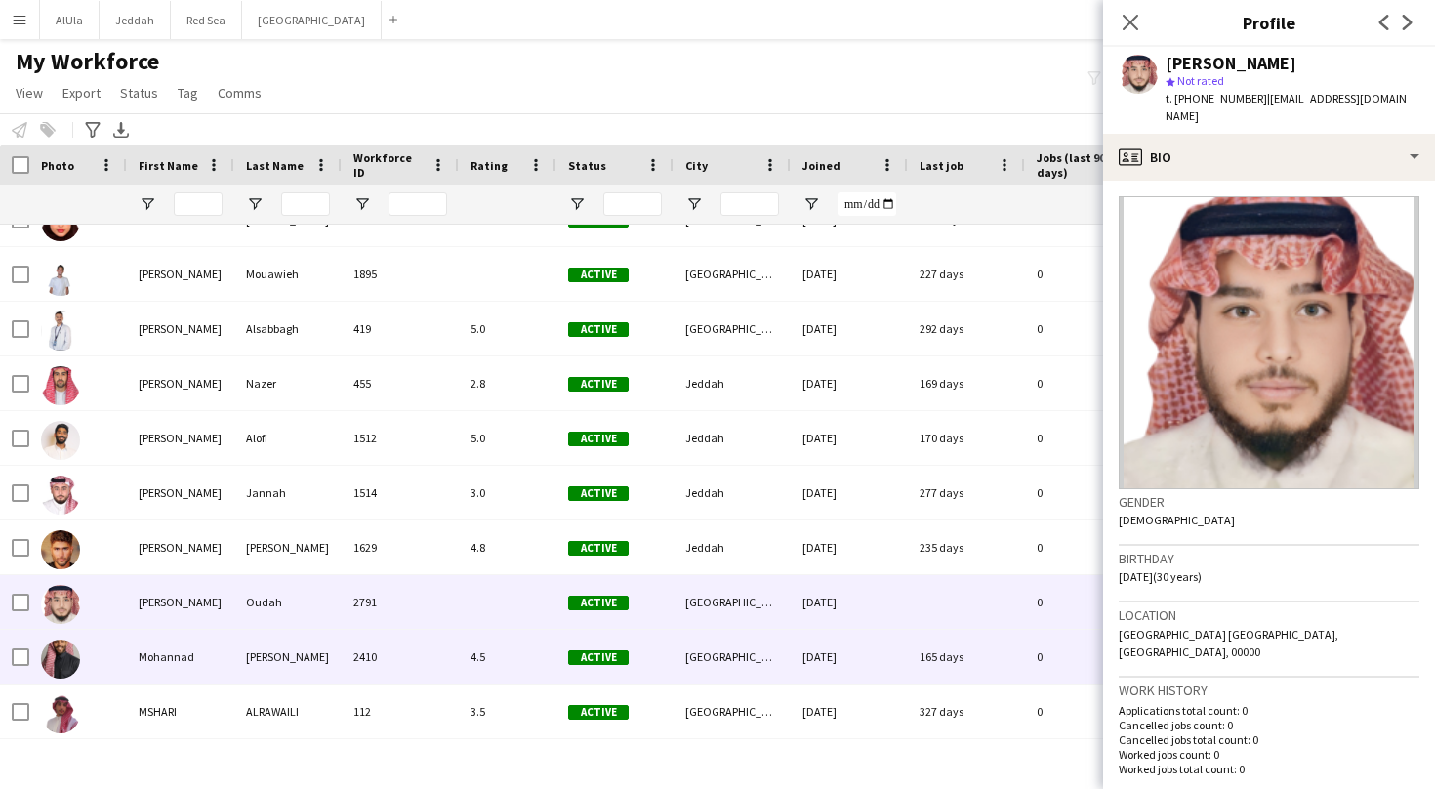
click at [161, 669] on div "Mohannad" at bounding box center [180, 657] width 107 height 54
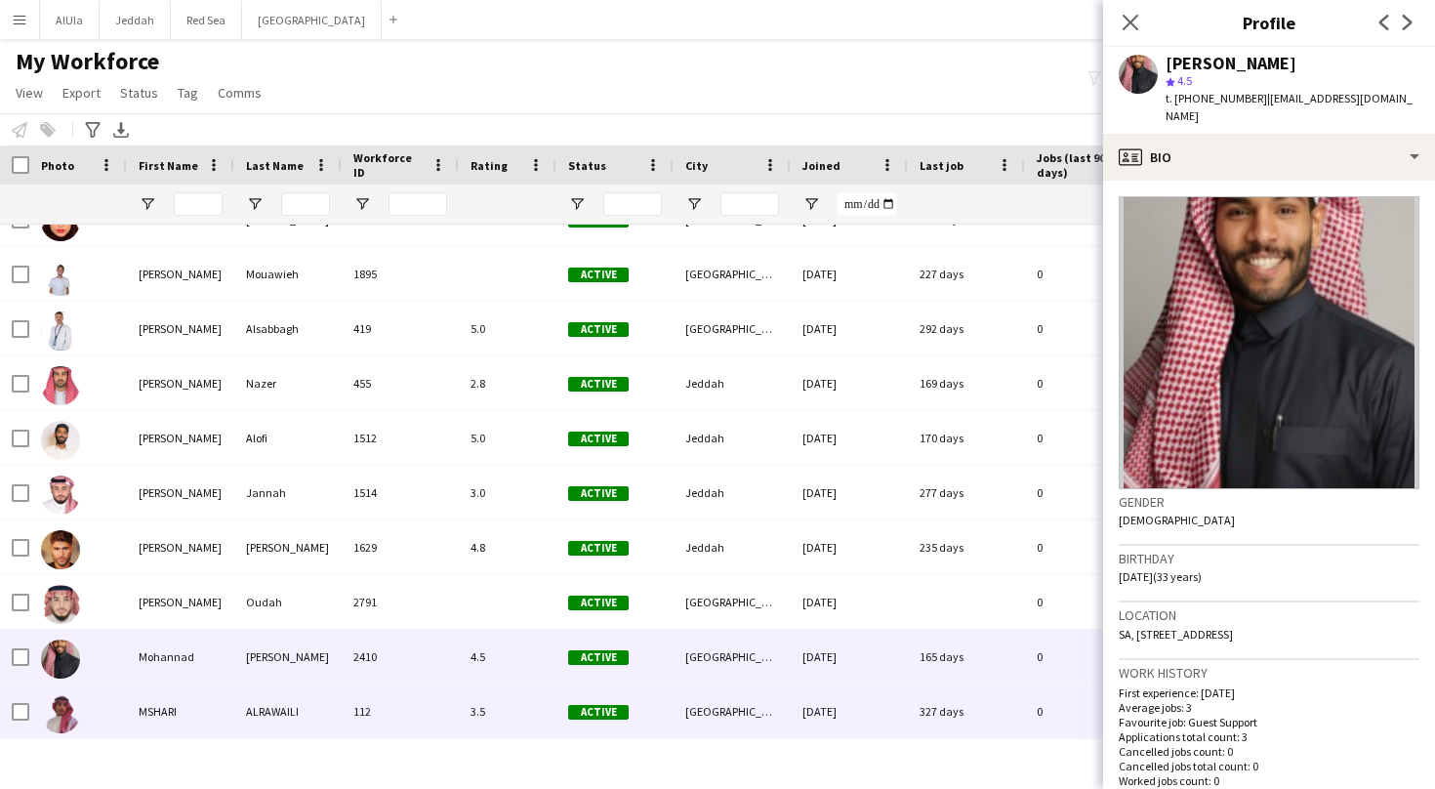
click at [177, 702] on div "MSHARI" at bounding box center [180, 711] width 107 height 54
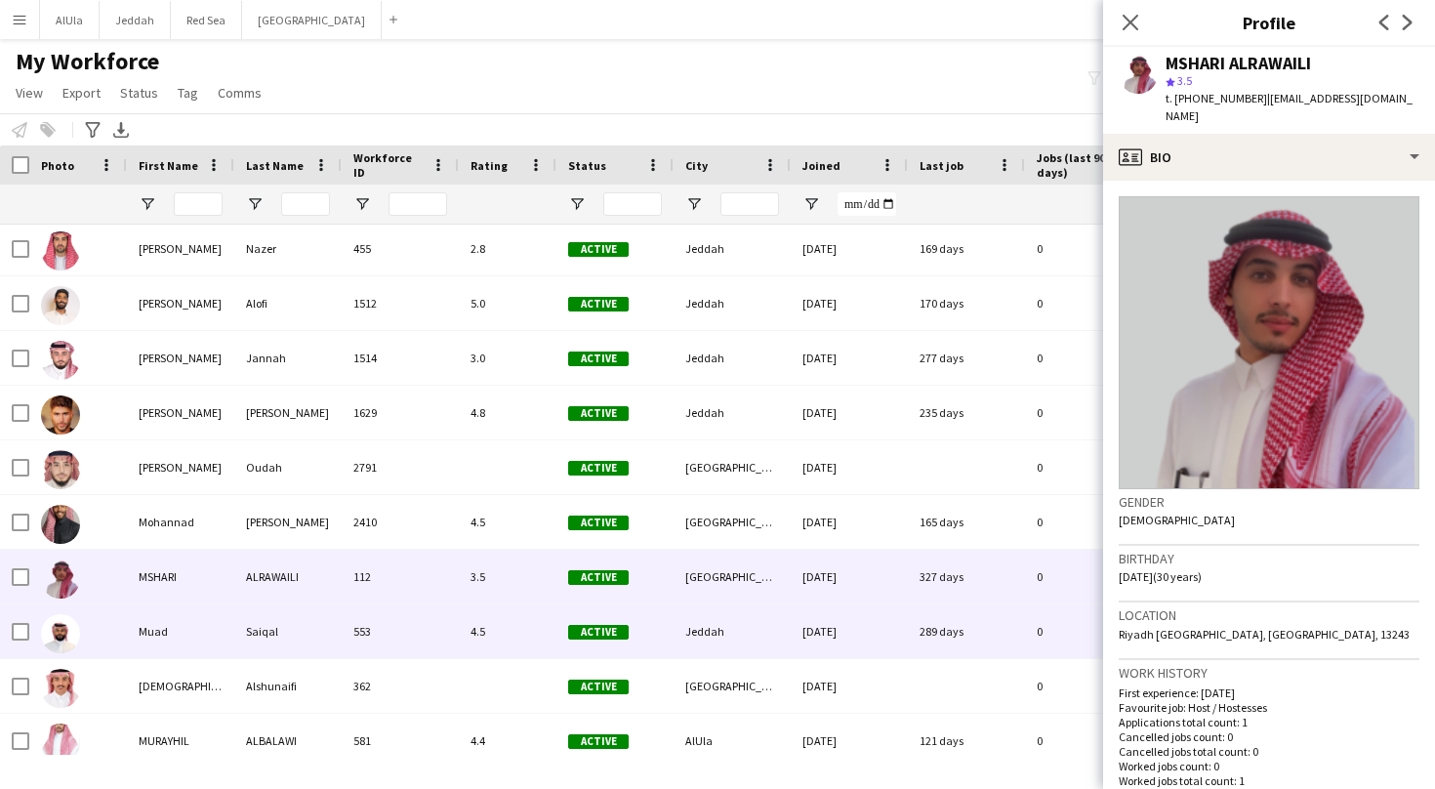
click at [163, 643] on div "Muad" at bounding box center [180, 631] width 107 height 54
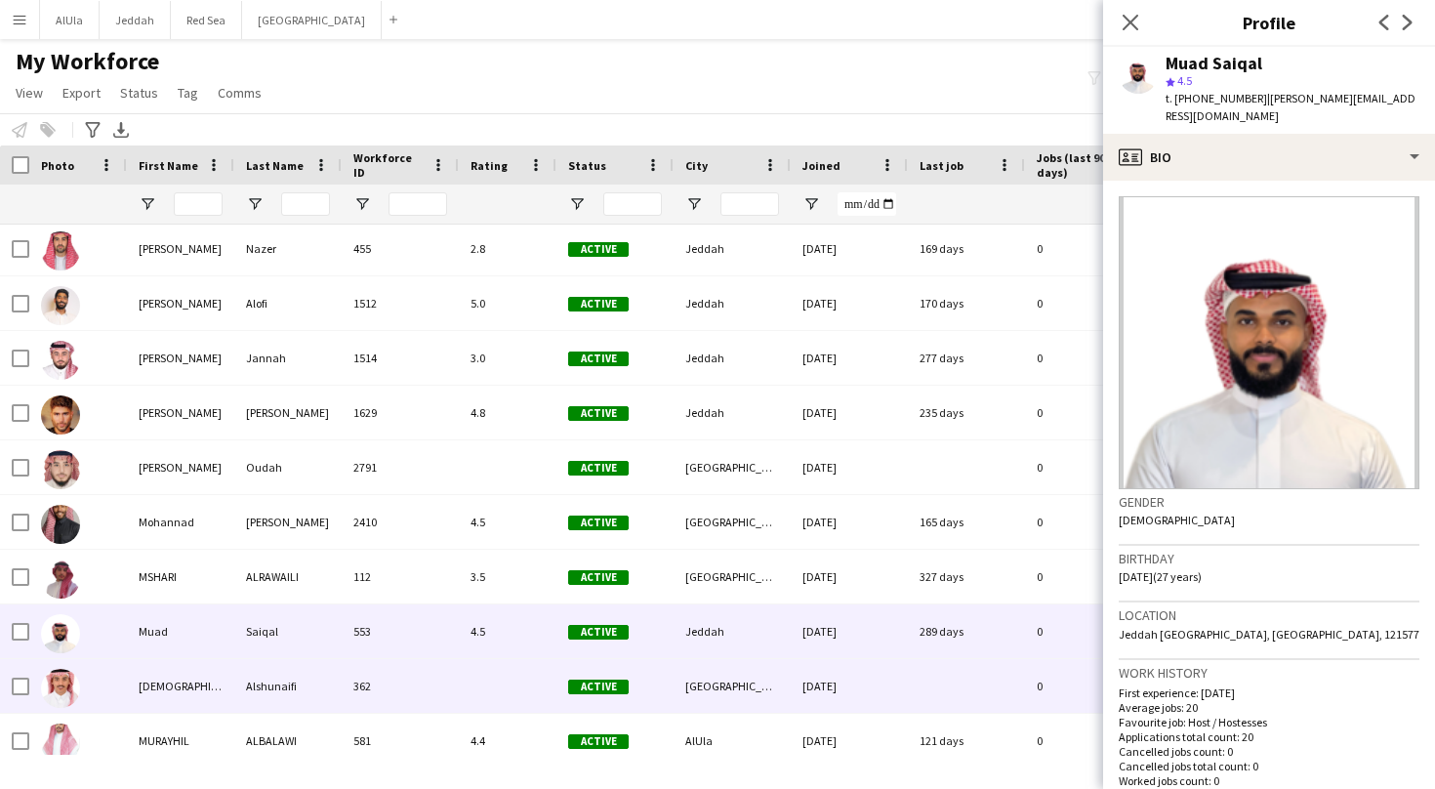
click at [176, 674] on div "[DEMOGRAPHIC_DATA]" at bounding box center [180, 686] width 107 height 54
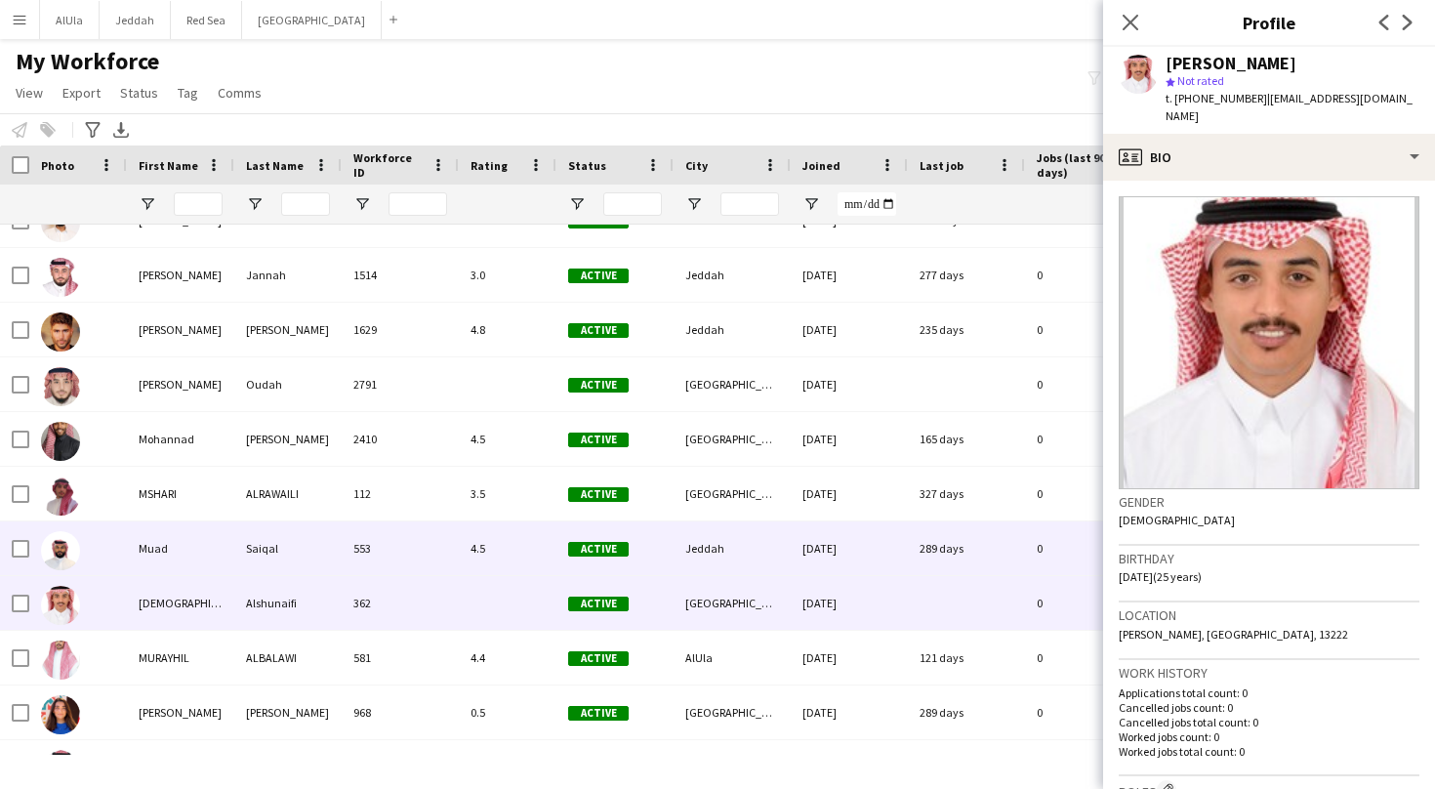
click at [153, 564] on div "Muad" at bounding box center [180, 548] width 107 height 54
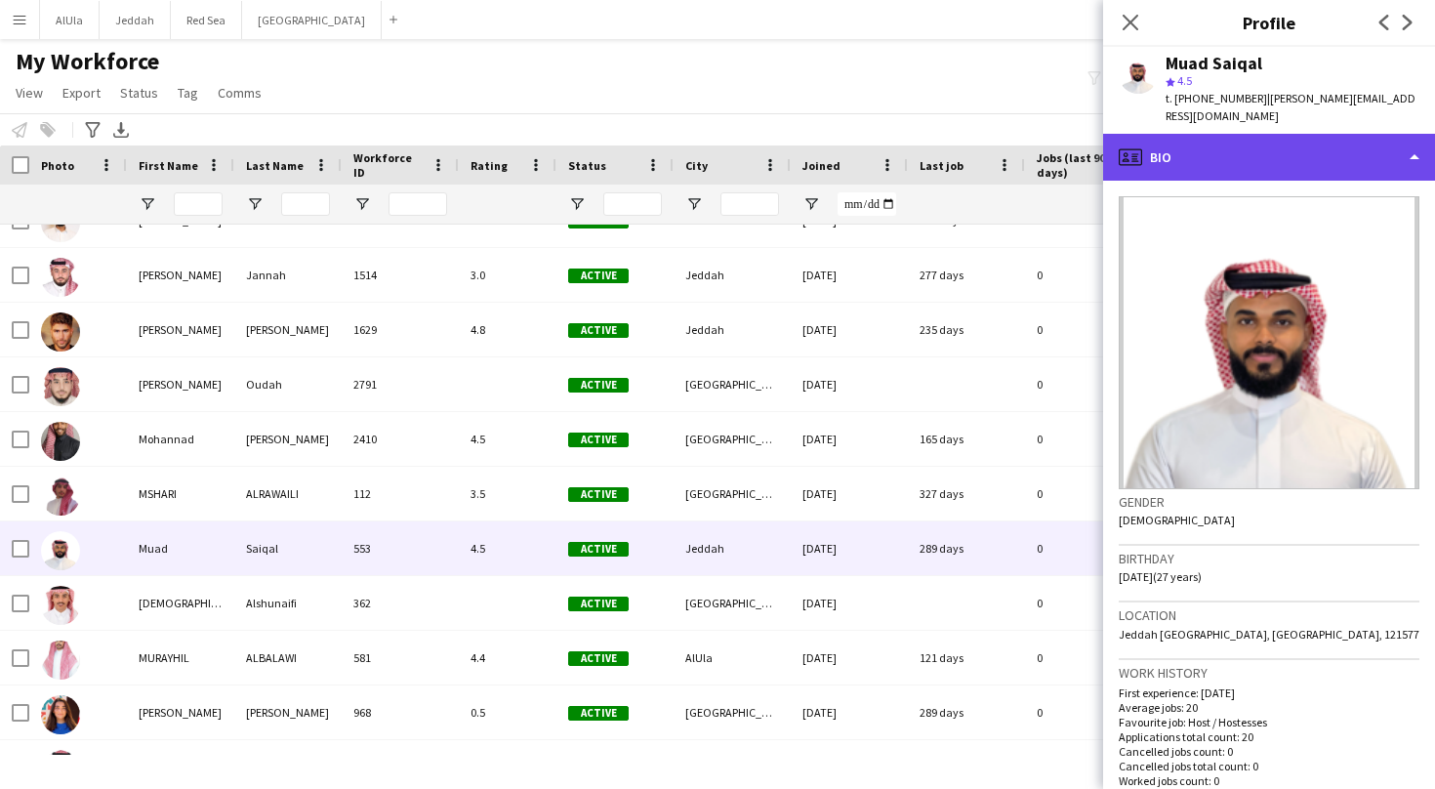
click at [1246, 143] on div "profile Bio" at bounding box center [1269, 157] width 332 height 47
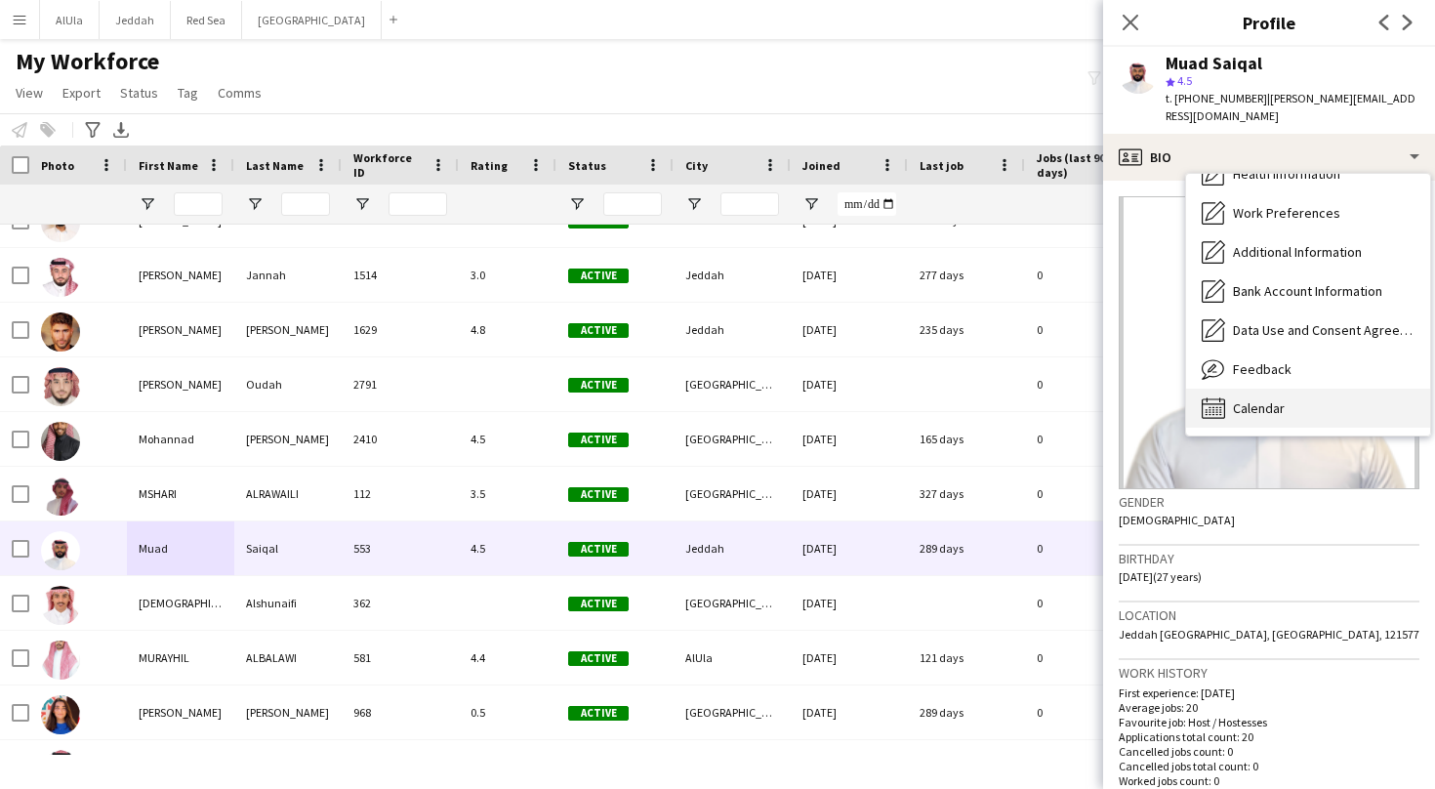
click at [1285, 394] on div "Calendar Calendar" at bounding box center [1308, 407] width 244 height 39
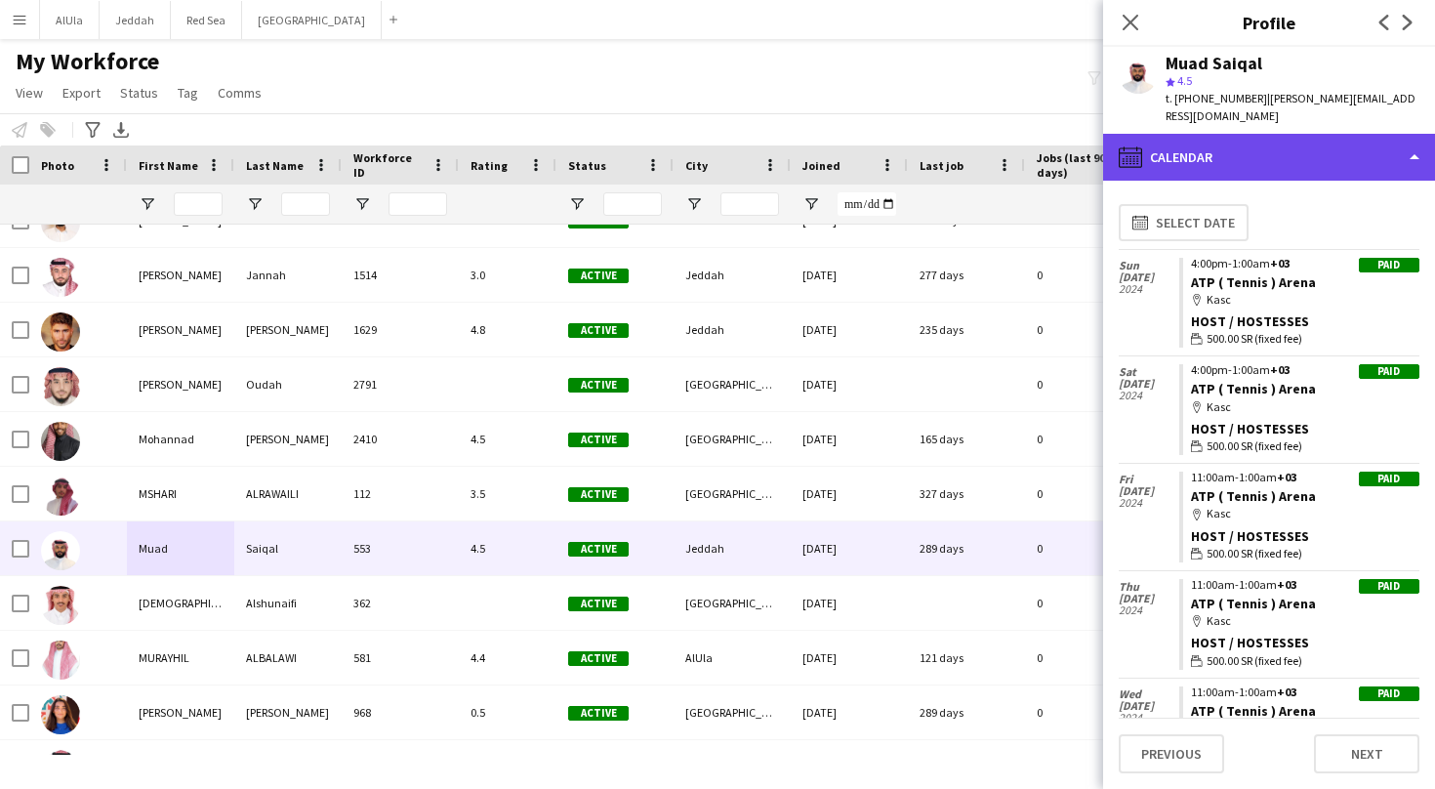
click at [1239, 134] on div "calendar-full Calendar" at bounding box center [1269, 157] width 332 height 47
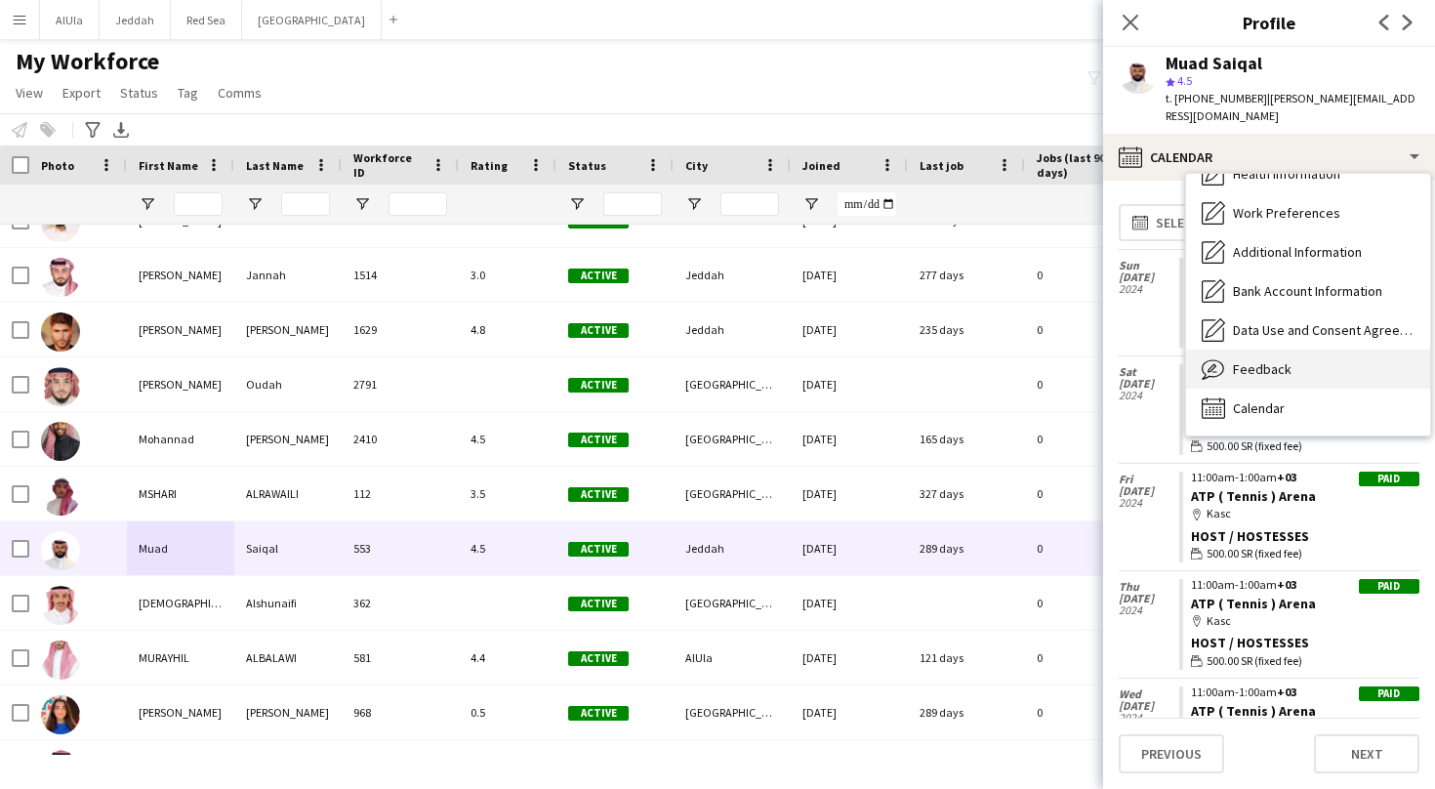
click at [1302, 364] on div "Feedback Feedback" at bounding box center [1308, 368] width 244 height 39
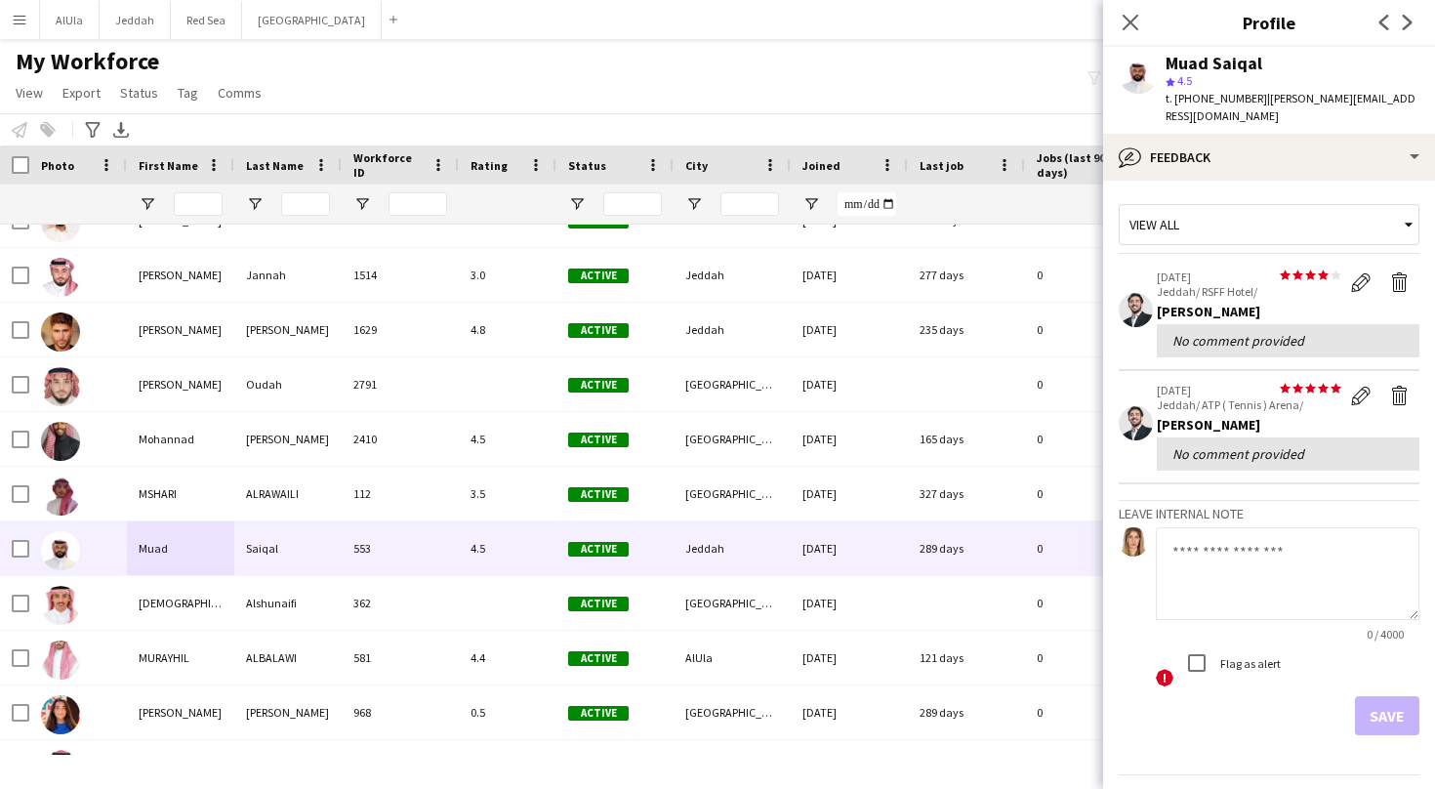
click at [1249, 564] on textarea at bounding box center [1288, 573] width 264 height 93
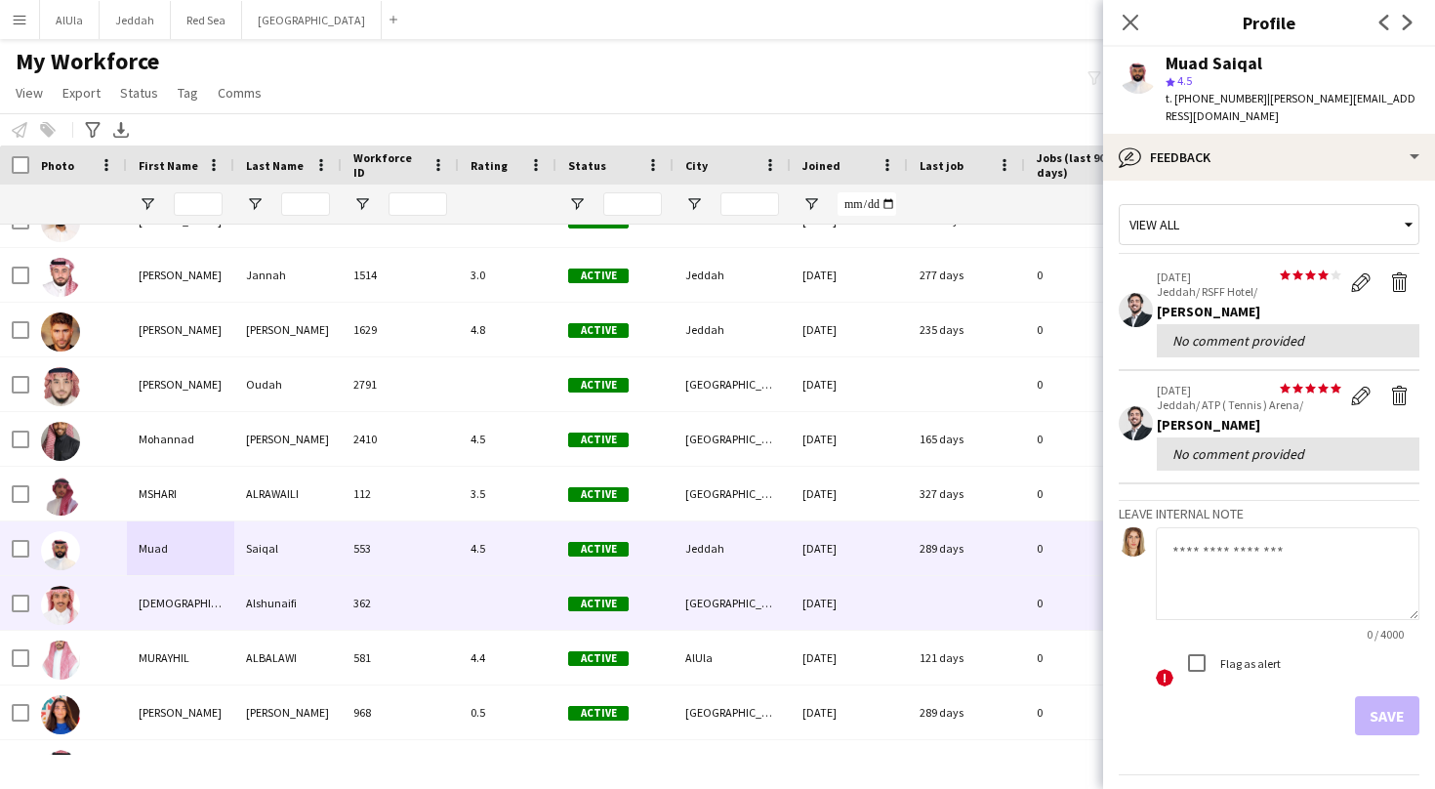
click at [164, 587] on div "[DEMOGRAPHIC_DATA]" at bounding box center [180, 603] width 107 height 54
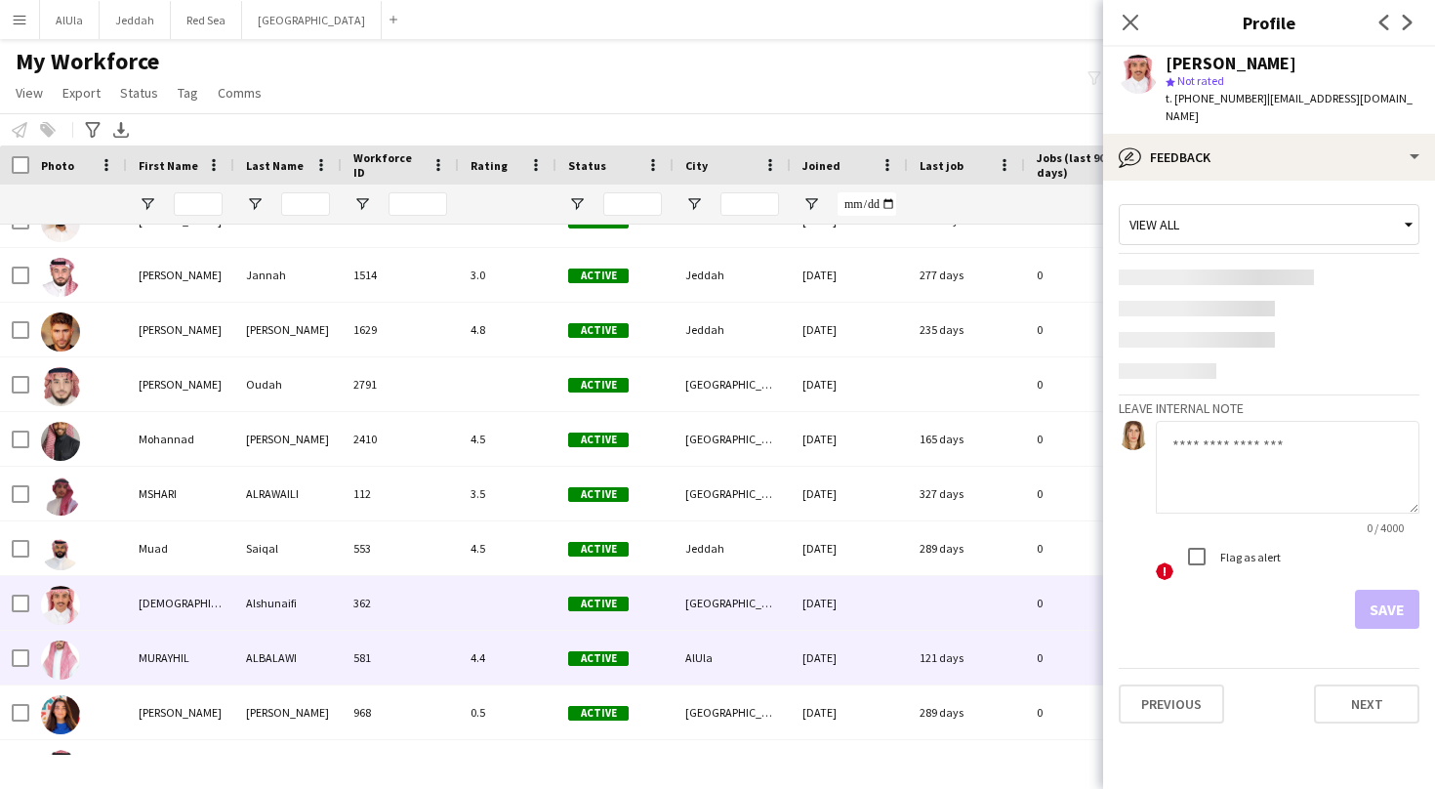
click at [192, 671] on div "MURAYHIL" at bounding box center [180, 658] width 107 height 54
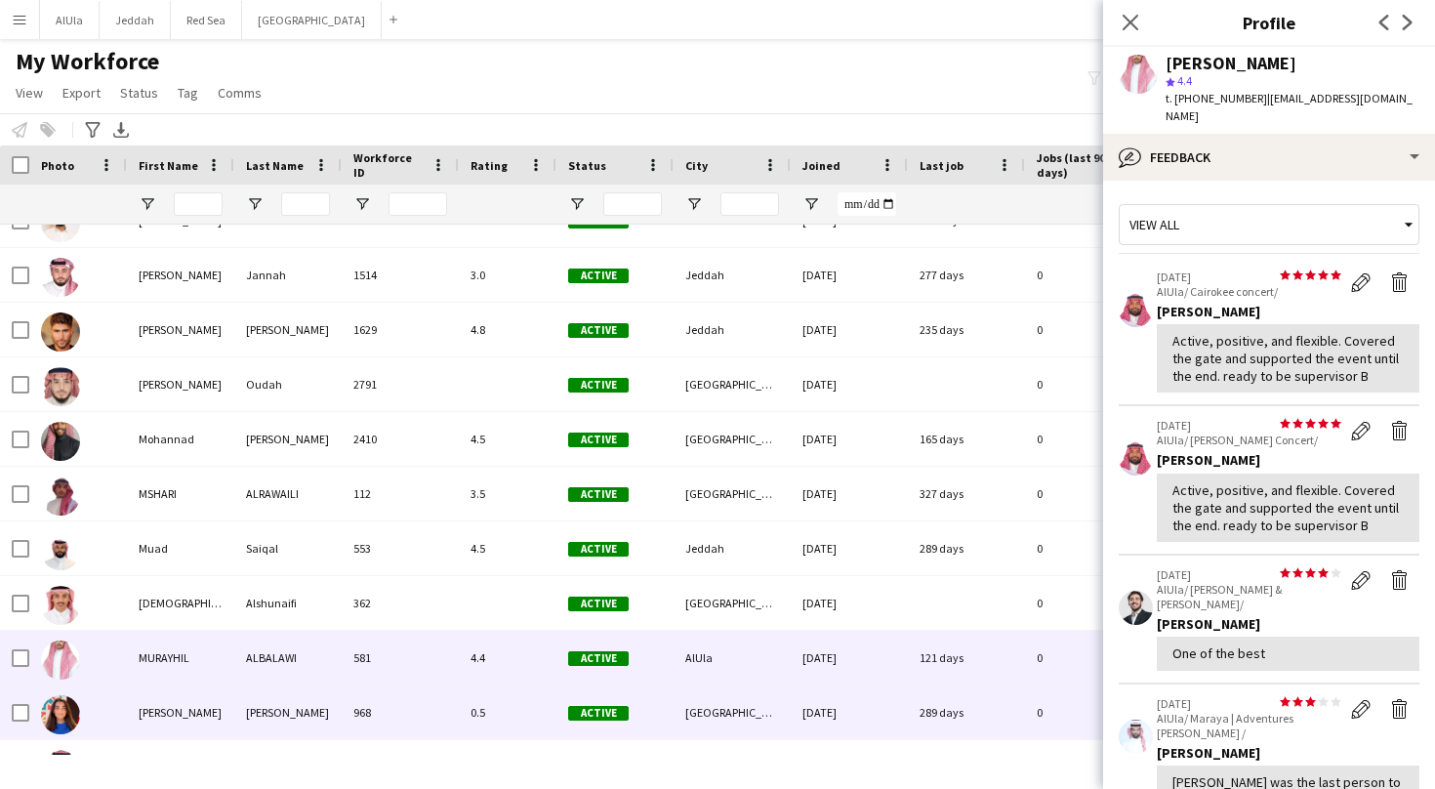
click at [192, 713] on div "[PERSON_NAME]" at bounding box center [180, 712] width 107 height 54
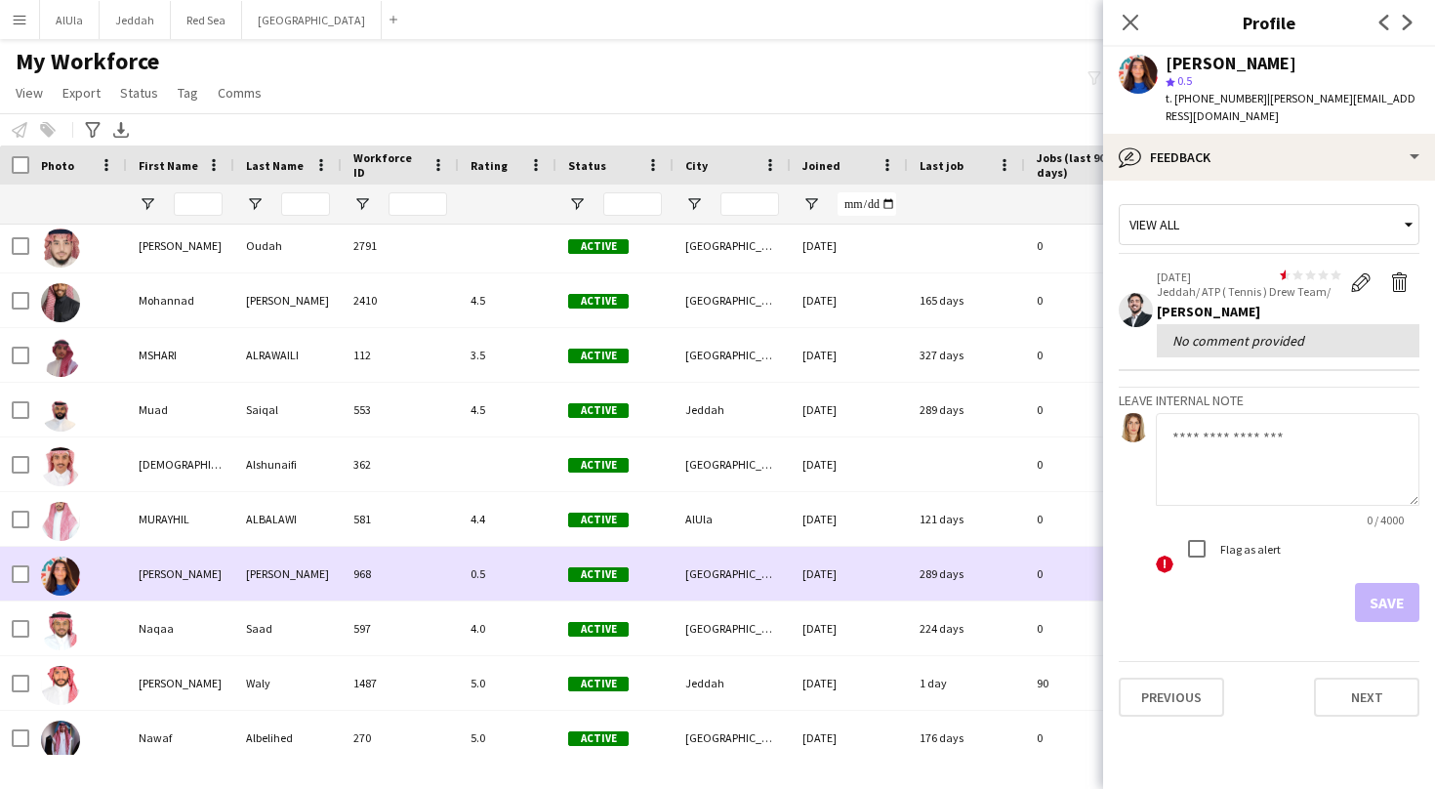
scroll to position [5375, 0]
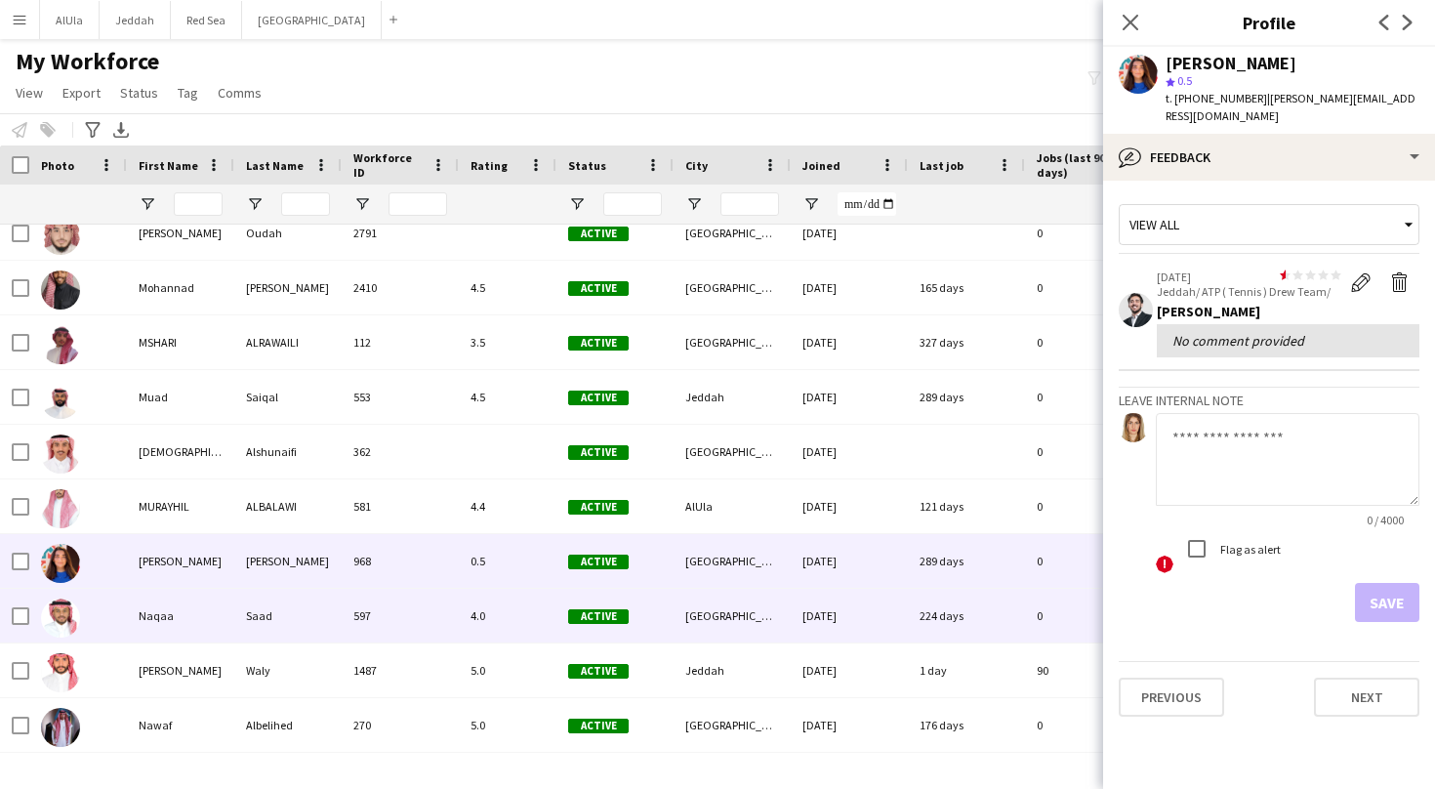
click at [172, 615] on div "Naqaa" at bounding box center [180, 616] width 107 height 54
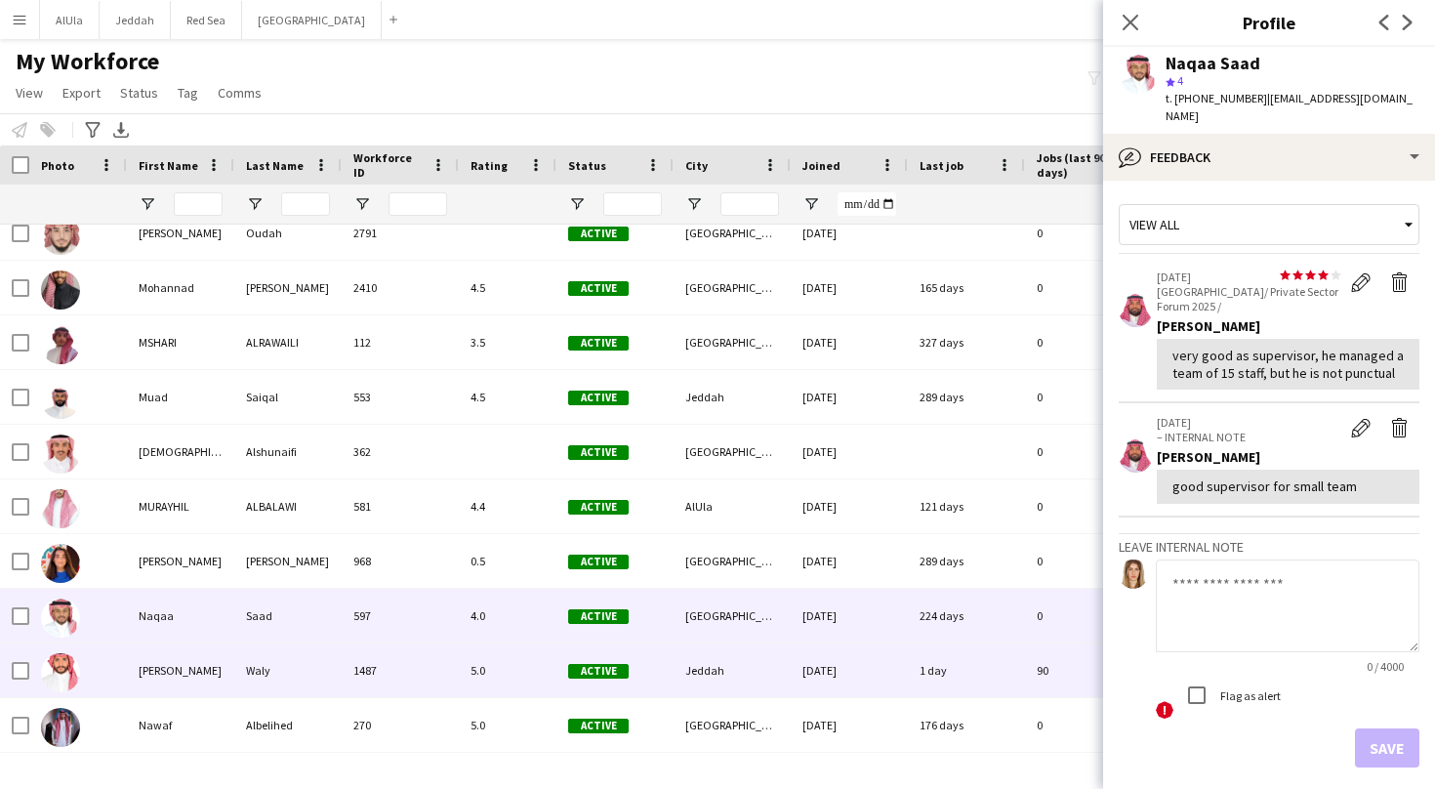
click at [157, 677] on div "[PERSON_NAME]" at bounding box center [180, 670] width 107 height 54
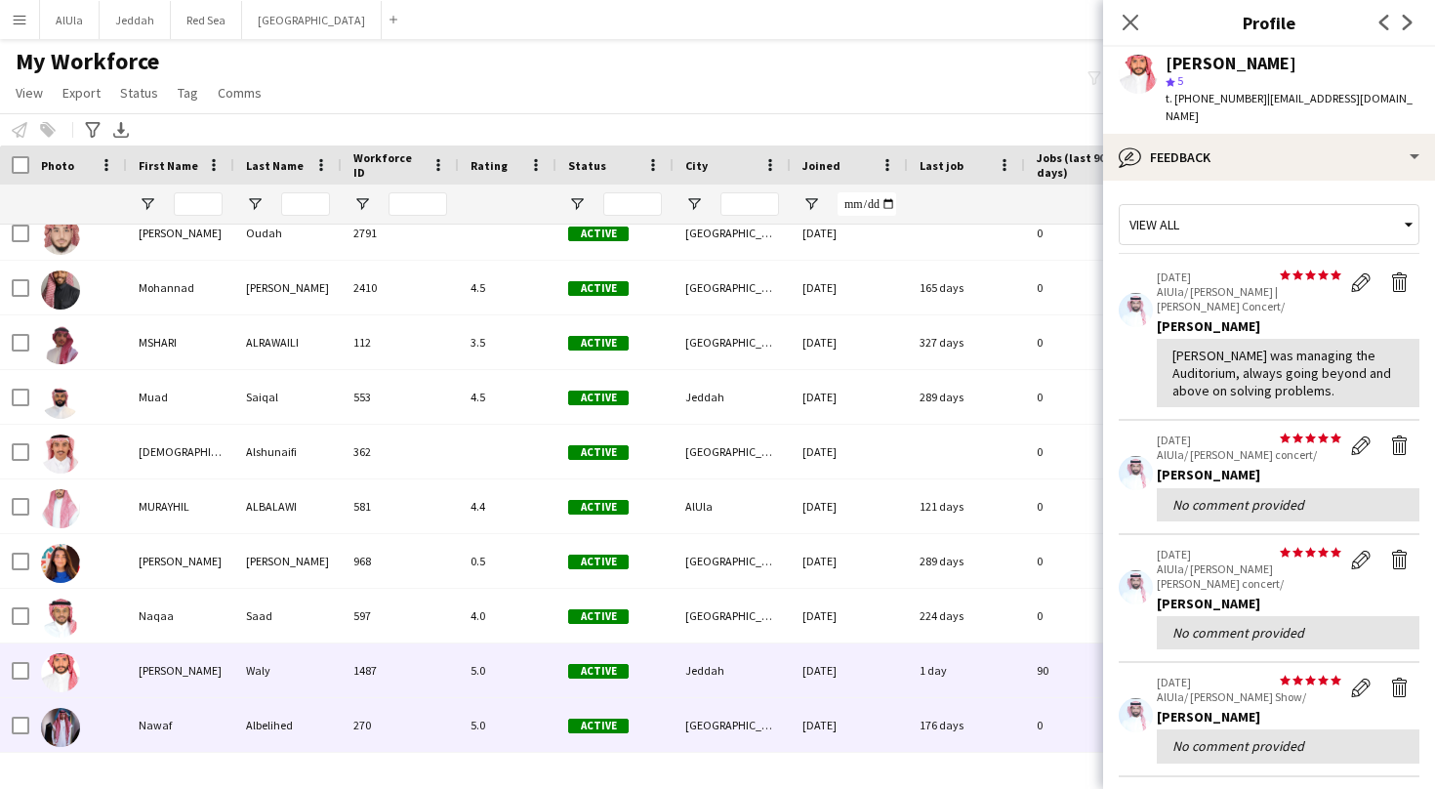
click at [175, 739] on div "Nawaf" at bounding box center [180, 725] width 107 height 54
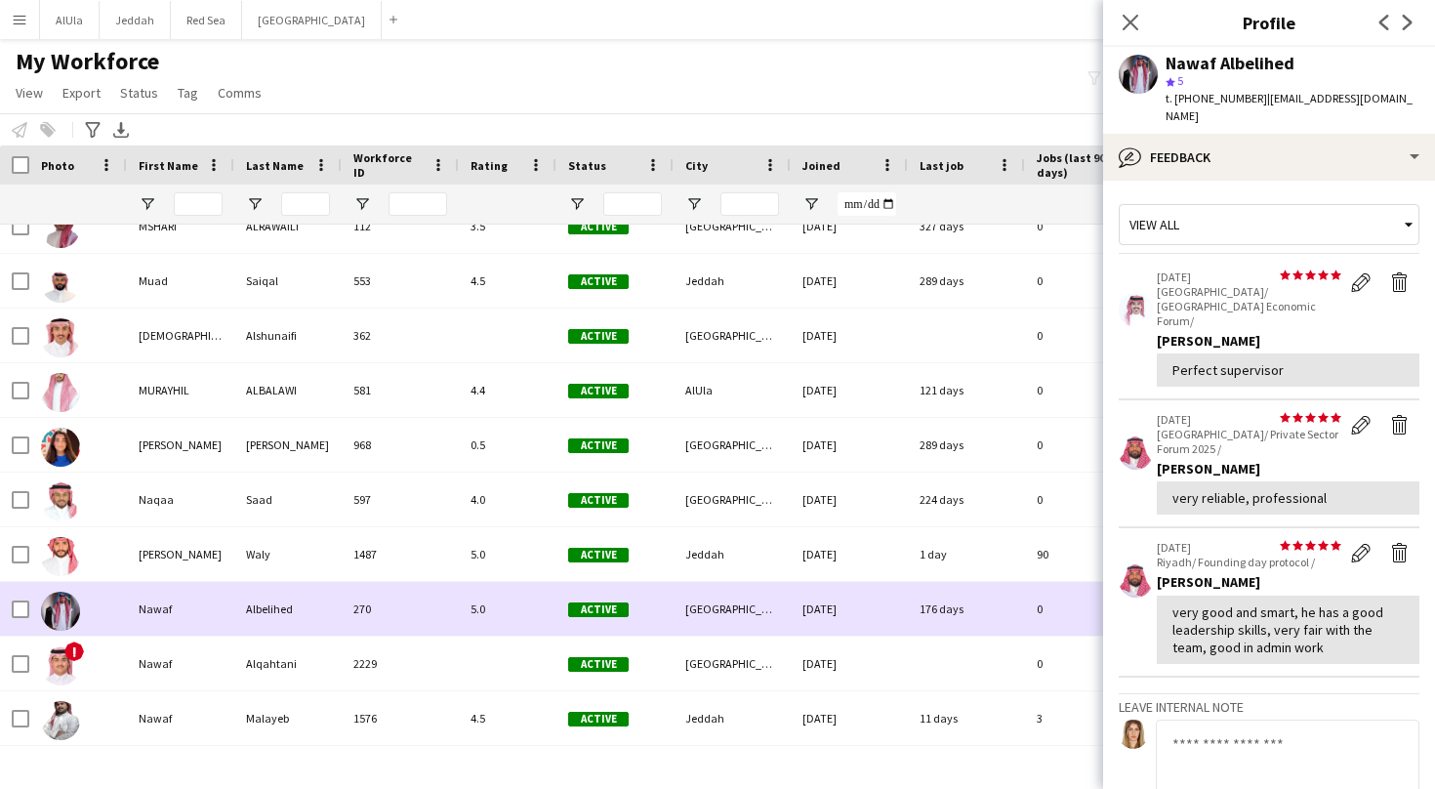
scroll to position [5495, 0]
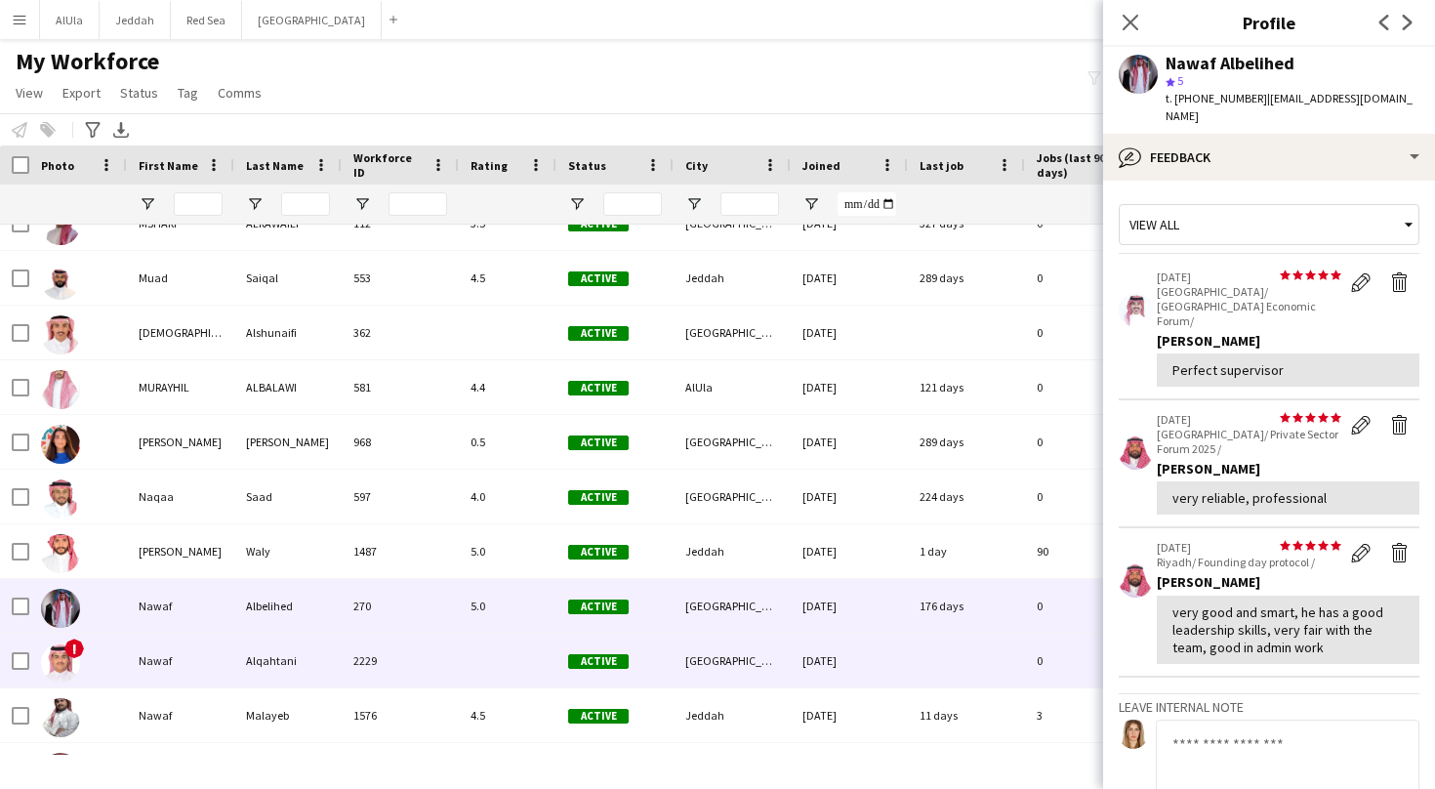
click at [165, 666] on div "Nawaf" at bounding box center [180, 660] width 107 height 54
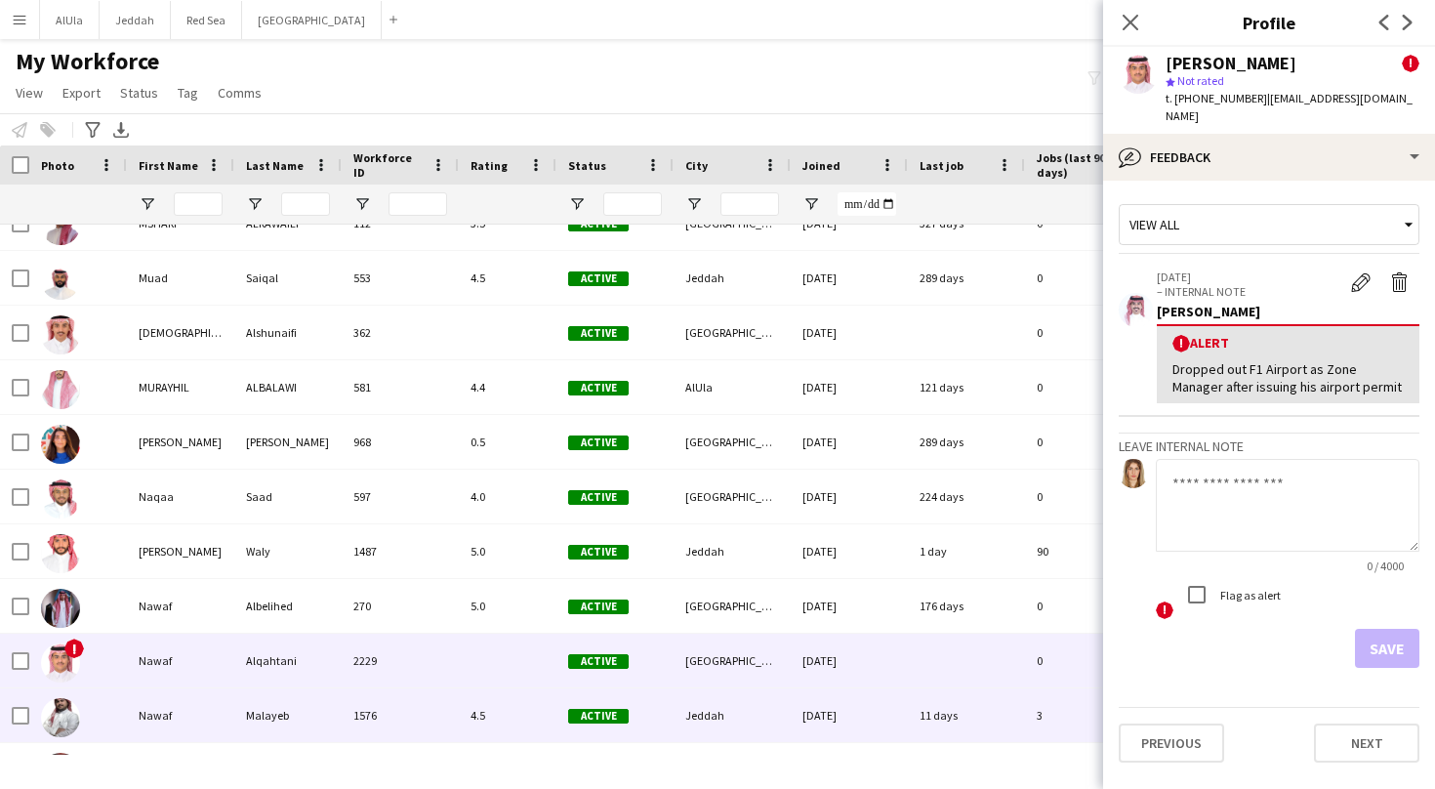
click at [157, 713] on div "Nawaf" at bounding box center [180, 715] width 107 height 54
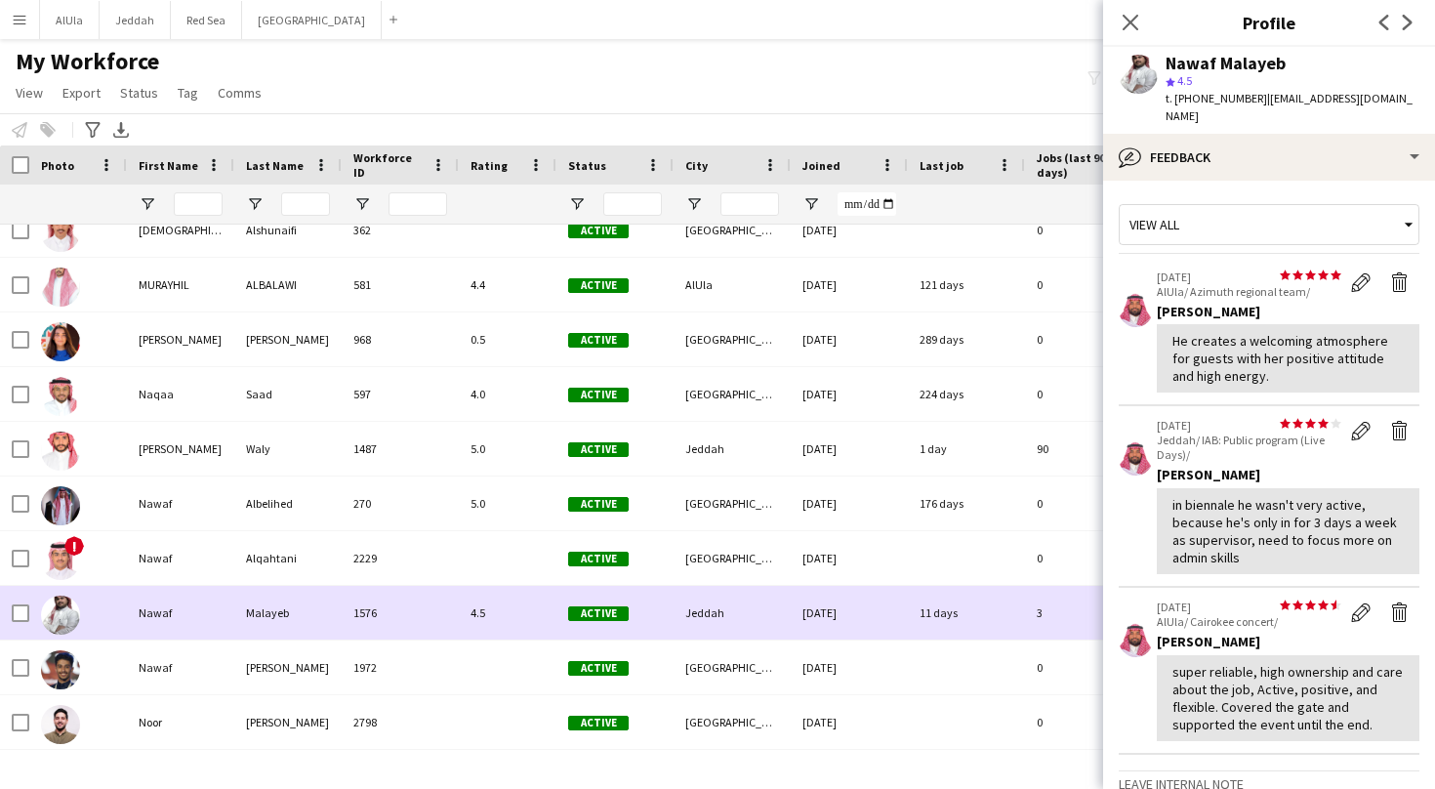
scroll to position [5602, 0]
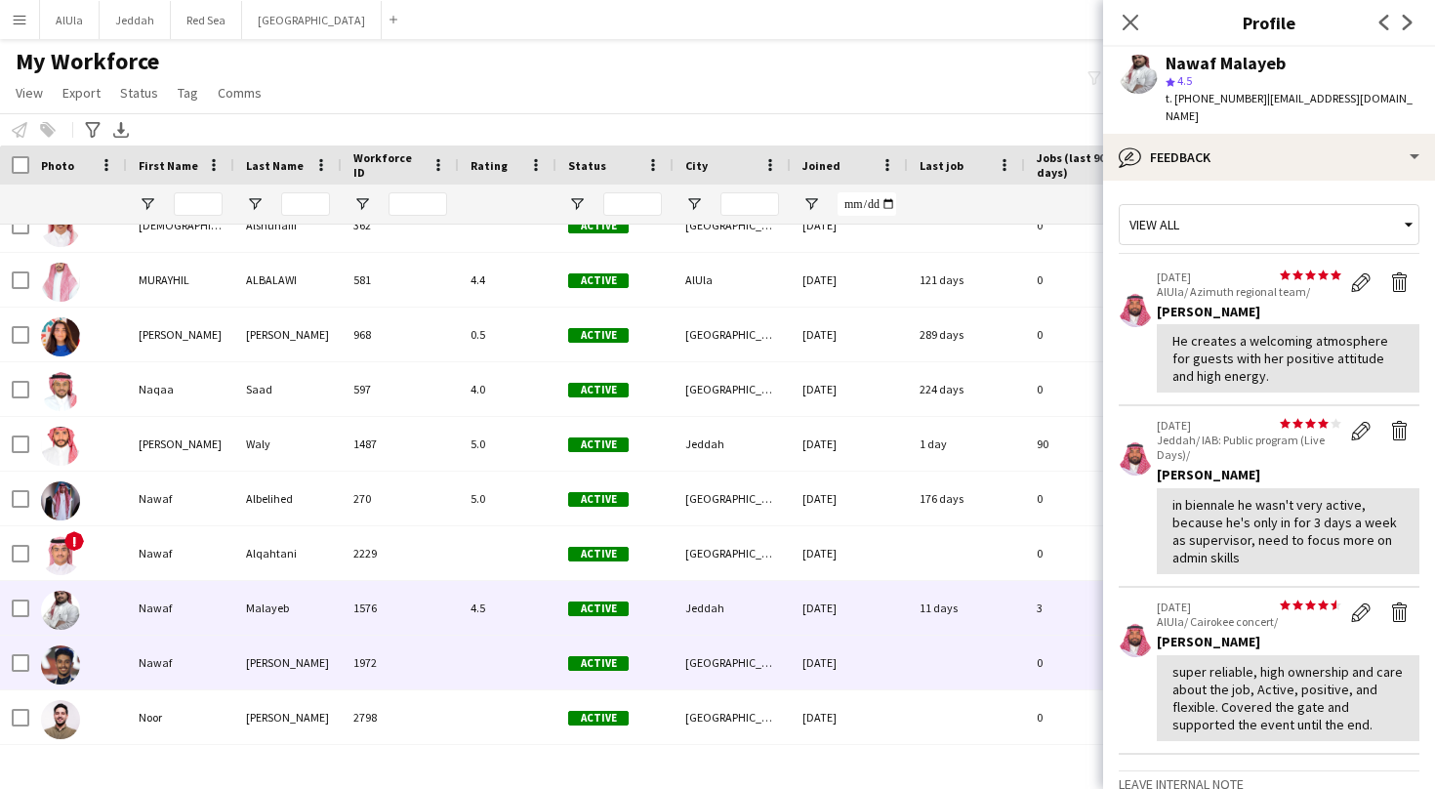
click at [155, 674] on div "Nawaf" at bounding box center [180, 662] width 107 height 54
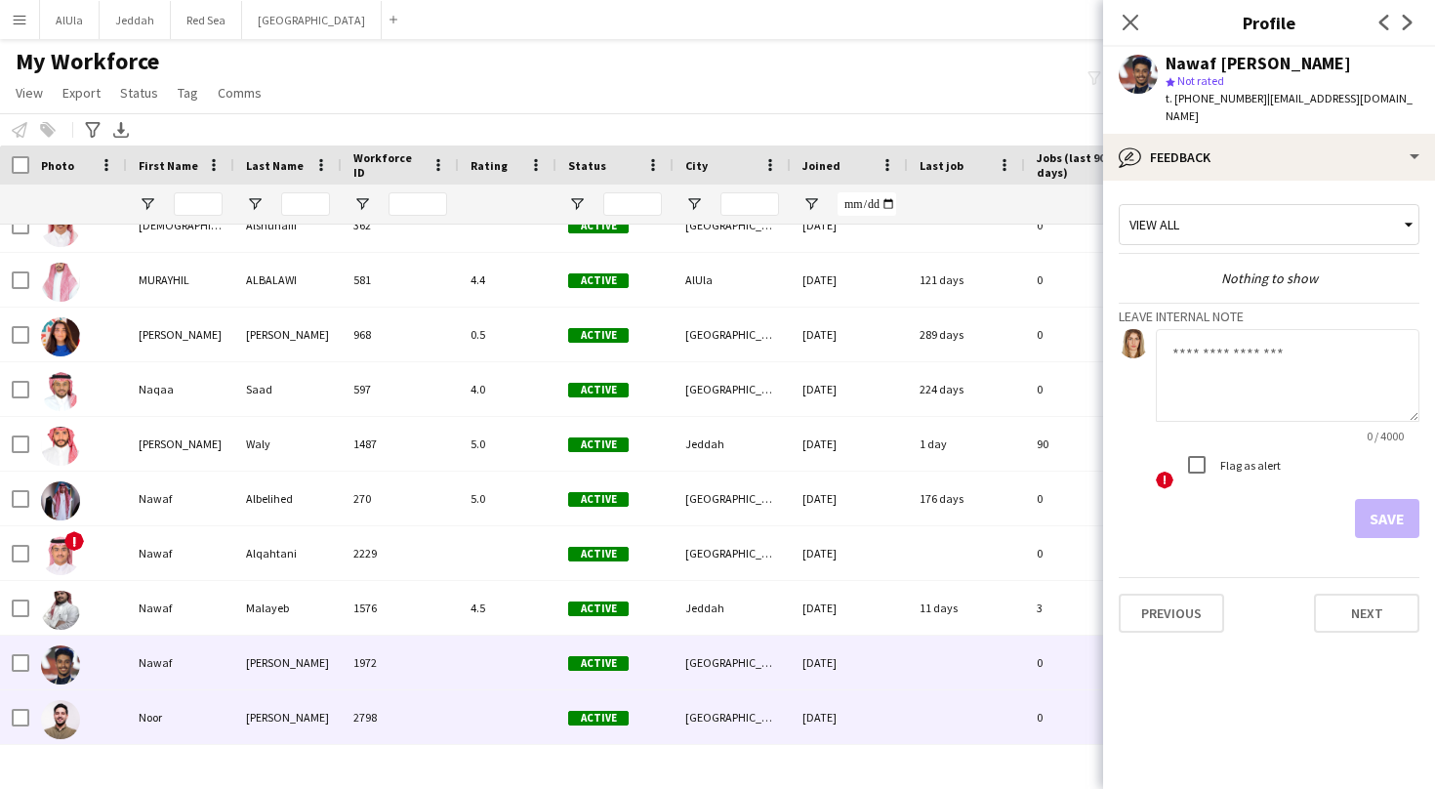
click at [160, 723] on div "Noor" at bounding box center [180, 717] width 107 height 54
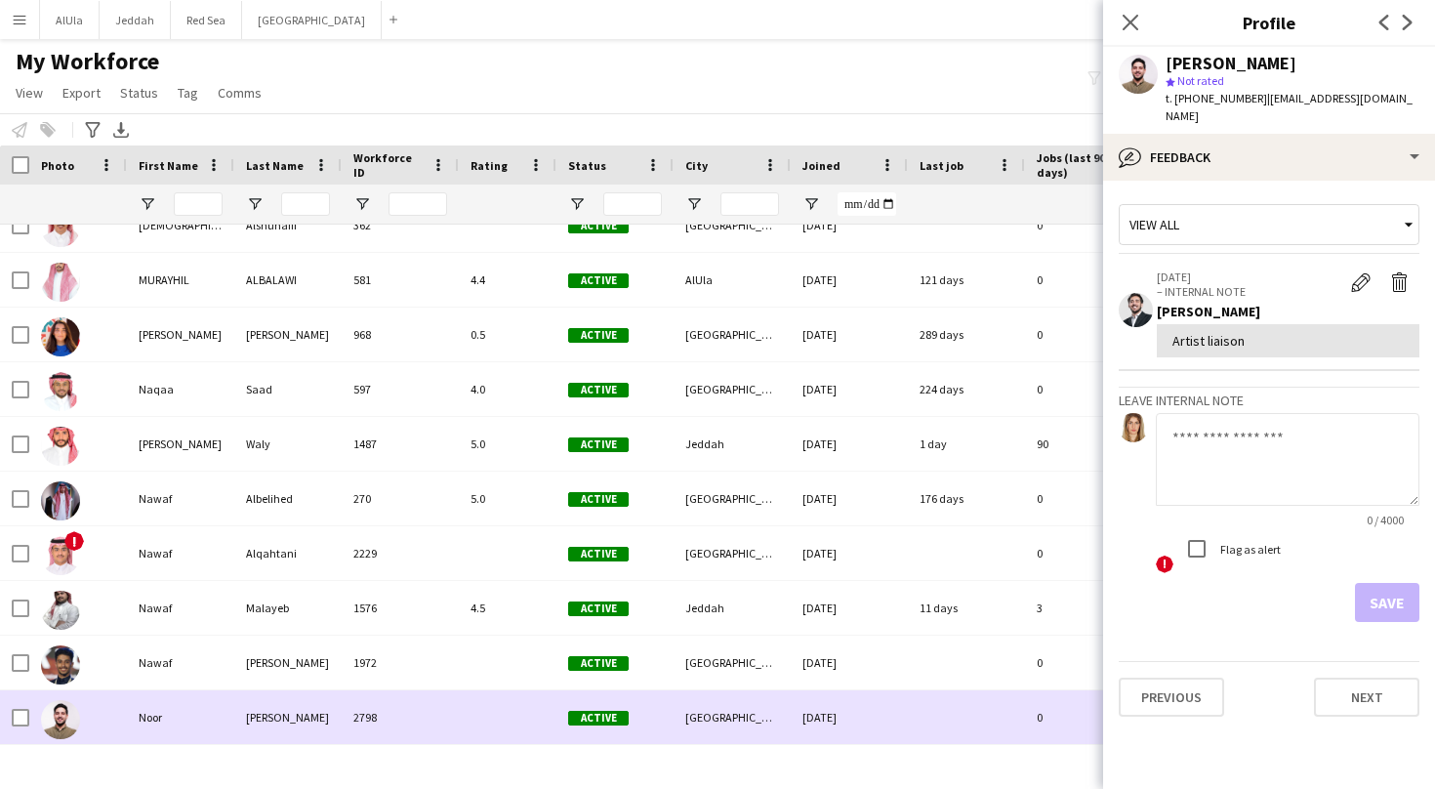
click at [160, 723] on div "Noor" at bounding box center [180, 717] width 107 height 54
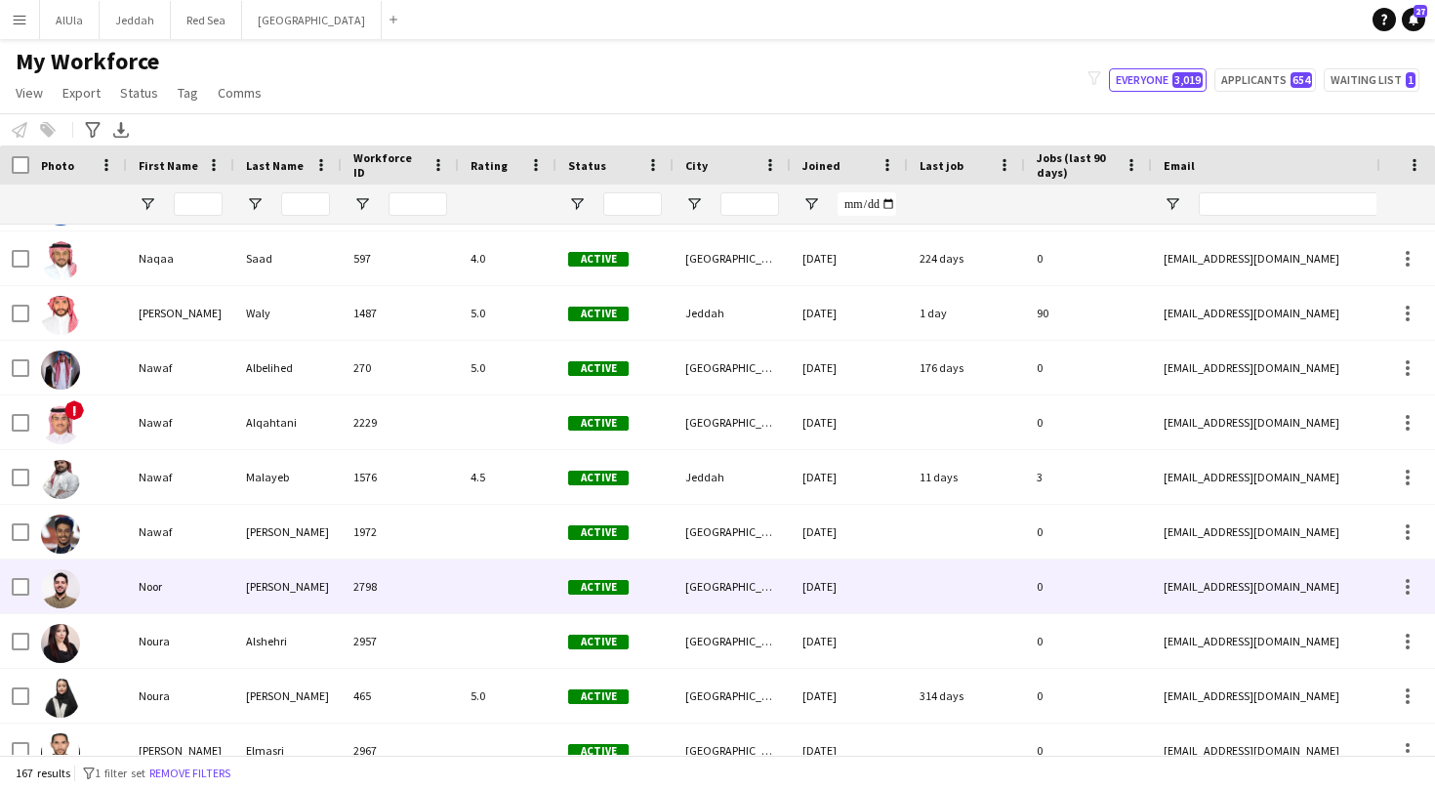
scroll to position [5734, 0]
click at [158, 569] on div "Noor" at bounding box center [180, 585] width 107 height 54
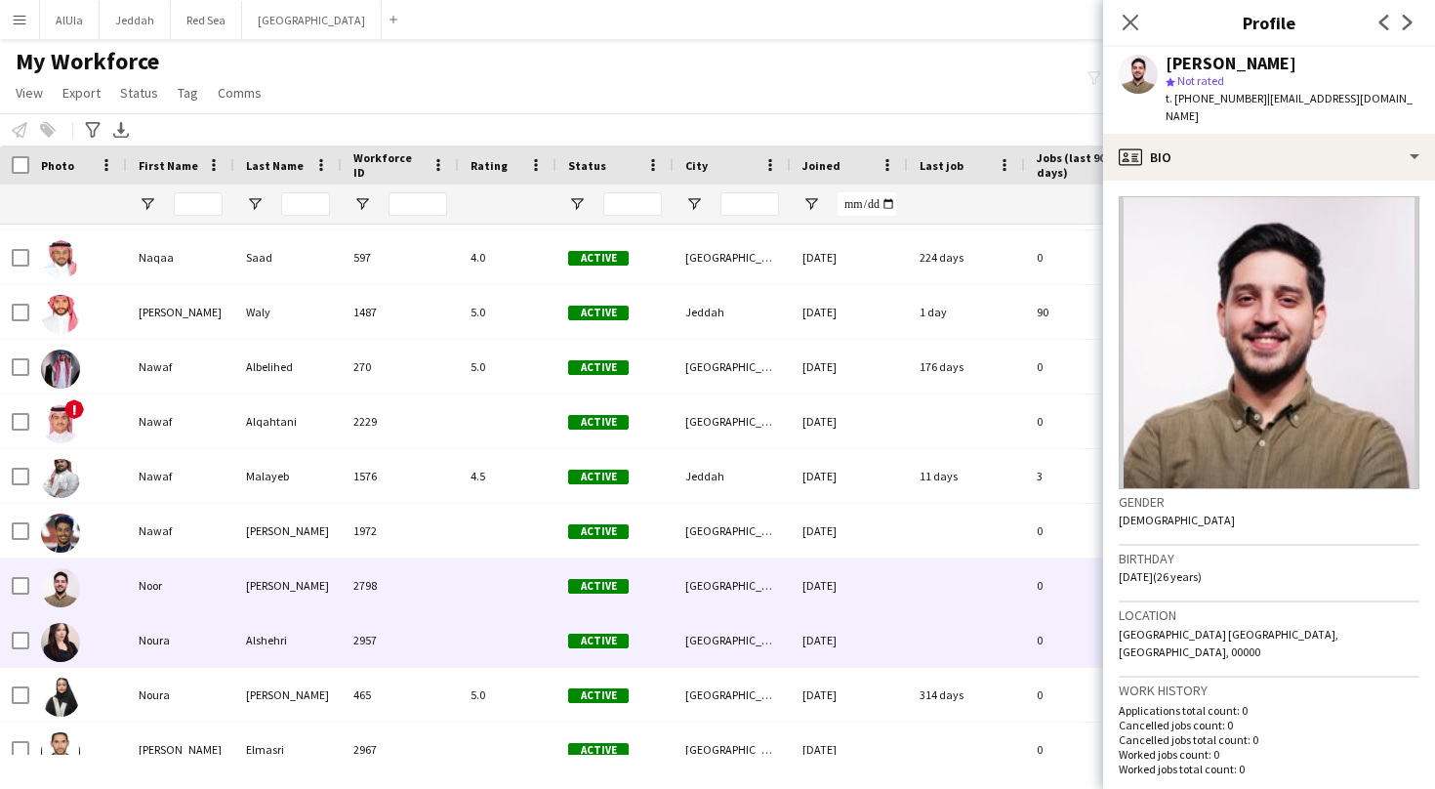
click at [356, 646] on div "2957" at bounding box center [400, 640] width 117 height 54
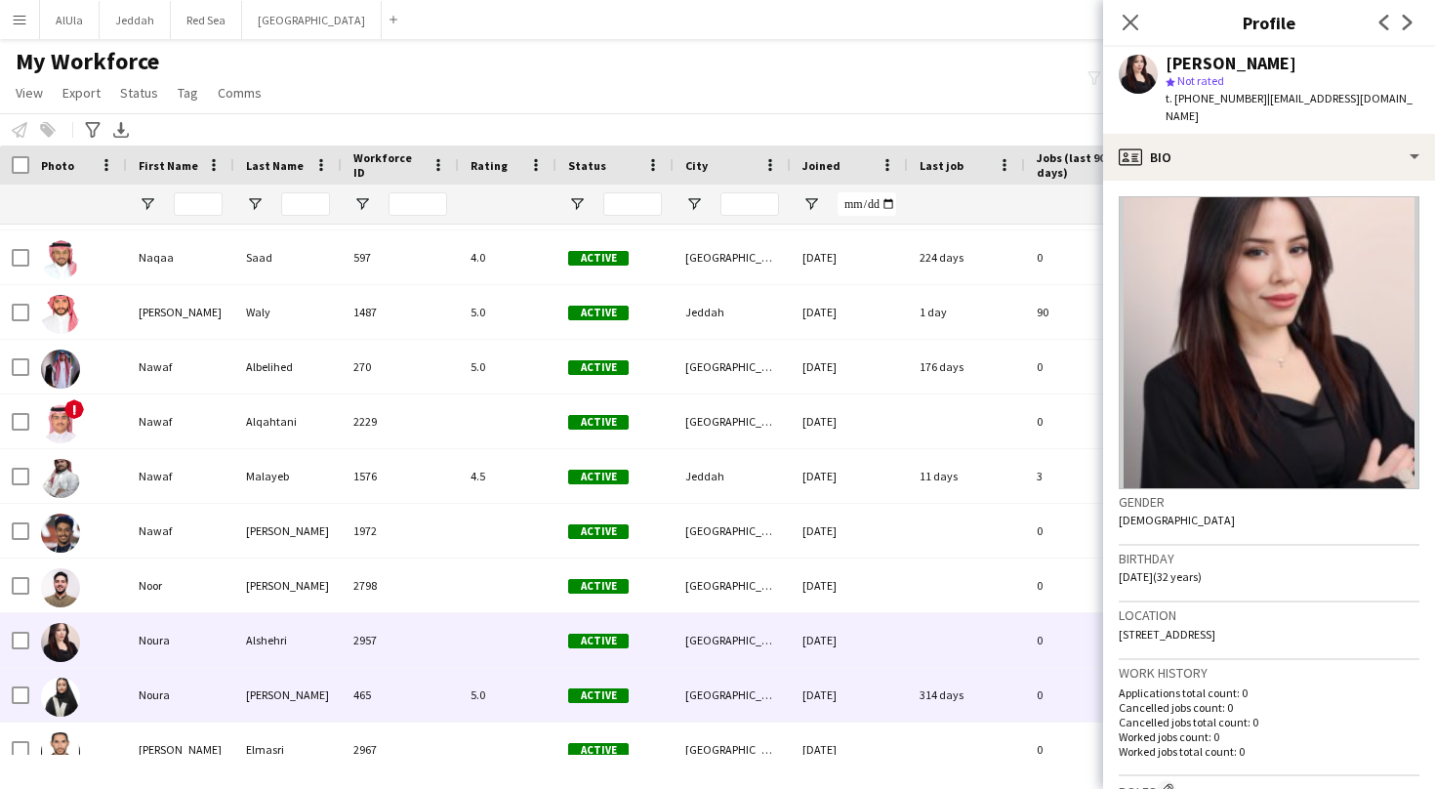
click at [339, 695] on div "[PERSON_NAME]" at bounding box center [287, 695] width 107 height 54
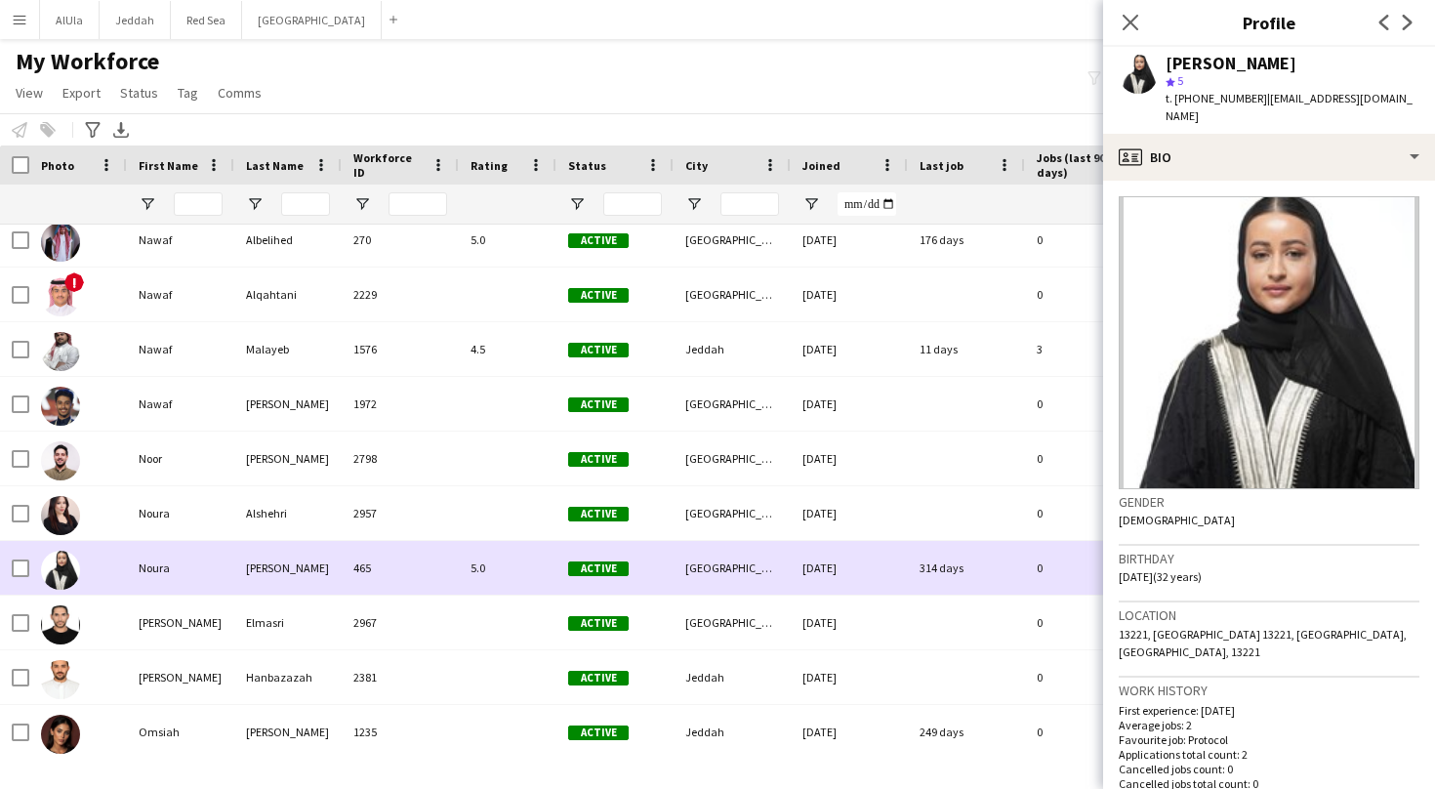
scroll to position [5864, 0]
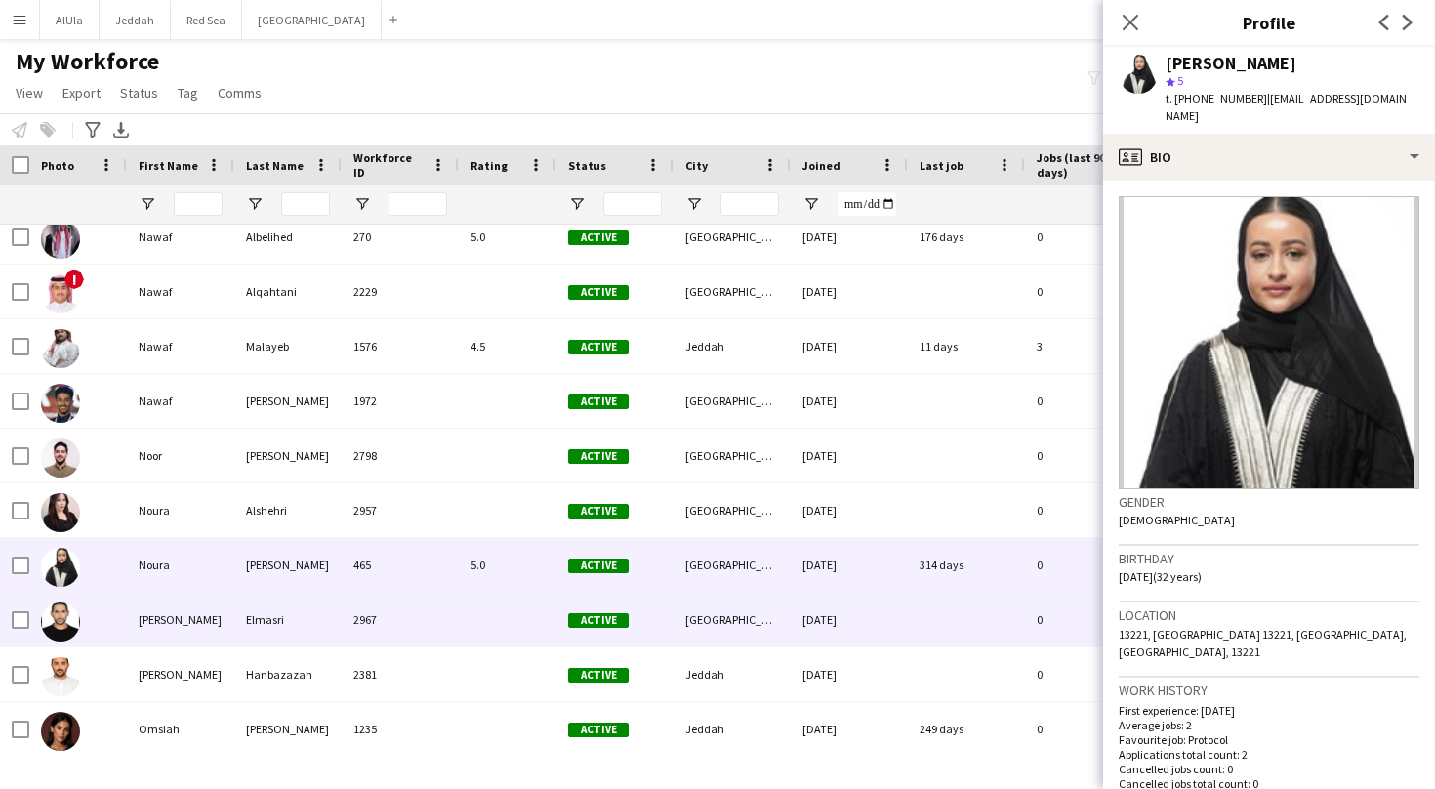
click at [308, 628] on div "Elmasri" at bounding box center [287, 620] width 107 height 54
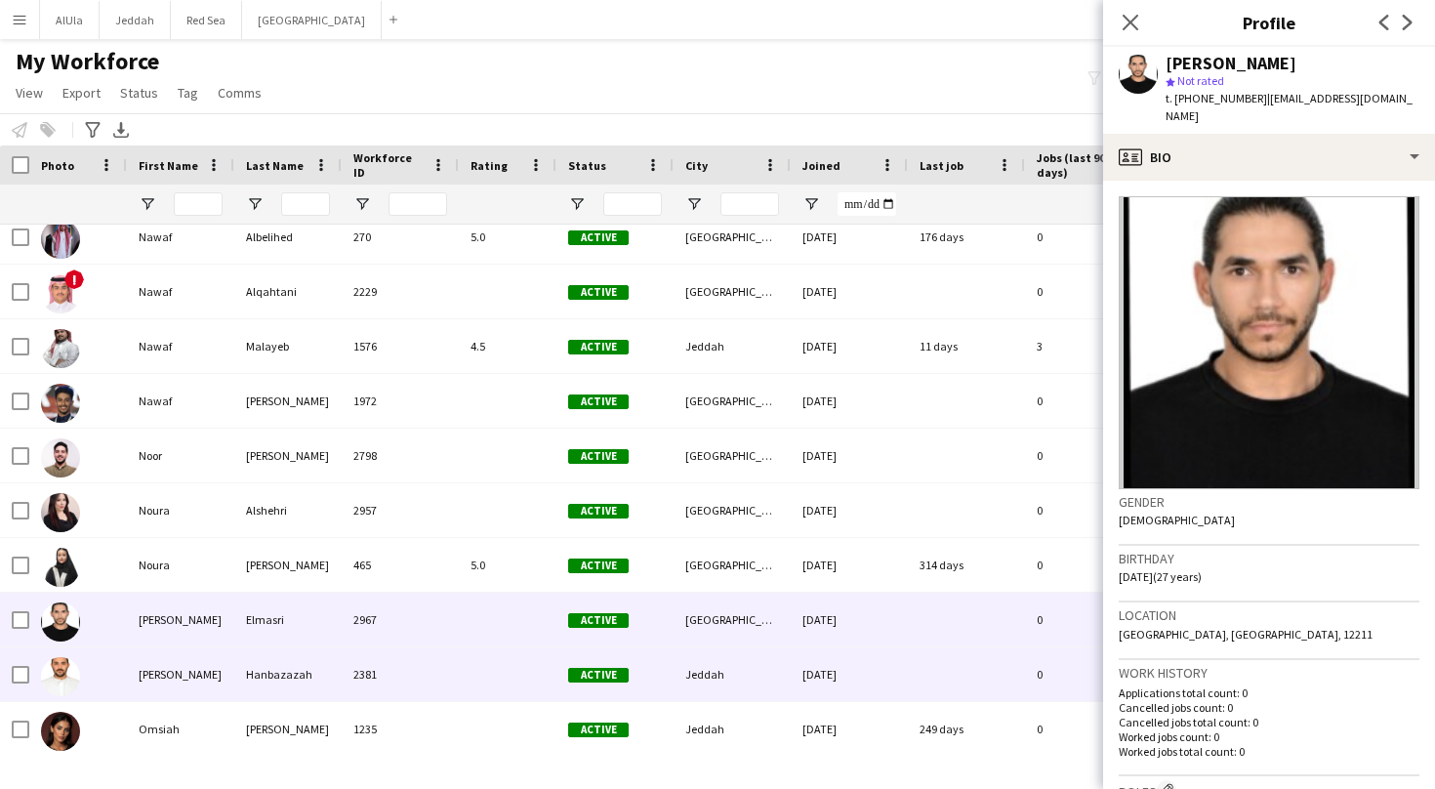
click at [297, 686] on div "Hanbazazah" at bounding box center [287, 674] width 107 height 54
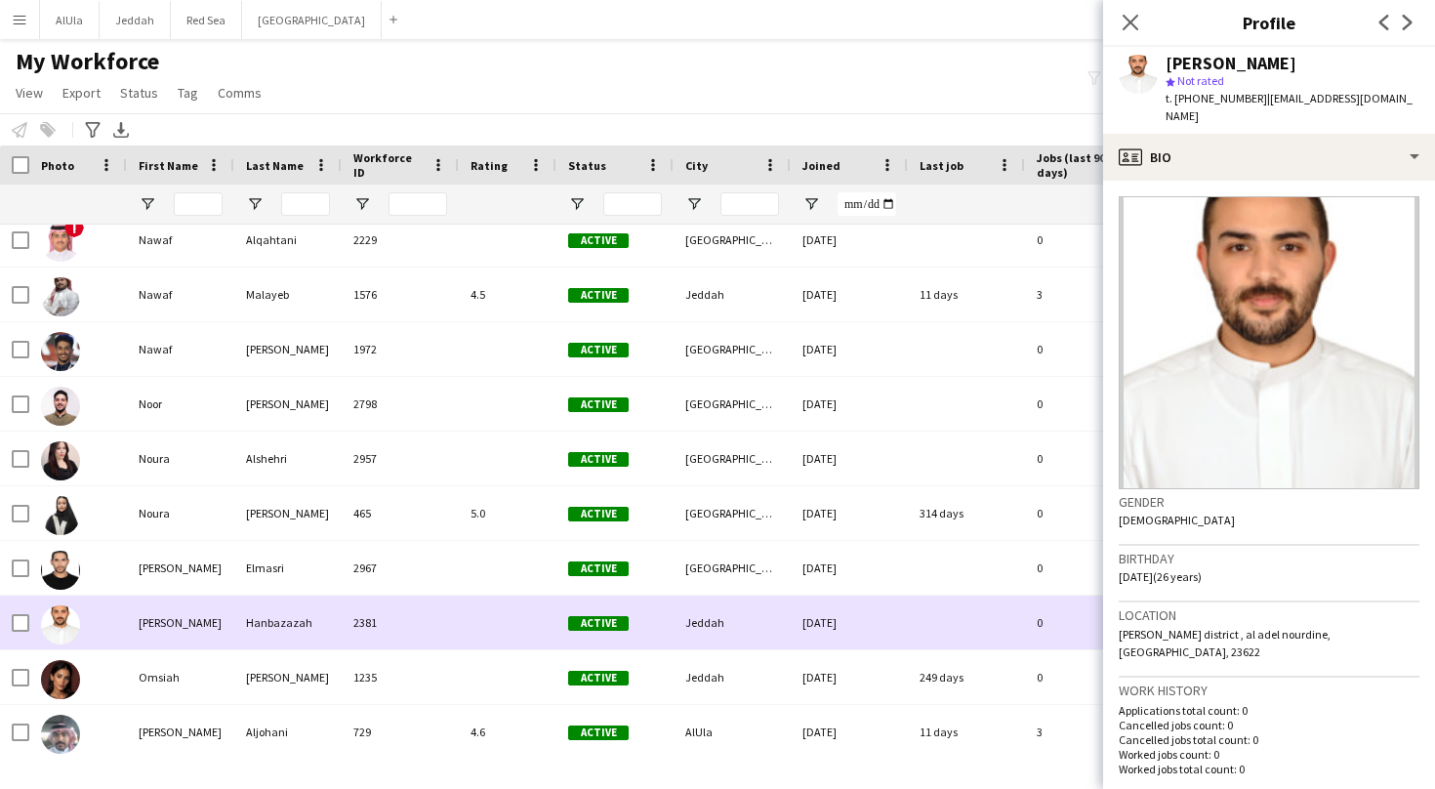
scroll to position [5917, 0]
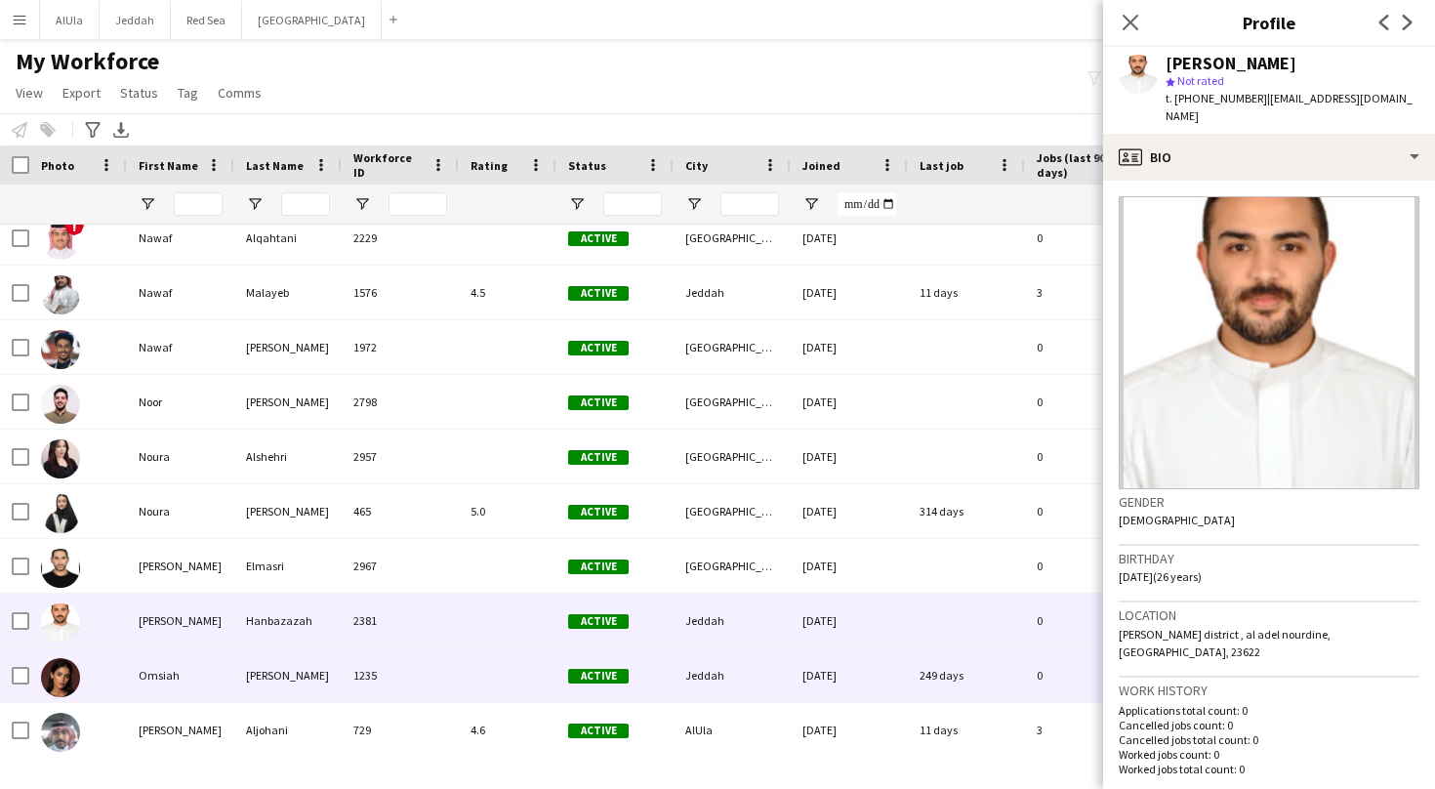
click at [283, 671] on div "[PERSON_NAME]" at bounding box center [287, 675] width 107 height 54
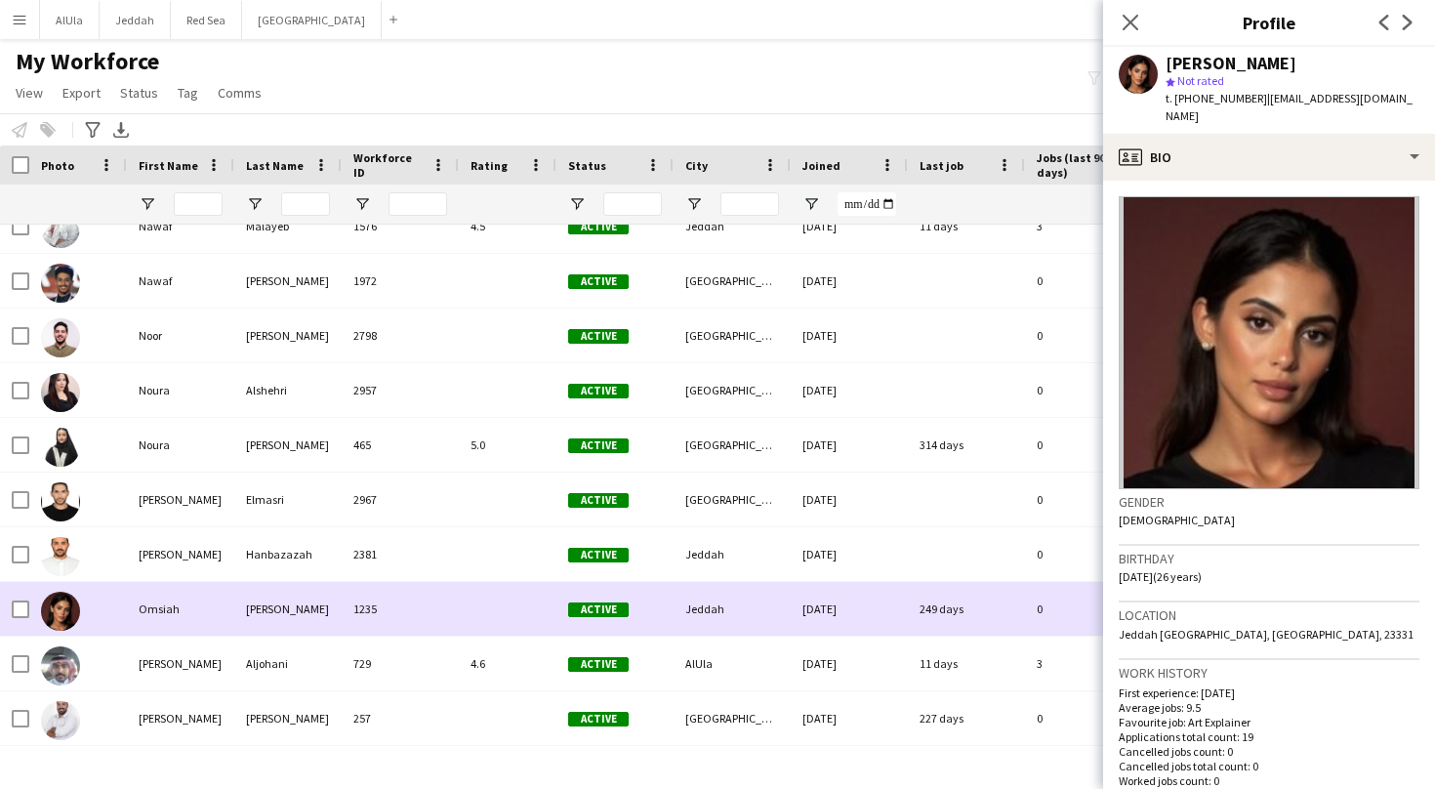
scroll to position [5985, 0]
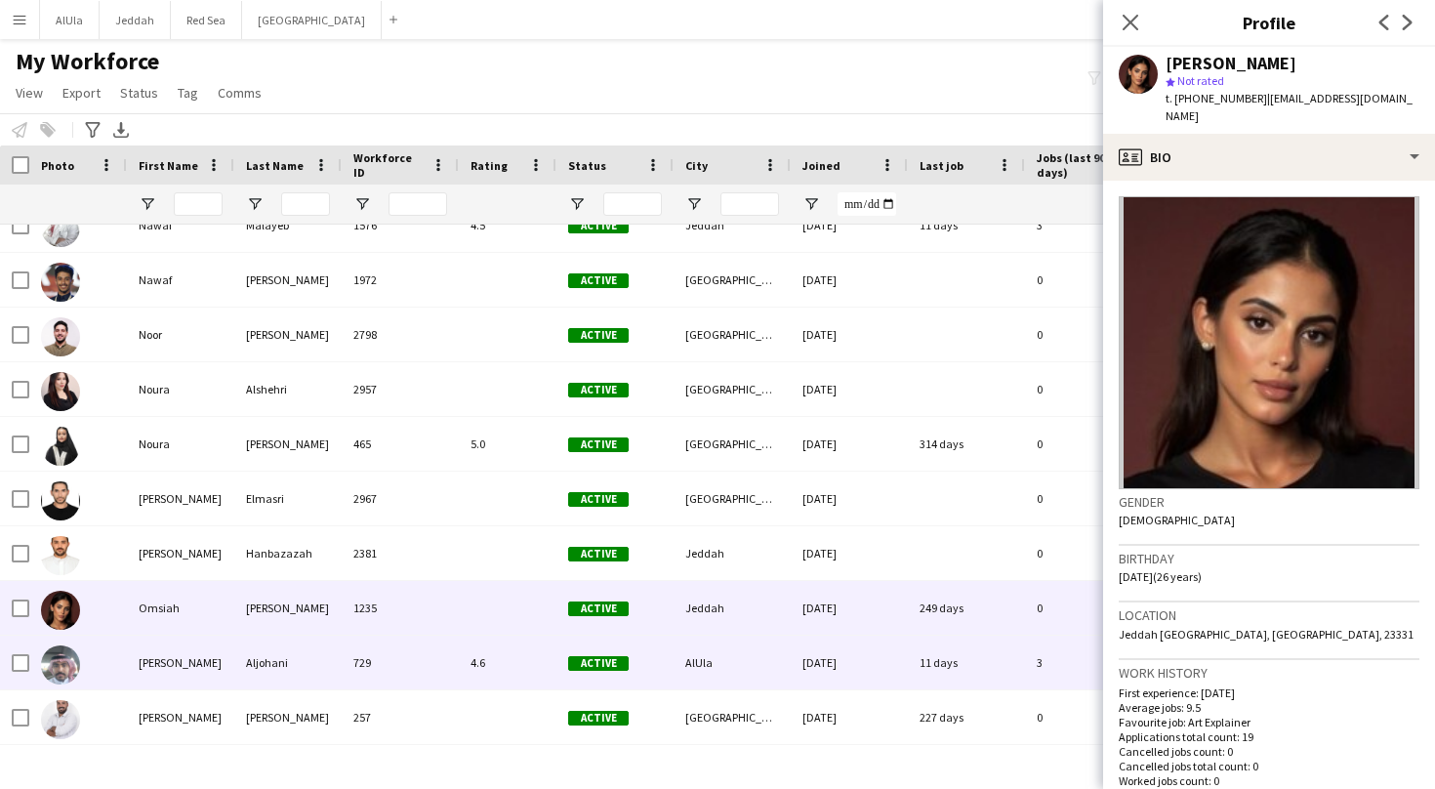
click at [283, 671] on div "Aljohani" at bounding box center [287, 662] width 107 height 54
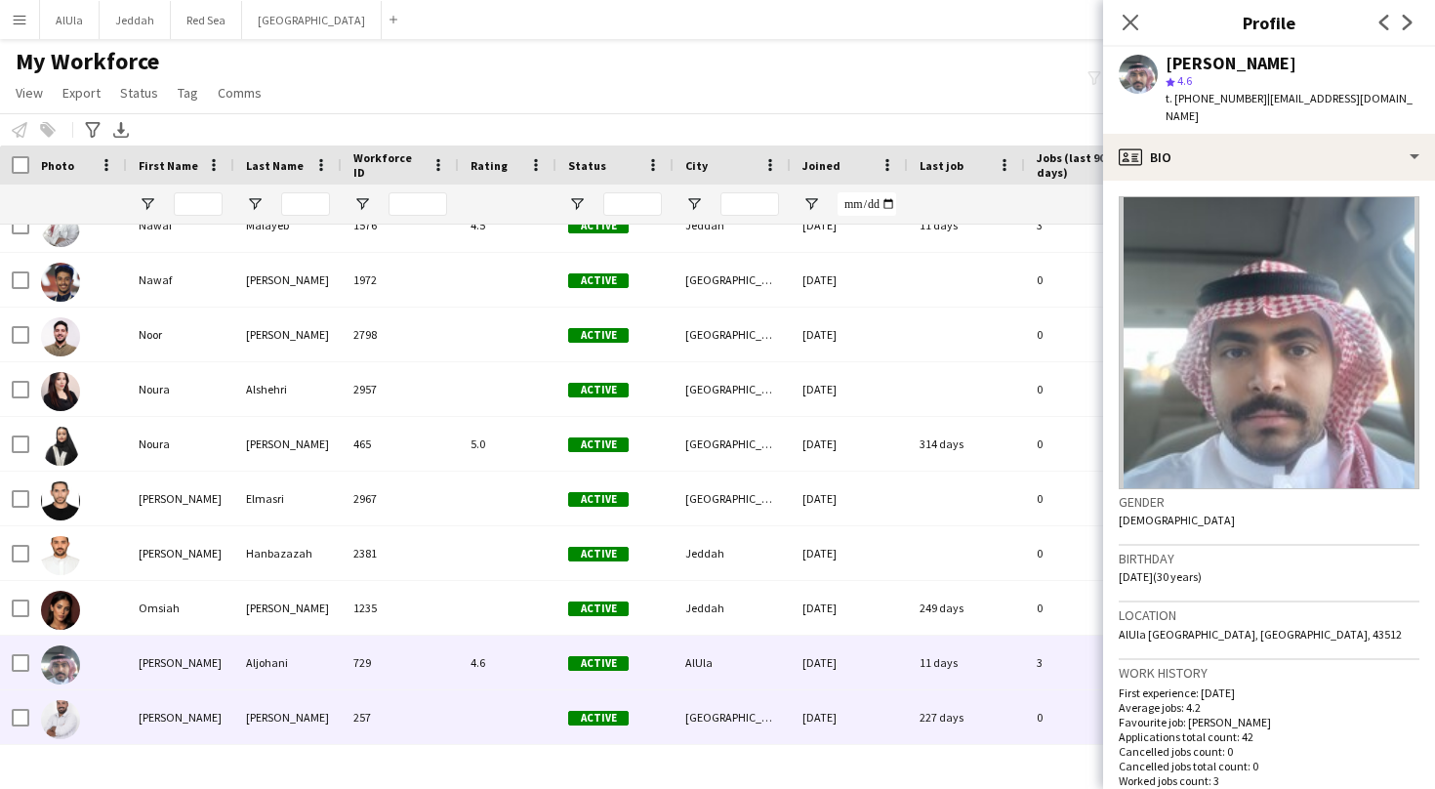
click at [271, 714] on div "[PERSON_NAME]" at bounding box center [287, 717] width 107 height 54
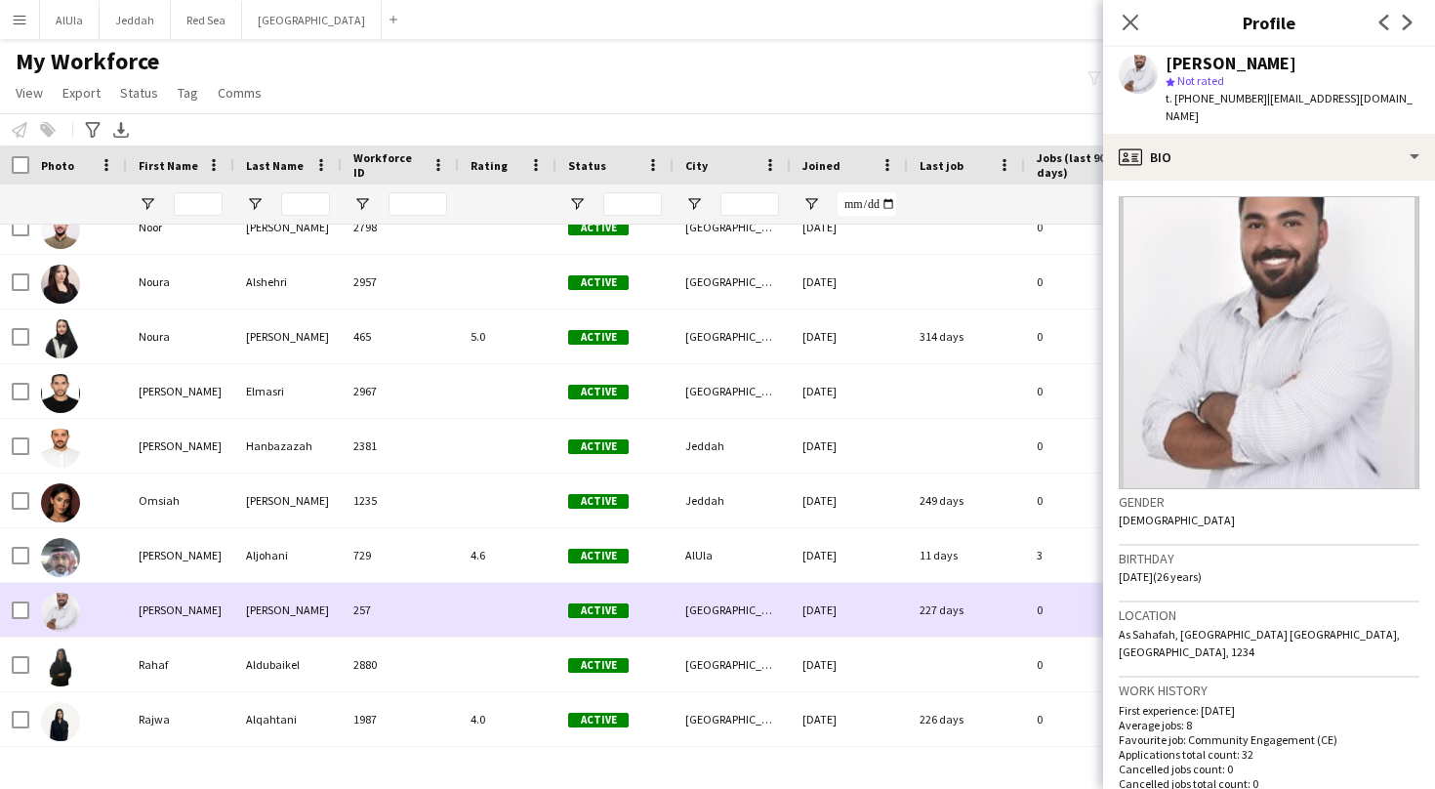
scroll to position [6092, 0]
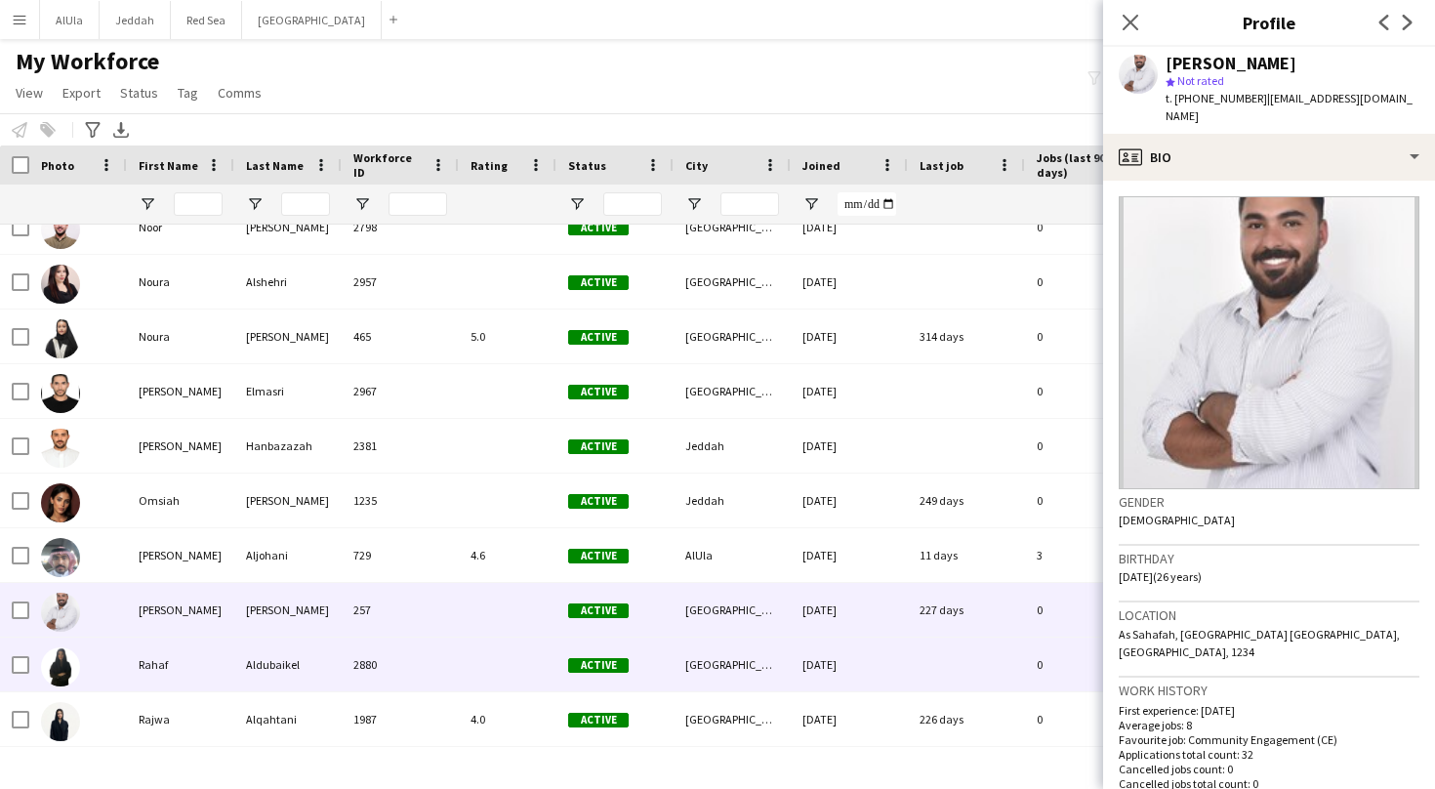
click at [219, 674] on div "Rahaf" at bounding box center [180, 664] width 107 height 54
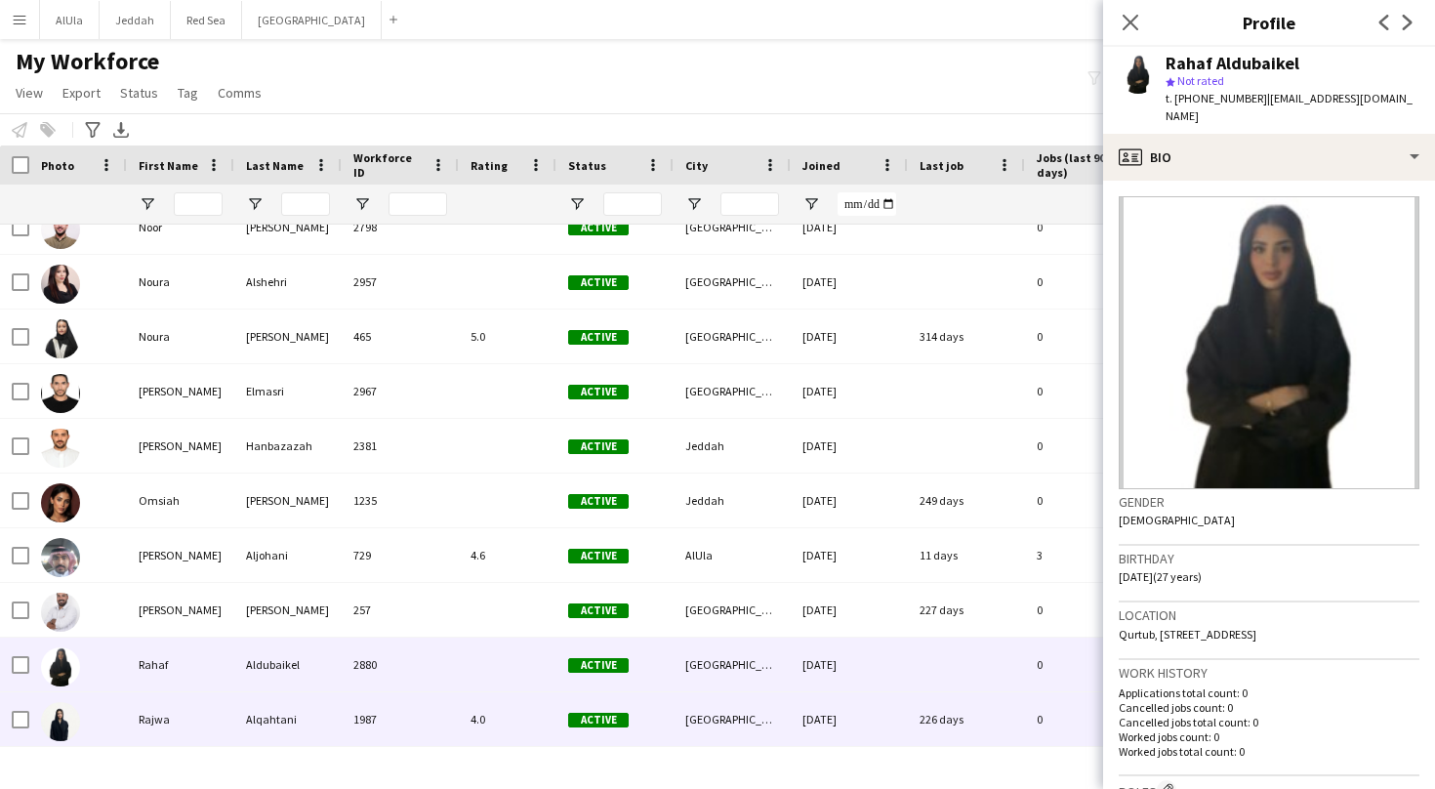
click at [219, 719] on div "Rajwa" at bounding box center [180, 719] width 107 height 54
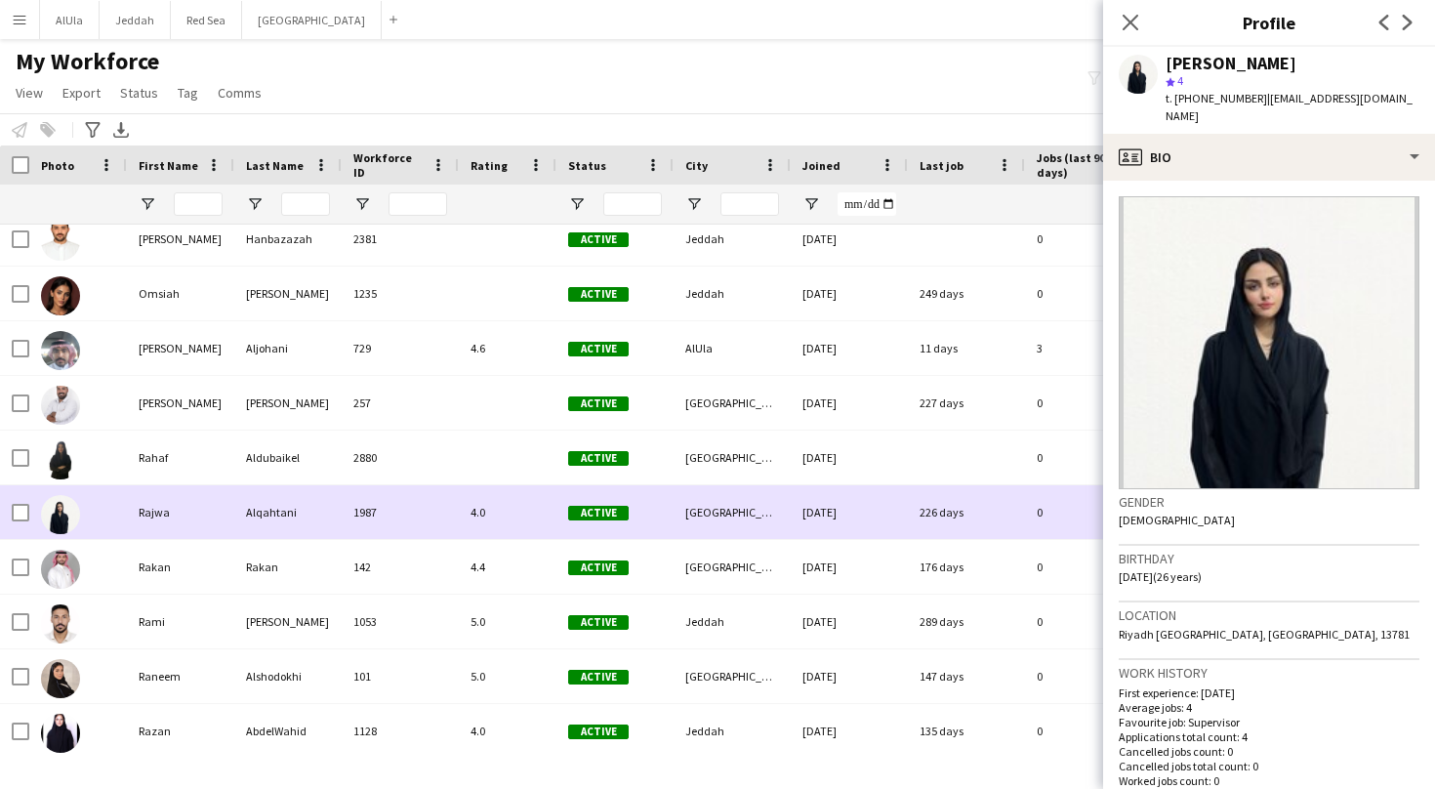
scroll to position [6300, 0]
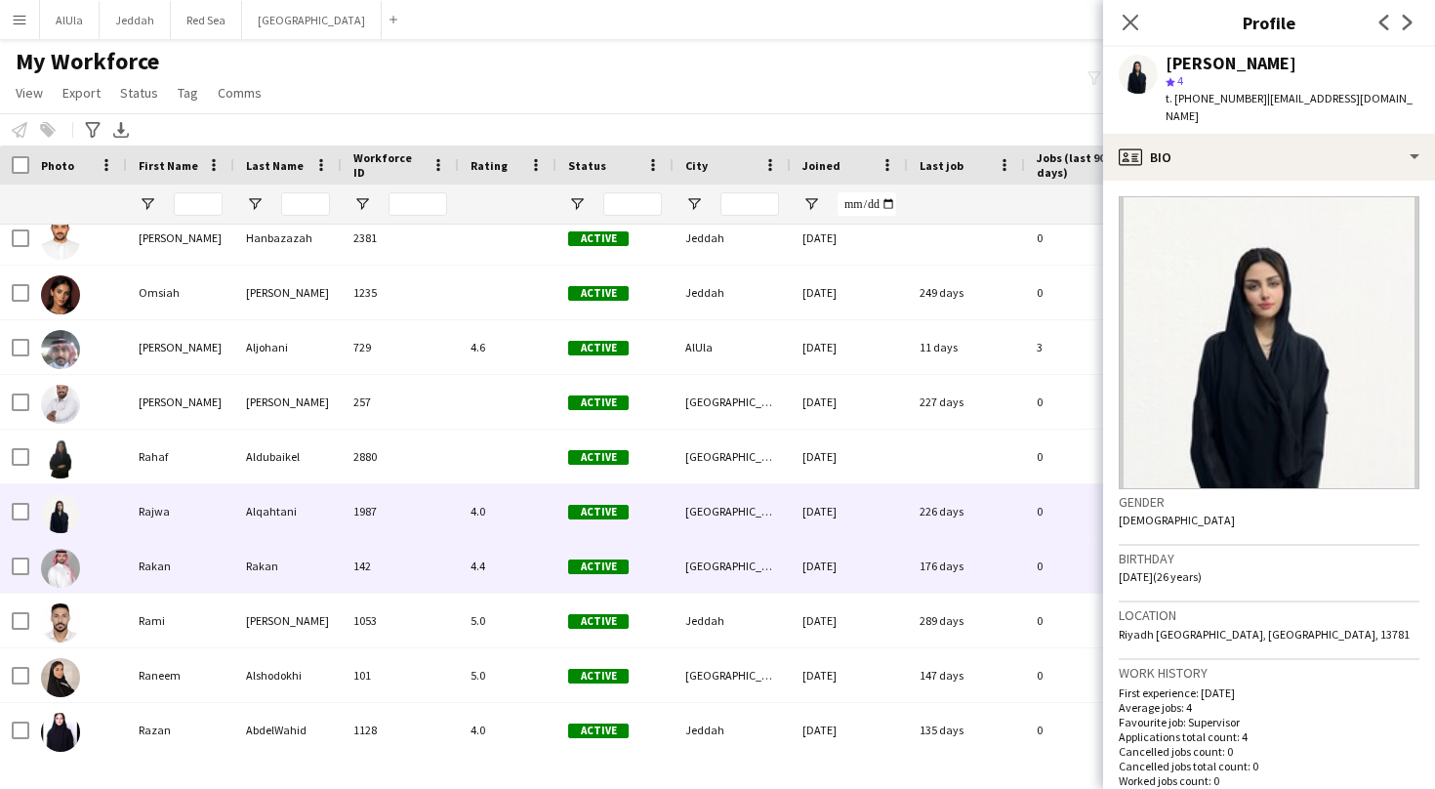
click at [197, 582] on div "Rakan" at bounding box center [180, 566] width 107 height 54
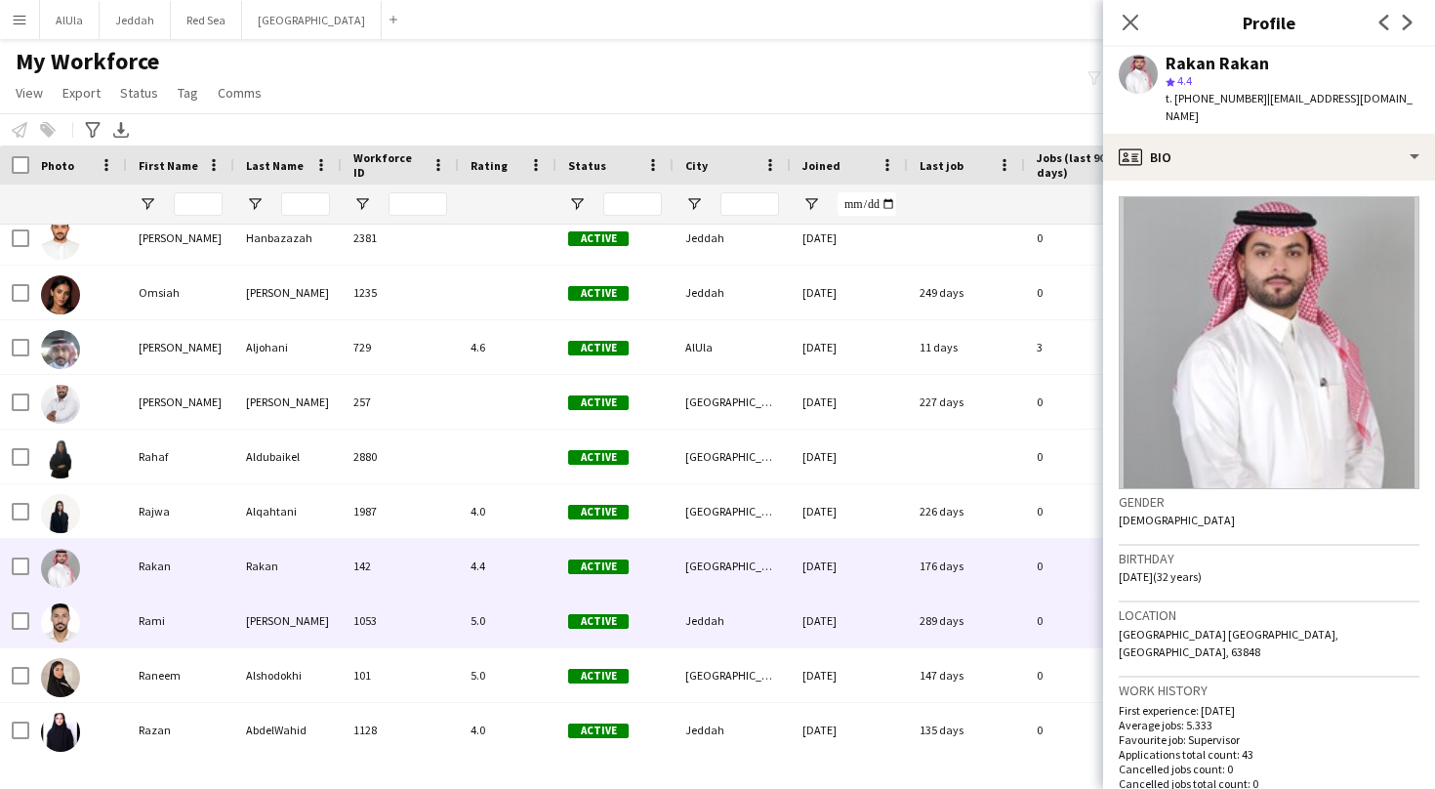
click at [199, 611] on div "Rami" at bounding box center [180, 620] width 107 height 54
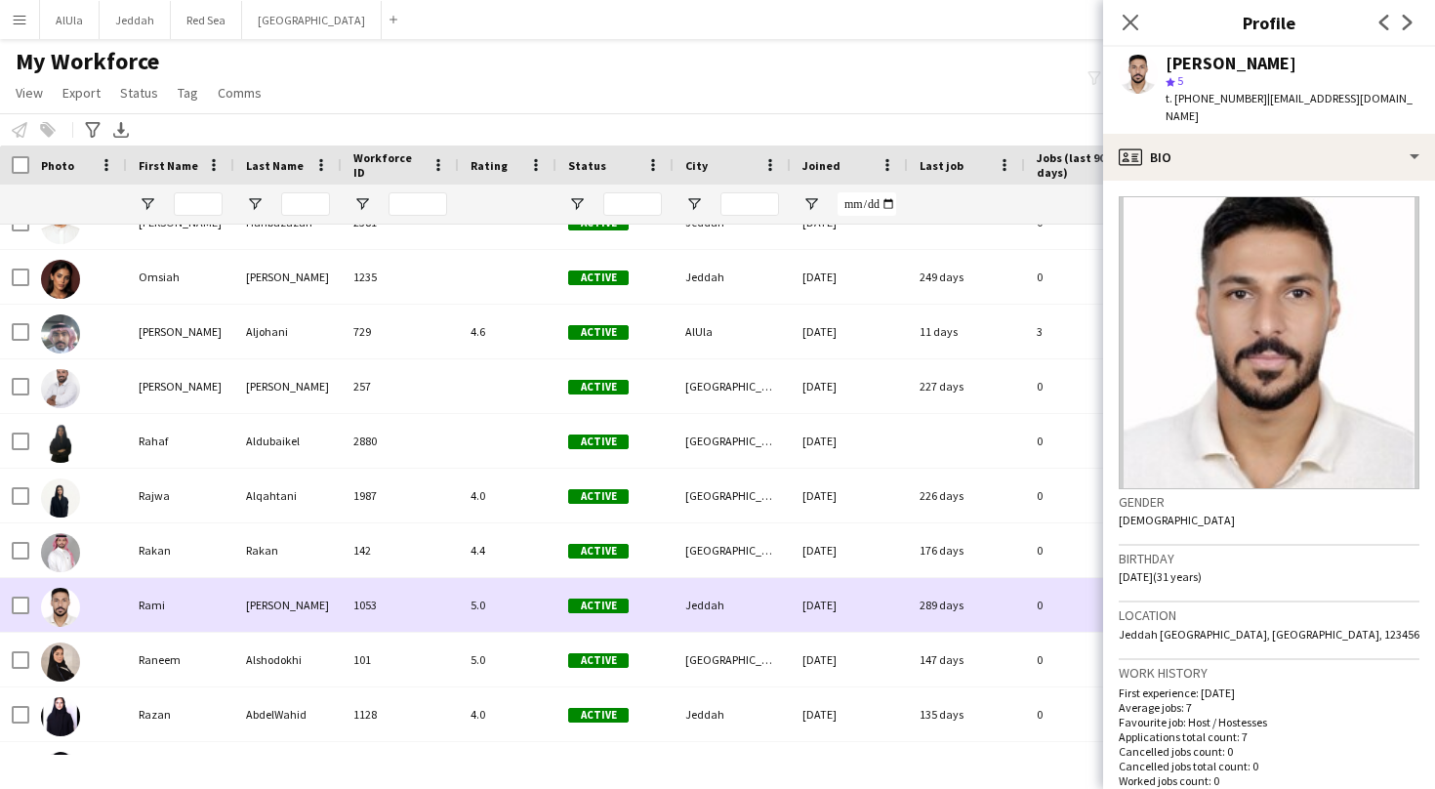
scroll to position [6319, 0]
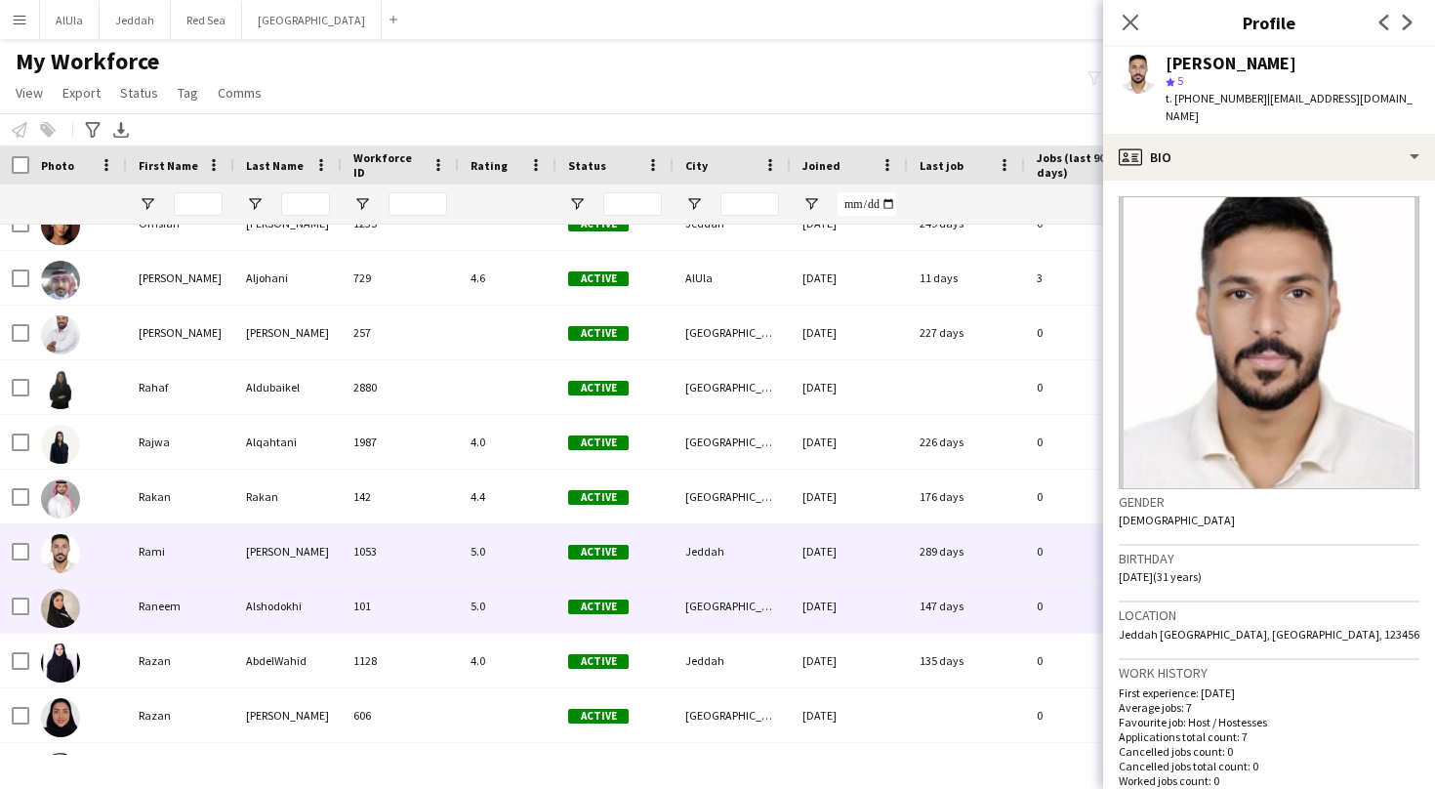
click at [199, 611] on div "Raneem" at bounding box center [180, 606] width 107 height 54
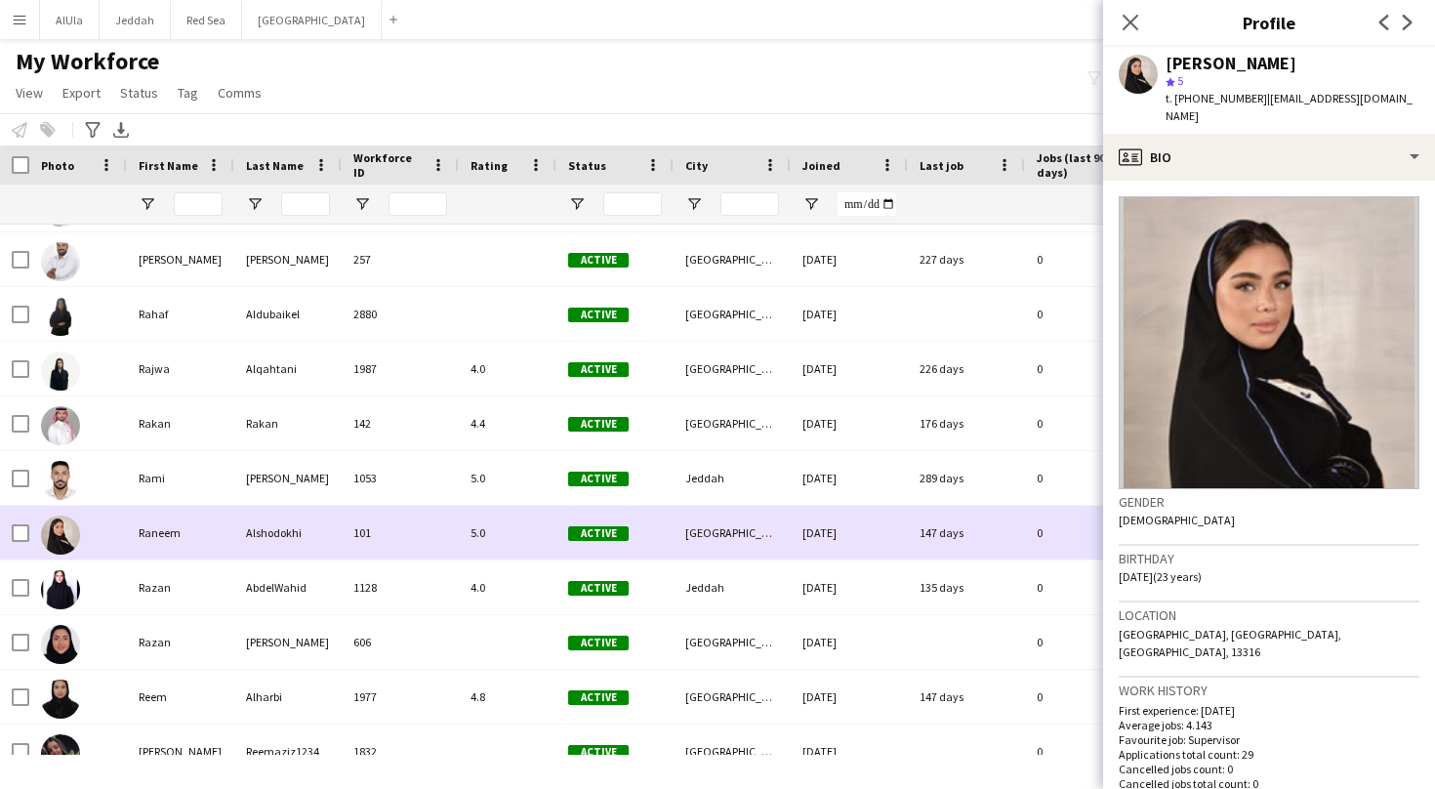
click at [199, 611] on div "Razan" at bounding box center [180, 587] width 107 height 54
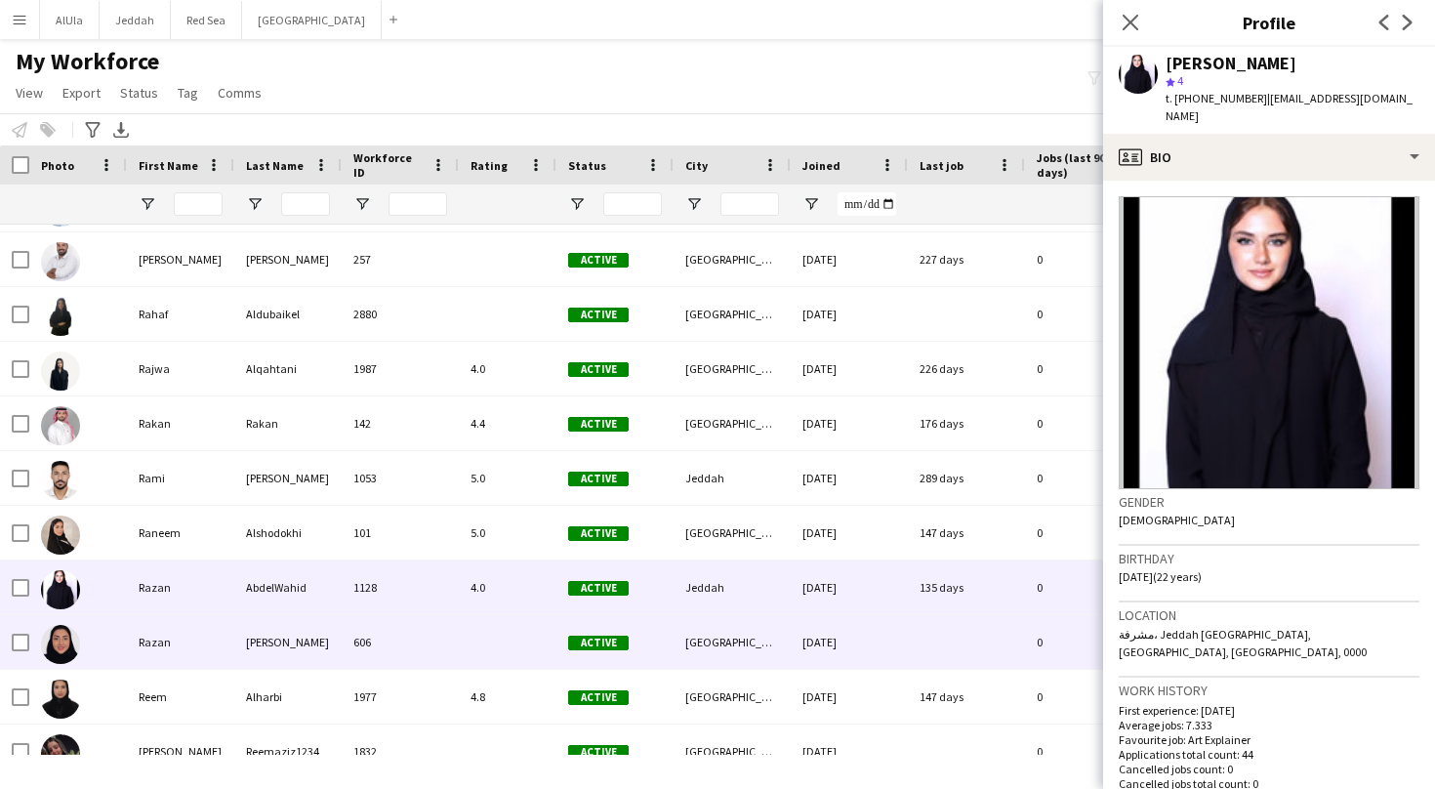
click at [201, 635] on div "Razan" at bounding box center [180, 642] width 107 height 54
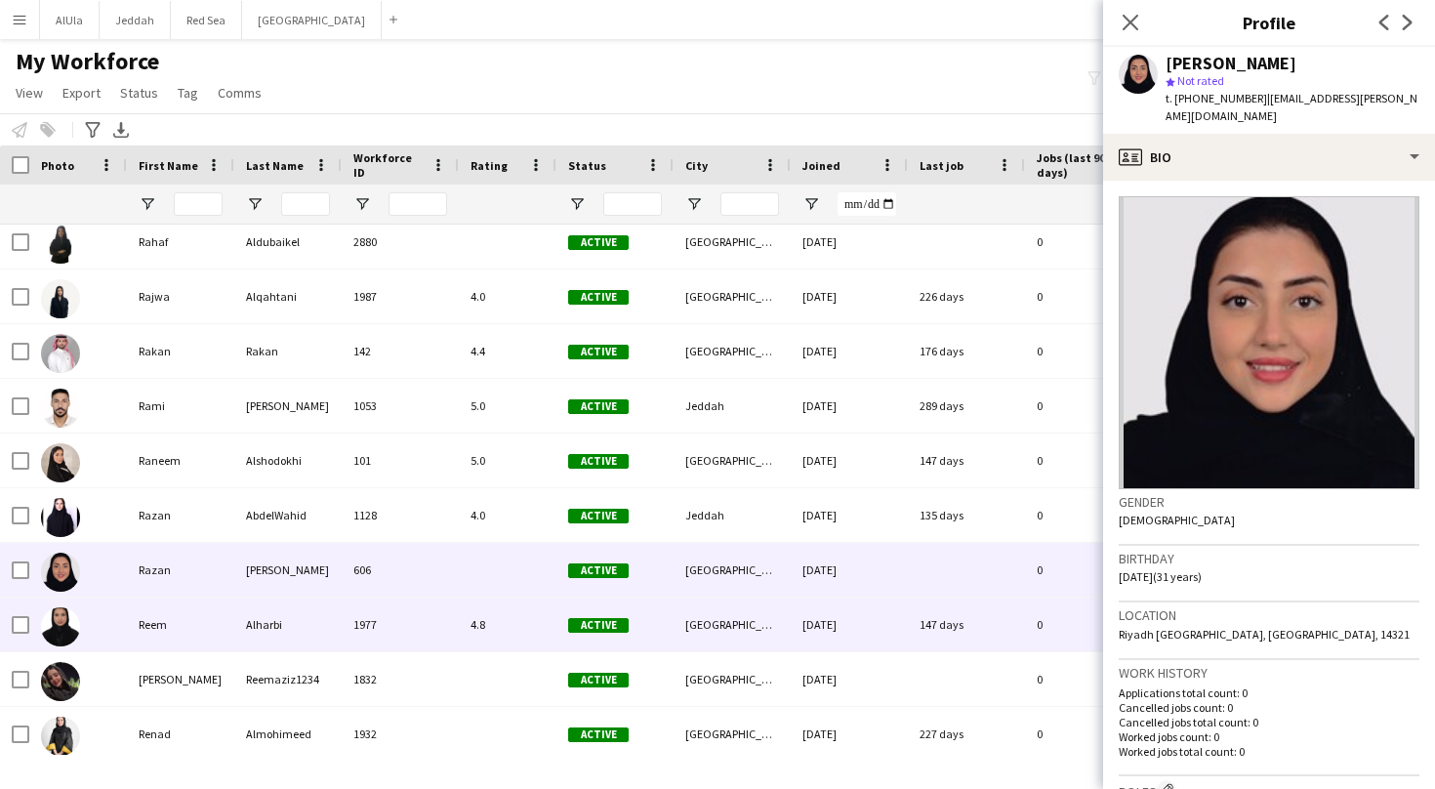
click at [196, 621] on div "Reem" at bounding box center [180, 624] width 107 height 54
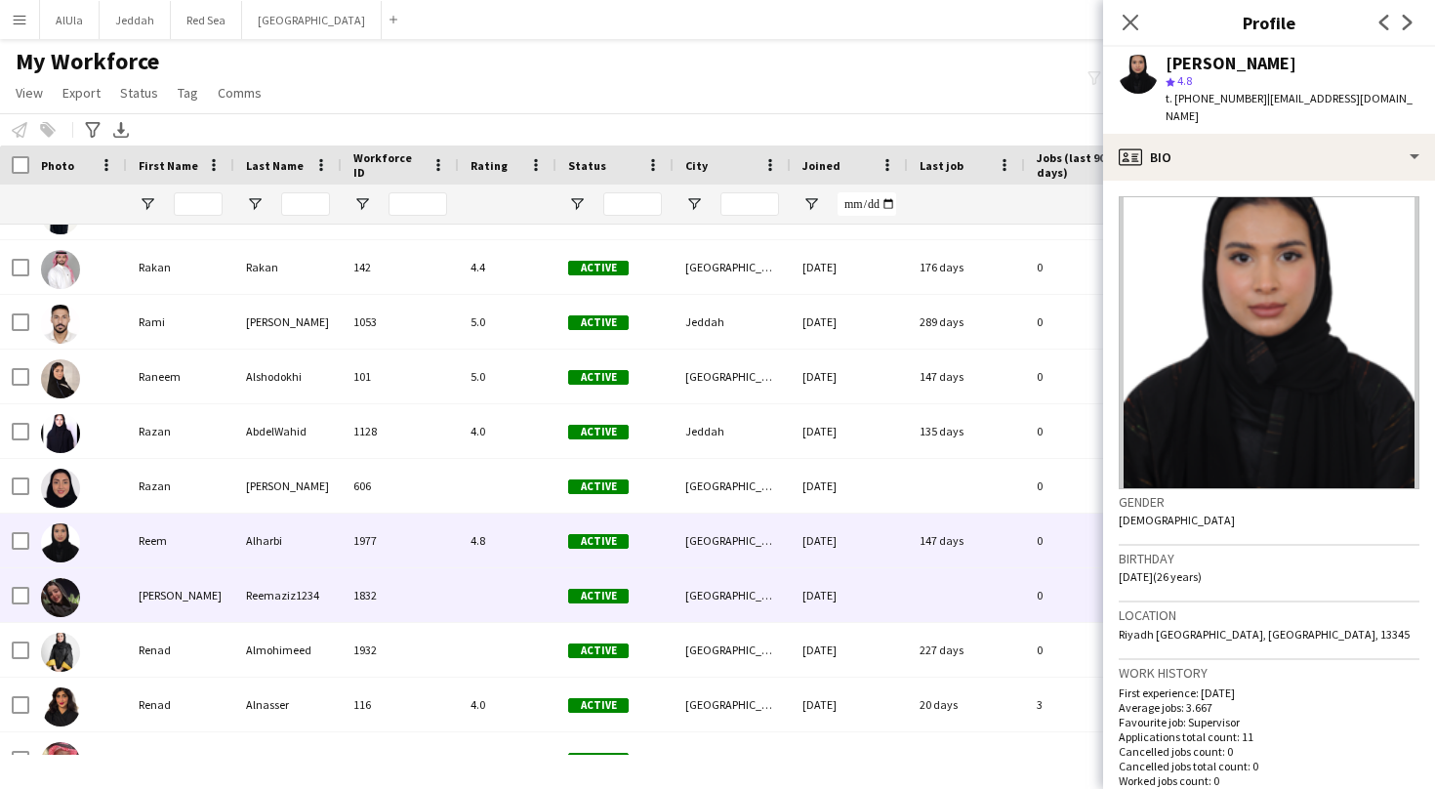
click at [192, 610] on div "[PERSON_NAME]" at bounding box center [180, 595] width 107 height 54
